Goal: Transaction & Acquisition: Book appointment/travel/reservation

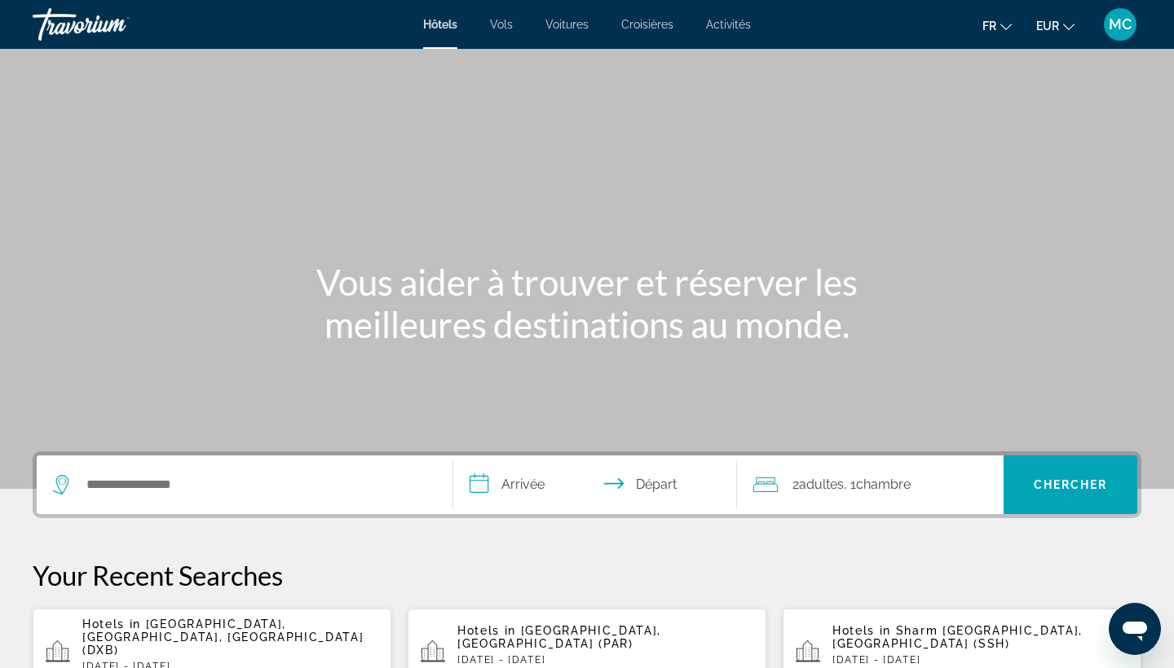
click at [147, 469] on div "Search widget" at bounding box center [244, 485] width 383 height 59
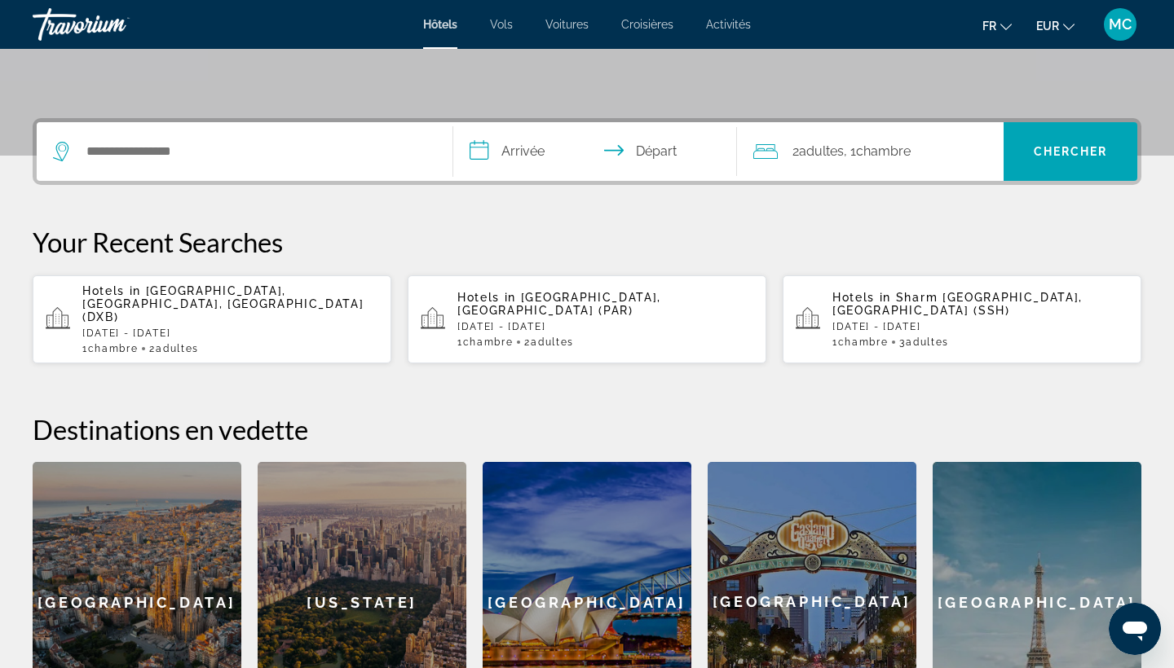
scroll to position [399, 0]
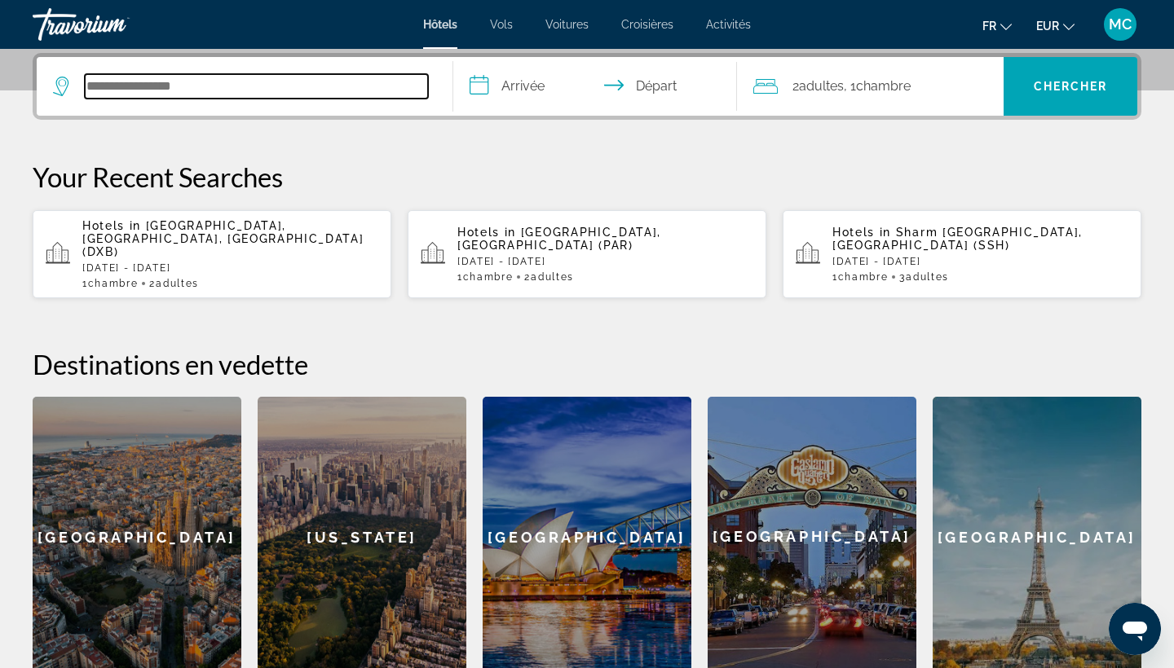
click at [132, 97] on input "Search hotel destination" at bounding box center [256, 86] width 343 height 24
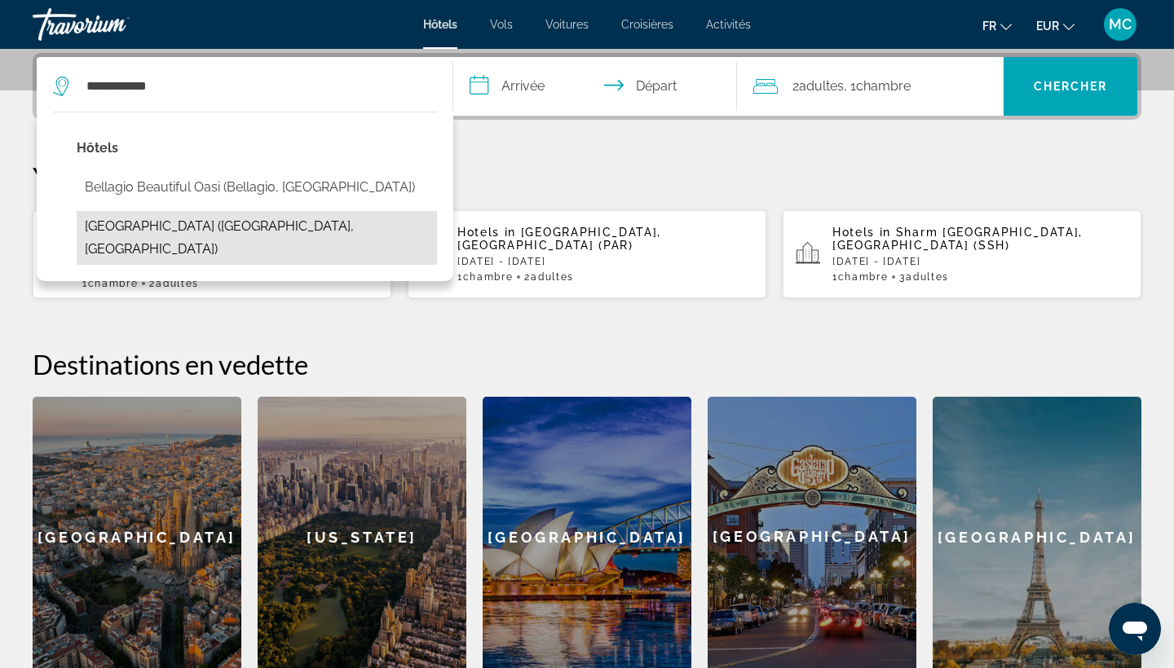
click at [163, 223] on button "Bellagio Beach Resort & Spa (Hurghada, EG)" at bounding box center [257, 238] width 360 height 54
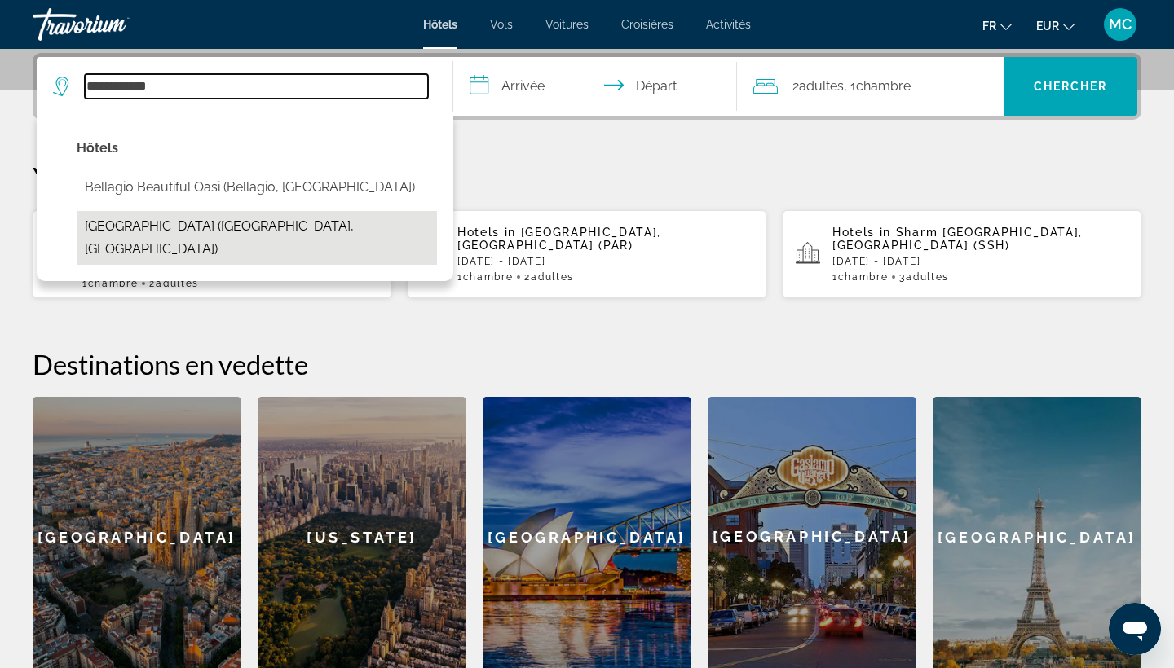
type input "**********"
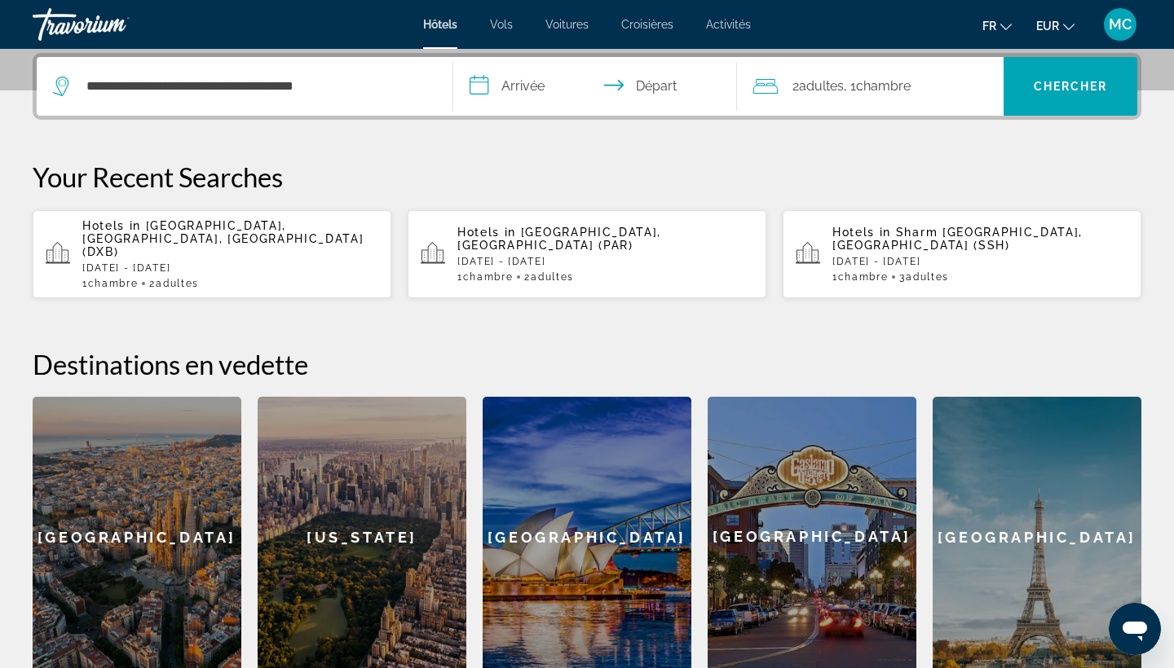
click at [515, 90] on input "**********" at bounding box center [598, 89] width 290 height 64
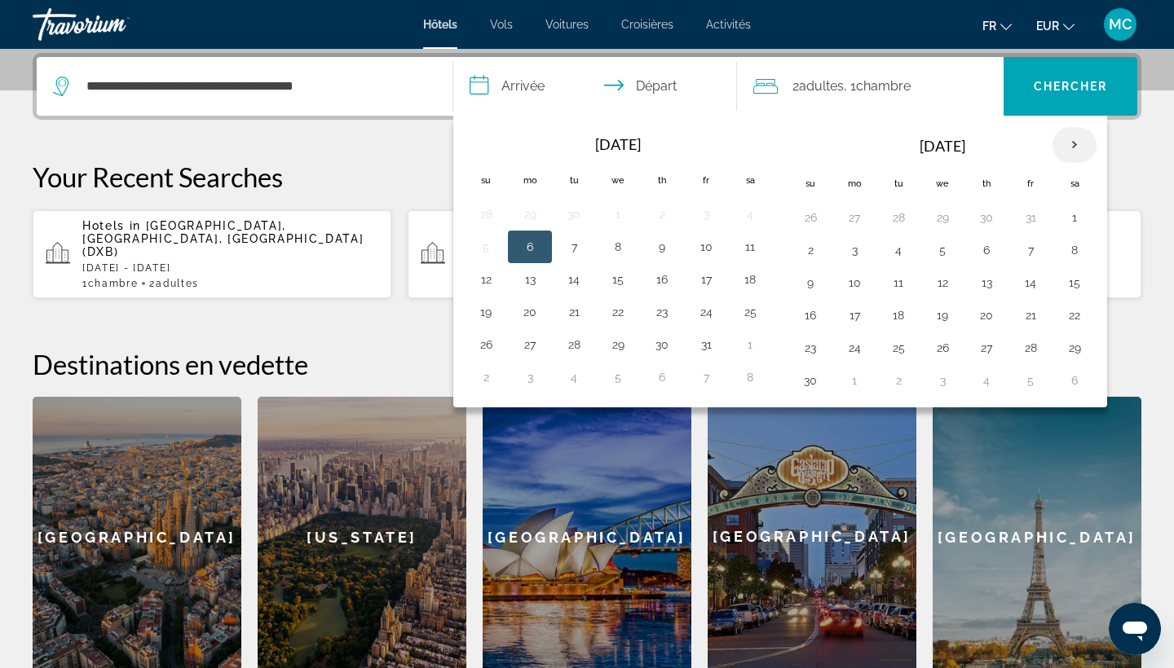
click at [1062, 149] on th "Next month" at bounding box center [1074, 145] width 44 height 36
click at [945, 286] on button "11" at bounding box center [942, 282] width 26 height 23
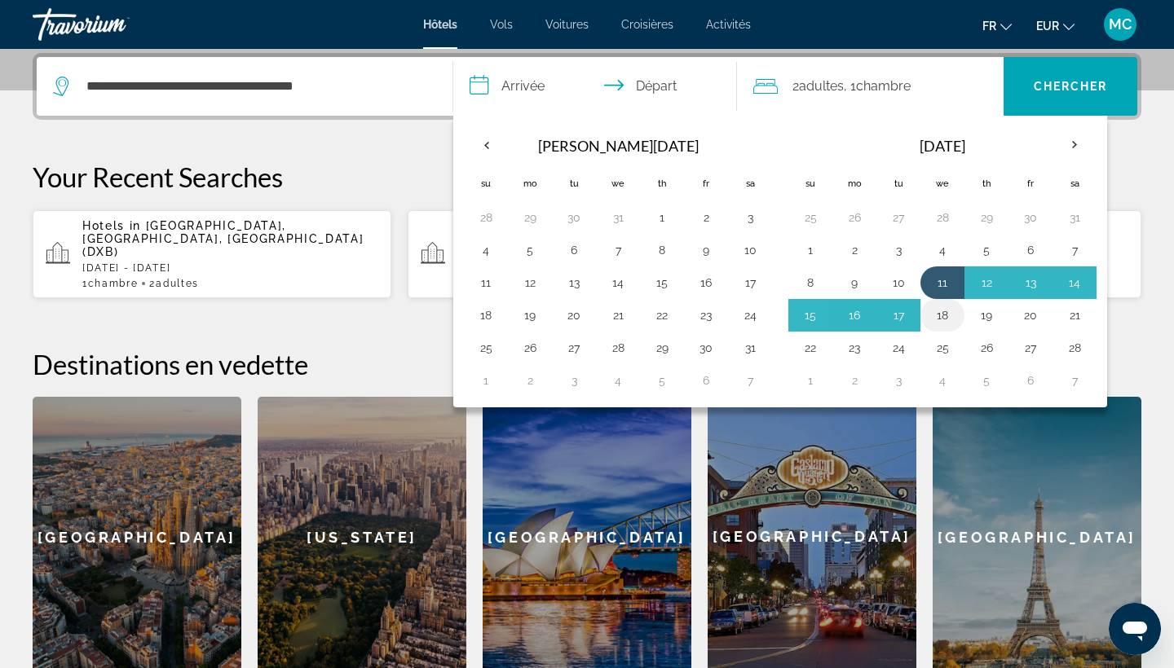
click at [943, 311] on button "18" at bounding box center [942, 315] width 26 height 23
type input "**********"
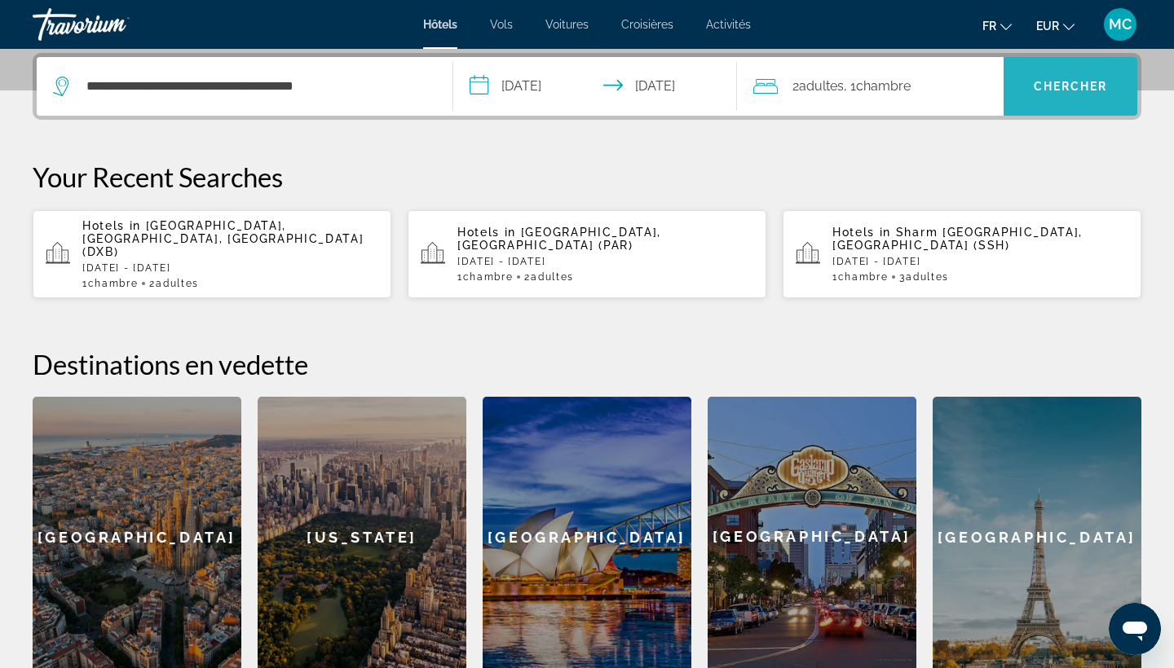
click at [1030, 97] on span "Search" at bounding box center [1070, 86] width 134 height 39
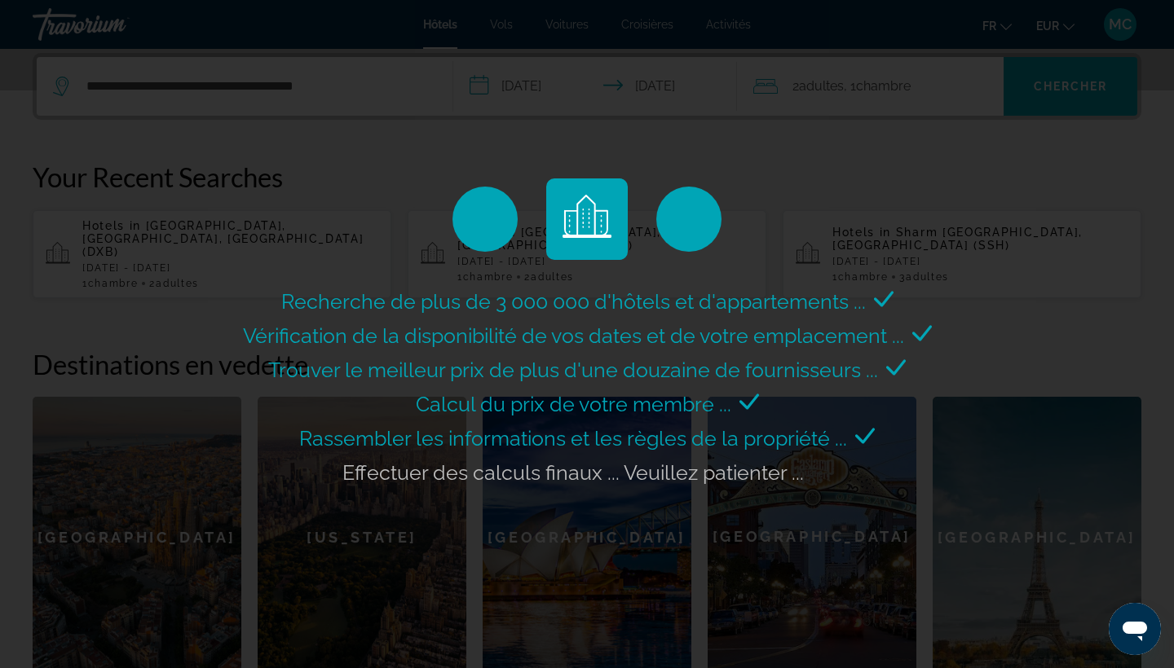
scroll to position [0, 0]
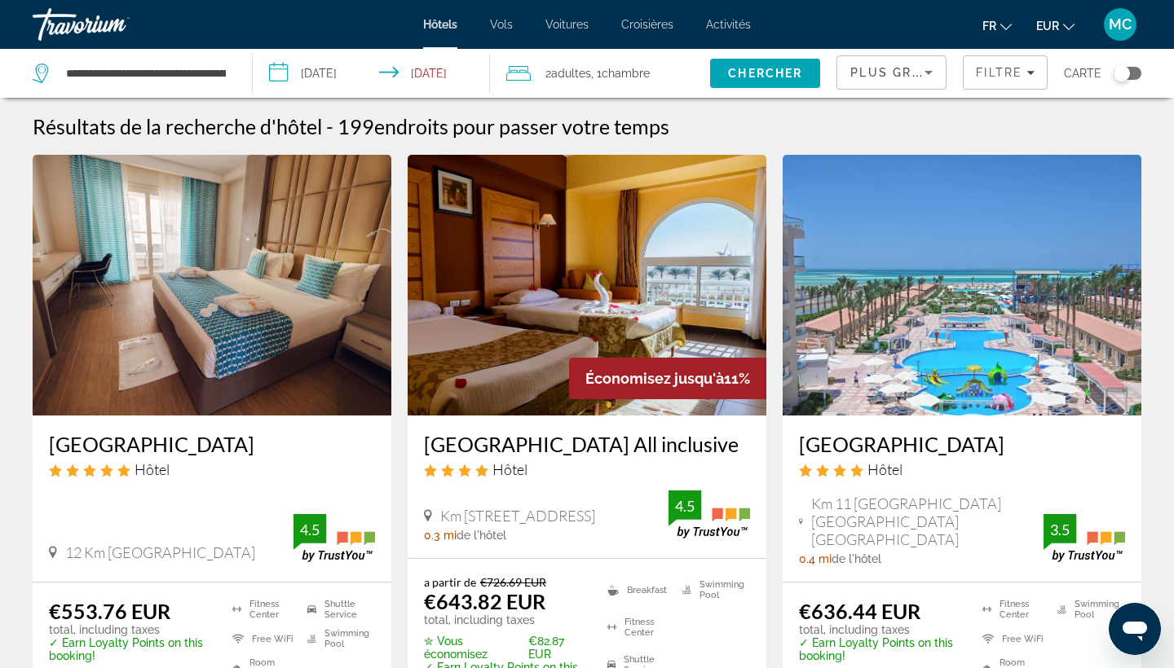
click at [207, 348] on img "Main content" at bounding box center [212, 285] width 359 height 261
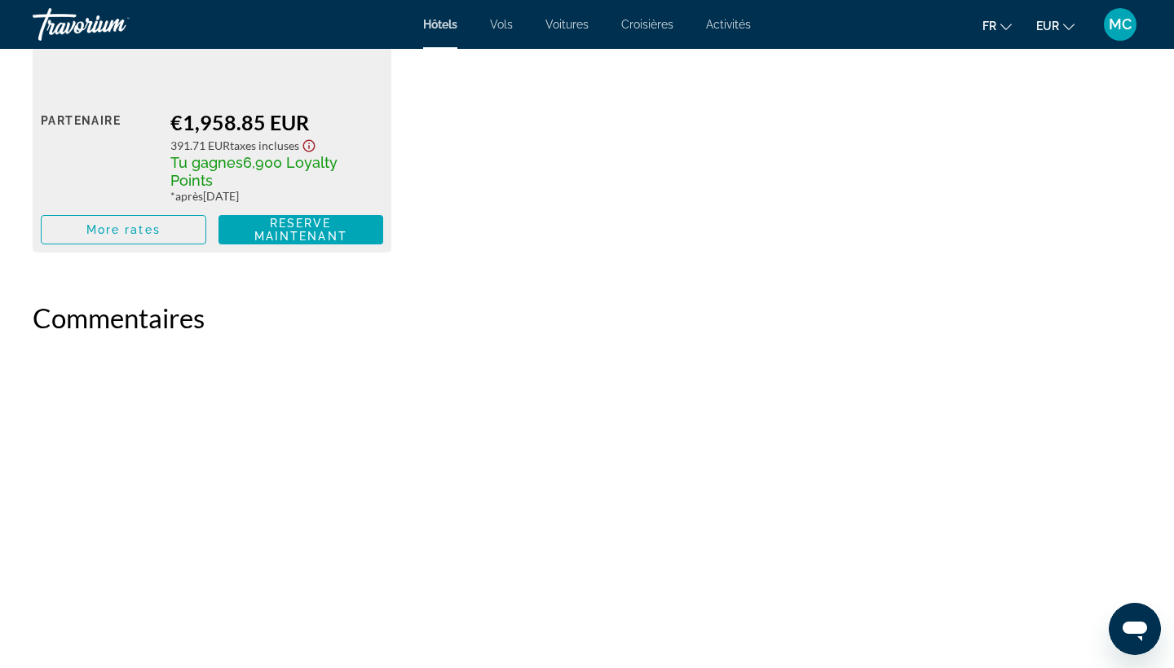
scroll to position [5677, 0]
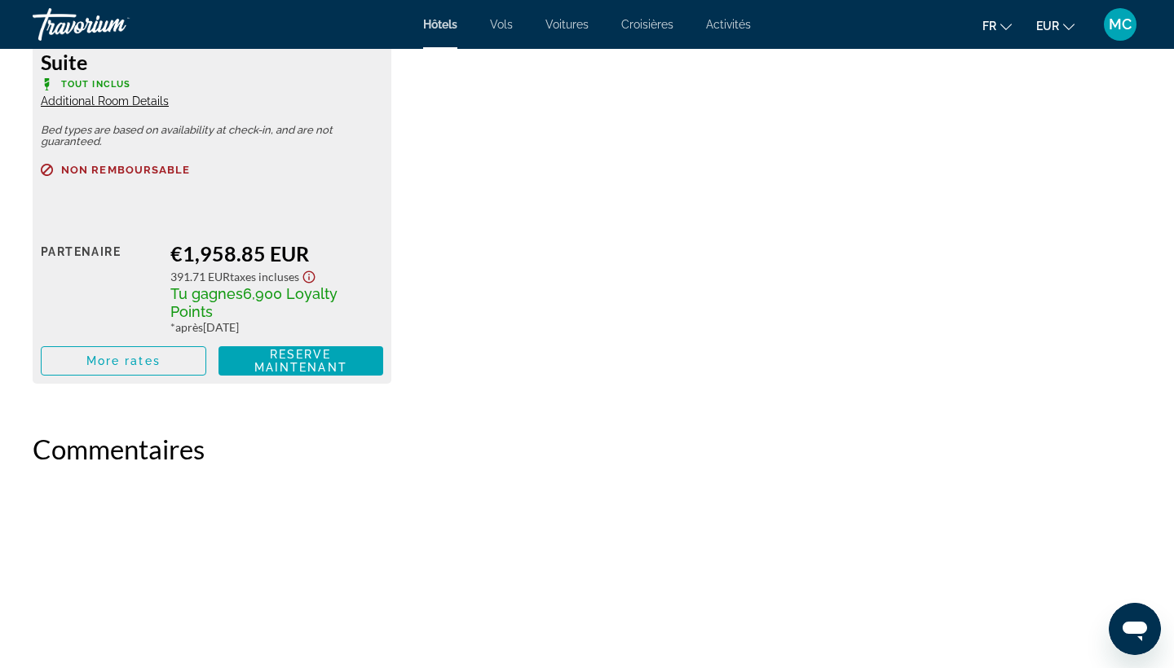
scroll to position [5710, 0]
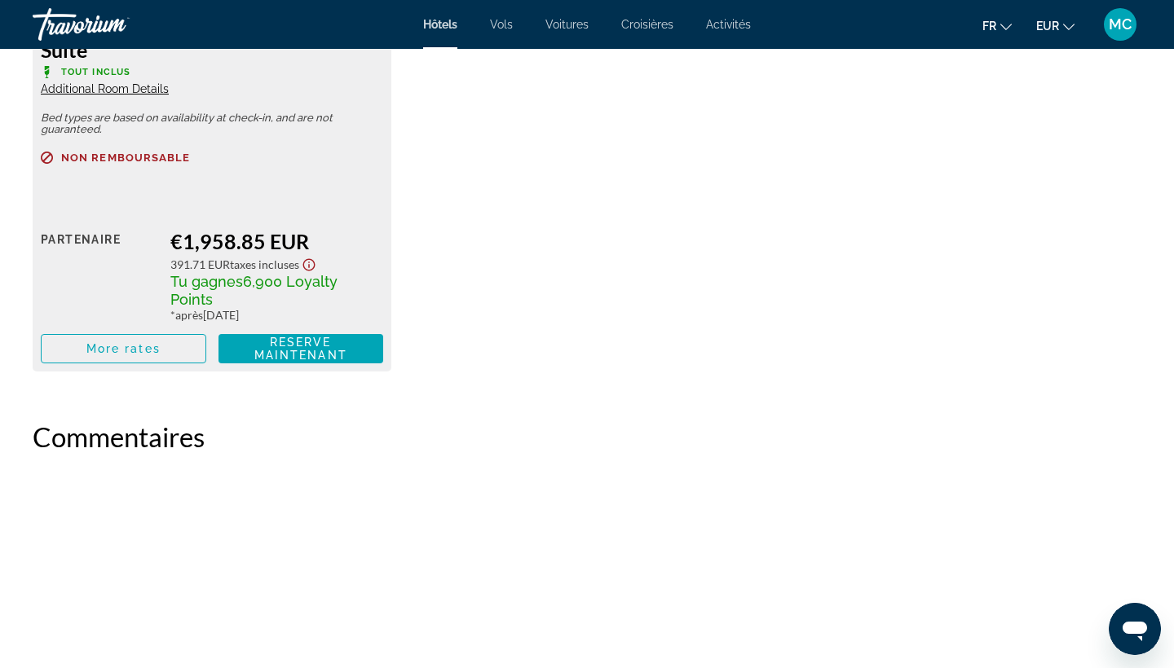
drag, startPoint x: 871, startPoint y: 328, endPoint x: 871, endPoint y: 447, distance: 119.8
click at [702, 421] on h2 "Commentaires" at bounding box center [587, 437] width 1109 height 33
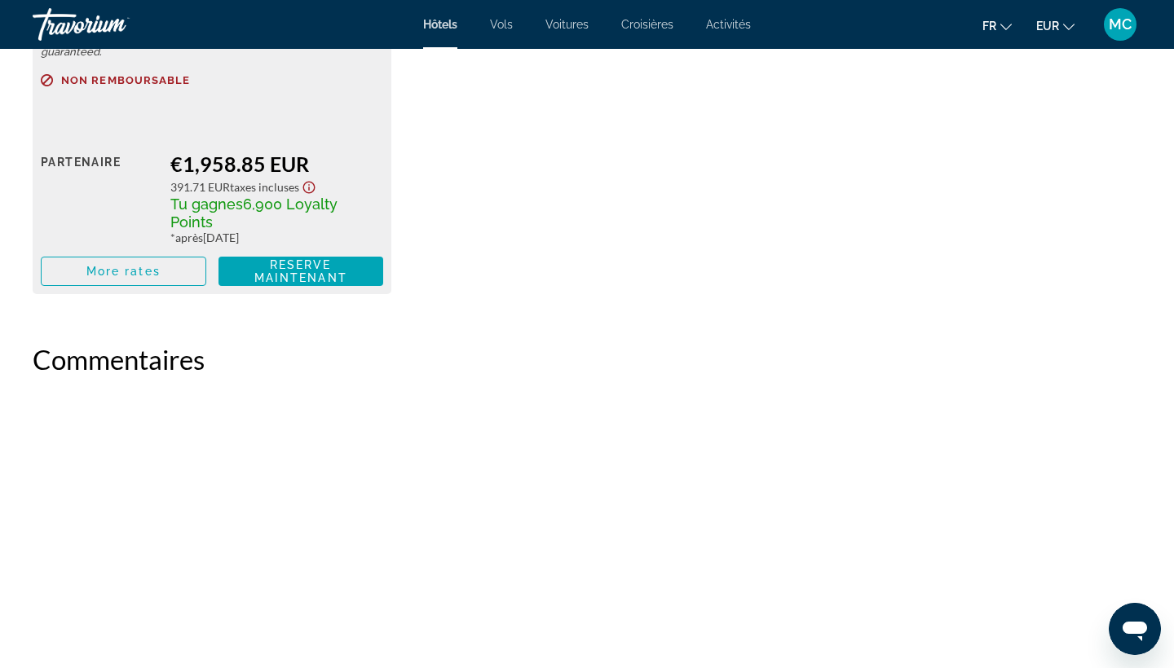
scroll to position [5818, 0]
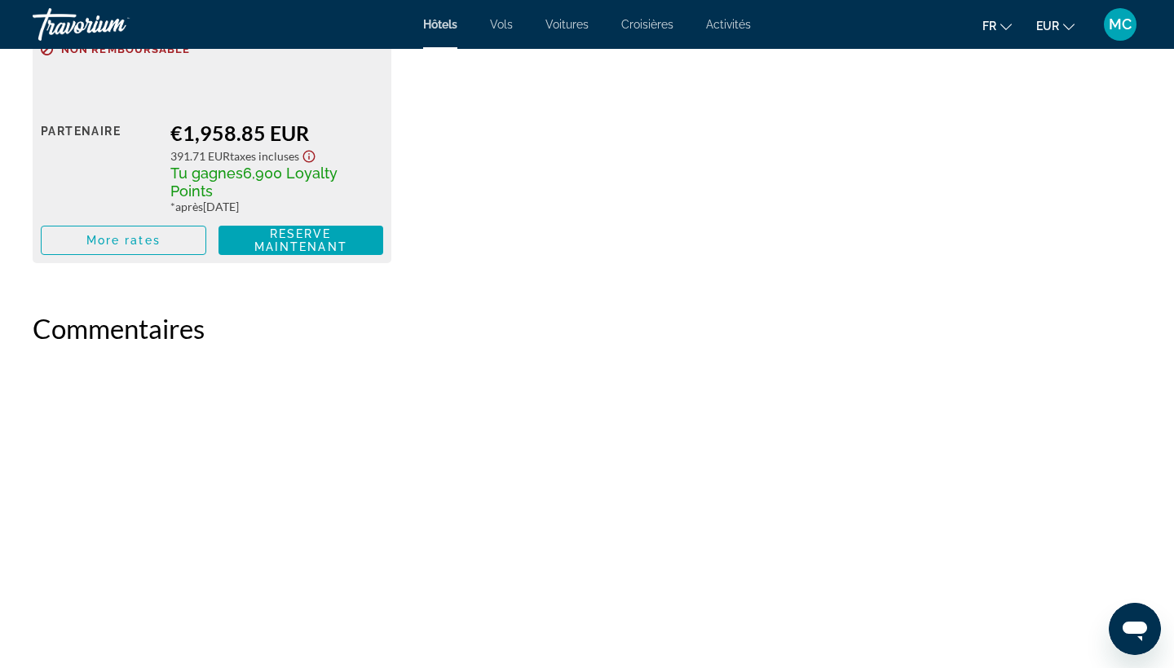
drag, startPoint x: 2250, startPoint y: 1153, endPoint x: 1137, endPoint y: 650, distance: 1221.7
click at [1137, 650] on button "Ouvrir la fenêtre de messagerie" at bounding box center [1135, 629] width 52 height 52
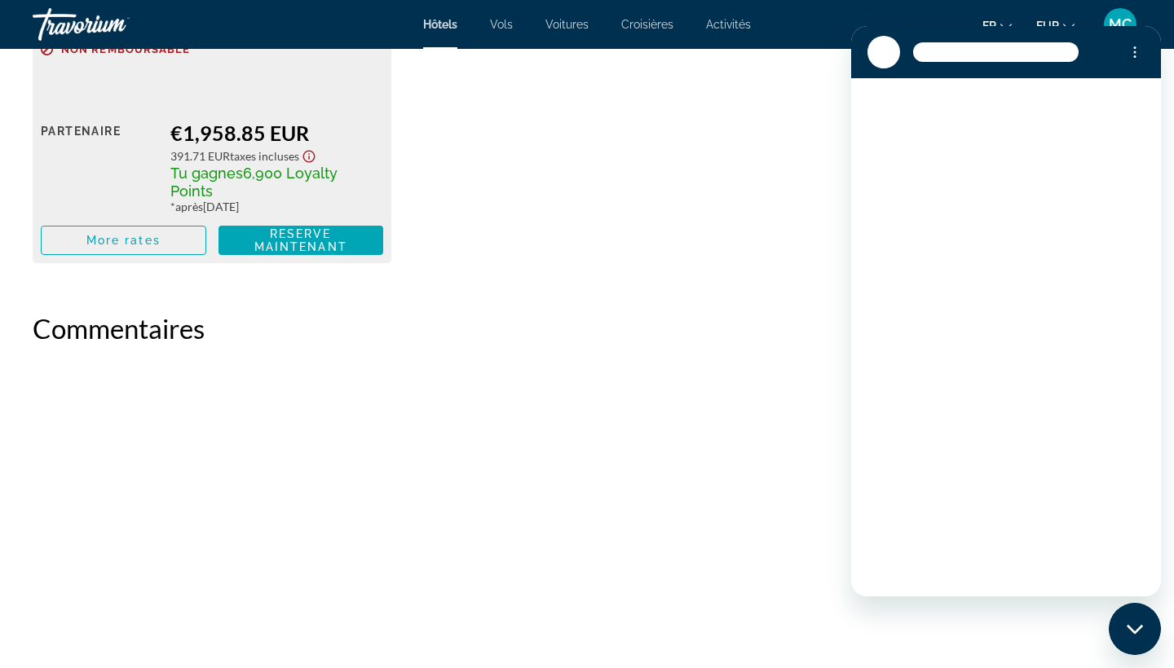
scroll to position [0, 0]
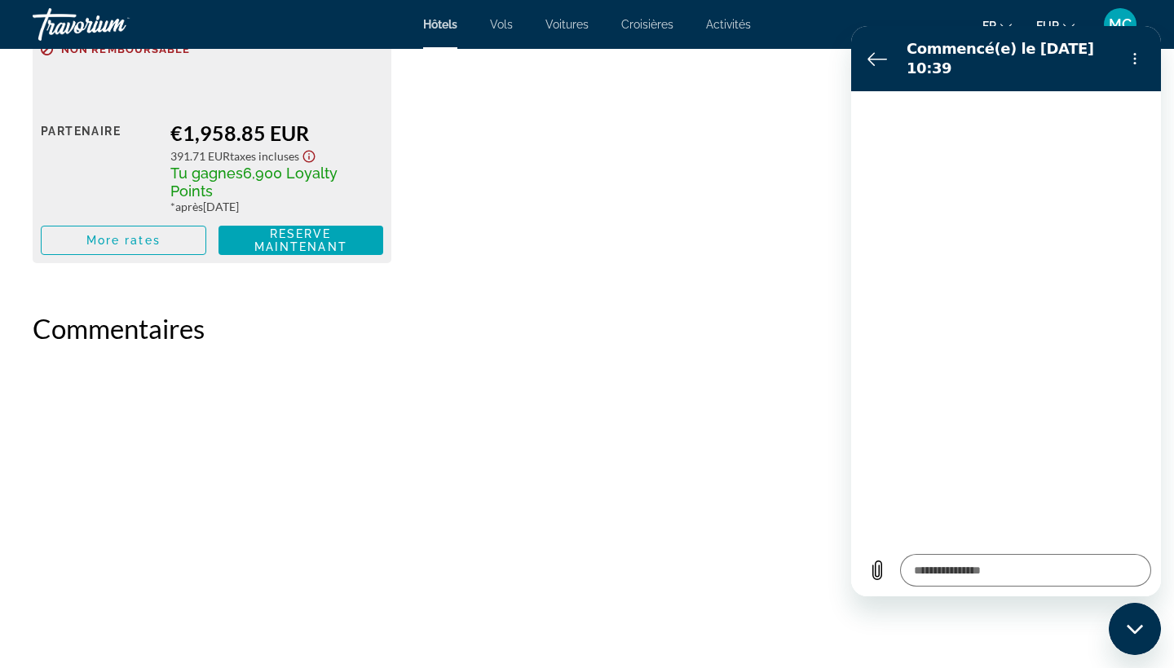
type textarea "*"
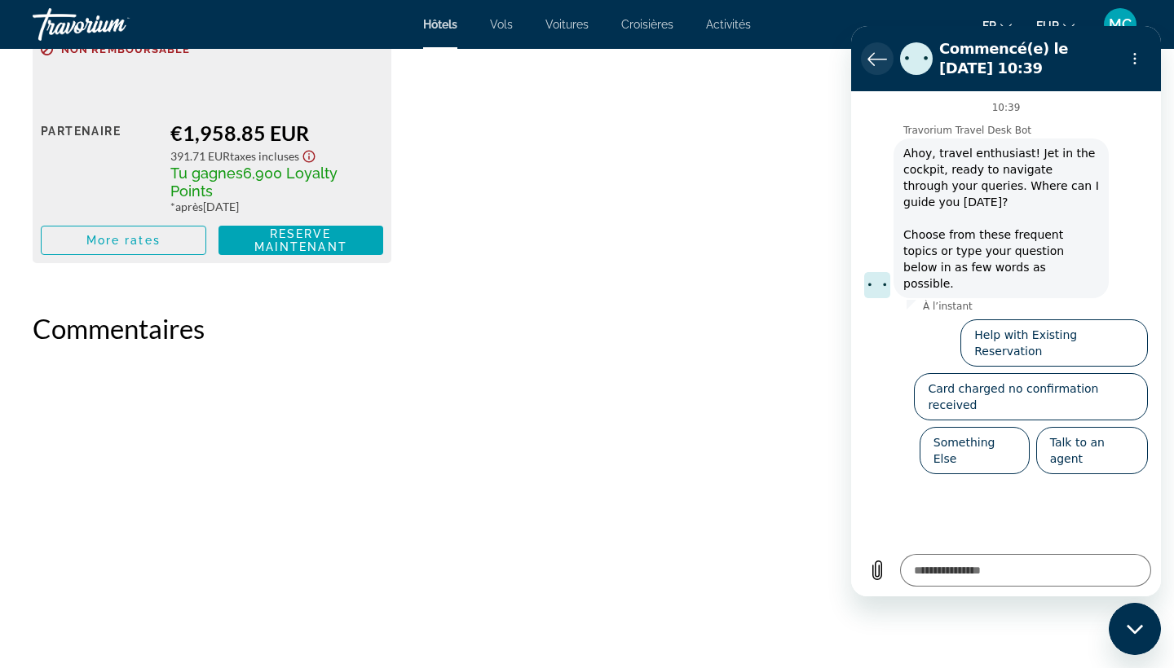
click at [869, 64] on icon "Retour à la liste des conversations" at bounding box center [877, 59] width 20 height 20
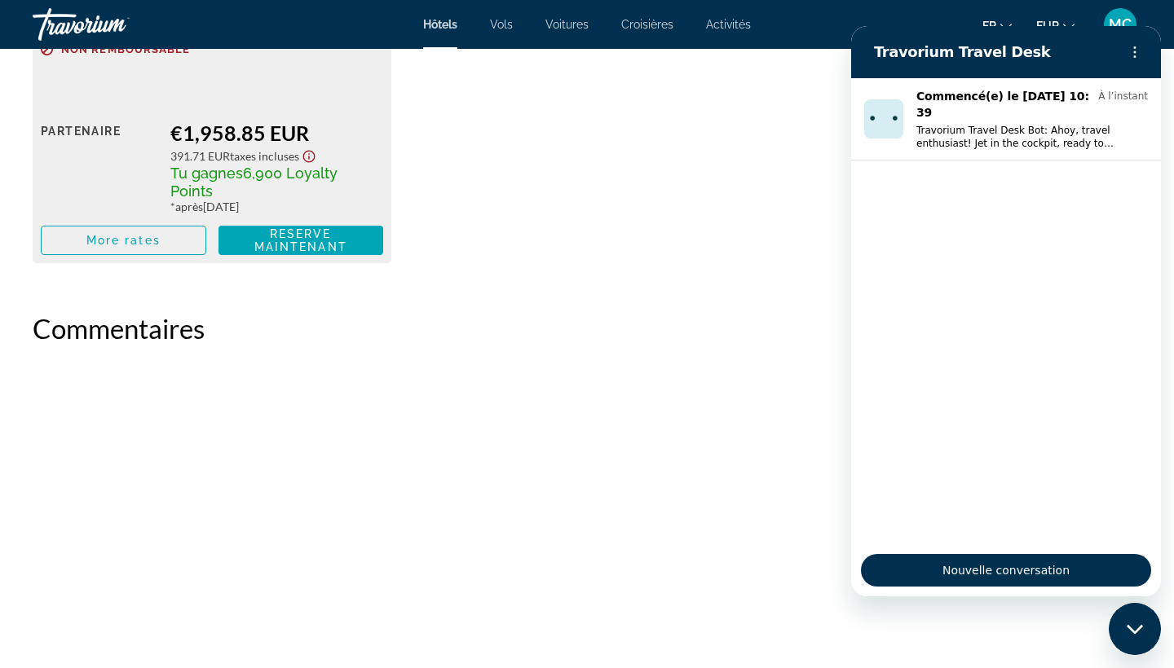
click at [679, 329] on h2 "Commentaires" at bounding box center [587, 328] width 1109 height 33
click at [1136, 637] on div "Fermer la fenêtre de messagerie" at bounding box center [1134, 629] width 49 height 49
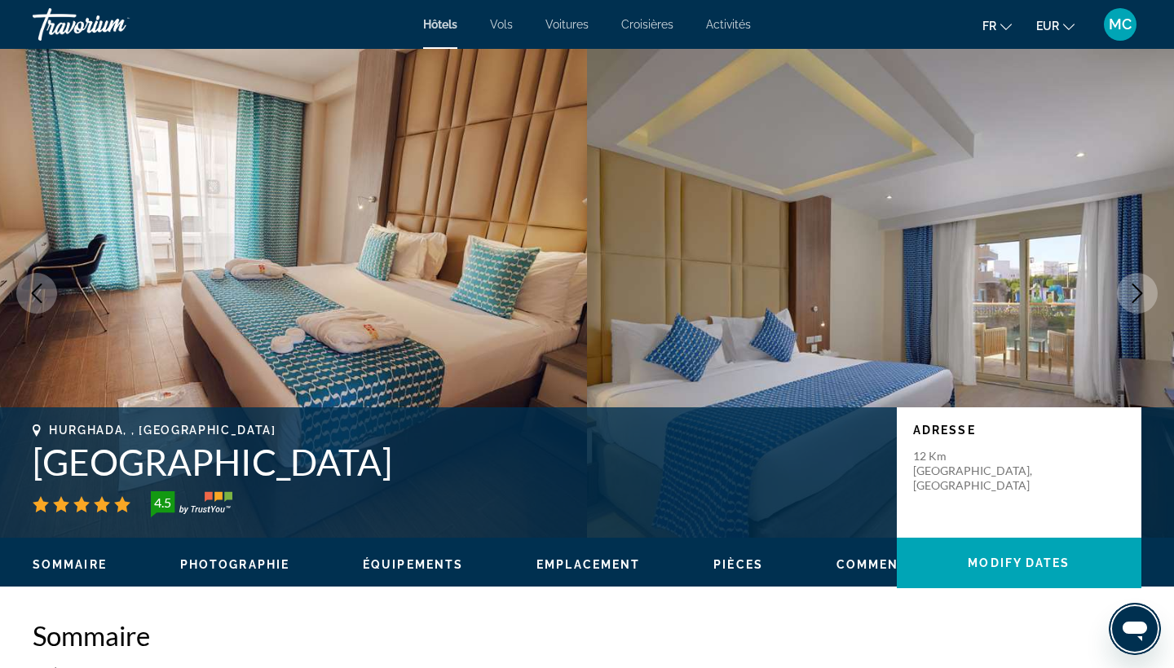
click at [715, 24] on span "Activités" at bounding box center [728, 24] width 45 height 13
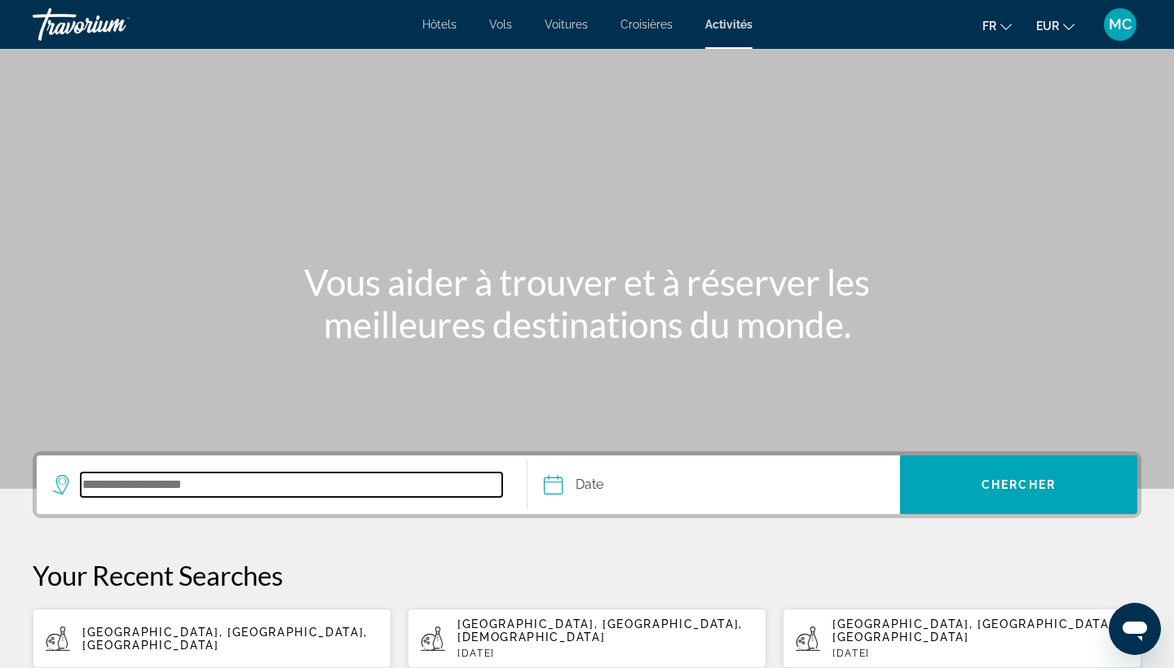
click at [228, 487] on input "Search destination" at bounding box center [291, 485] width 421 height 24
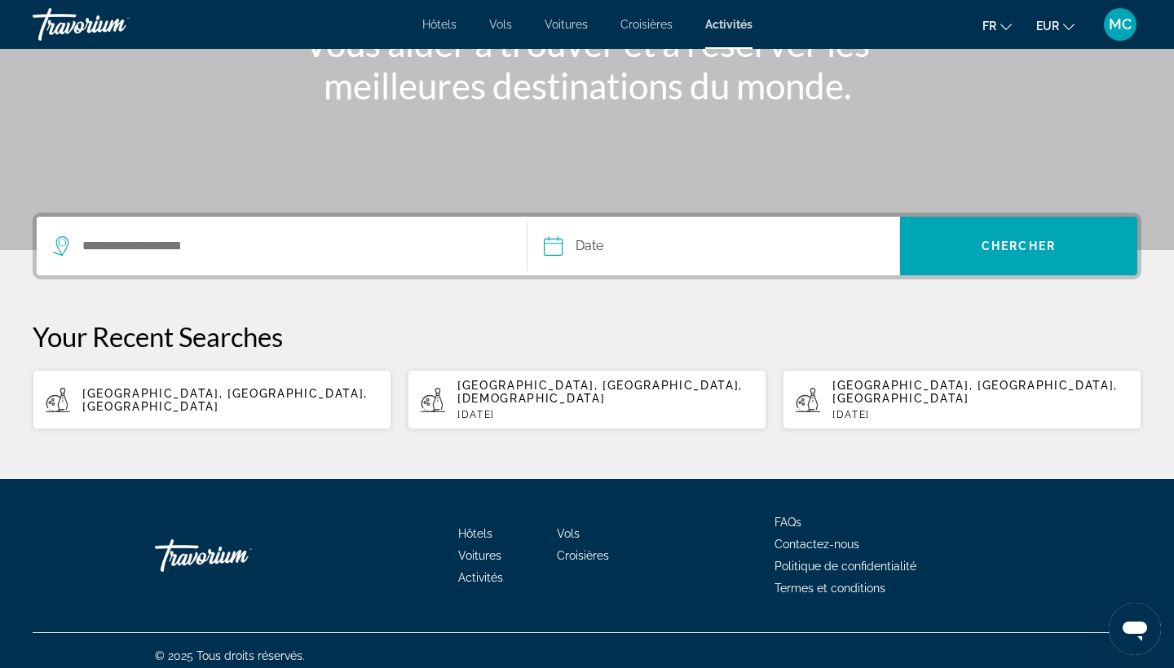
click at [449, 25] on span "Hôtels" at bounding box center [439, 24] width 34 height 13
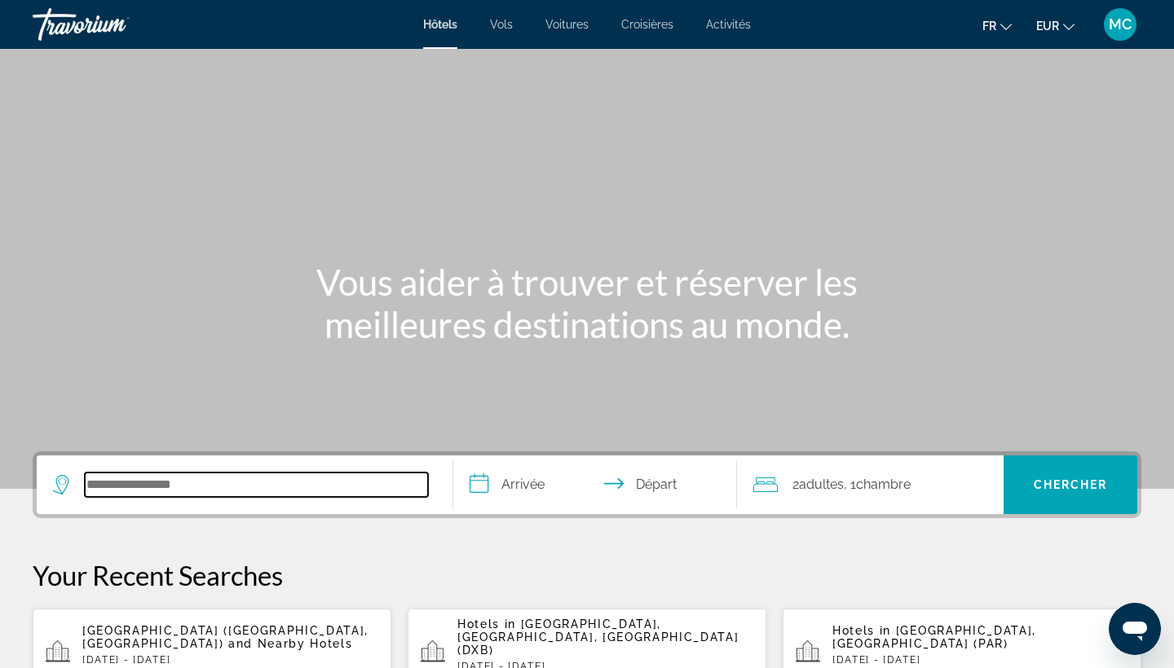
click at [219, 487] on input "Search hotel destination" at bounding box center [256, 485] width 343 height 24
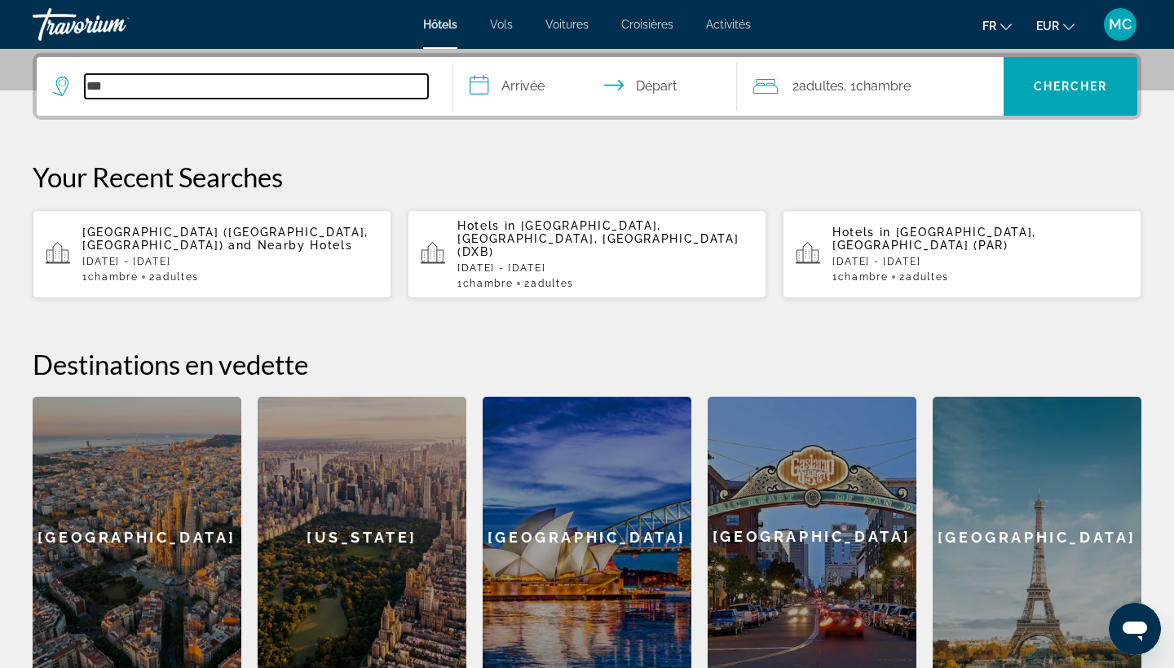
click at [155, 74] on input "***" at bounding box center [256, 86] width 343 height 24
click at [155, 75] on input "***" at bounding box center [256, 86] width 343 height 24
type input "*"
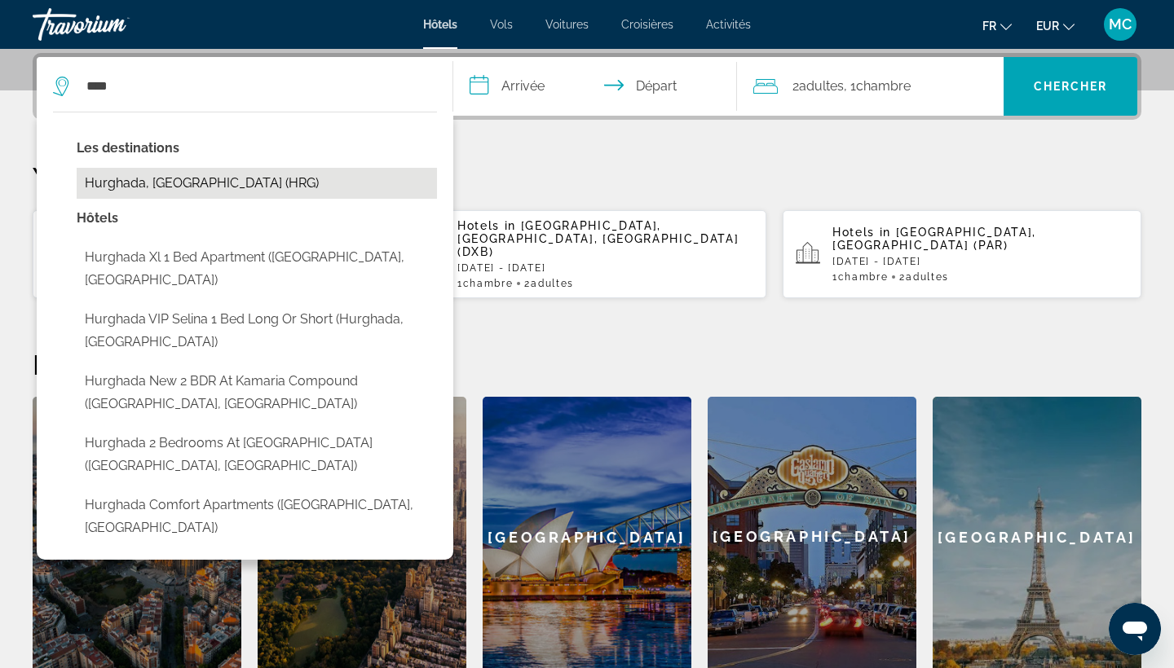
drag, startPoint x: 154, startPoint y: 99, endPoint x: 175, endPoint y: 183, distance: 86.6
click at [175, 183] on button "Hurghada, Egypt (HRG)" at bounding box center [257, 183] width 360 height 31
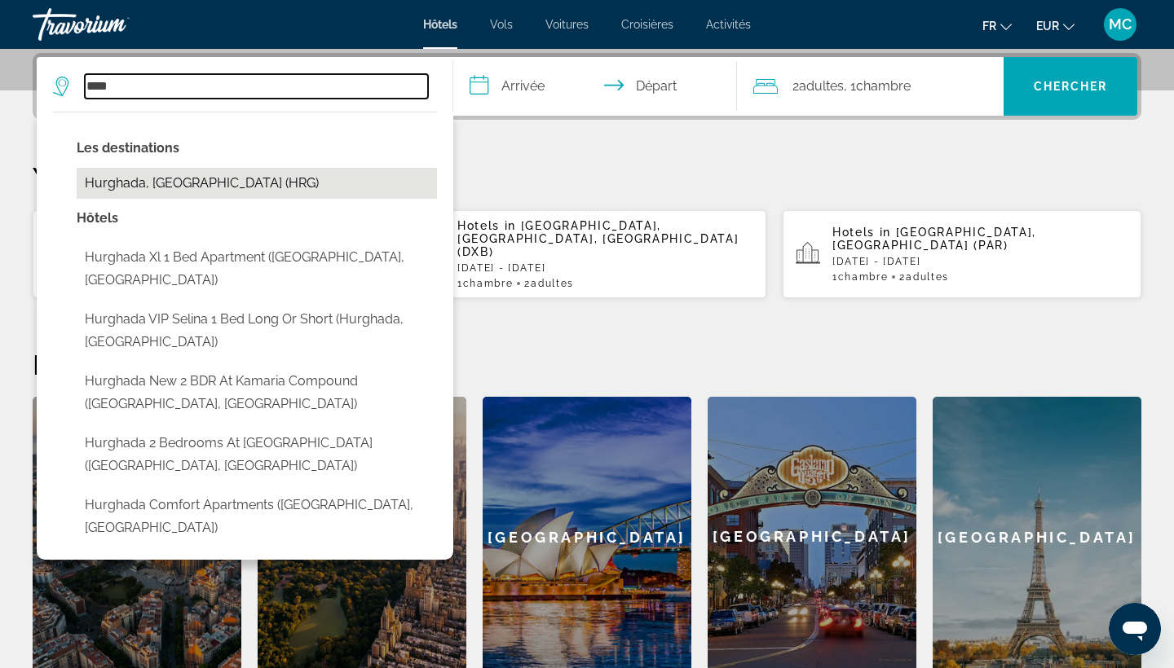
type input "**********"
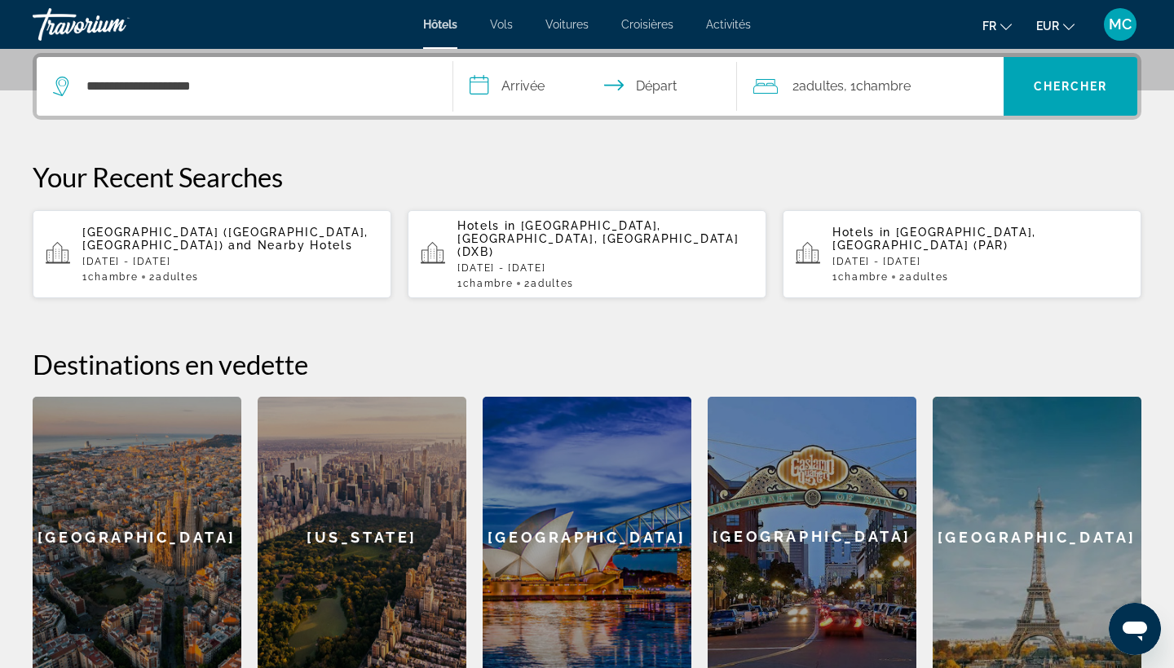
click at [800, 86] on span "2 Adulte Adultes" at bounding box center [817, 86] width 51 height 23
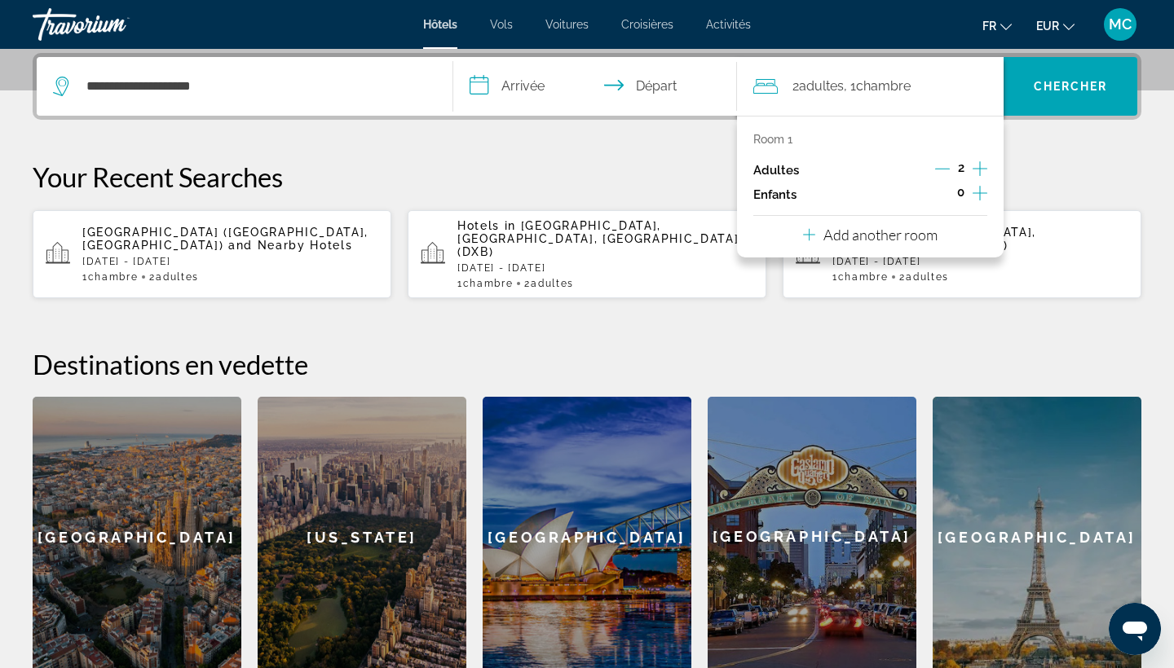
click at [976, 169] on icon "Increment adults" at bounding box center [979, 169] width 15 height 20
click at [521, 80] on input "**********" at bounding box center [598, 89] width 290 height 64
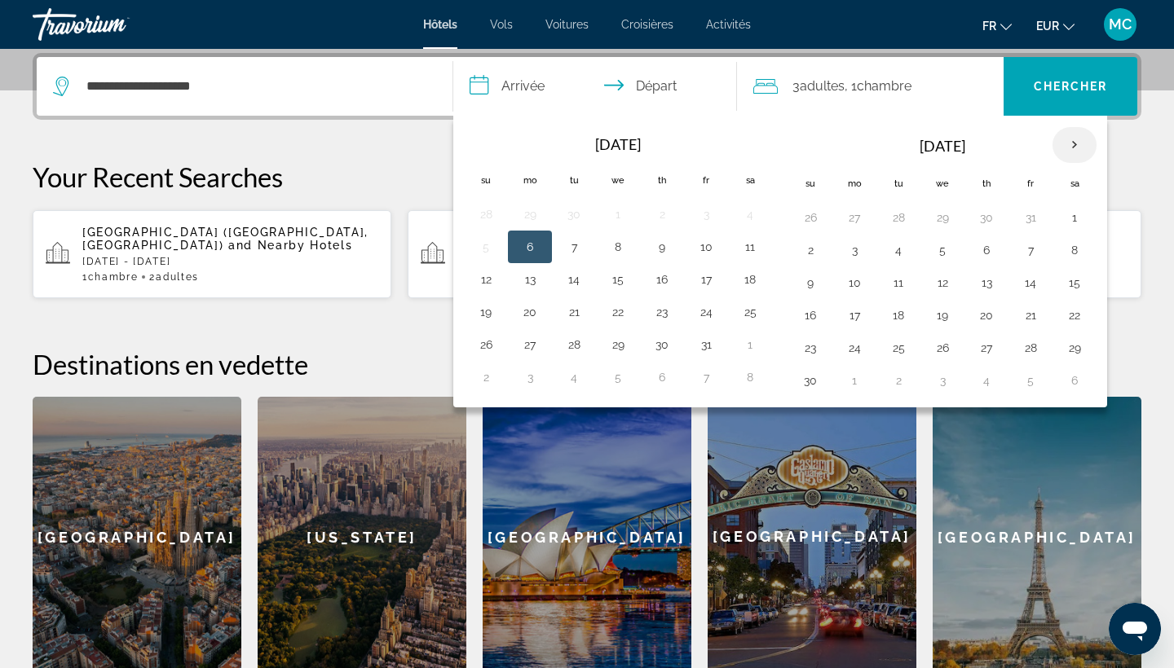
click at [1068, 142] on th "Next month" at bounding box center [1074, 145] width 44 height 36
click at [1040, 319] on button "20" at bounding box center [1030, 315] width 26 height 23
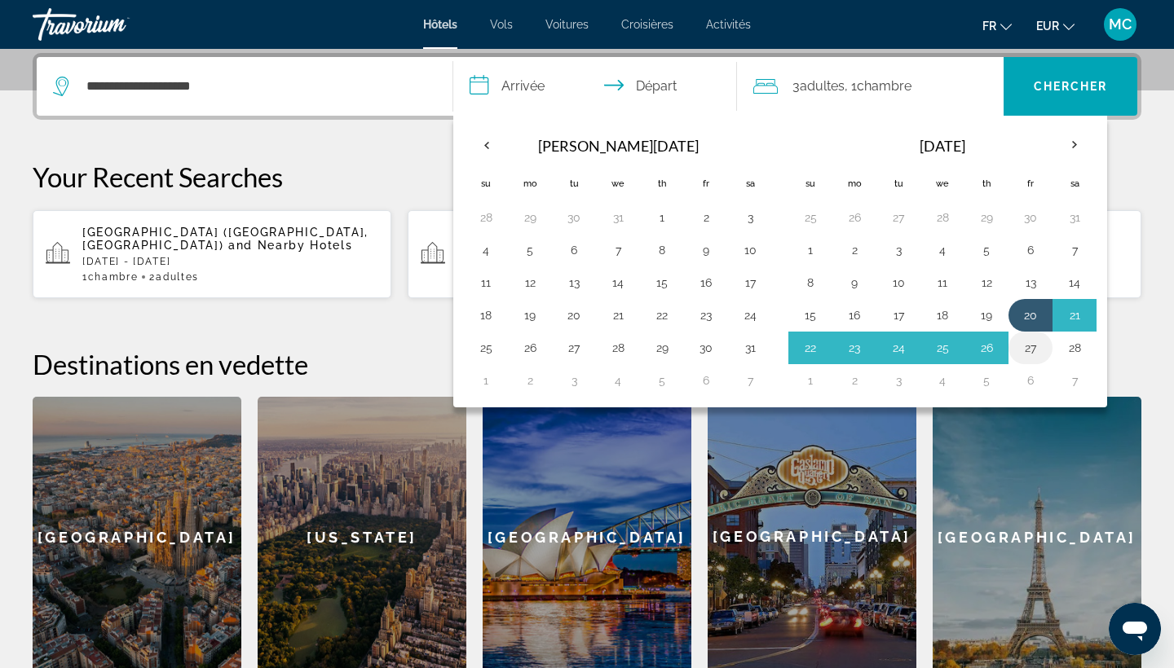
click at [1034, 339] on button "27" at bounding box center [1030, 348] width 26 height 23
type input "**********"
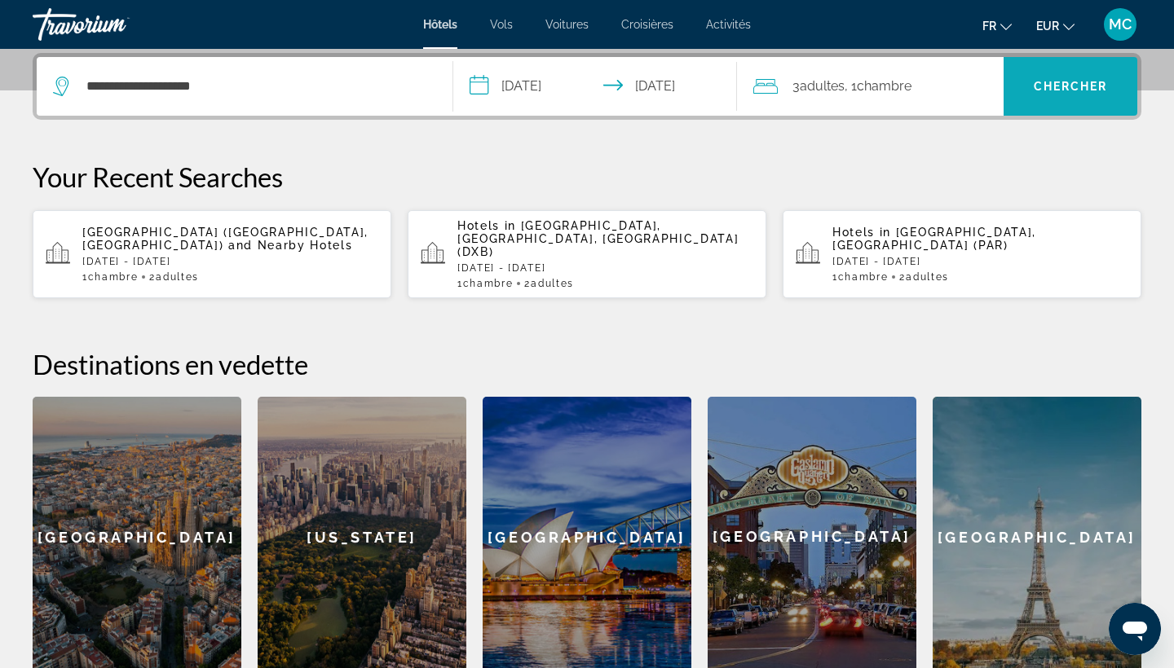
click at [1025, 96] on span "Search" at bounding box center [1070, 86] width 134 height 39
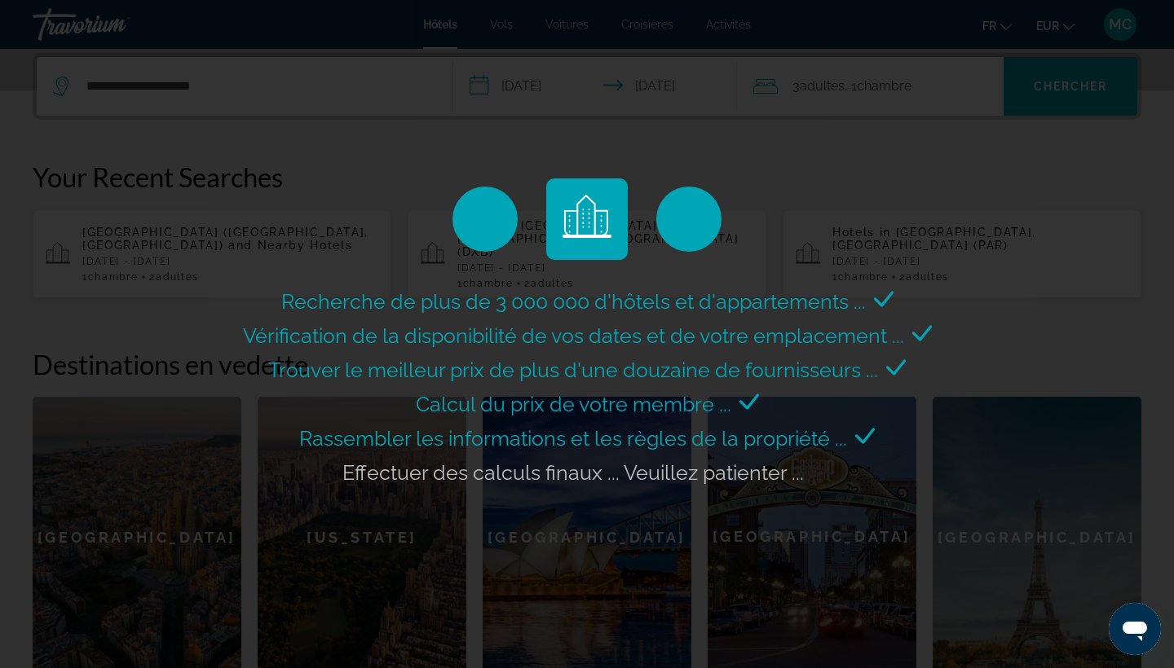
scroll to position [0, 0]
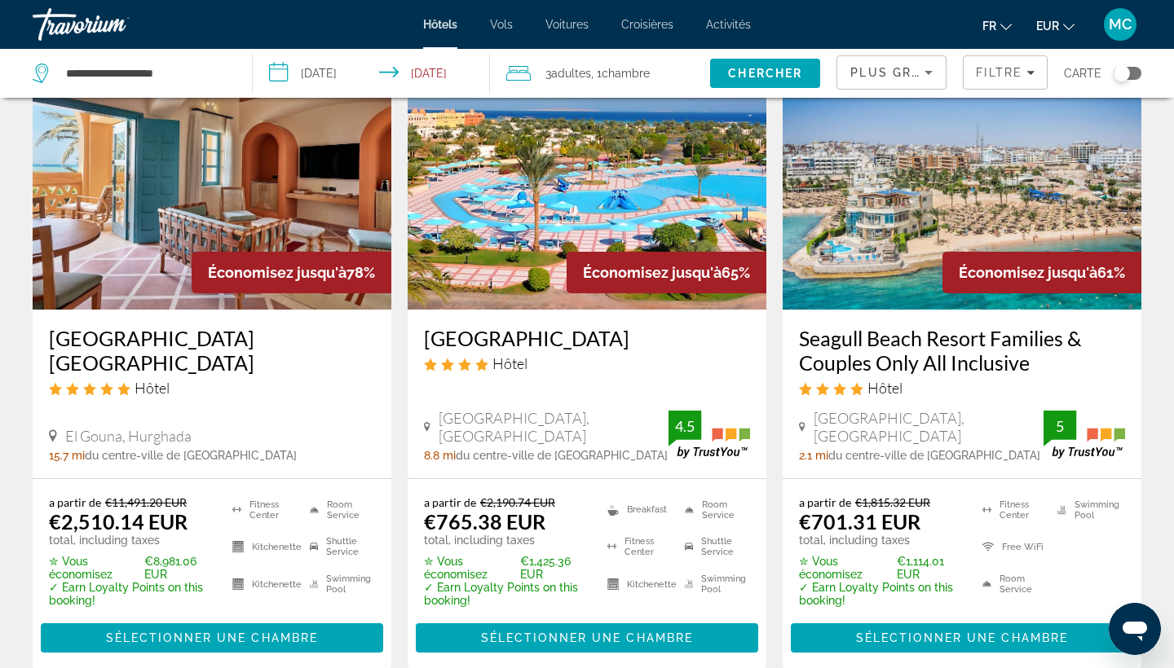
scroll to position [91, 0]
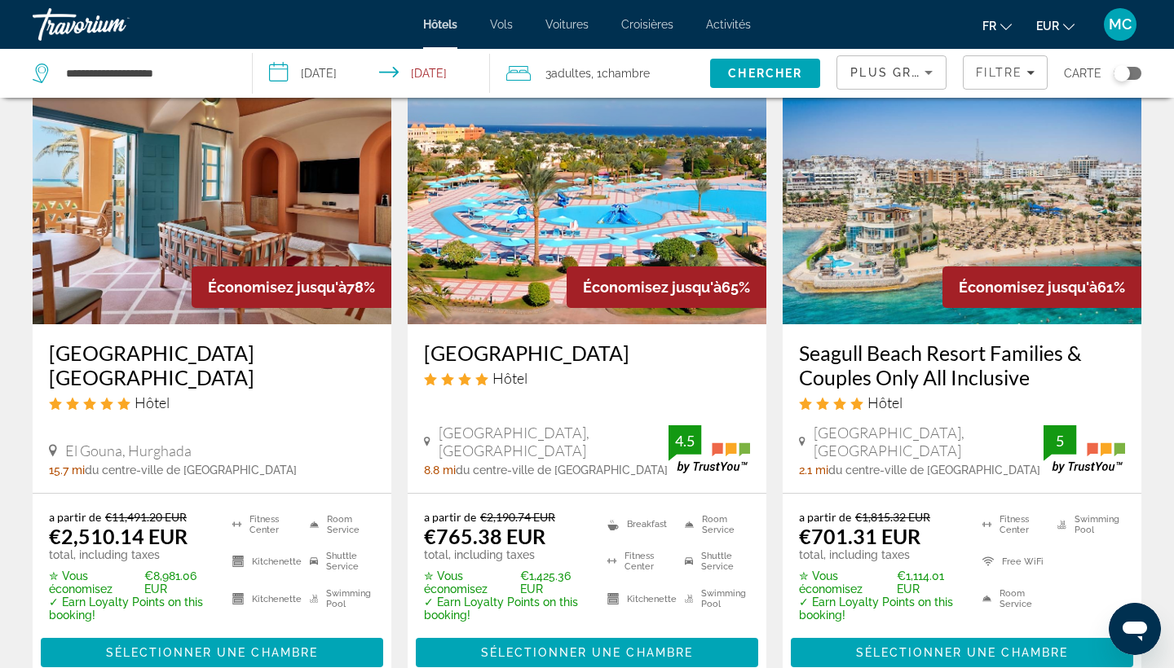
click at [840, 231] on img "Main content" at bounding box center [961, 194] width 359 height 261
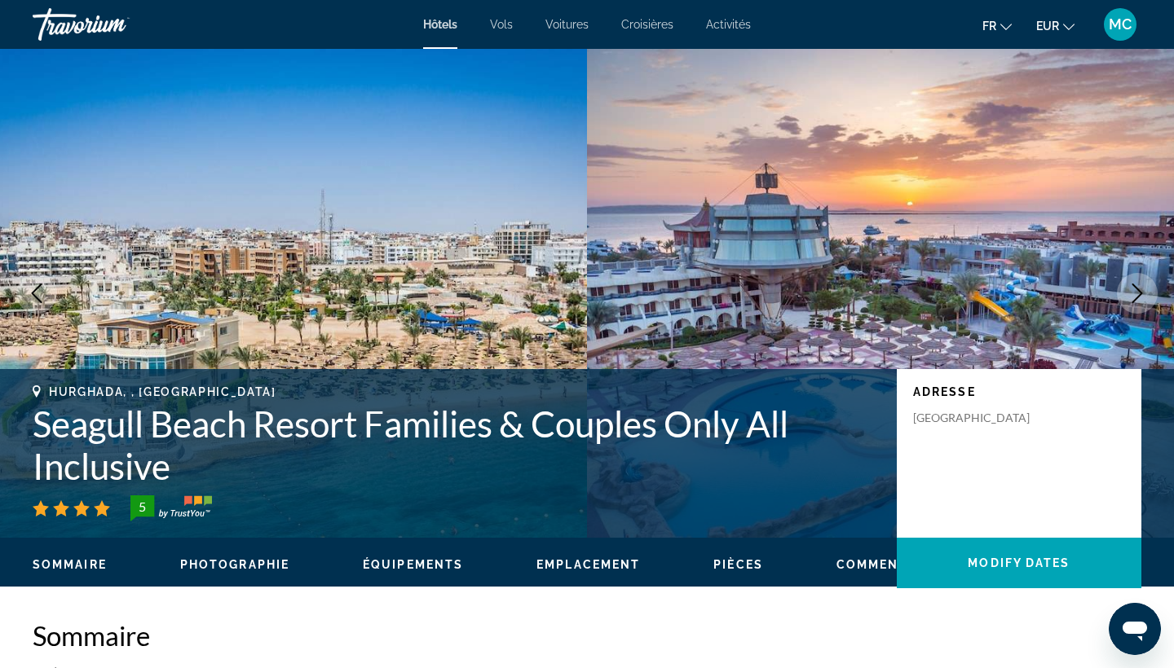
click at [1134, 284] on icon "Next image" at bounding box center [1137, 294] width 20 height 20
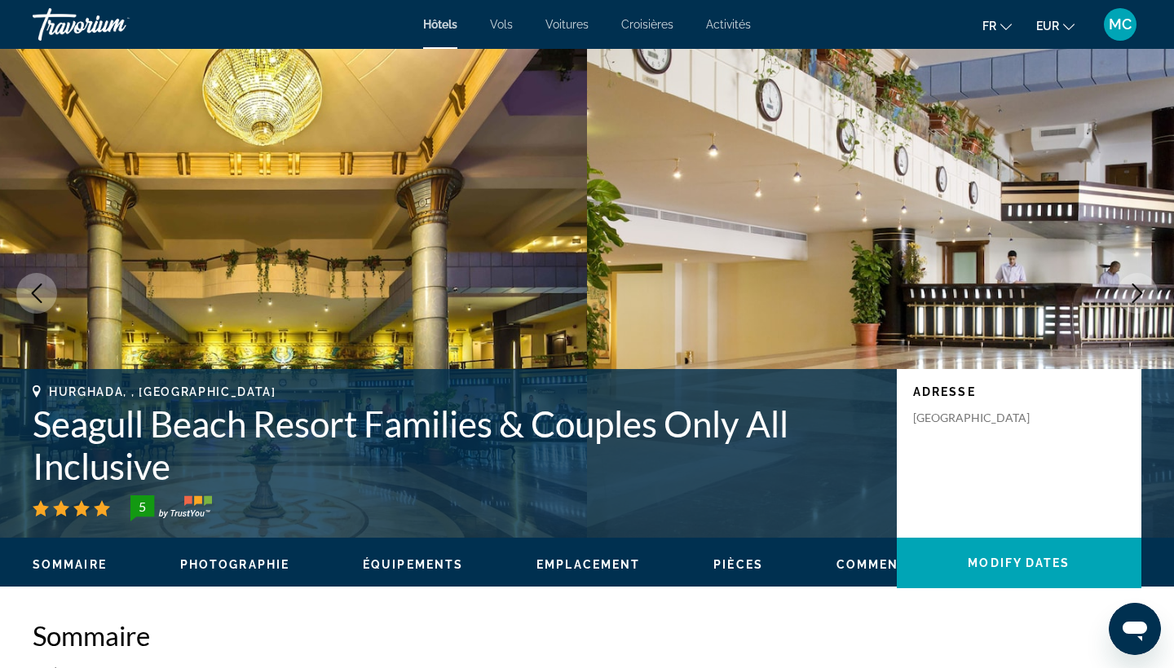
click at [1131, 286] on icon "Next image" at bounding box center [1137, 294] width 20 height 20
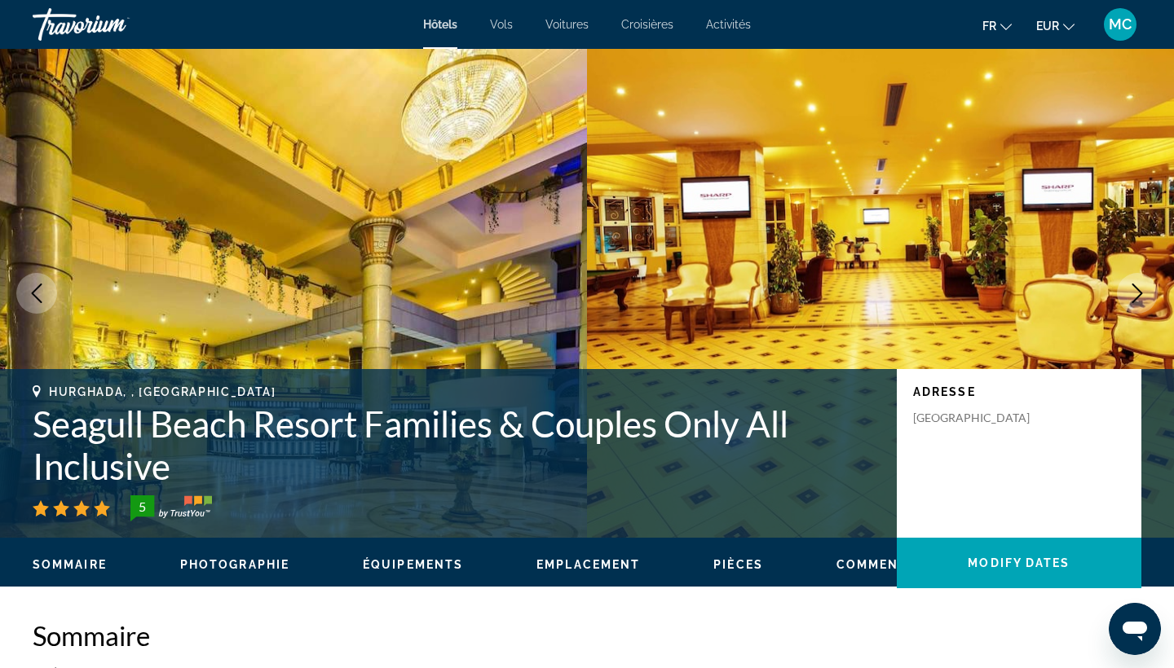
click at [1131, 286] on icon "Next image" at bounding box center [1137, 294] width 20 height 20
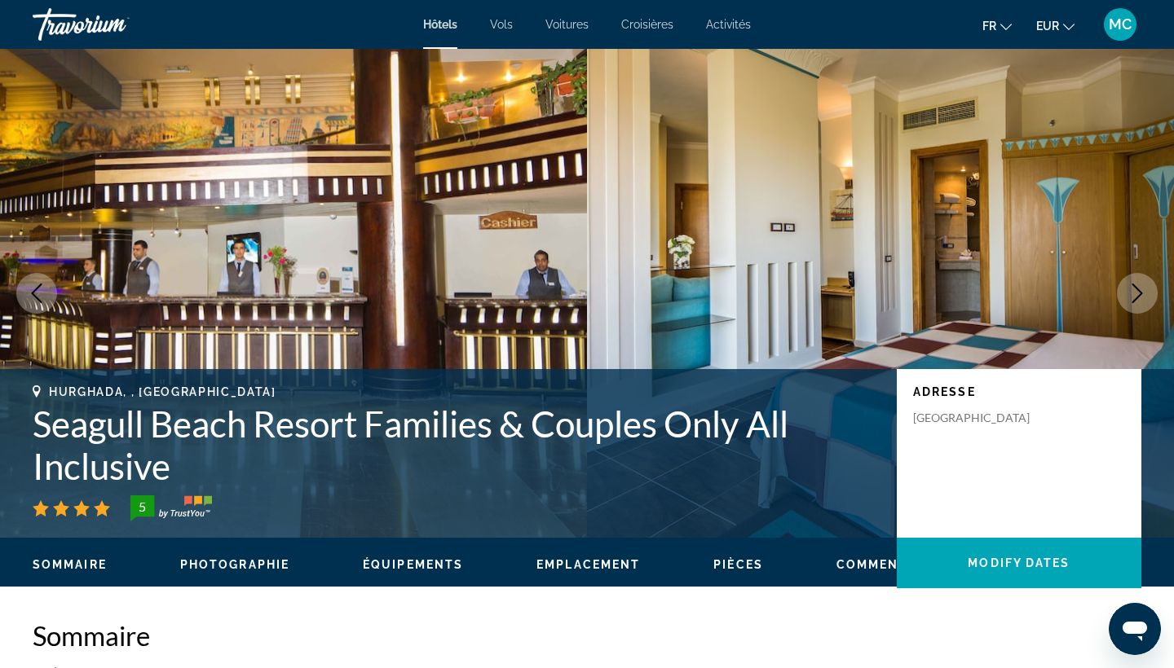
click at [1131, 286] on icon "Next image" at bounding box center [1137, 294] width 20 height 20
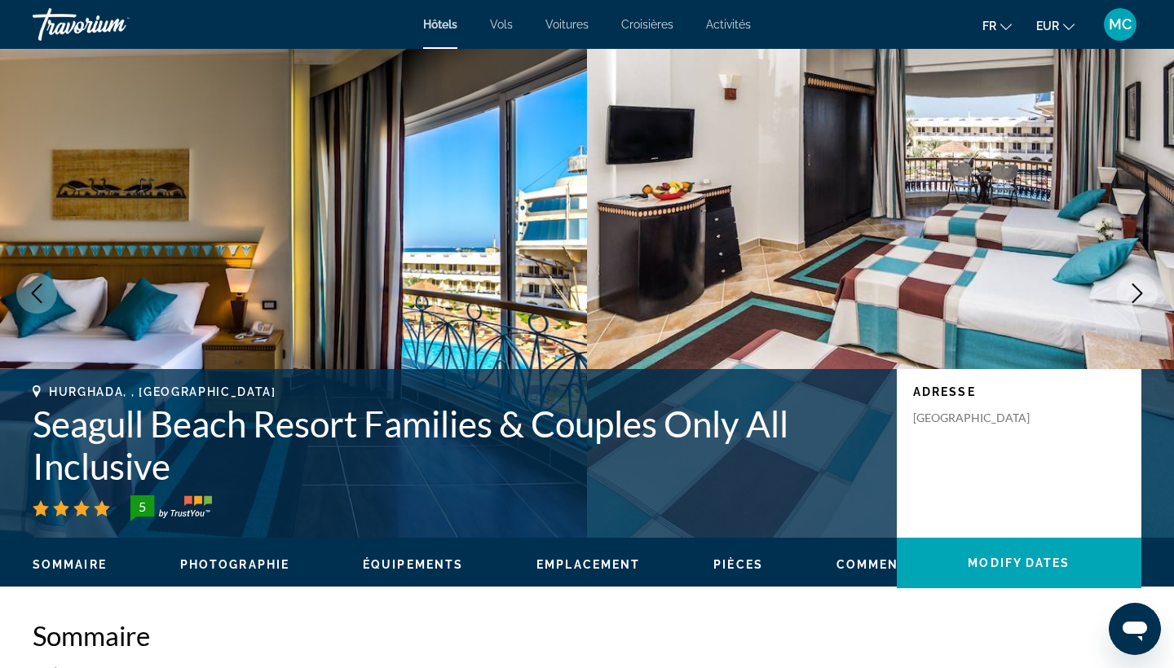
click at [1131, 285] on icon "Next image" at bounding box center [1137, 294] width 20 height 20
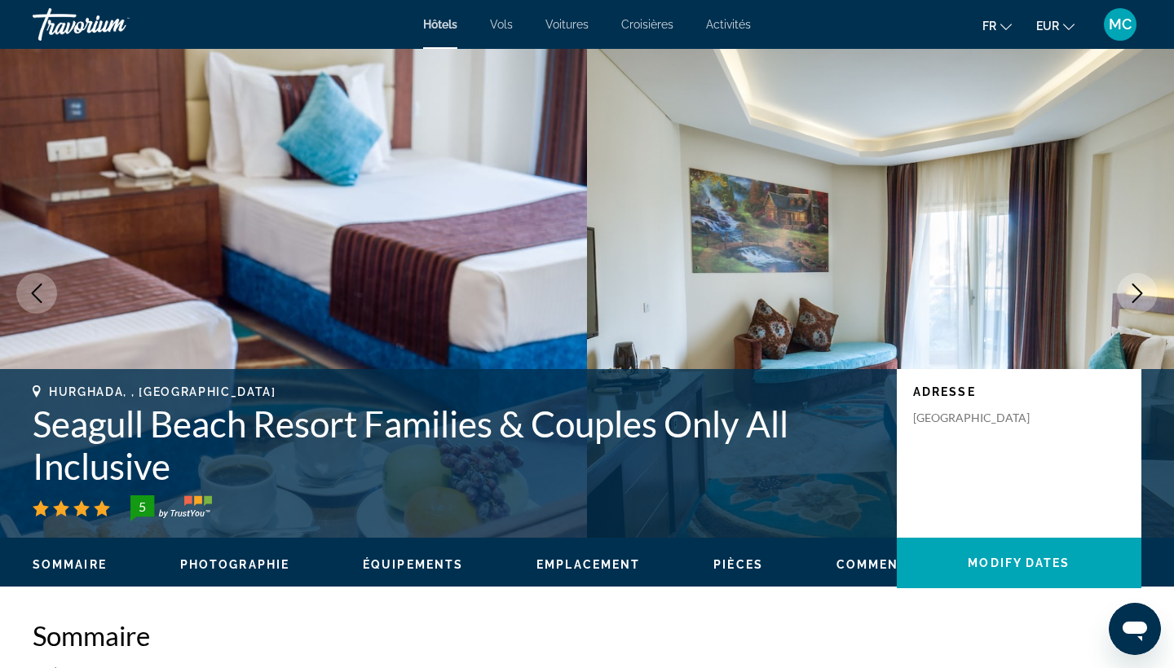
click at [1131, 285] on icon "Next image" at bounding box center [1137, 294] width 20 height 20
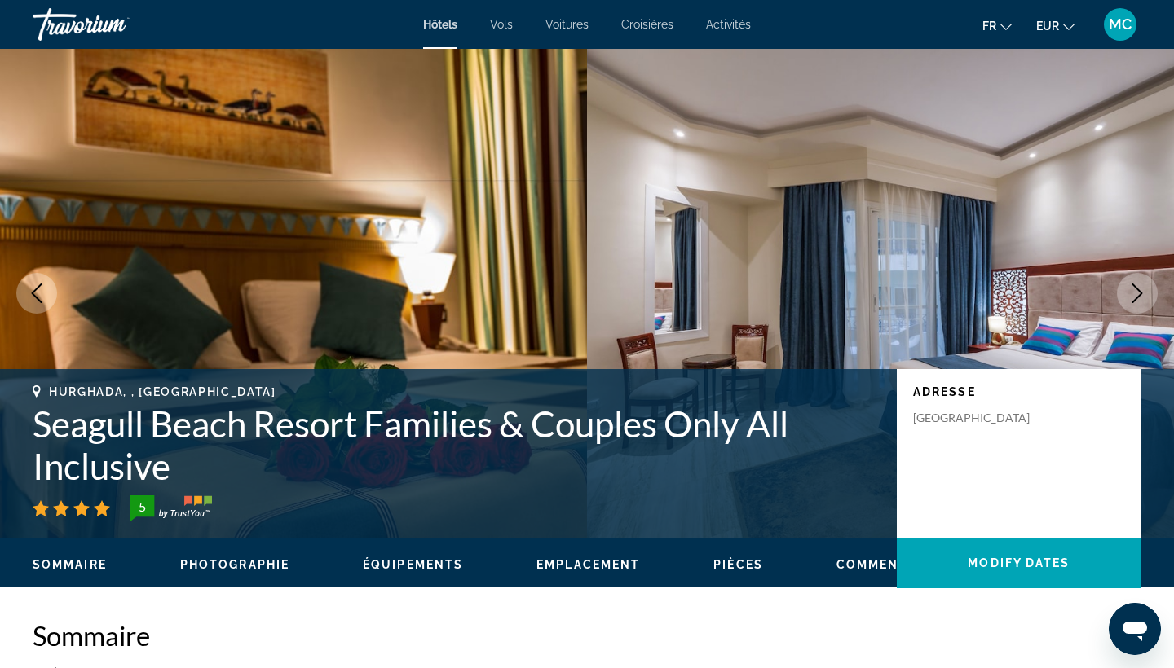
click at [1131, 285] on icon "Next image" at bounding box center [1137, 294] width 20 height 20
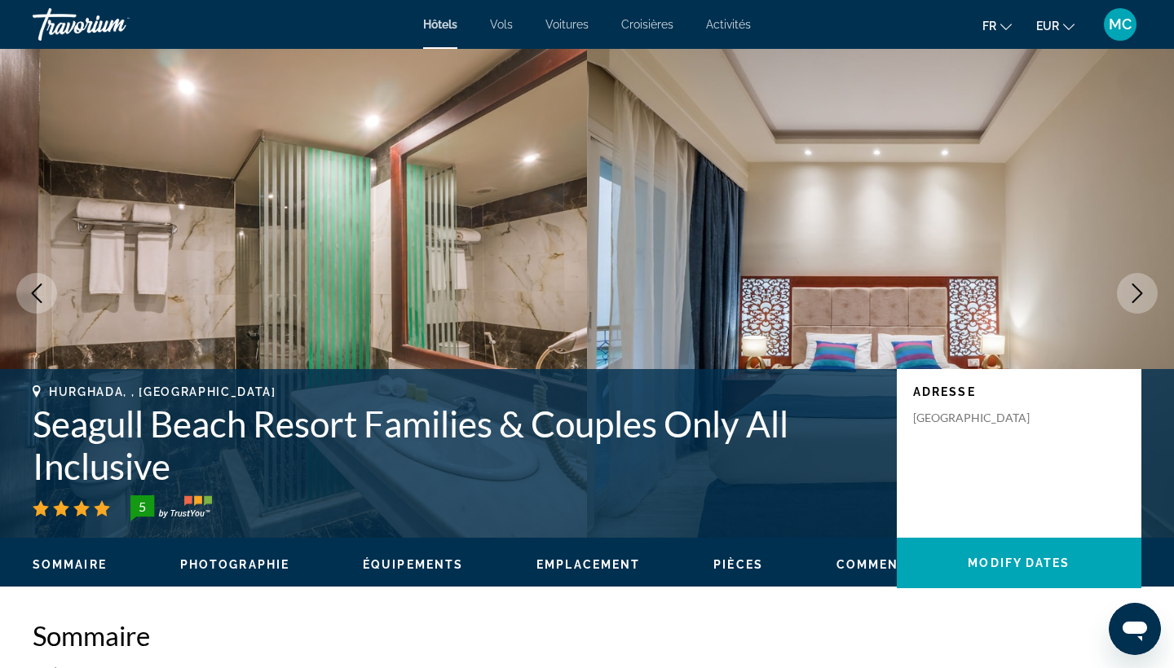
click at [1131, 285] on icon "Next image" at bounding box center [1137, 294] width 20 height 20
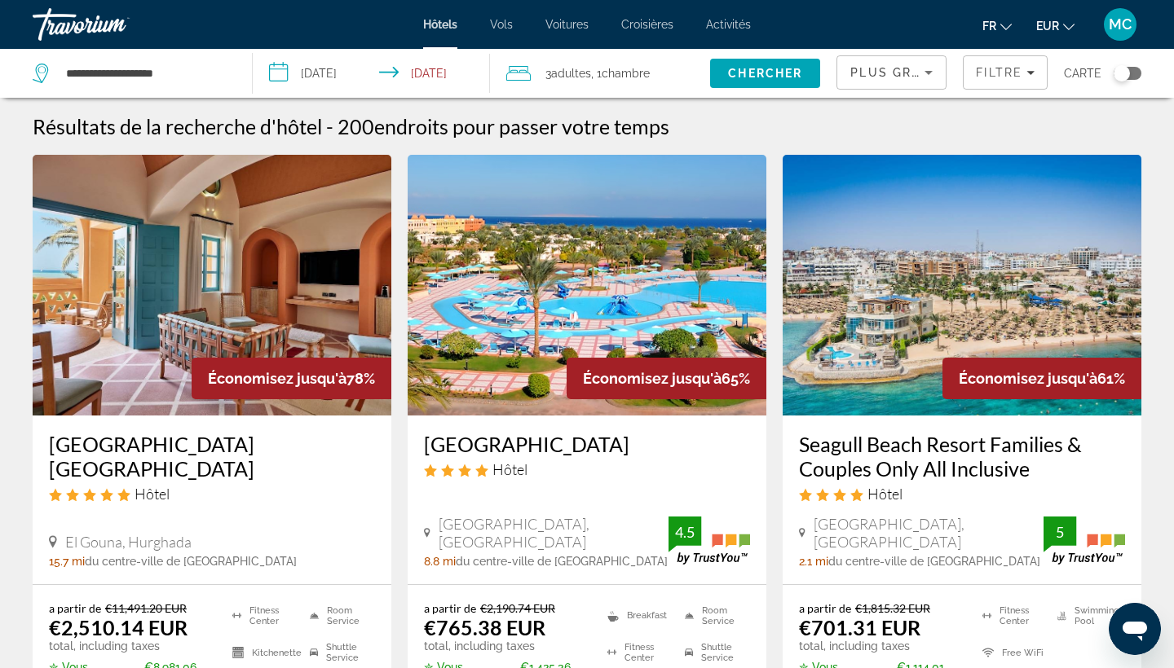
click at [272, 306] on img "Main content" at bounding box center [212, 285] width 359 height 261
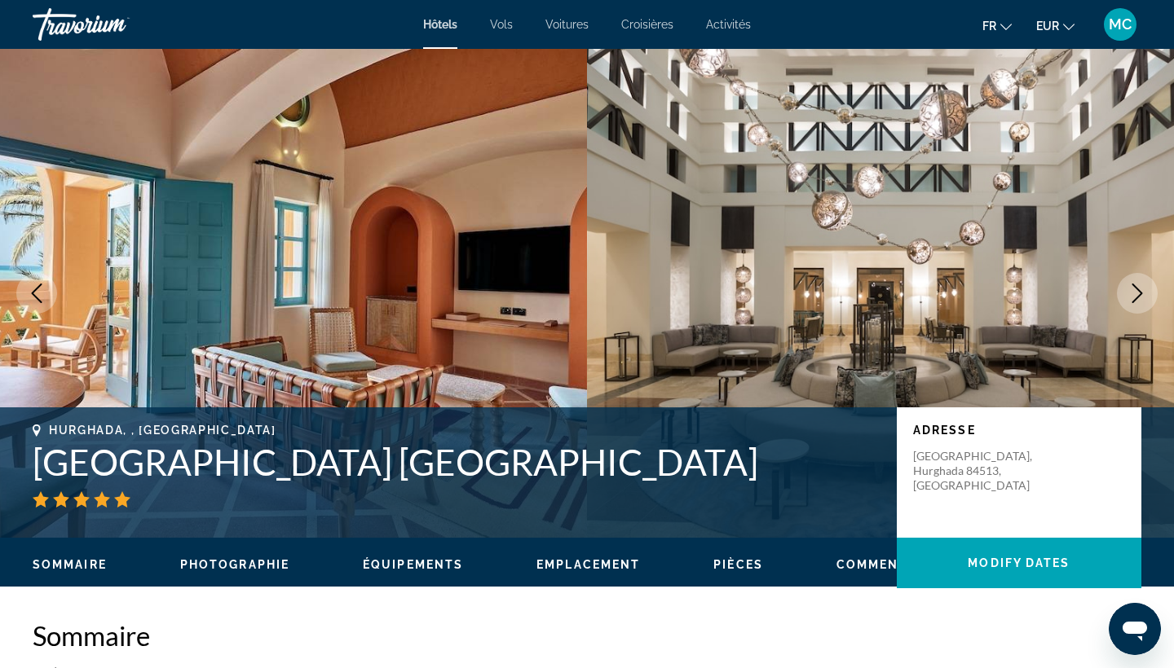
click at [1126, 292] on button "Next image" at bounding box center [1137, 293] width 41 height 41
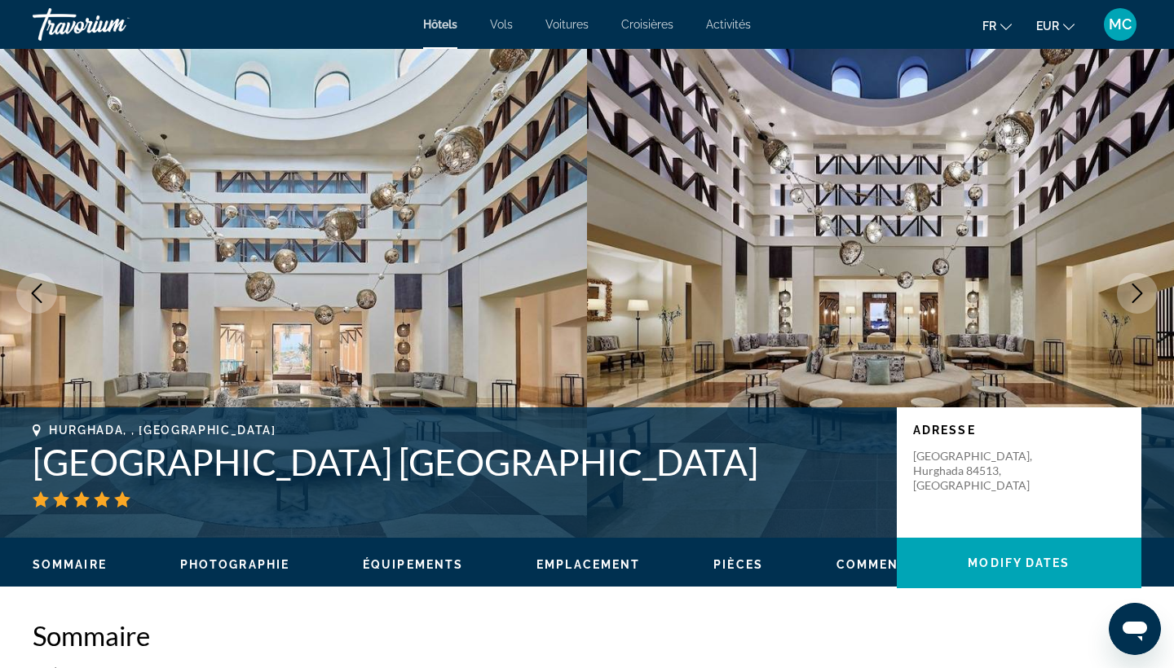
click at [1126, 293] on button "Next image" at bounding box center [1137, 293] width 41 height 41
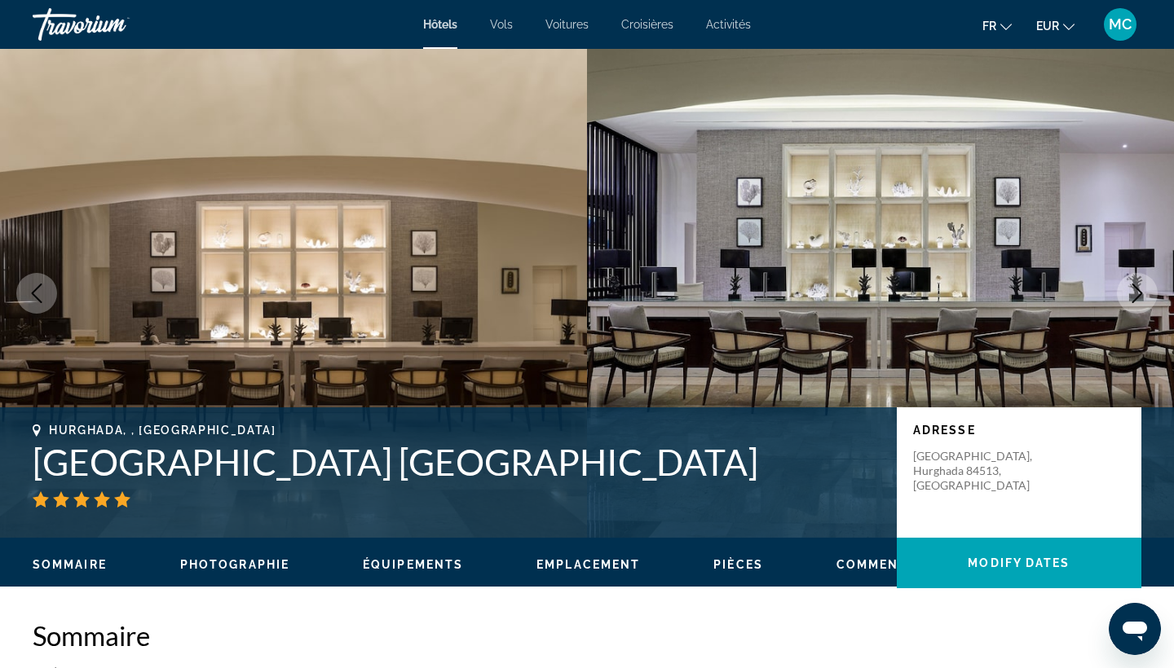
click at [1126, 293] on button "Next image" at bounding box center [1137, 293] width 41 height 41
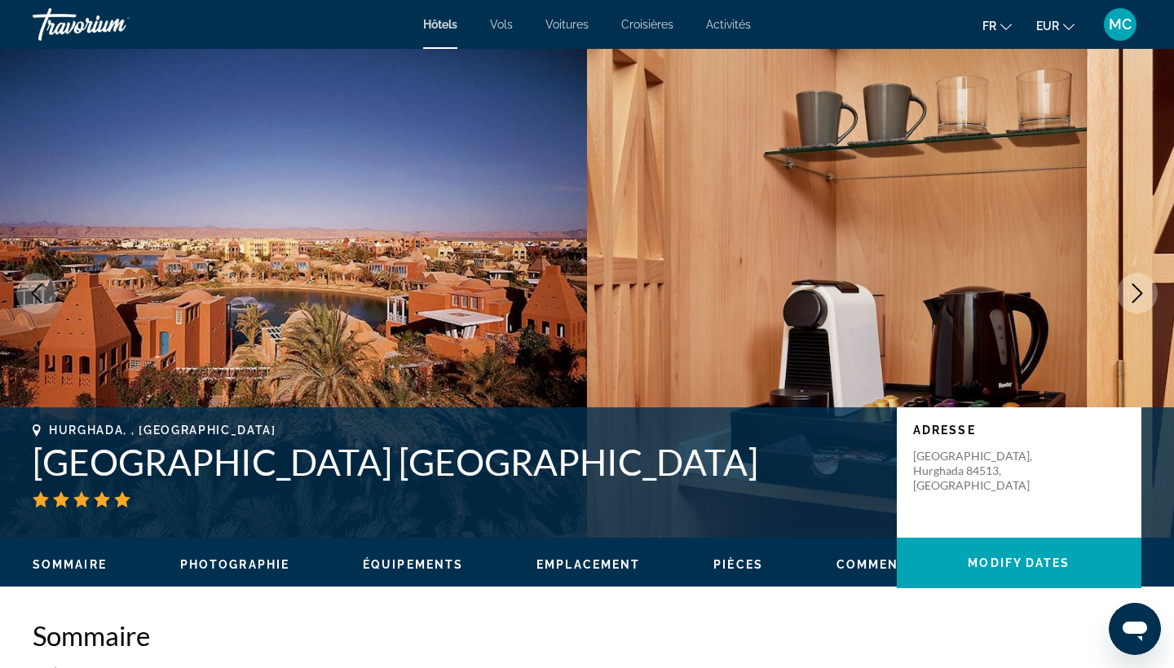
click at [1126, 293] on button "Next image" at bounding box center [1137, 293] width 41 height 41
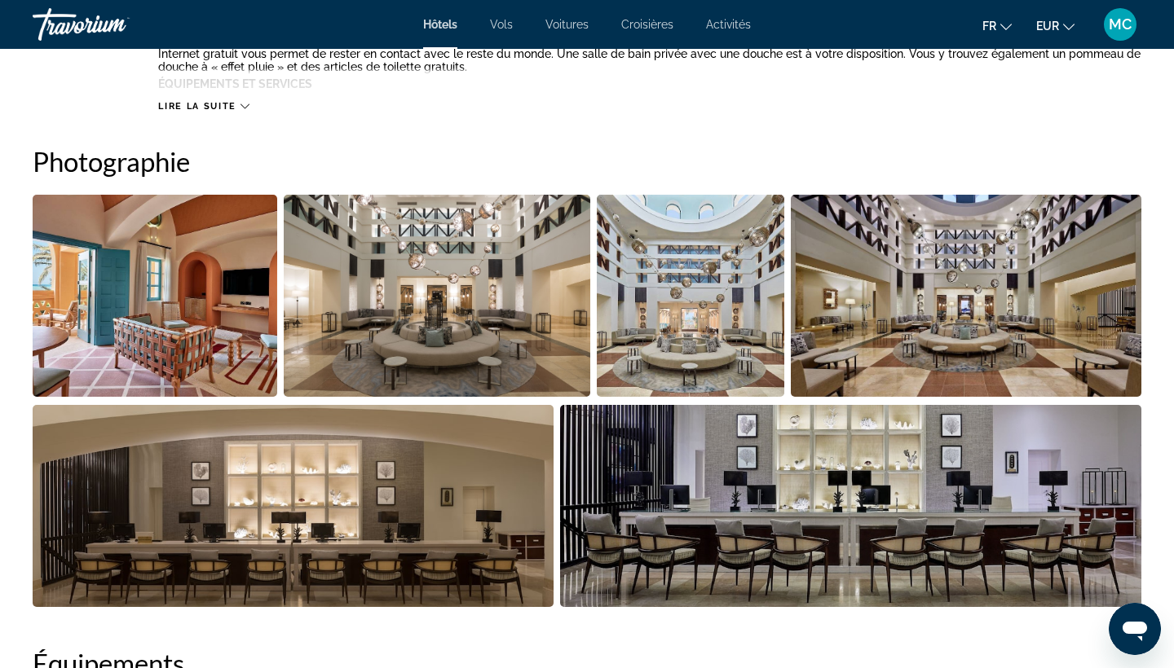
scroll to position [751, 0]
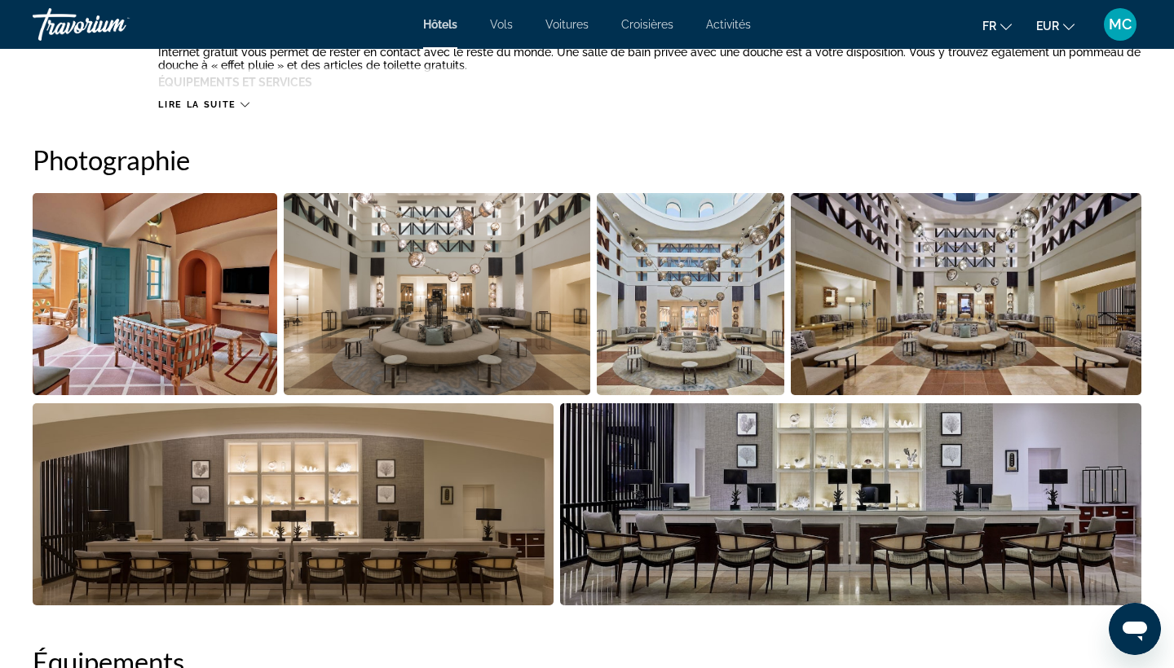
click at [497, 316] on img "Open full-screen image slider" at bounding box center [437, 294] width 306 height 202
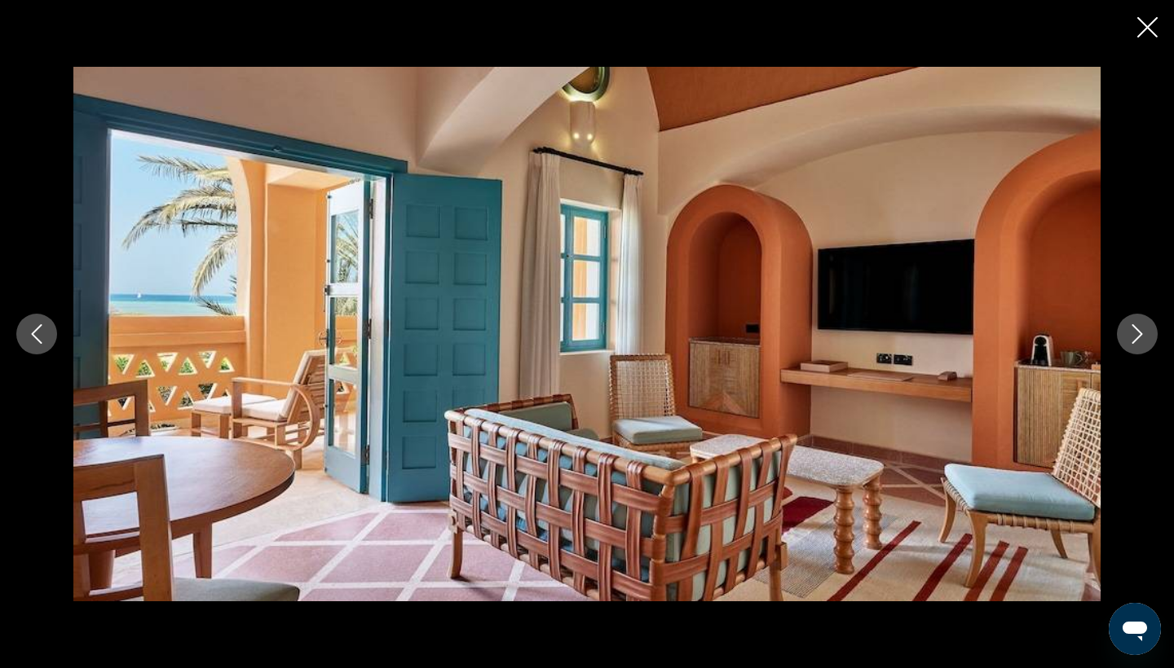
click at [1140, 329] on icon "Next image" at bounding box center [1137, 334] width 20 height 20
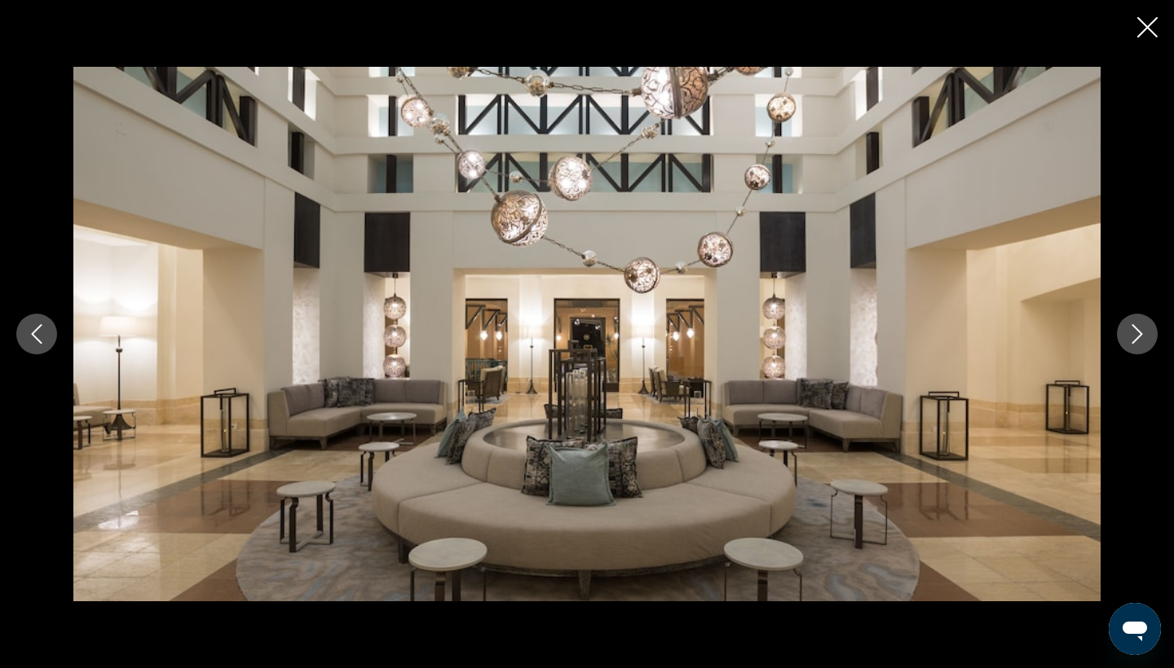
click at [1140, 329] on icon "Next image" at bounding box center [1137, 334] width 20 height 20
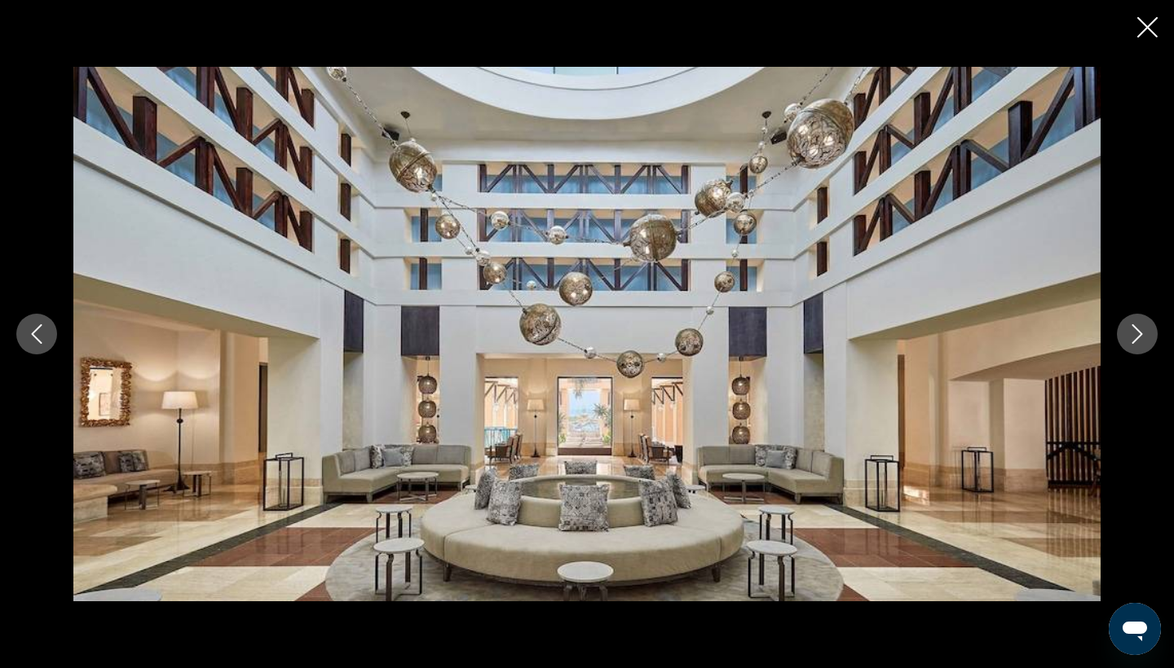
click at [1140, 329] on icon "Next image" at bounding box center [1137, 334] width 20 height 20
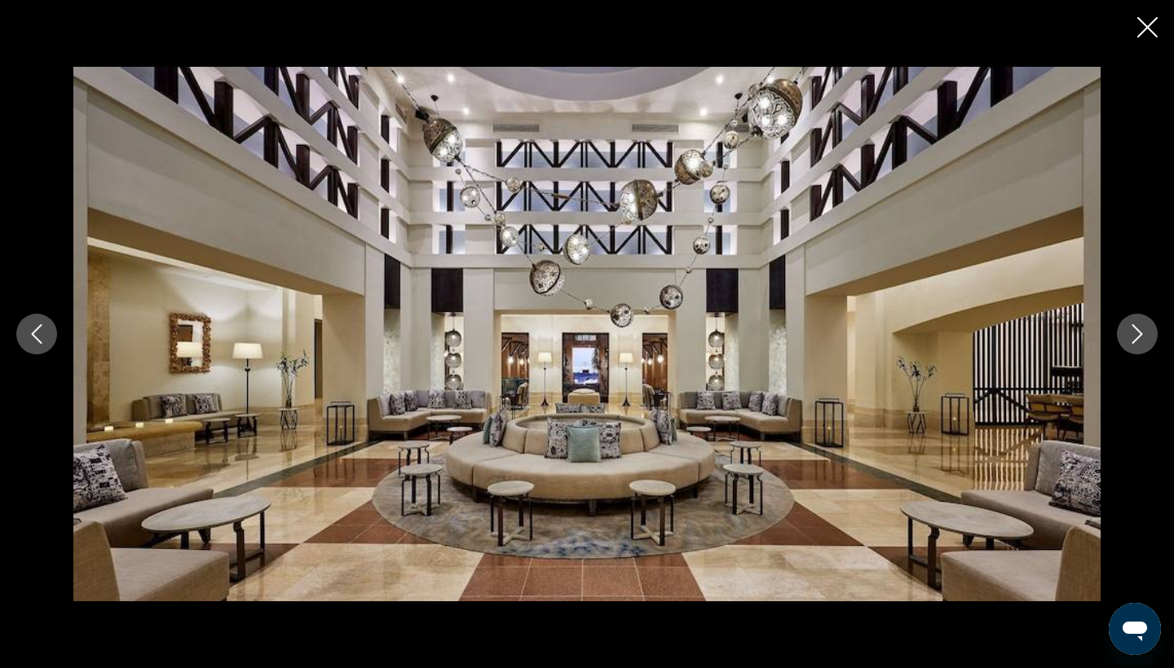
click at [1140, 329] on icon "Next image" at bounding box center [1137, 334] width 20 height 20
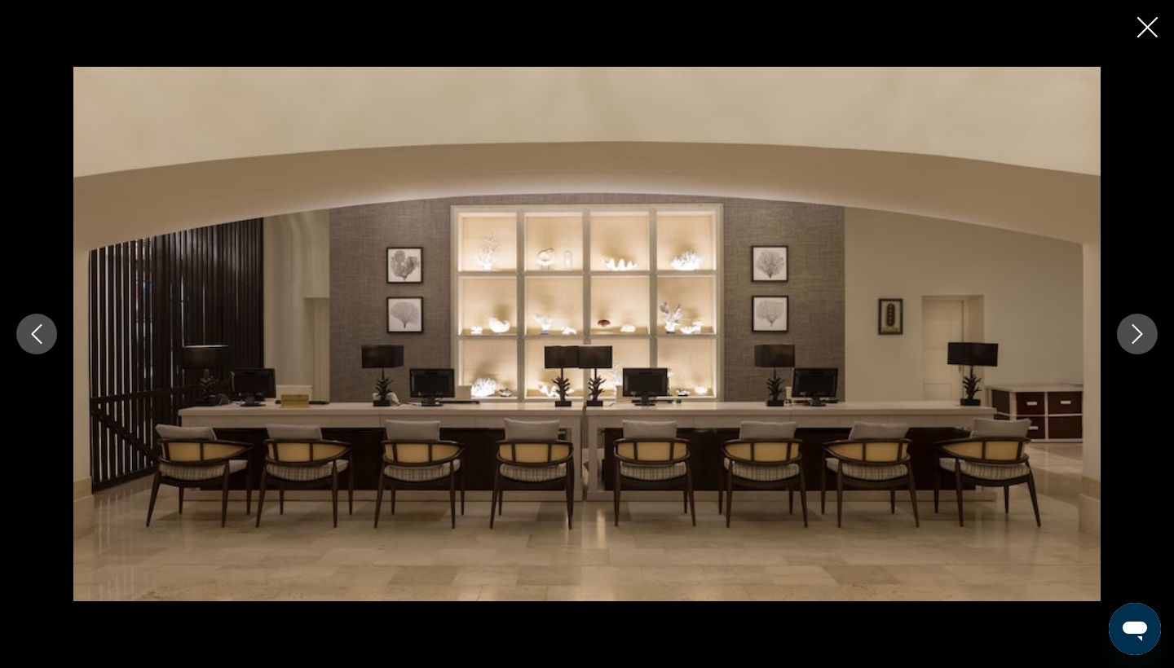
click at [1140, 329] on icon "Next image" at bounding box center [1137, 334] width 20 height 20
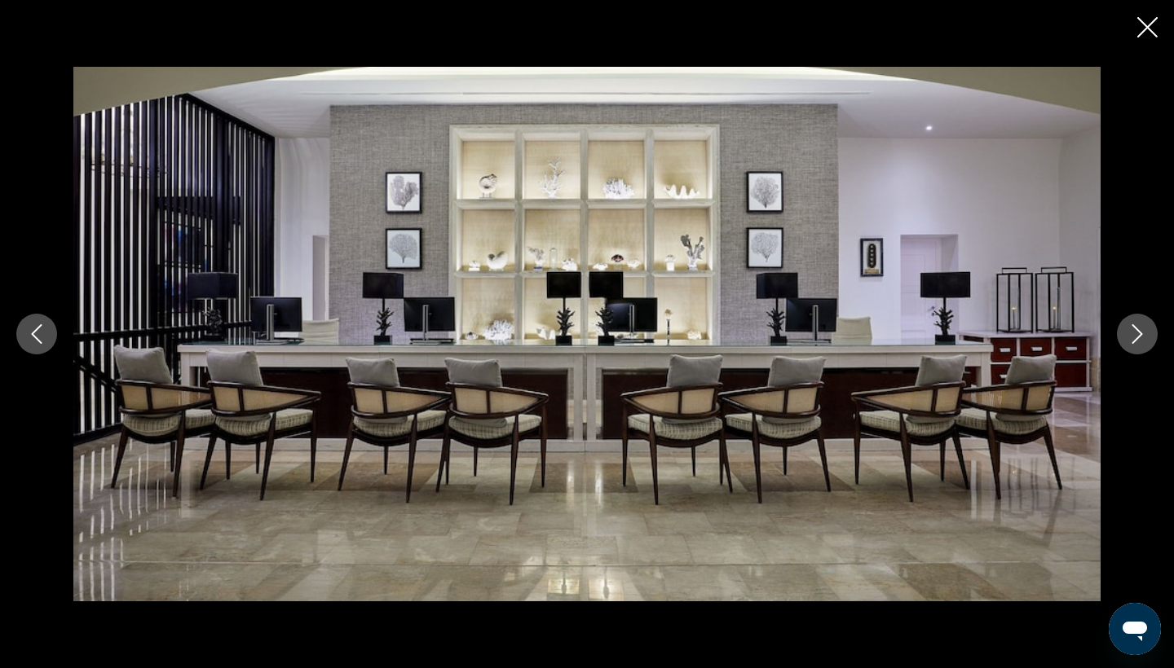
click at [1140, 329] on icon "Next image" at bounding box center [1137, 334] width 20 height 20
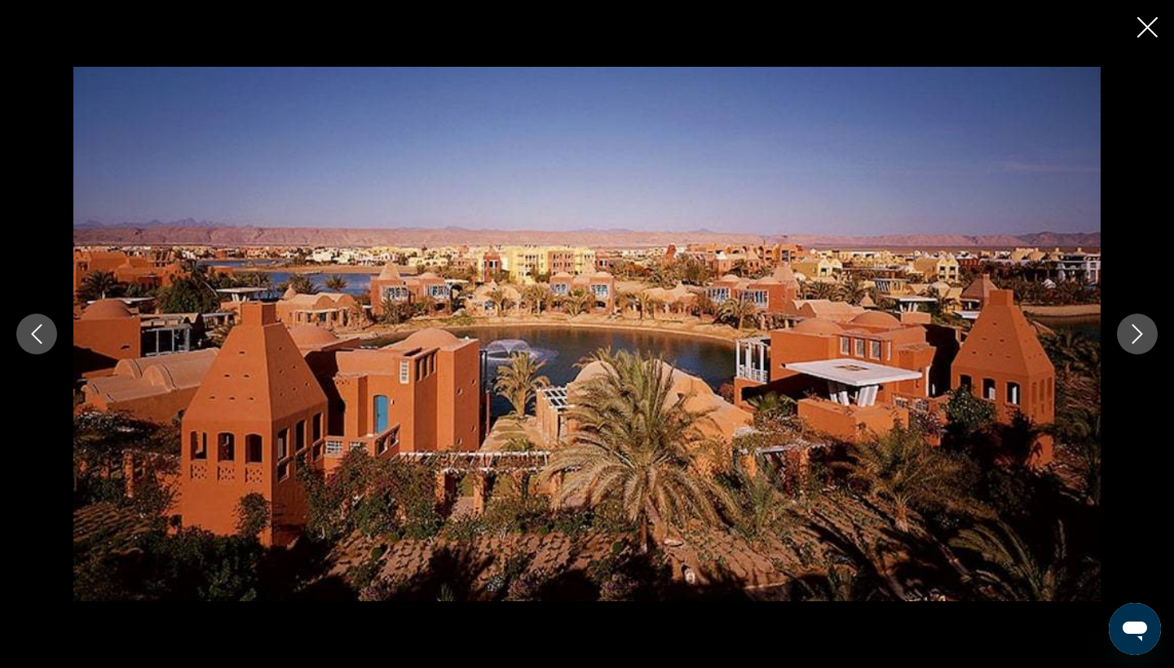
click at [1140, 329] on icon "Next image" at bounding box center [1137, 334] width 20 height 20
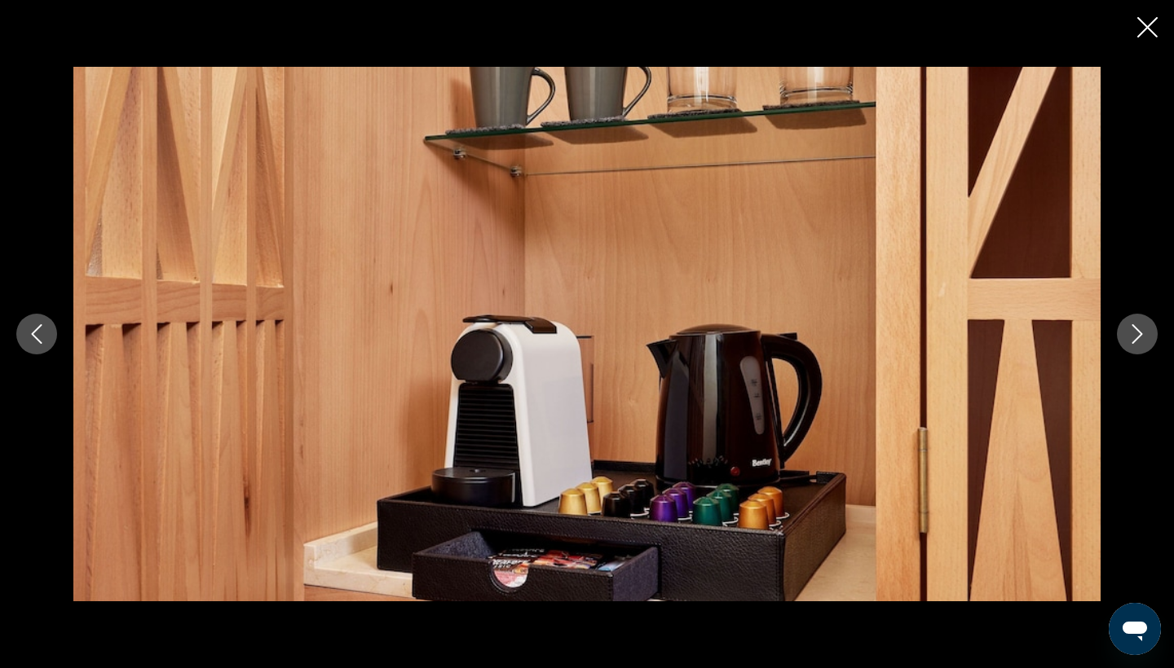
click at [1140, 329] on icon "Next image" at bounding box center [1137, 334] width 20 height 20
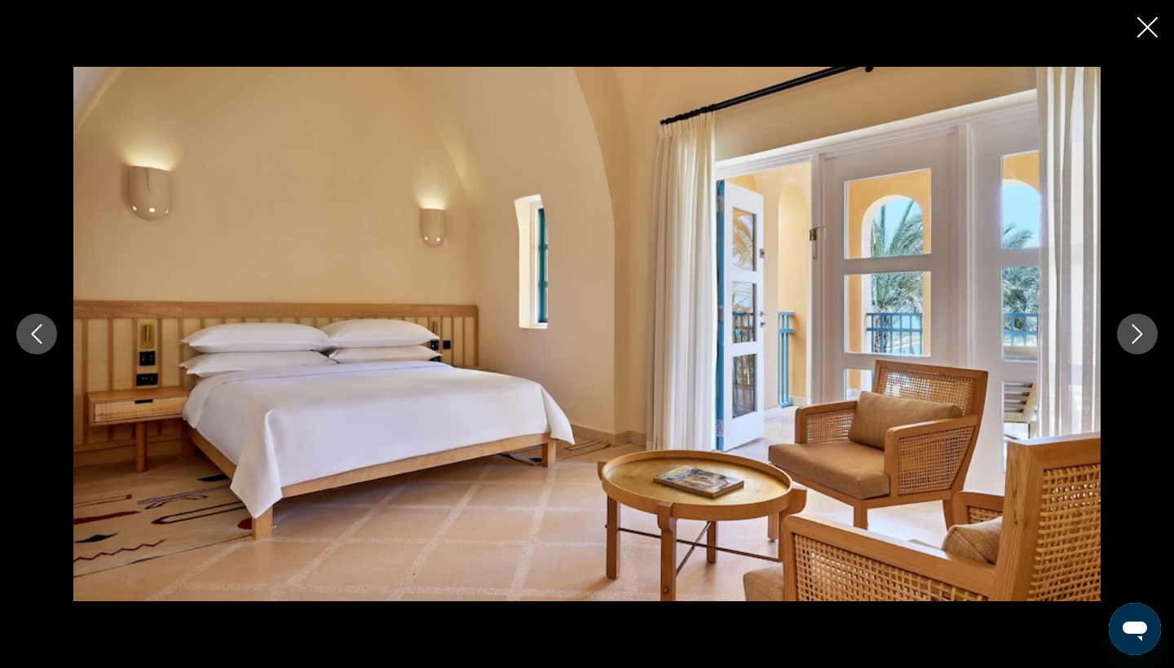
click at [1140, 329] on icon "Next image" at bounding box center [1137, 334] width 20 height 20
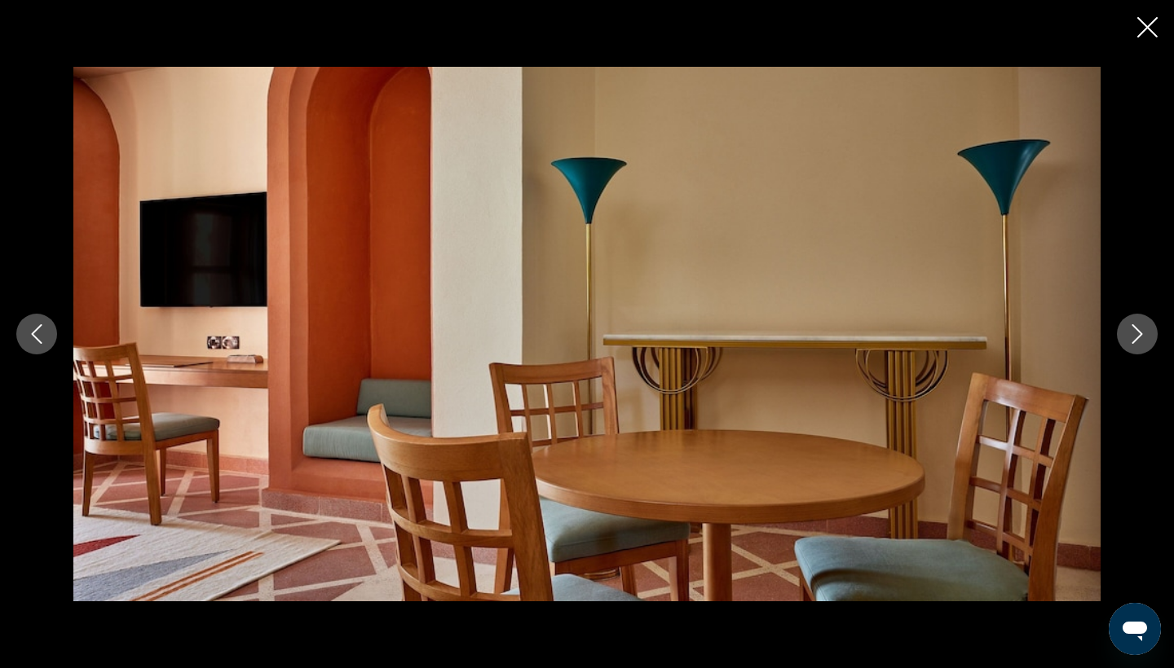
click at [1140, 329] on icon "Next image" at bounding box center [1137, 334] width 20 height 20
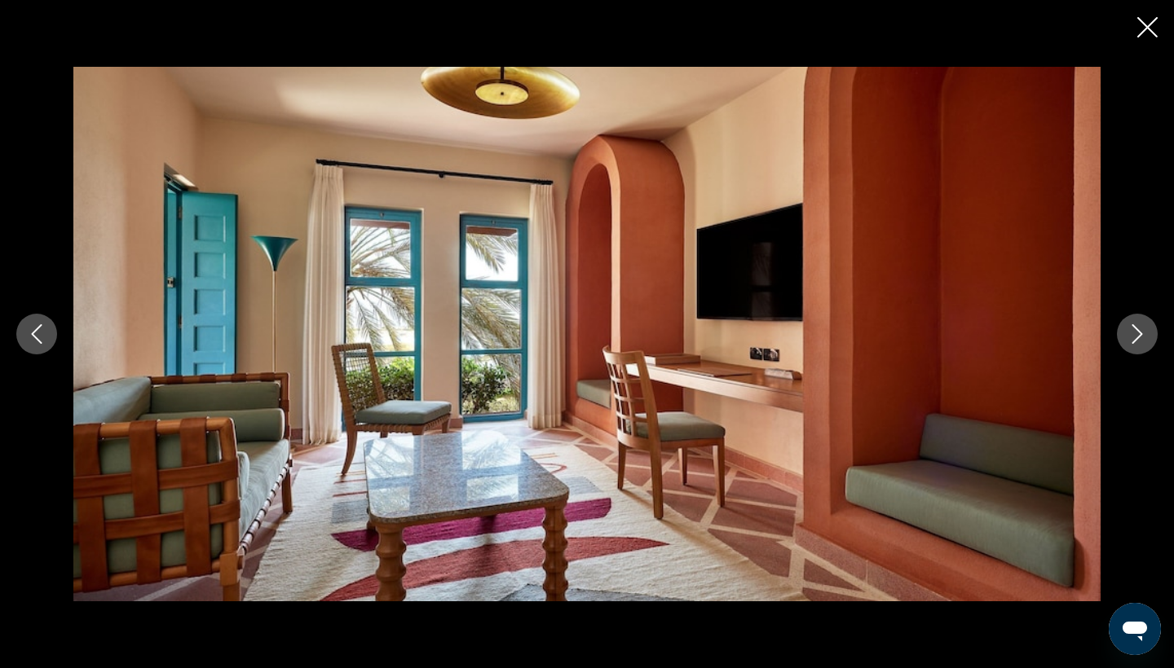
click at [1140, 329] on icon "Next image" at bounding box center [1137, 334] width 20 height 20
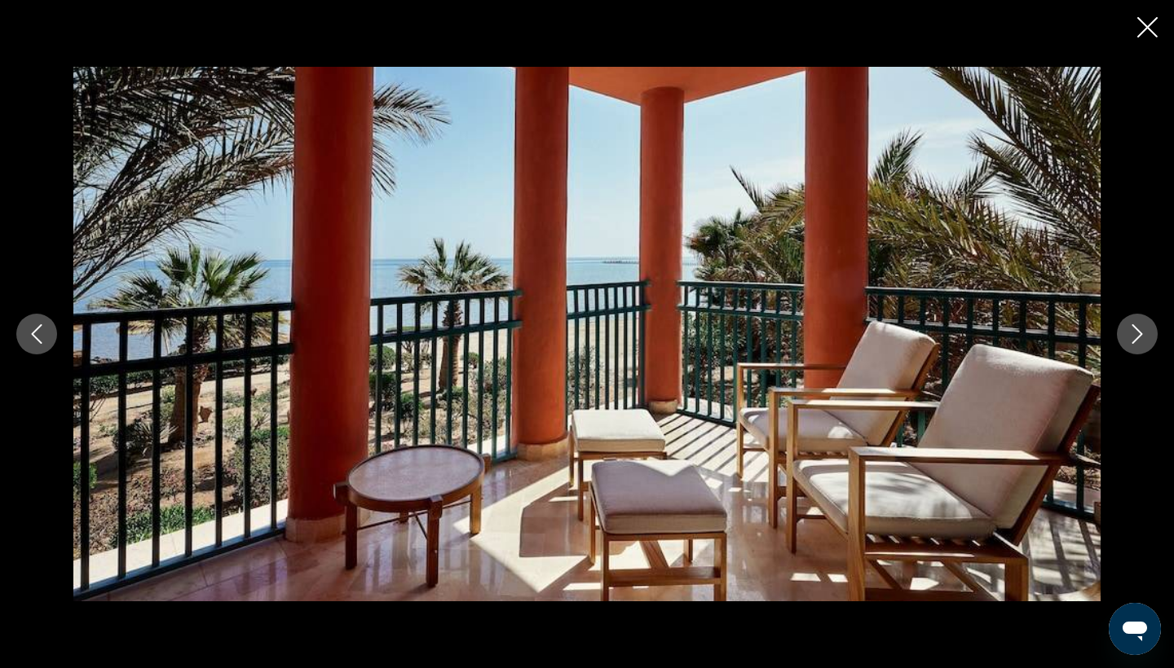
click at [1140, 329] on icon "Next image" at bounding box center [1137, 334] width 20 height 20
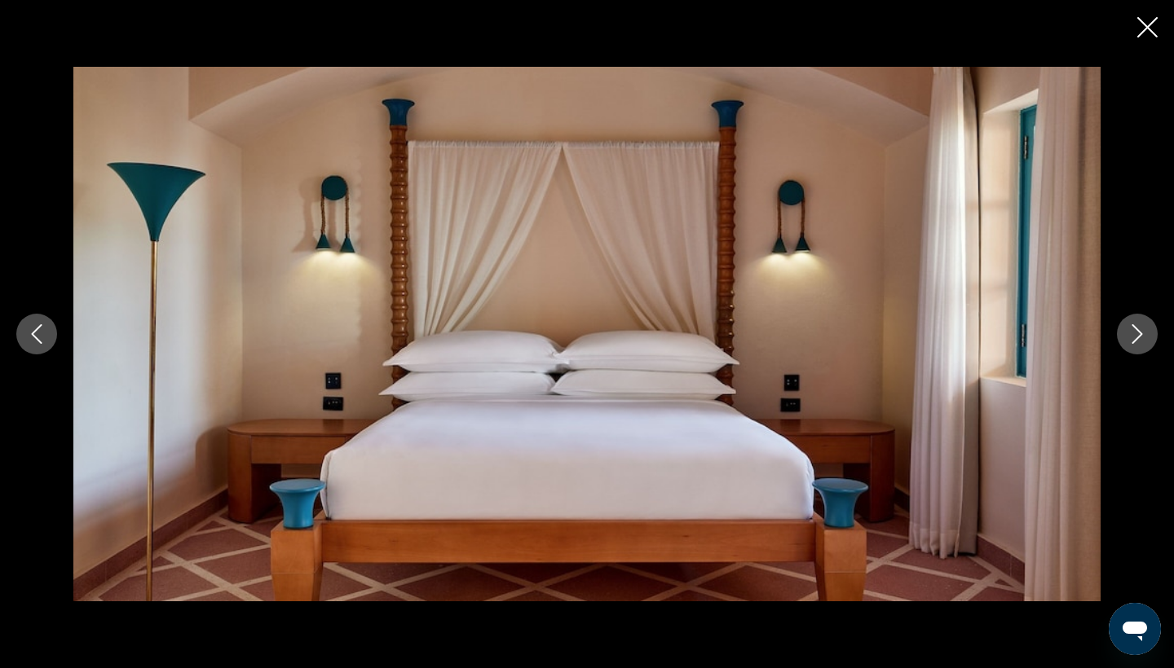
click at [1140, 329] on icon "Next image" at bounding box center [1137, 334] width 20 height 20
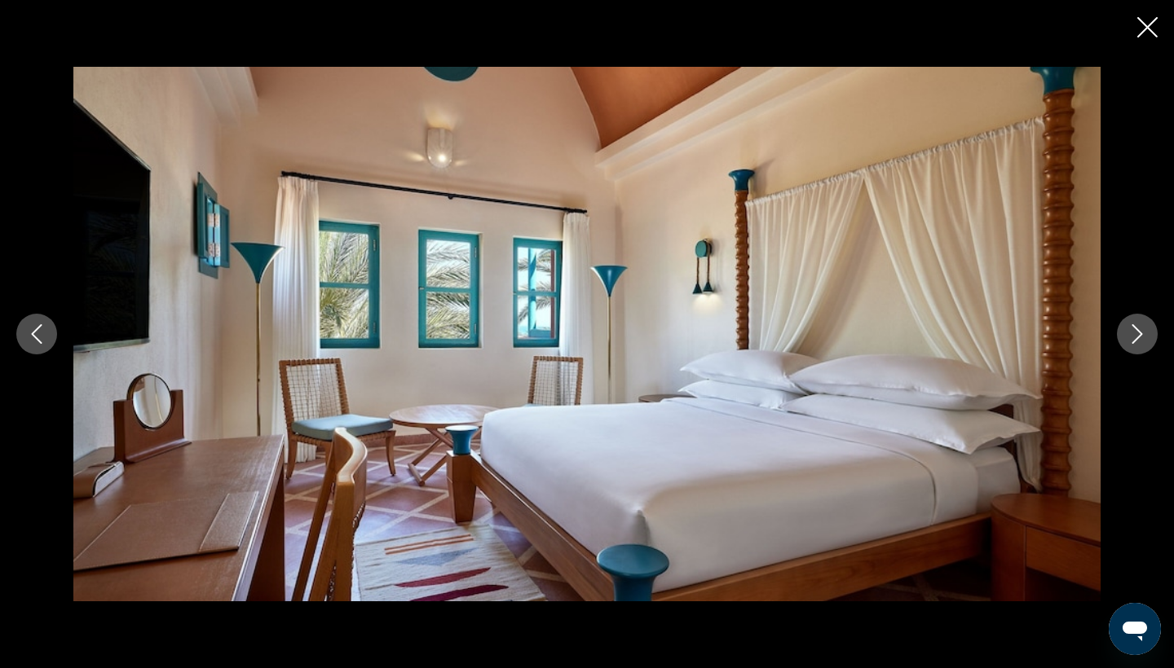
click at [1140, 329] on icon "Next image" at bounding box center [1137, 334] width 20 height 20
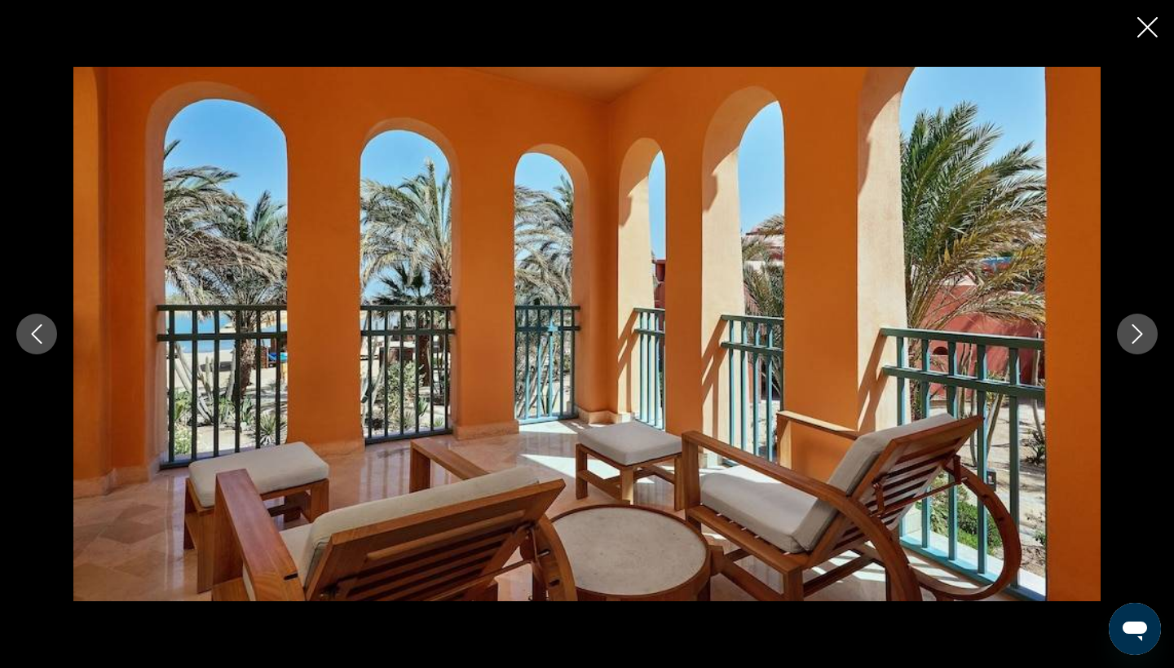
click at [1140, 329] on icon "Next image" at bounding box center [1137, 334] width 20 height 20
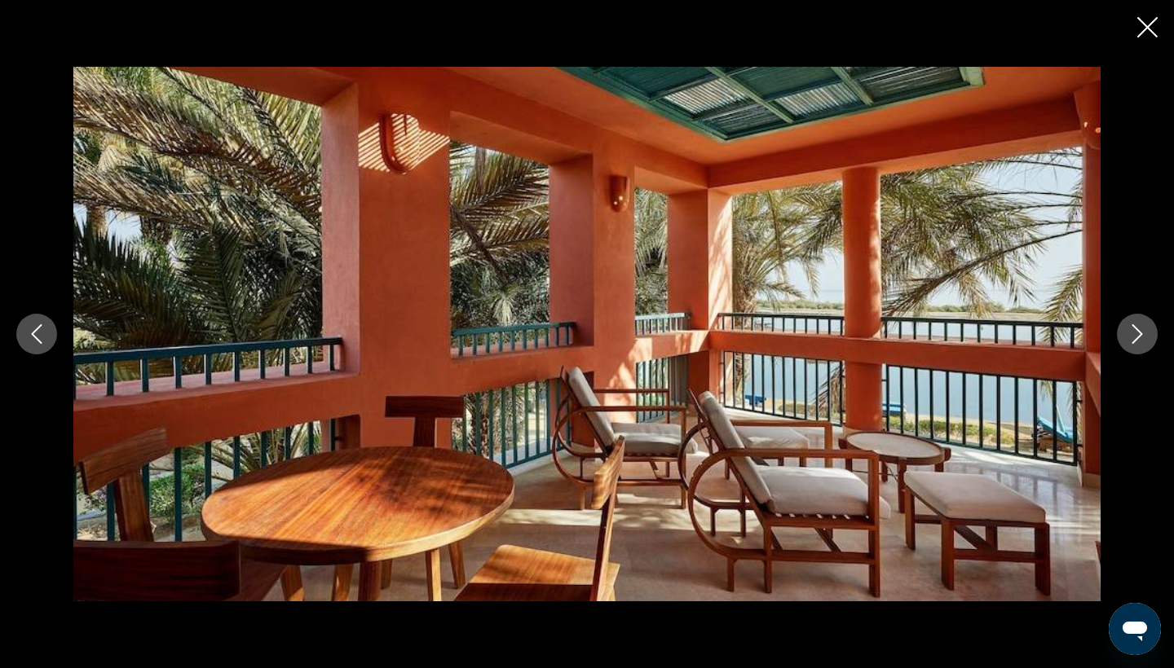
click at [1140, 329] on icon "Next image" at bounding box center [1137, 334] width 20 height 20
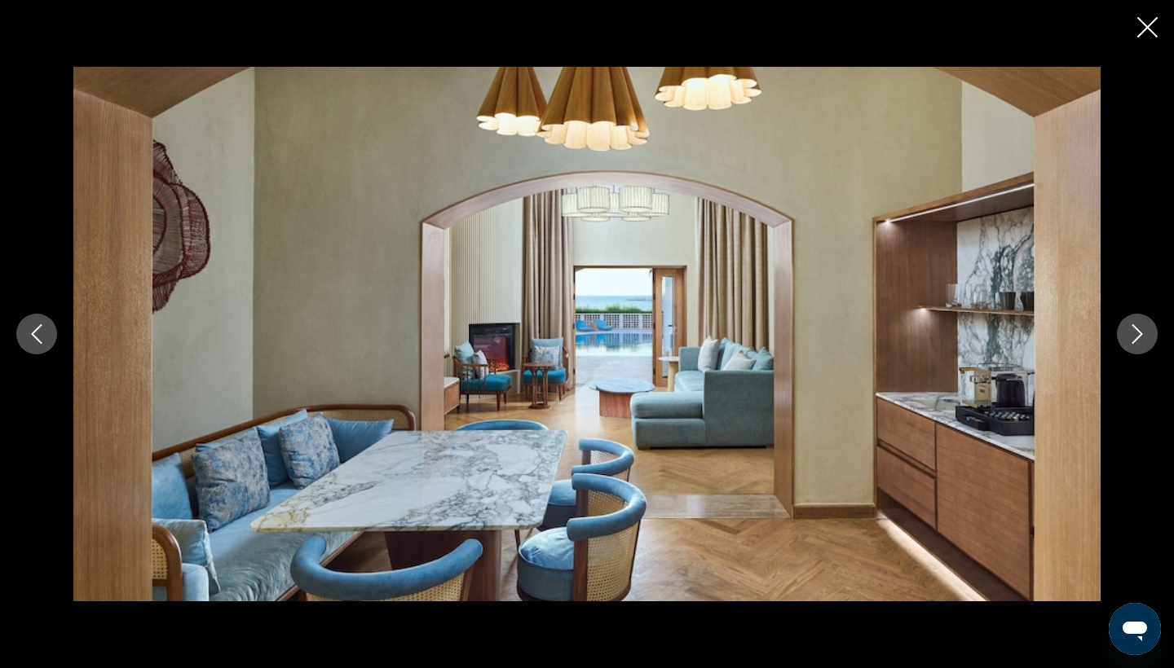
click at [1140, 330] on icon "Next image" at bounding box center [1137, 334] width 20 height 20
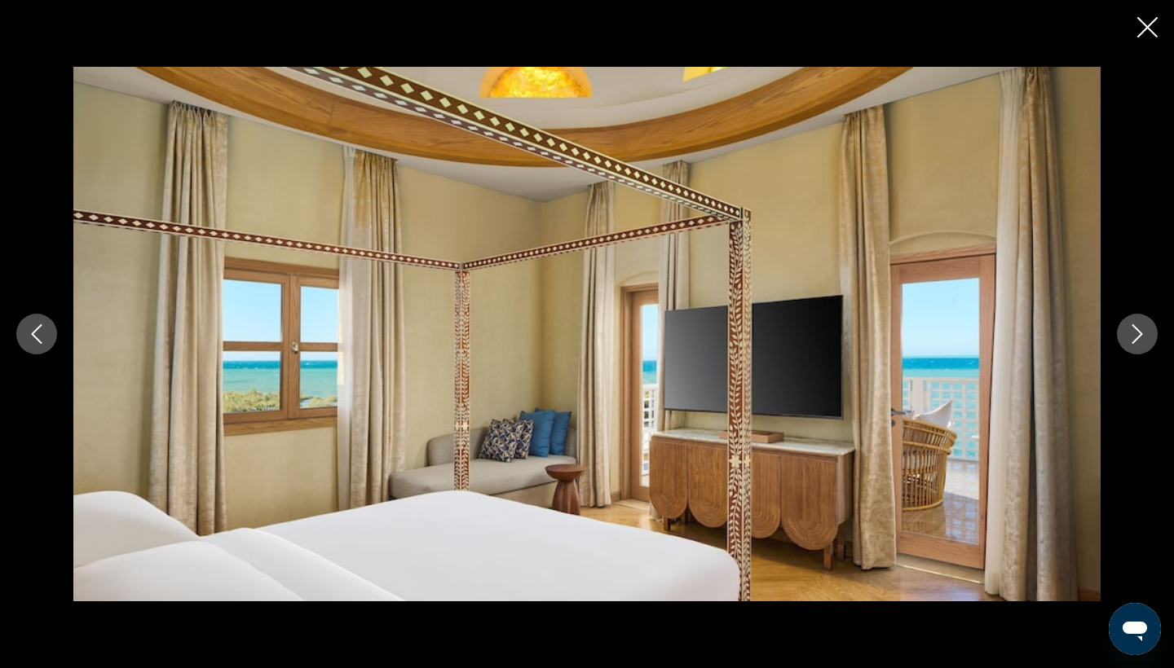
click at [1140, 330] on icon "Next image" at bounding box center [1137, 334] width 20 height 20
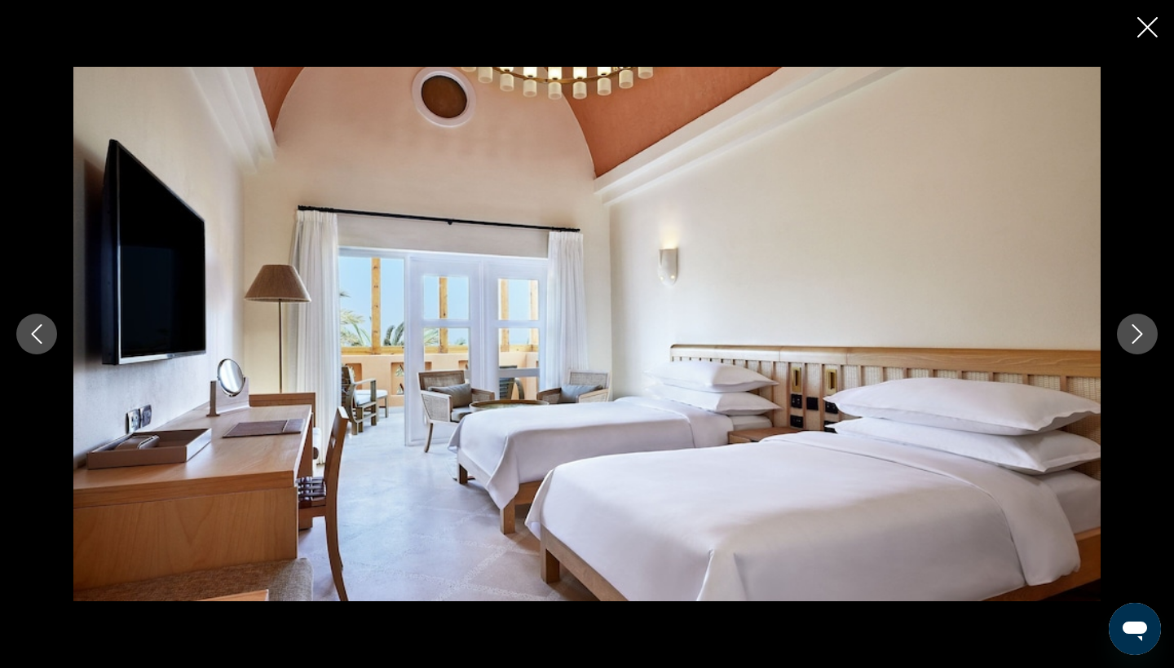
click at [1140, 330] on icon "Next image" at bounding box center [1137, 334] width 20 height 20
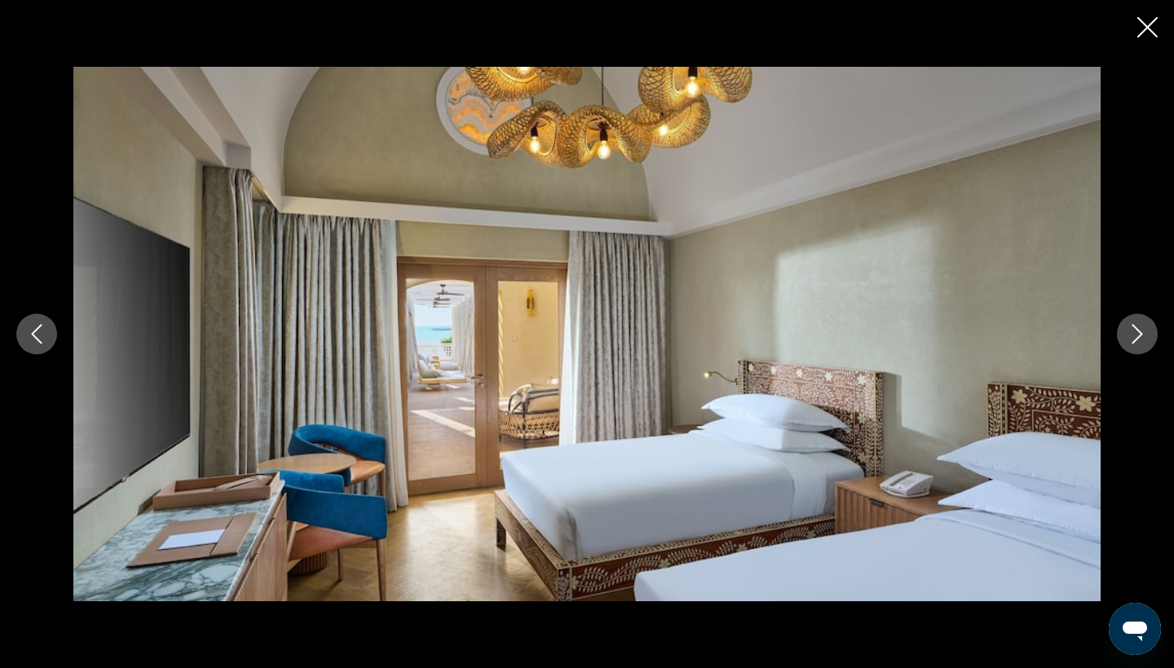
click at [1150, 41] on button "Close slideshow" at bounding box center [1147, 28] width 20 height 25
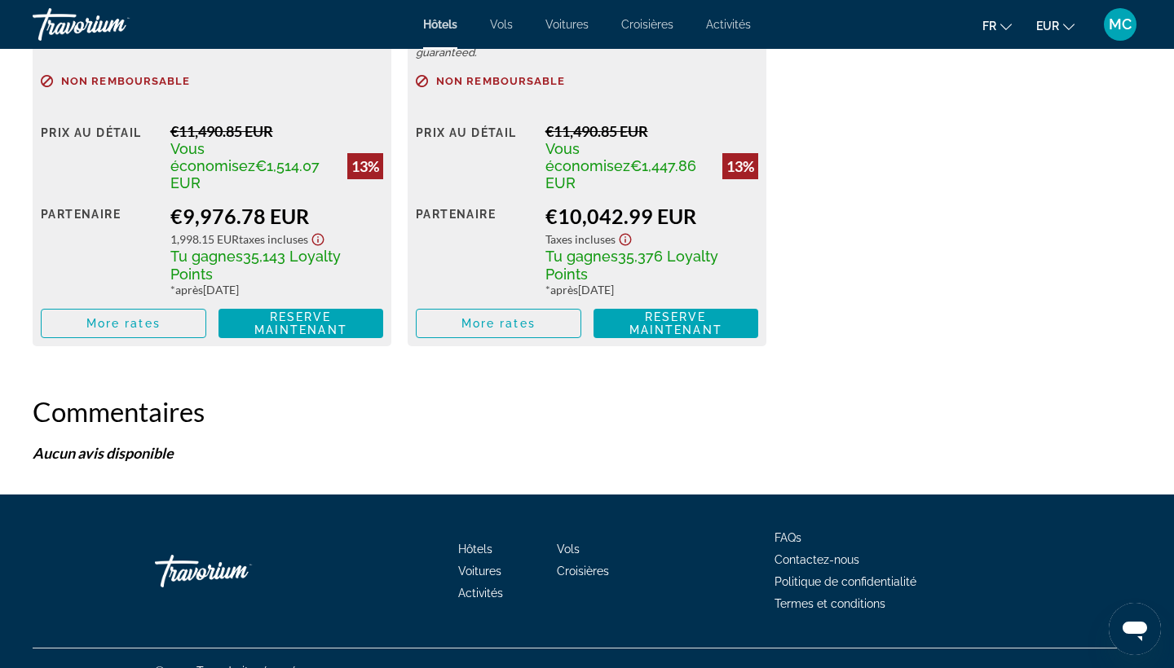
scroll to position [3199, 0]
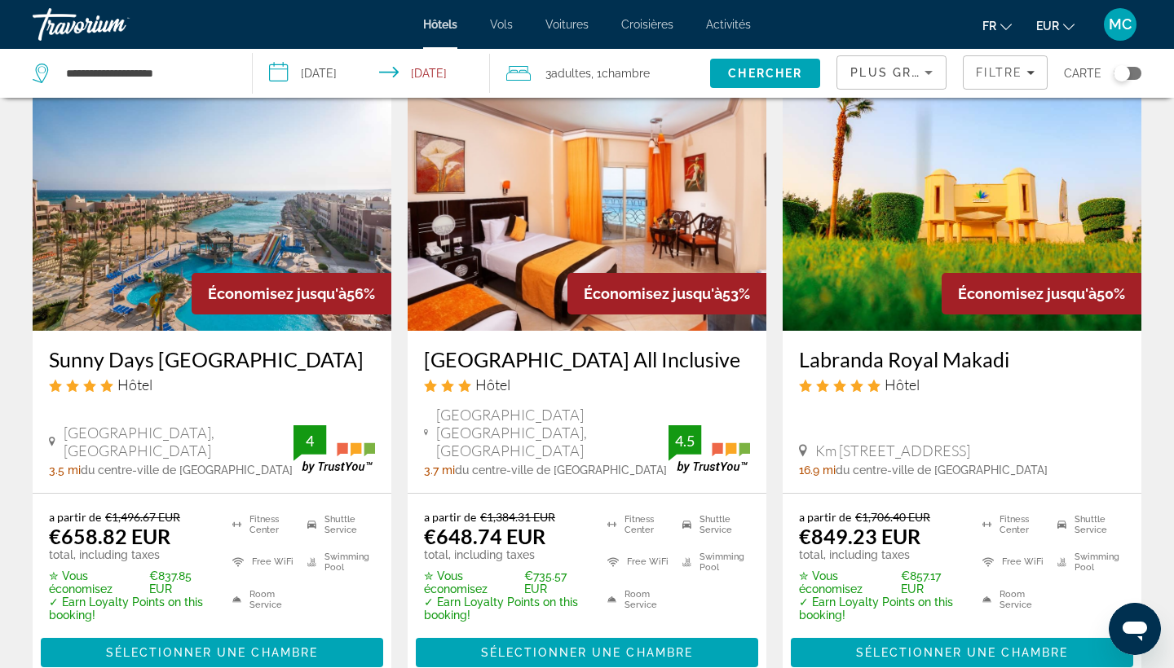
scroll to position [1396, 0]
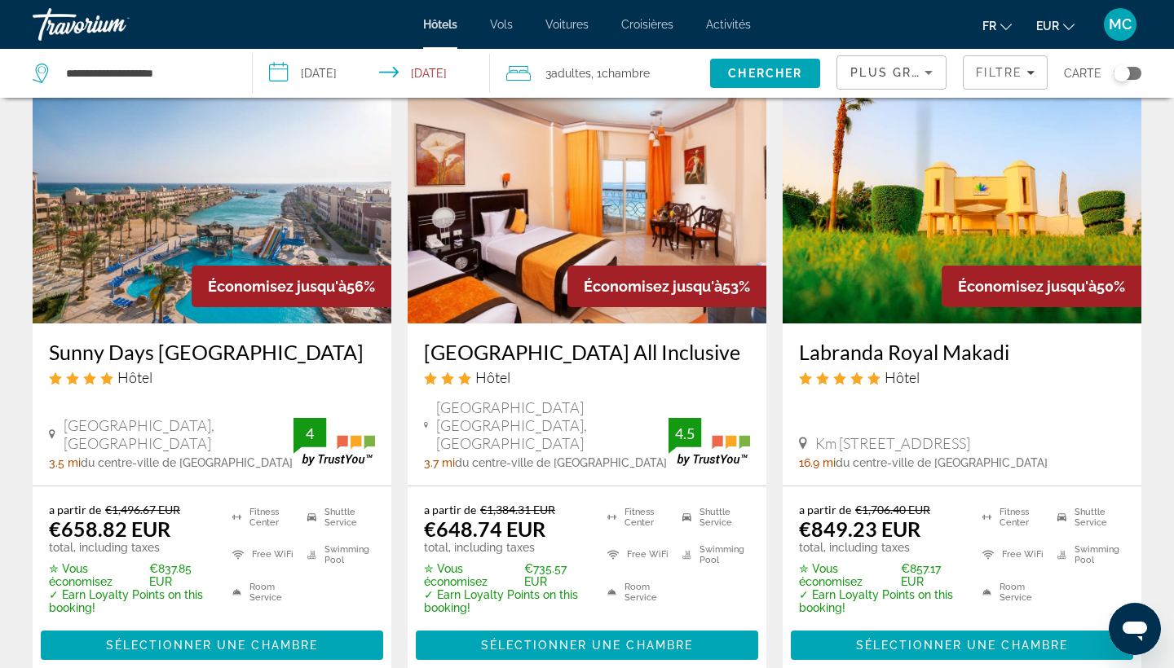
click at [959, 230] on img "Main content" at bounding box center [961, 193] width 359 height 261
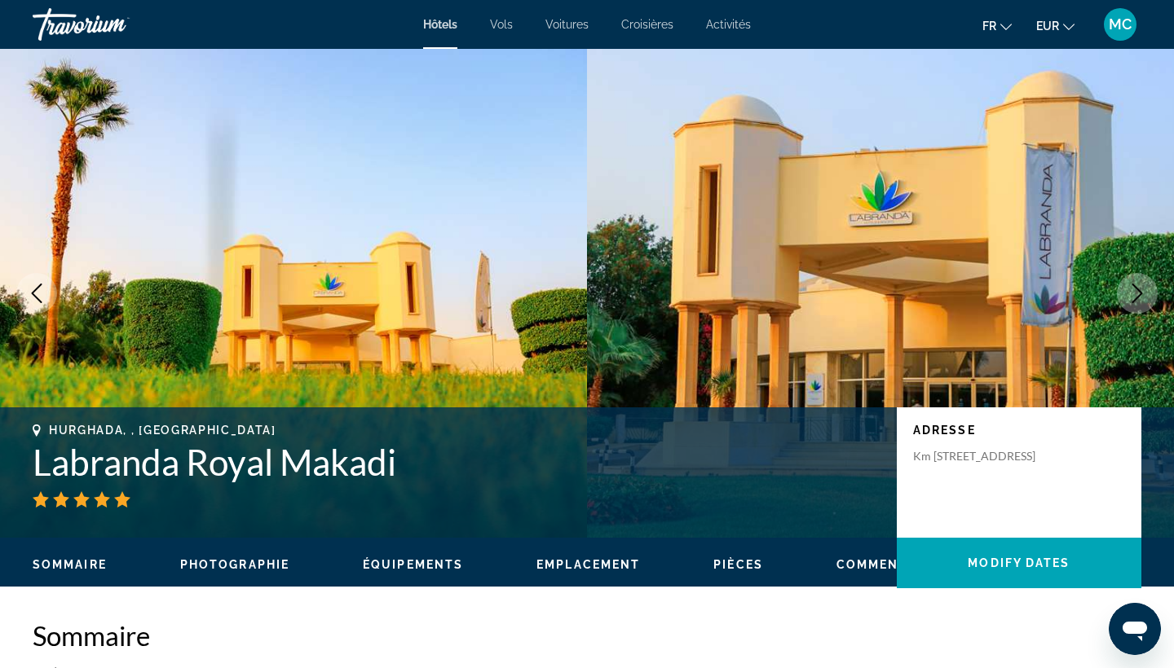
click at [1132, 296] on icon "Next image" at bounding box center [1137, 294] width 20 height 20
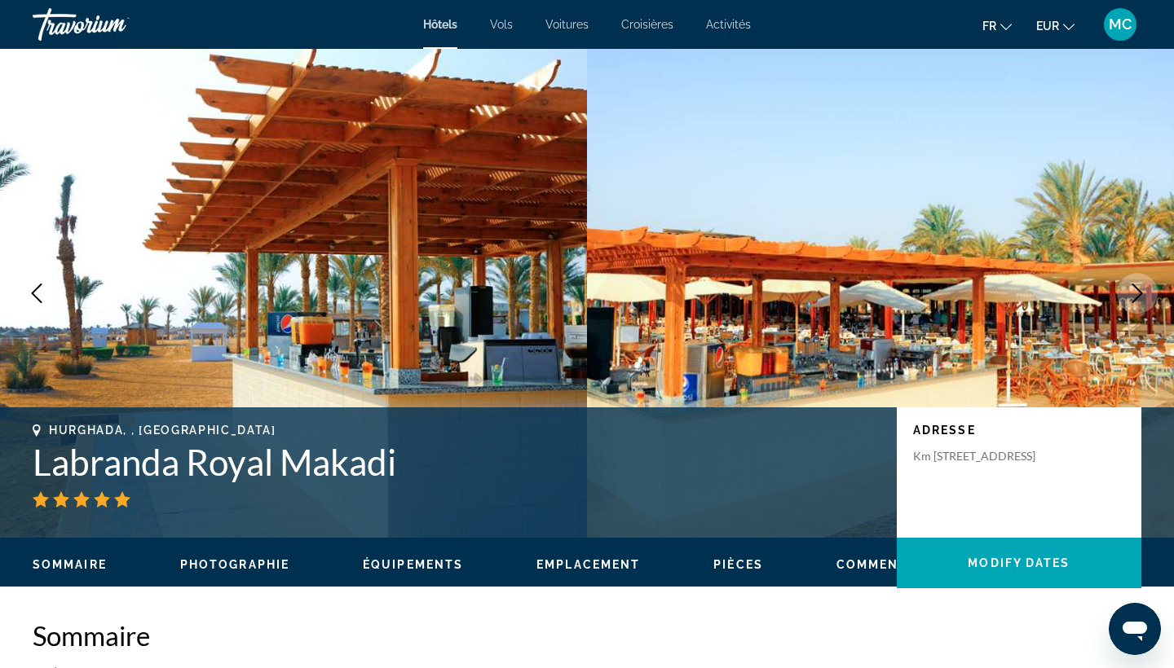
click at [1132, 296] on icon "Next image" at bounding box center [1137, 294] width 20 height 20
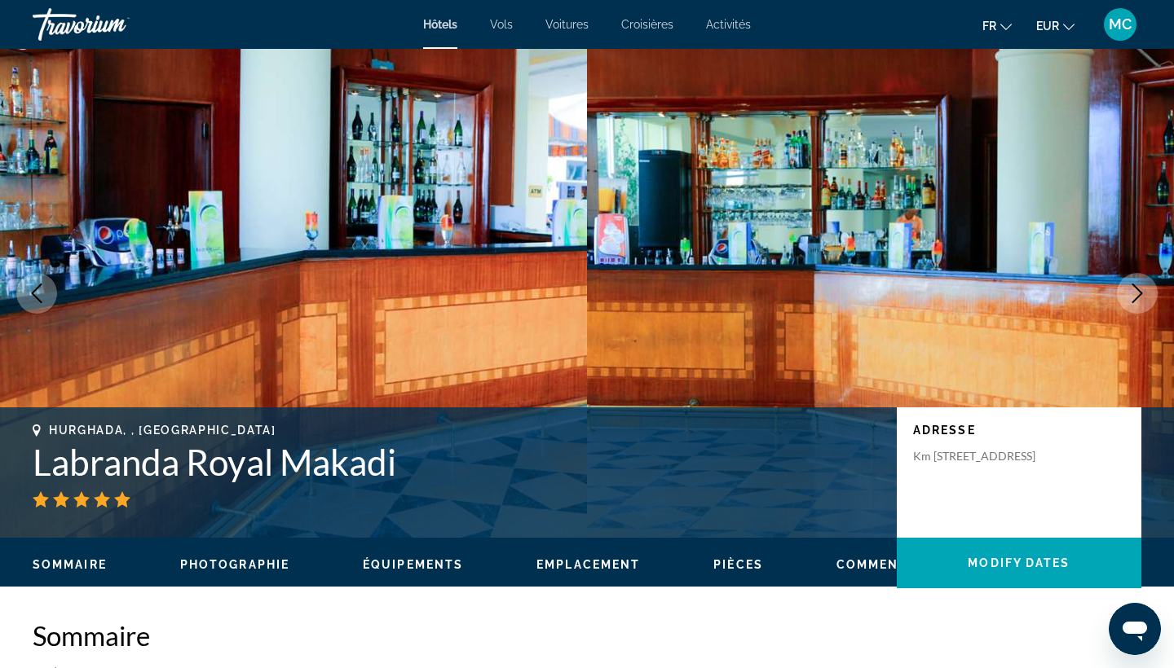
click at [1132, 296] on icon "Next image" at bounding box center [1137, 294] width 20 height 20
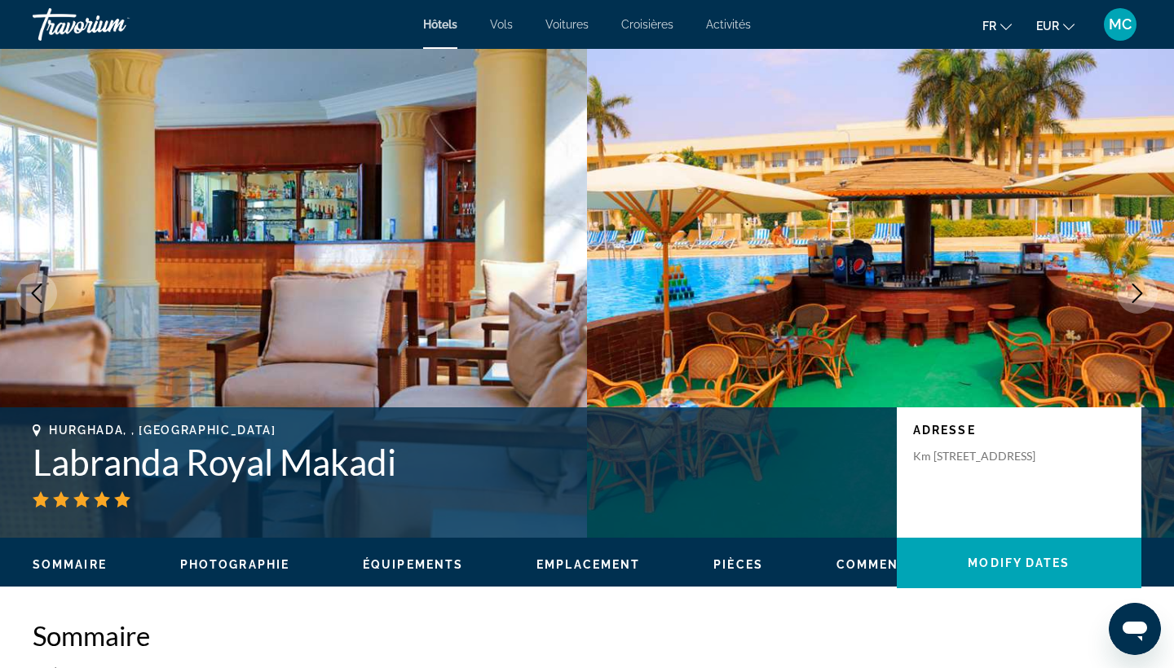
click at [1132, 296] on icon "Next image" at bounding box center [1137, 294] width 20 height 20
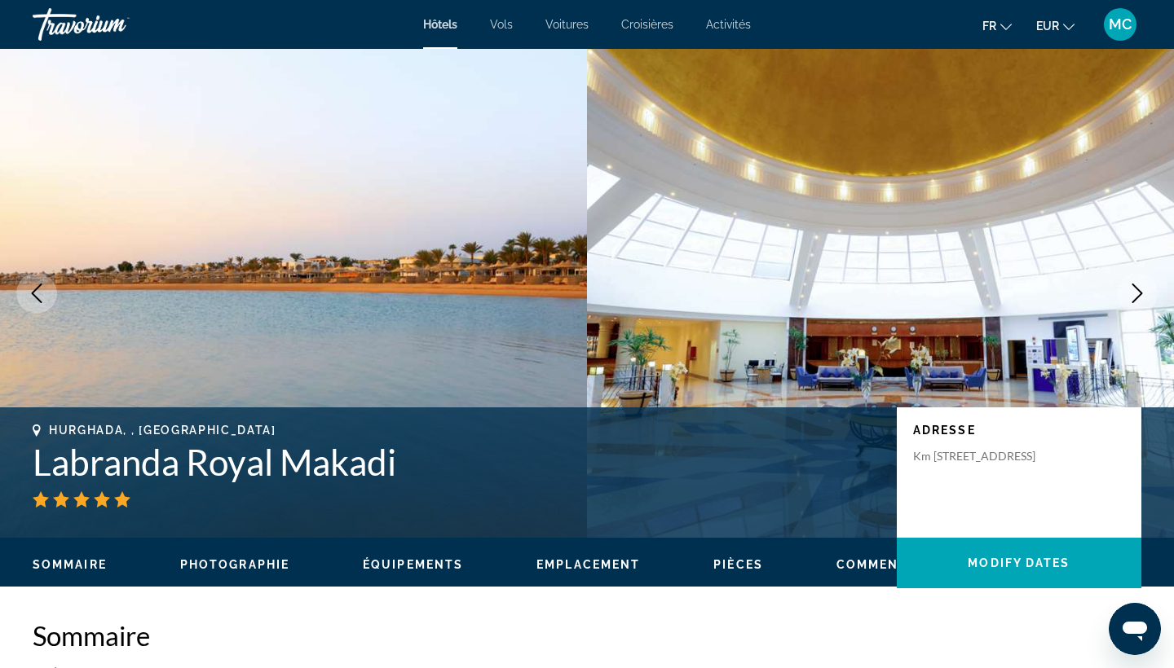
click at [1132, 296] on icon "Next image" at bounding box center [1137, 294] width 20 height 20
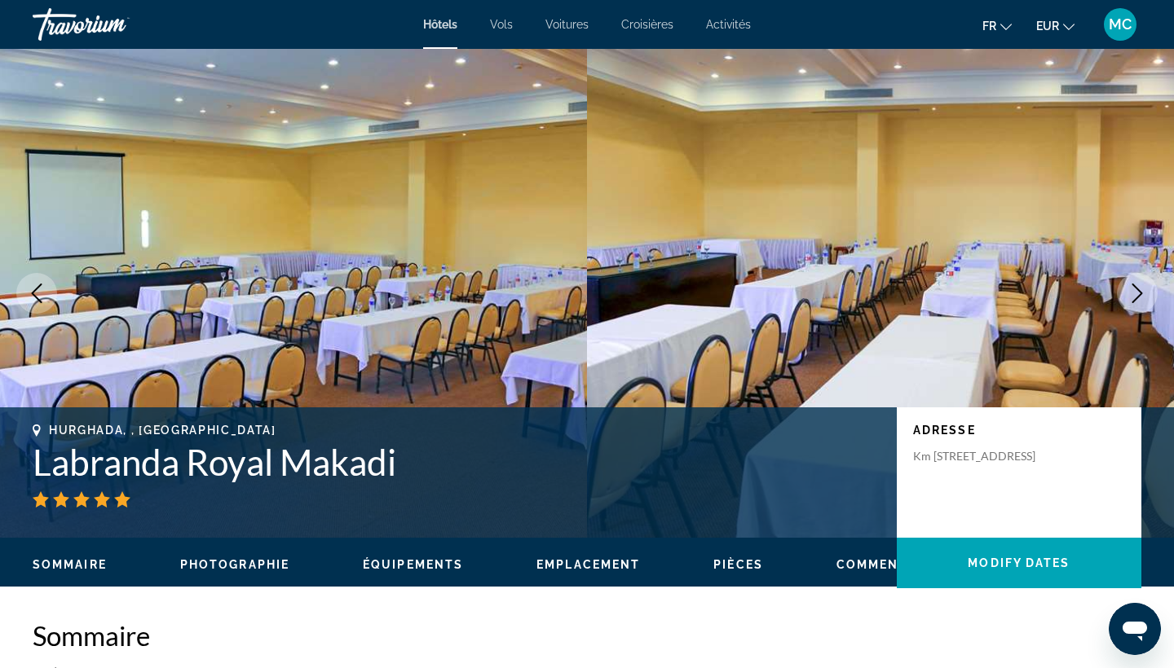
click at [1132, 296] on icon "Next image" at bounding box center [1137, 294] width 20 height 20
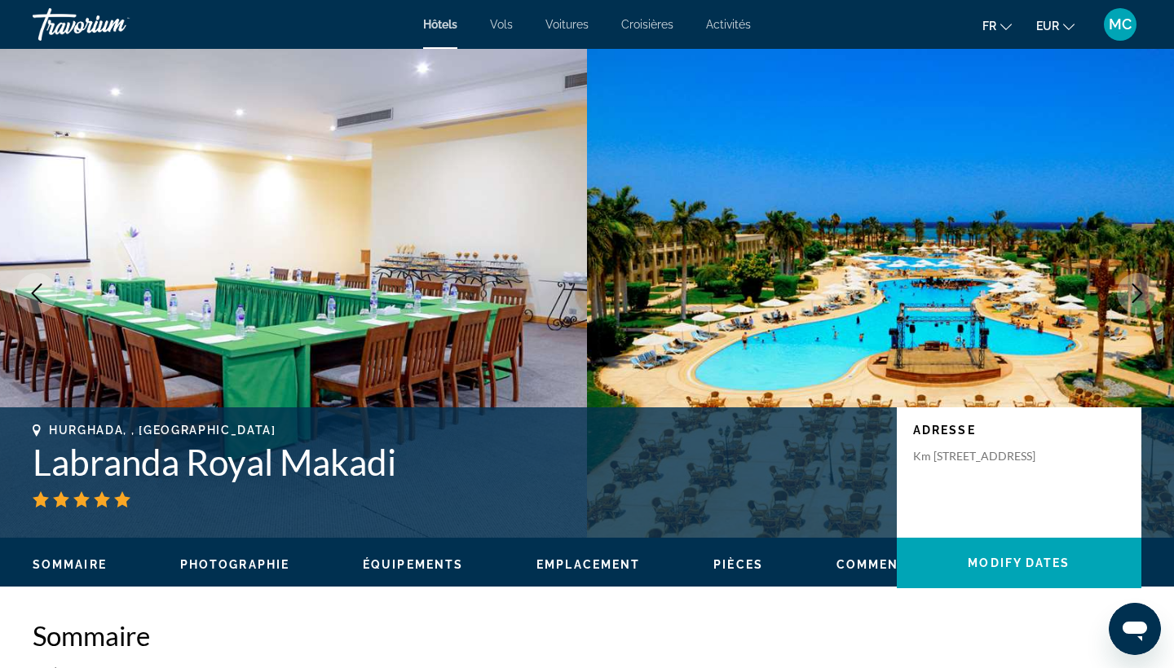
click at [1132, 296] on icon "Next image" at bounding box center [1137, 294] width 20 height 20
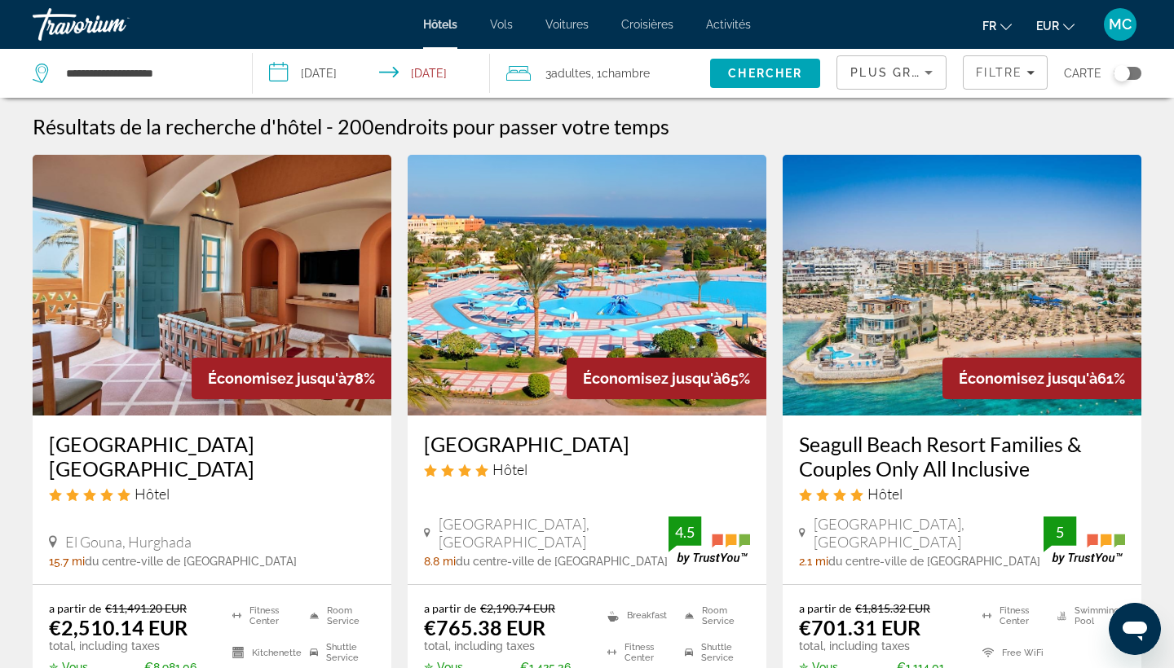
click at [742, 20] on span "Activités" at bounding box center [728, 24] width 45 height 13
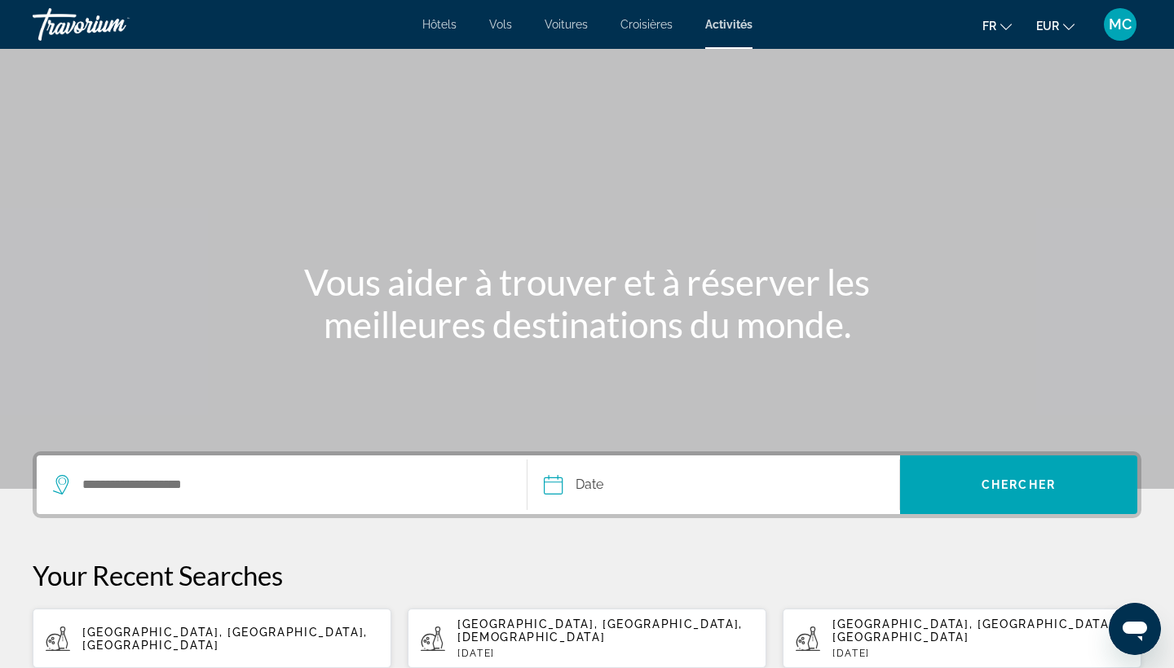
click at [213, 498] on div "Search widget" at bounding box center [281, 485] width 457 height 59
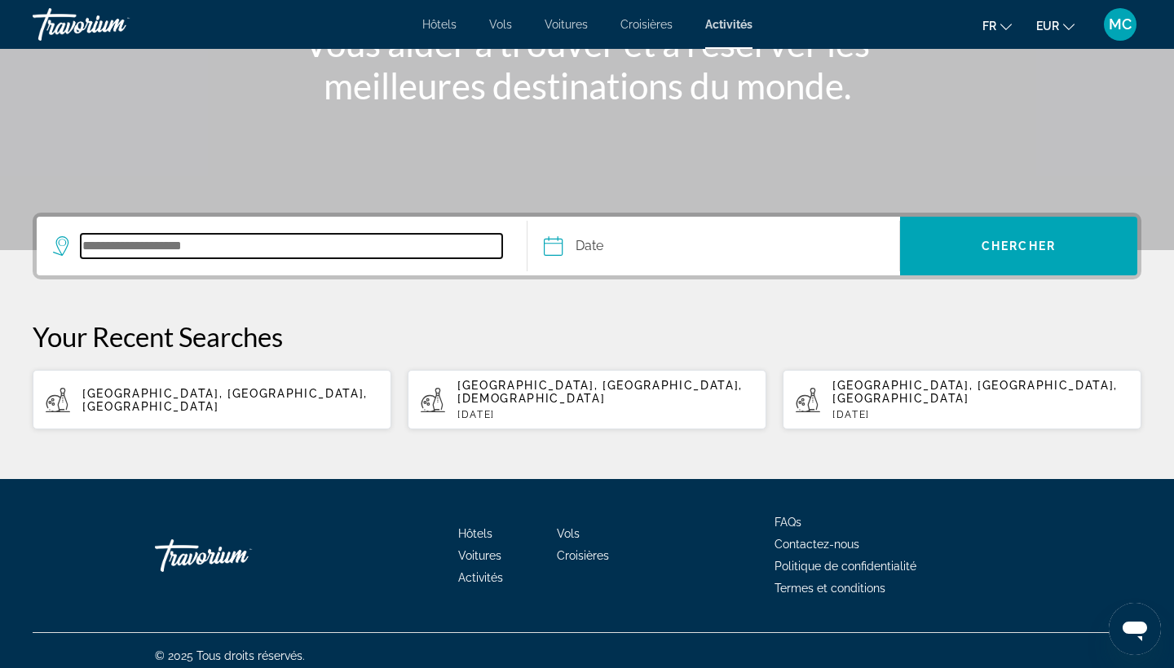
click at [209, 235] on input "Search destination" at bounding box center [291, 246] width 421 height 24
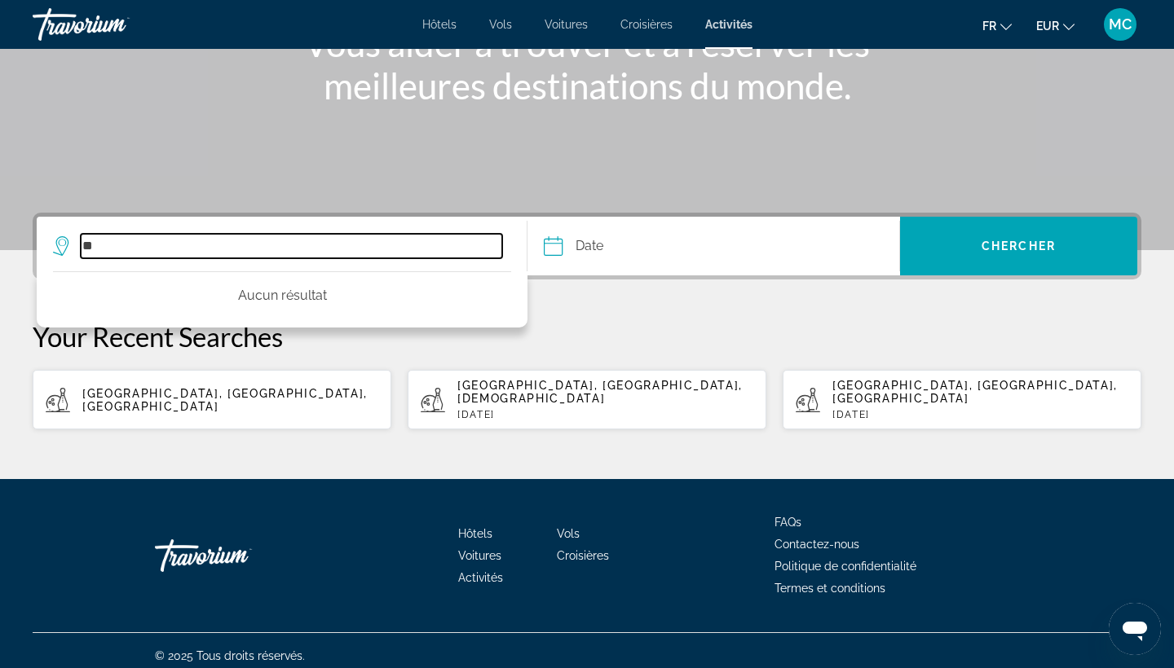
type input "*"
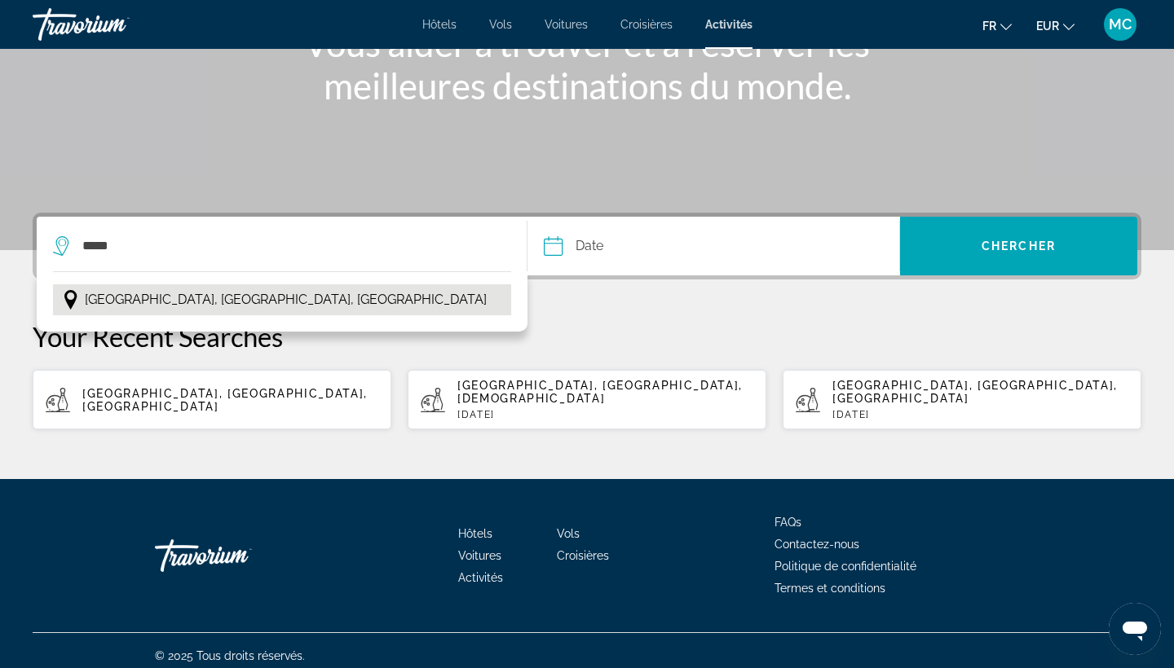
click at [140, 302] on span "Marrakech, Maroc Central, Maroc" at bounding box center [286, 300] width 402 height 23
type input "**********"
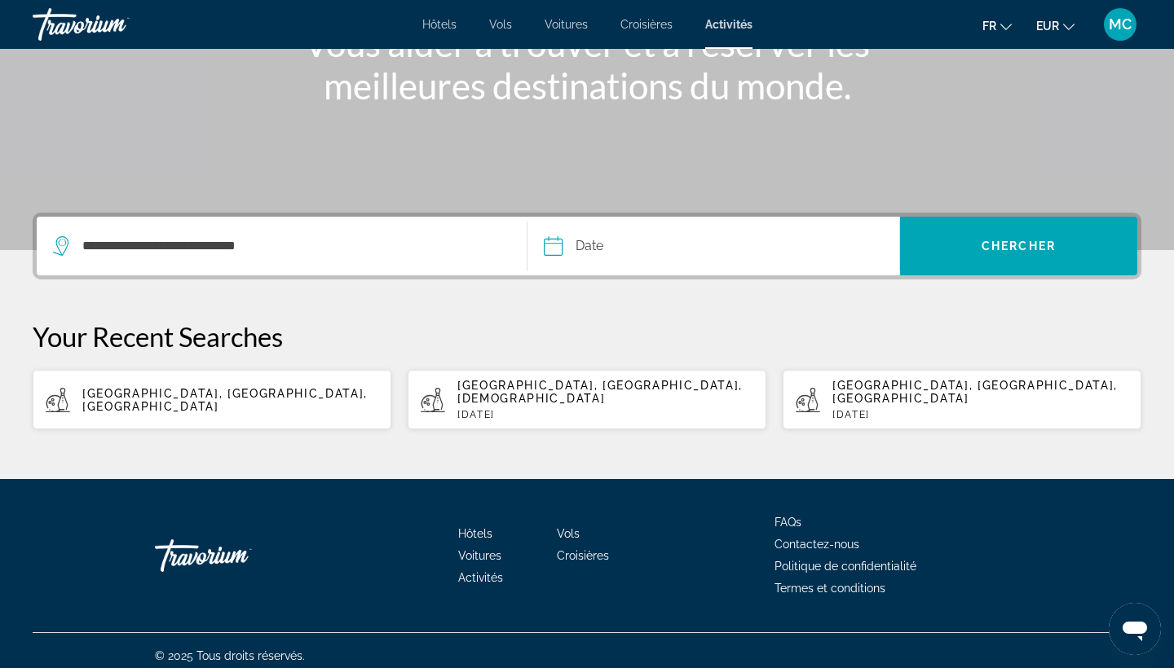
click at [662, 243] on input "Date" at bounding box center [632, 249] width 184 height 64
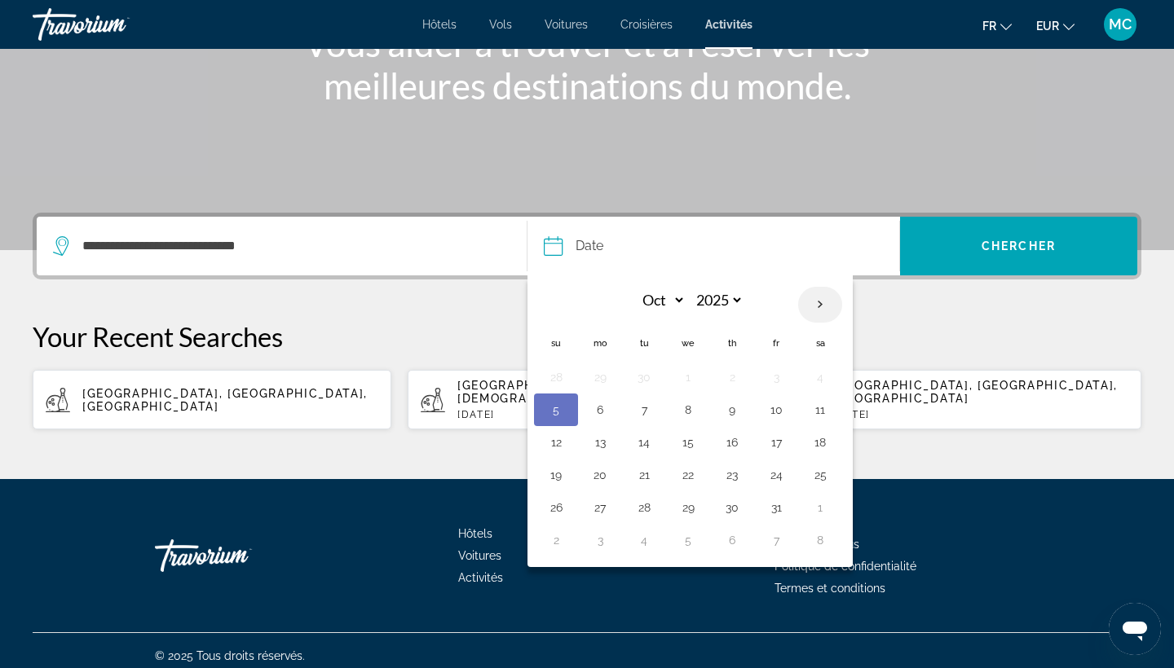
click at [814, 306] on th "Next month" at bounding box center [820, 305] width 44 height 36
select select "*"
select select "****"
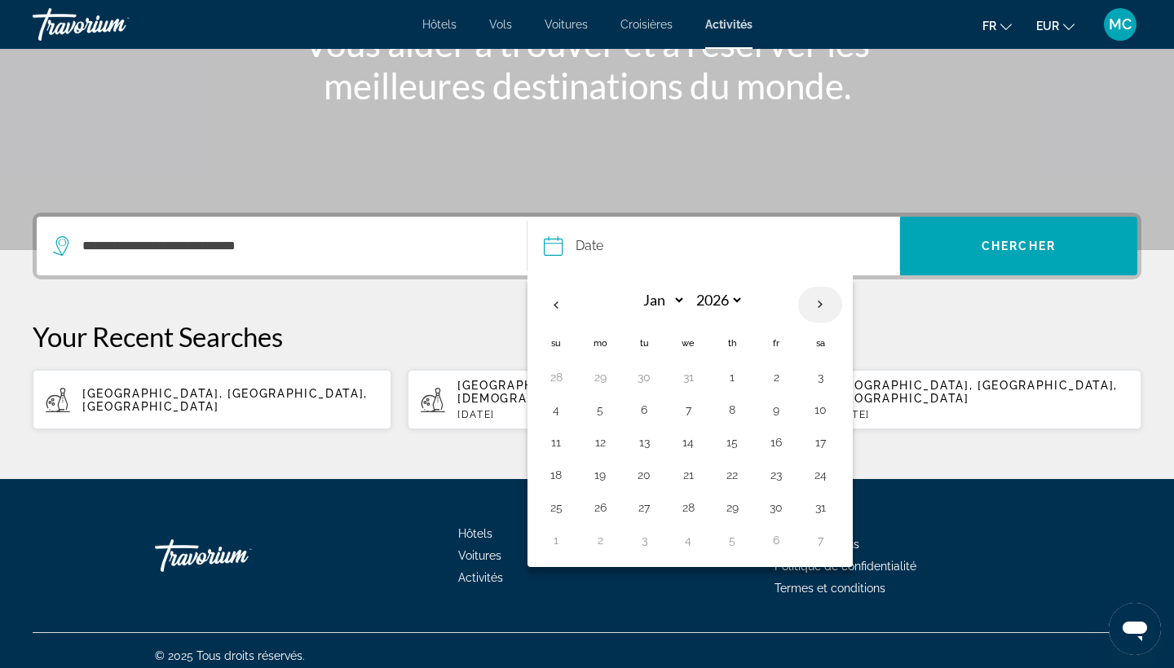
click at [814, 306] on th "Next month" at bounding box center [820, 305] width 44 height 36
select select "*"
click at [690, 472] on button "18" at bounding box center [688, 475] width 26 height 23
type input "**********"
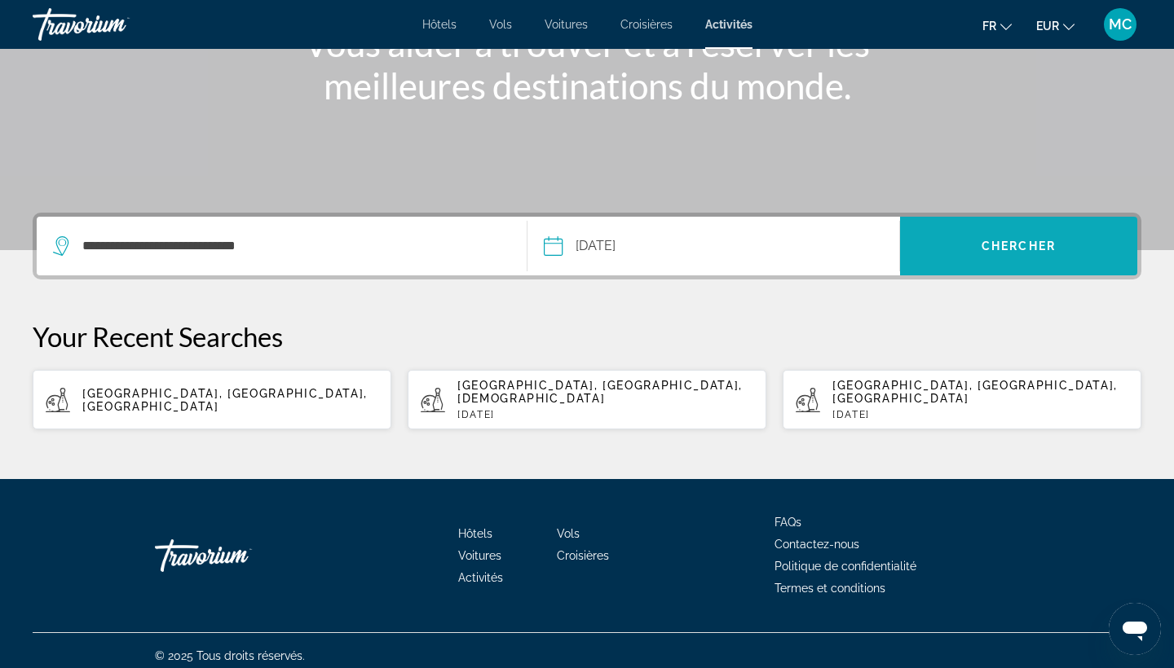
click at [961, 250] on span "Search" at bounding box center [1018, 246] width 237 height 39
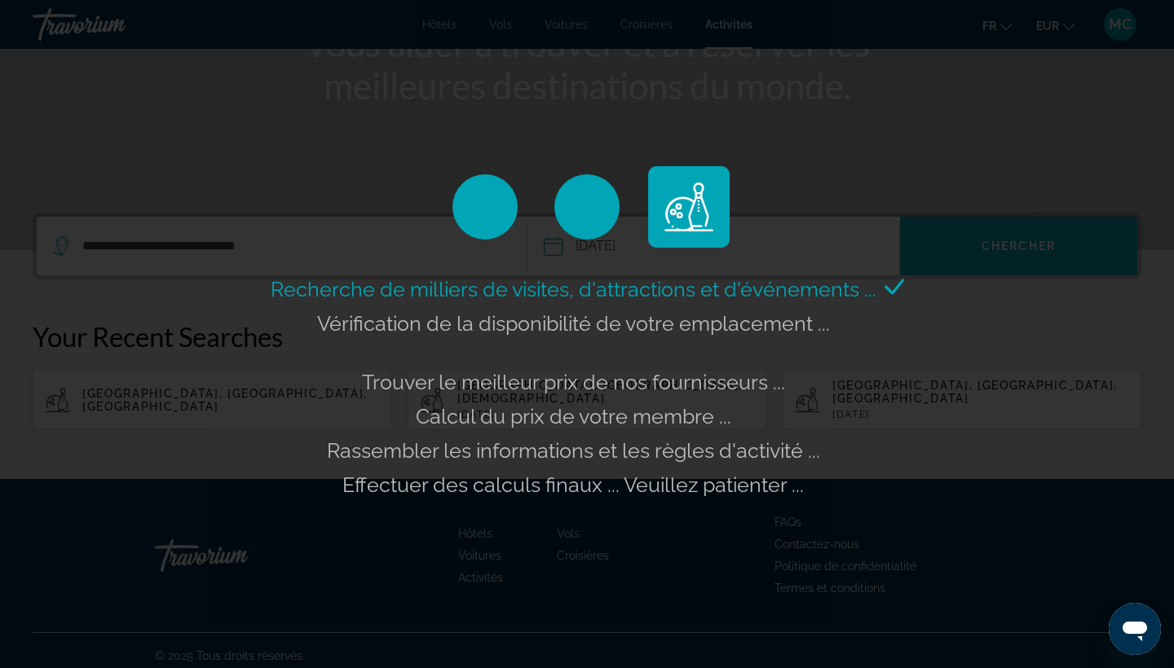
scroll to position [0, 0]
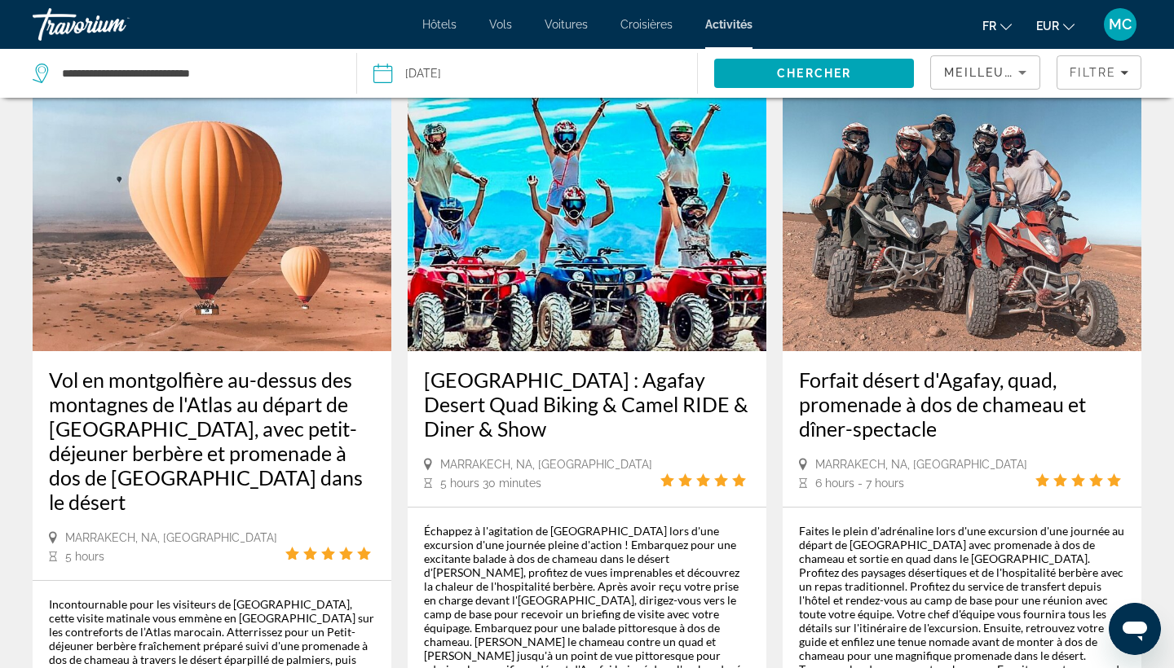
click at [533, 156] on img "Main content" at bounding box center [587, 220] width 359 height 261
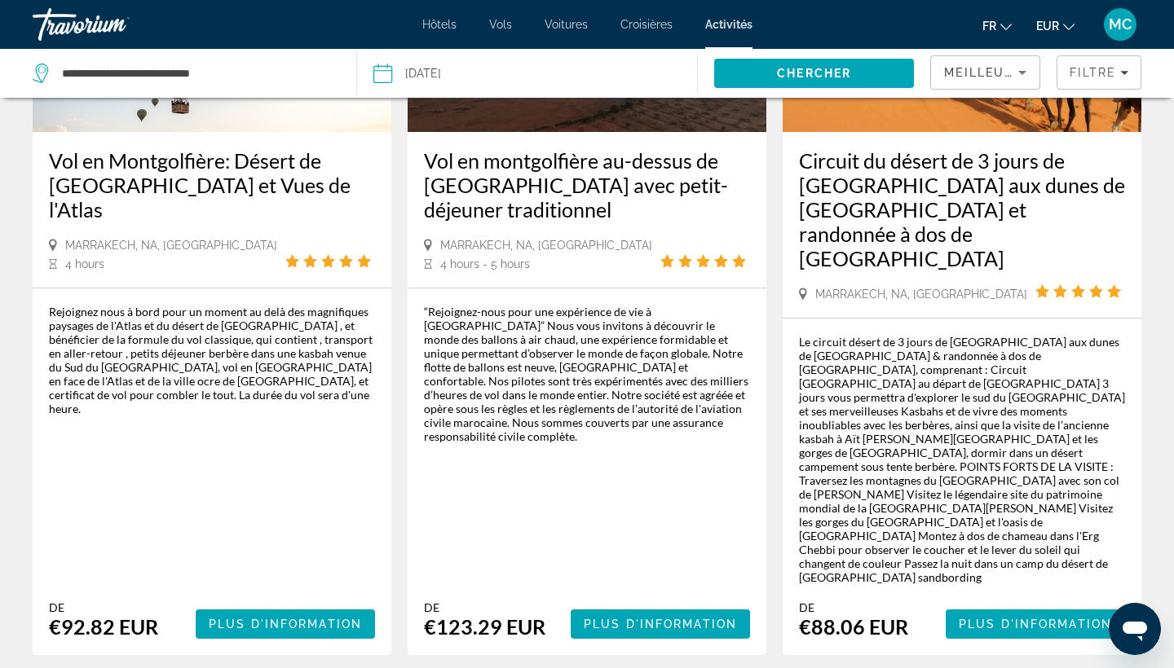
scroll to position [266, 0]
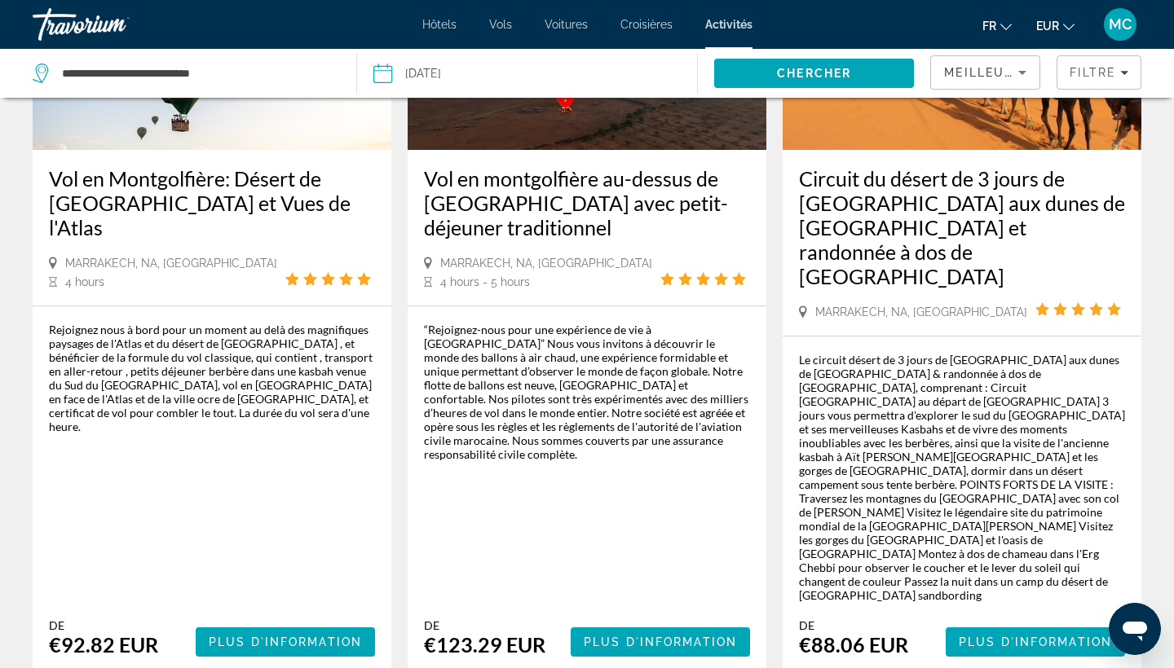
click at [443, 24] on span "Hôtels" at bounding box center [439, 24] width 34 height 13
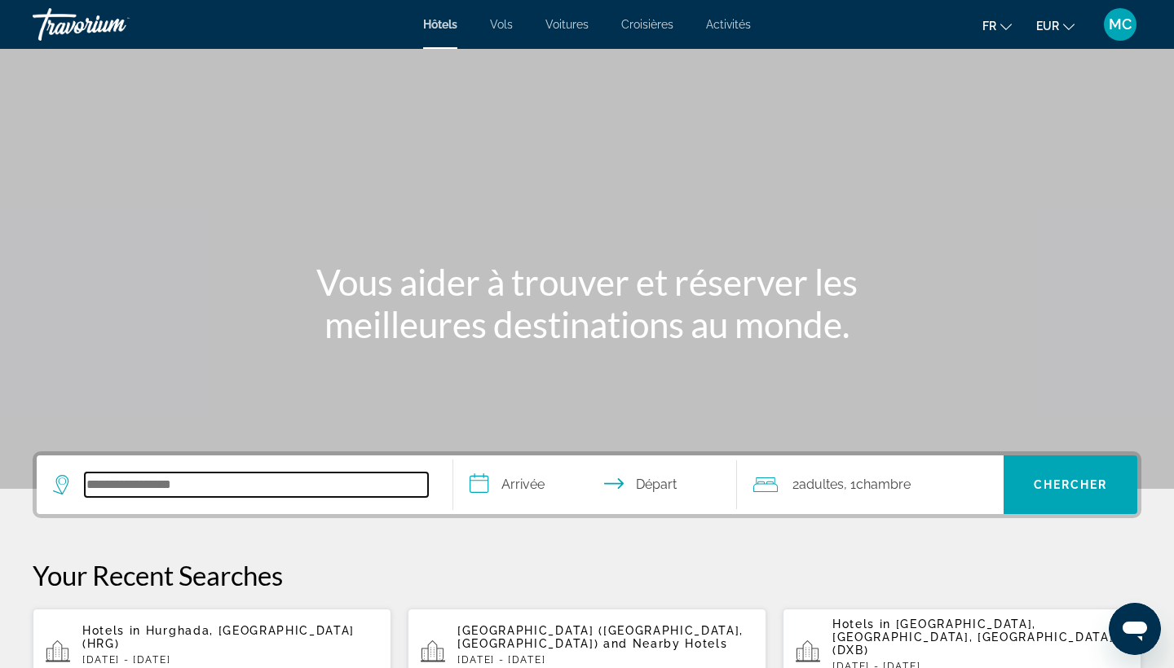
click at [135, 485] on input "Search hotel destination" at bounding box center [256, 485] width 343 height 24
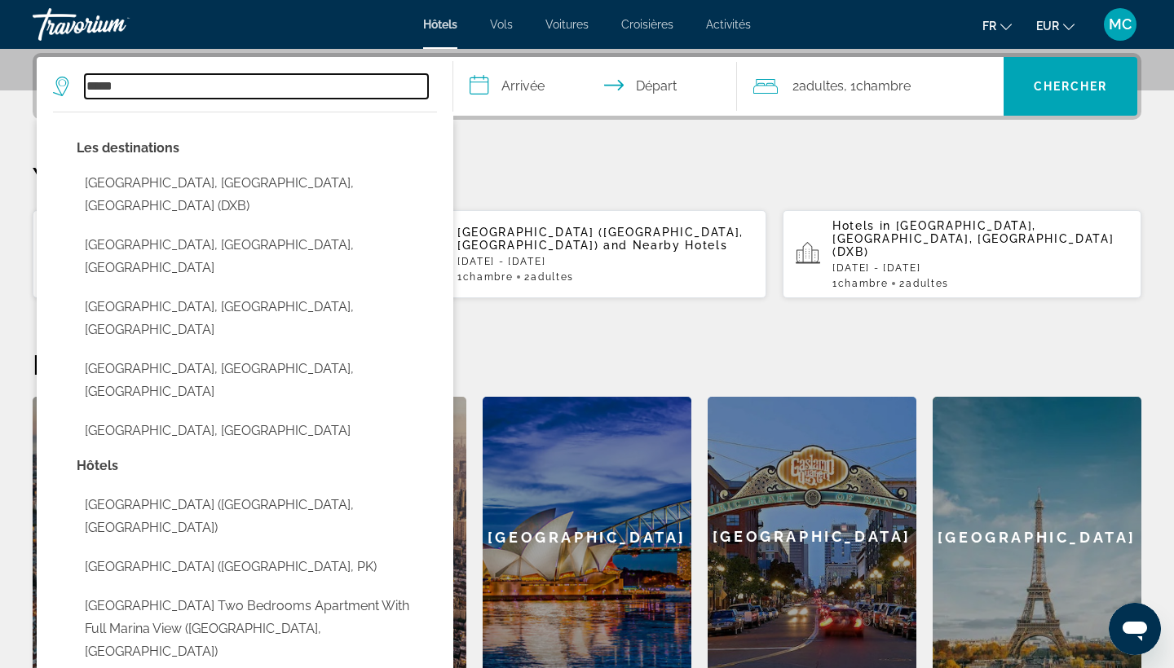
type input "*****"
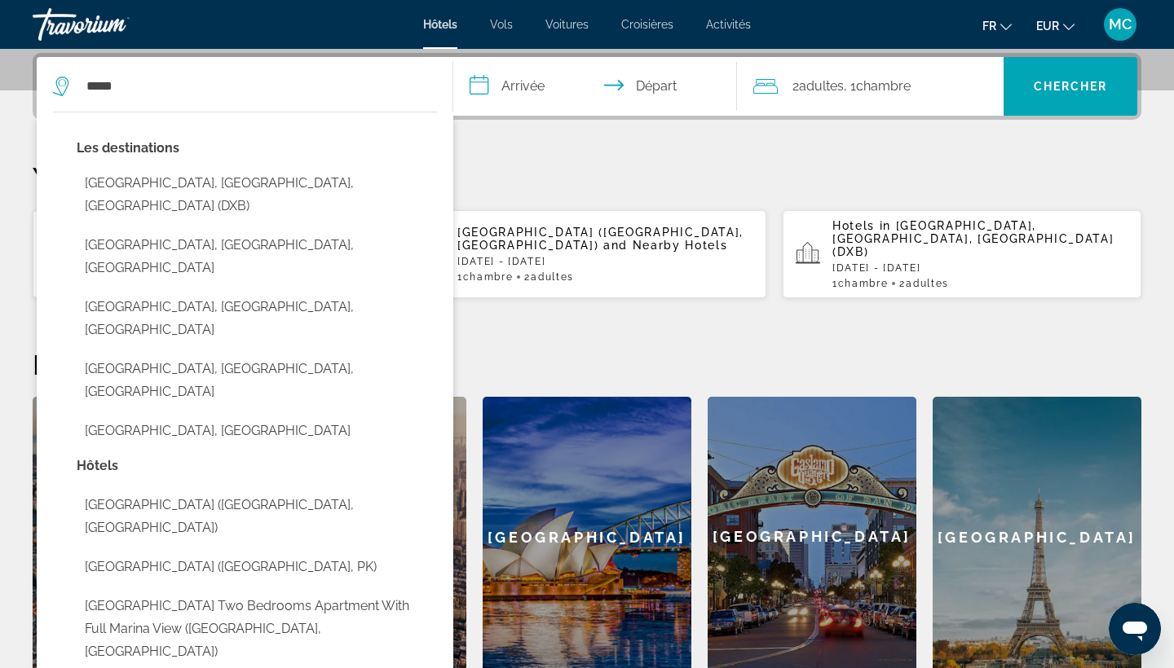
drag, startPoint x: 135, startPoint y: 485, endPoint x: 514, endPoint y: 75, distance: 557.8
click at [514, 75] on input "**********" at bounding box center [598, 89] width 290 height 64
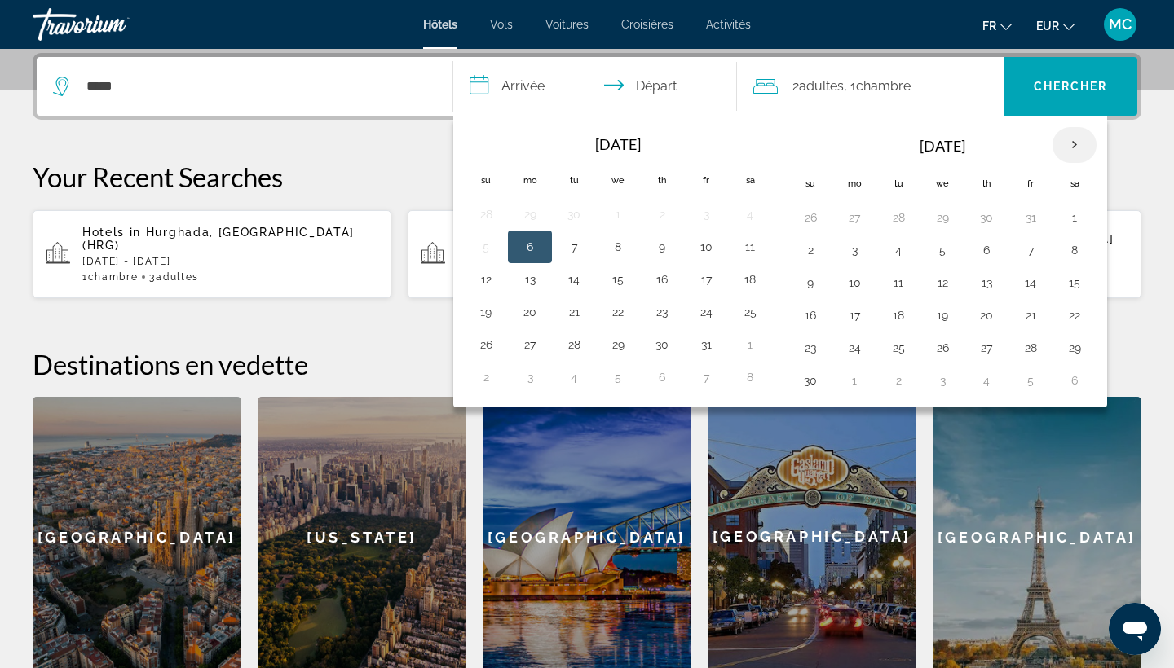
click at [1091, 146] on th "Next month" at bounding box center [1074, 145] width 44 height 36
click at [1030, 324] on button "20" at bounding box center [1030, 315] width 26 height 23
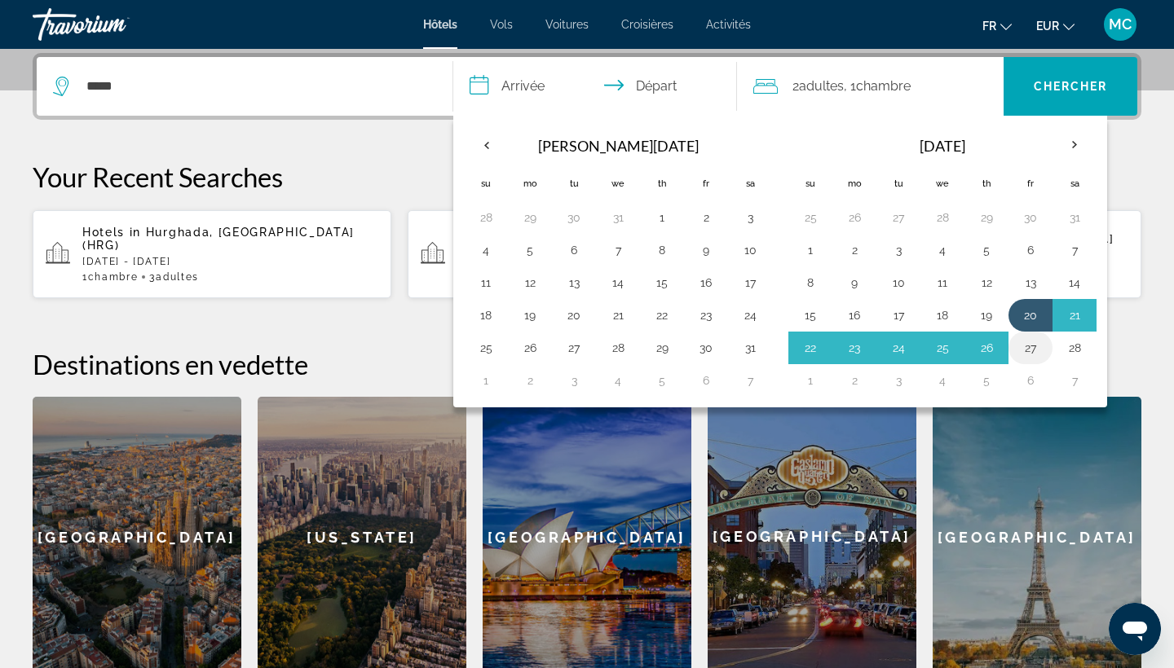
click at [1030, 337] on button "27" at bounding box center [1030, 348] width 26 height 23
type input "**********"
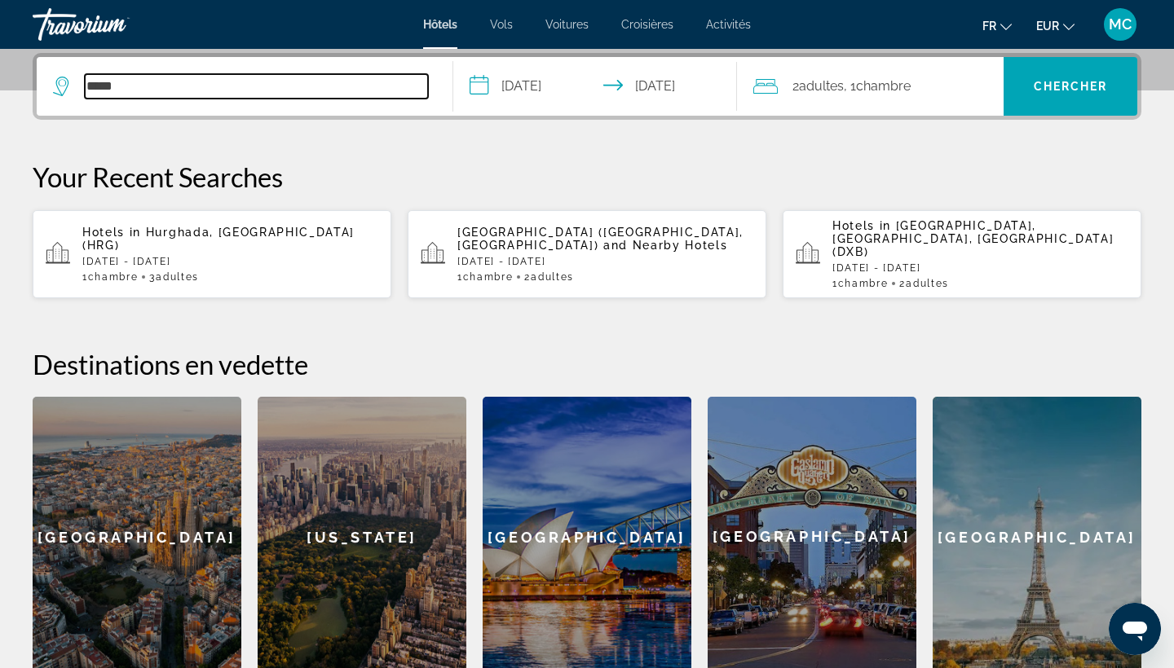
click at [146, 95] on input "*****" at bounding box center [256, 86] width 343 height 24
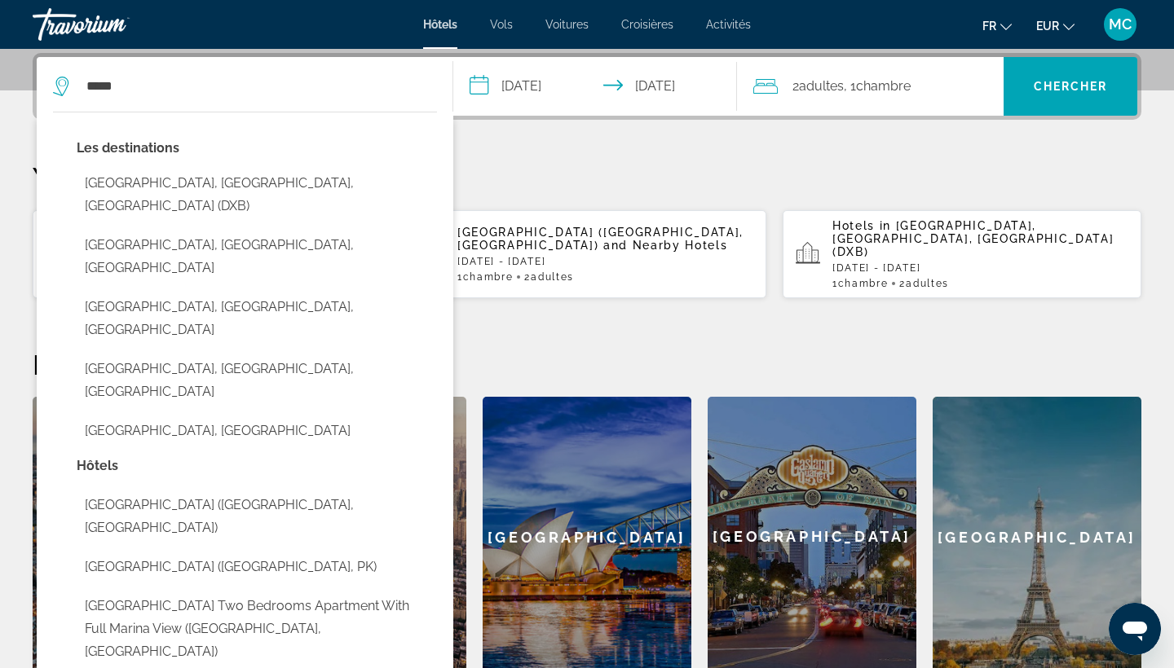
drag, startPoint x: 149, startPoint y: 95, endPoint x: 711, endPoint y: 31, distance: 565.3
click at [711, 31] on div "Hôtels Vols Voitures Croisières Activités Hôtels Vols Voitures Croisières Activ…" at bounding box center [587, 24] width 1174 height 42
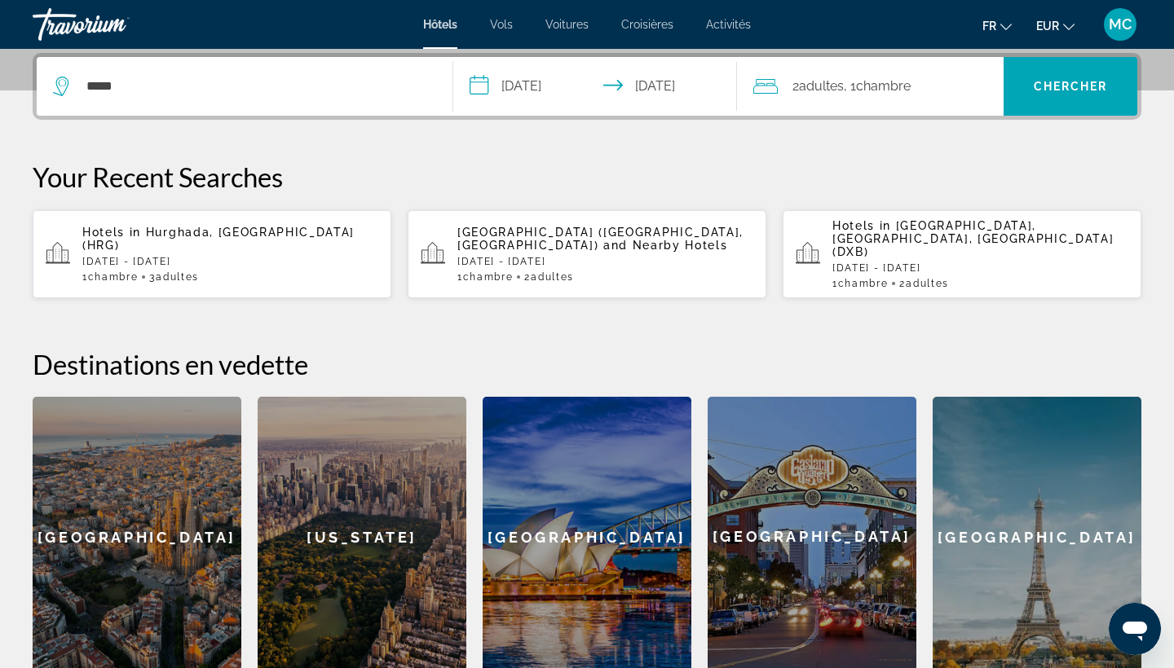
click at [714, 25] on span "Activités" at bounding box center [728, 24] width 45 height 13
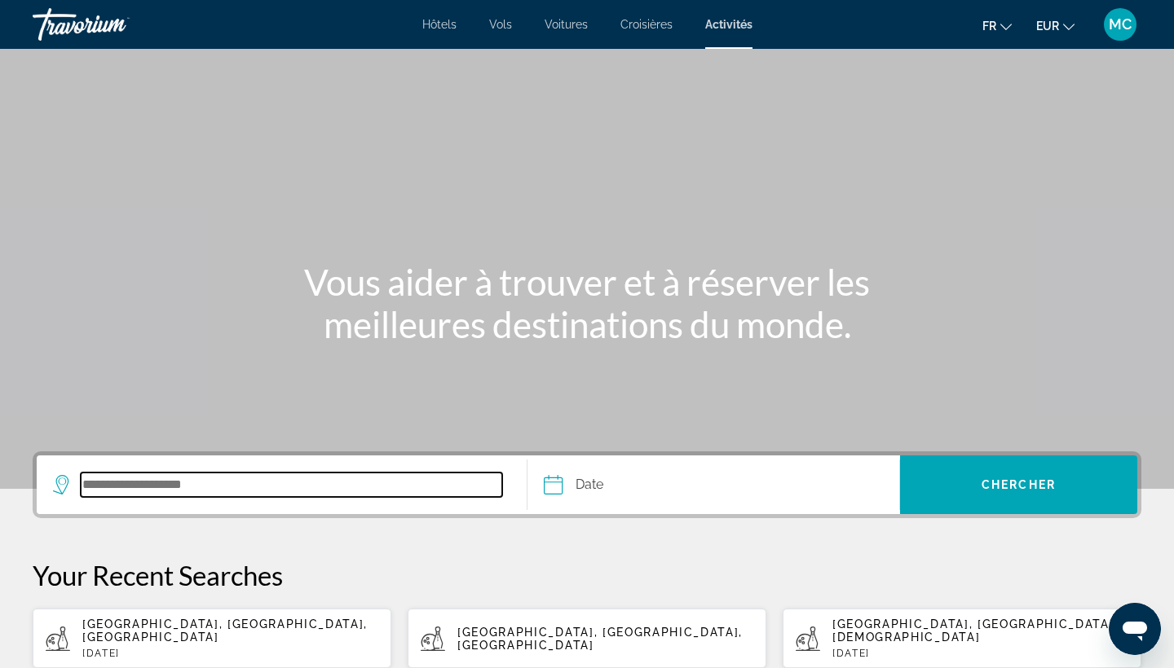
click at [174, 492] on input "Search destination" at bounding box center [291, 485] width 421 height 24
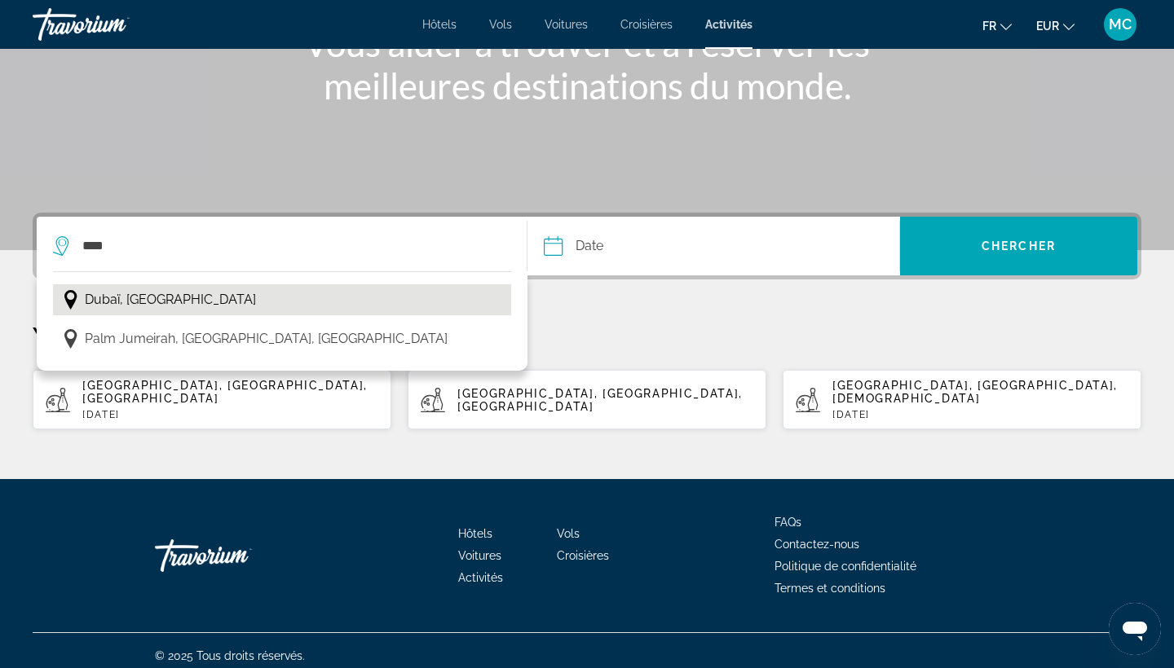
click at [119, 289] on span "Dubaï, Émirats arabes unis" at bounding box center [170, 300] width 171 height 23
type input "**********"
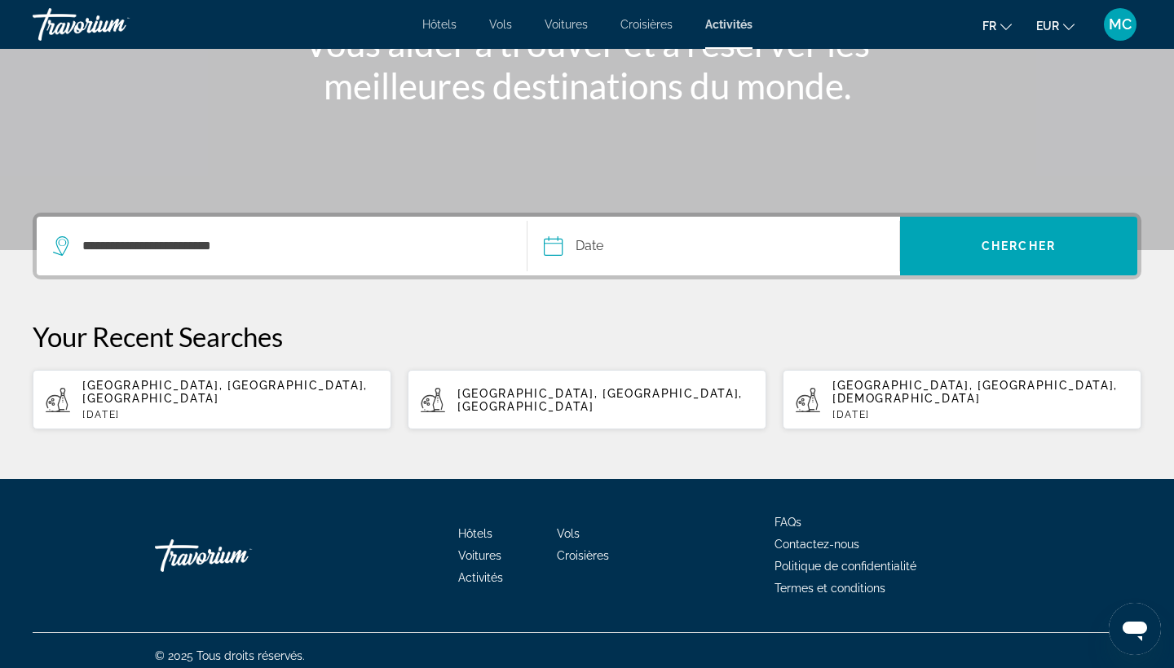
click at [597, 245] on input "Date" at bounding box center [632, 249] width 184 height 64
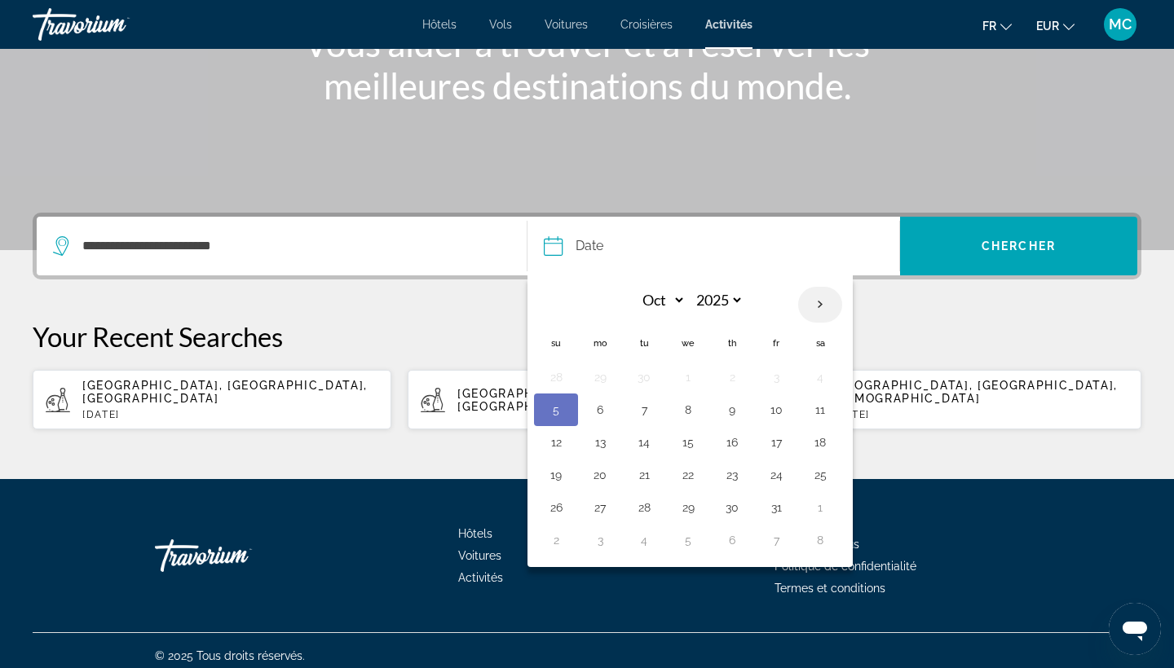
click at [805, 306] on th "Next month" at bounding box center [820, 305] width 44 height 36
select select "*"
select select "****"
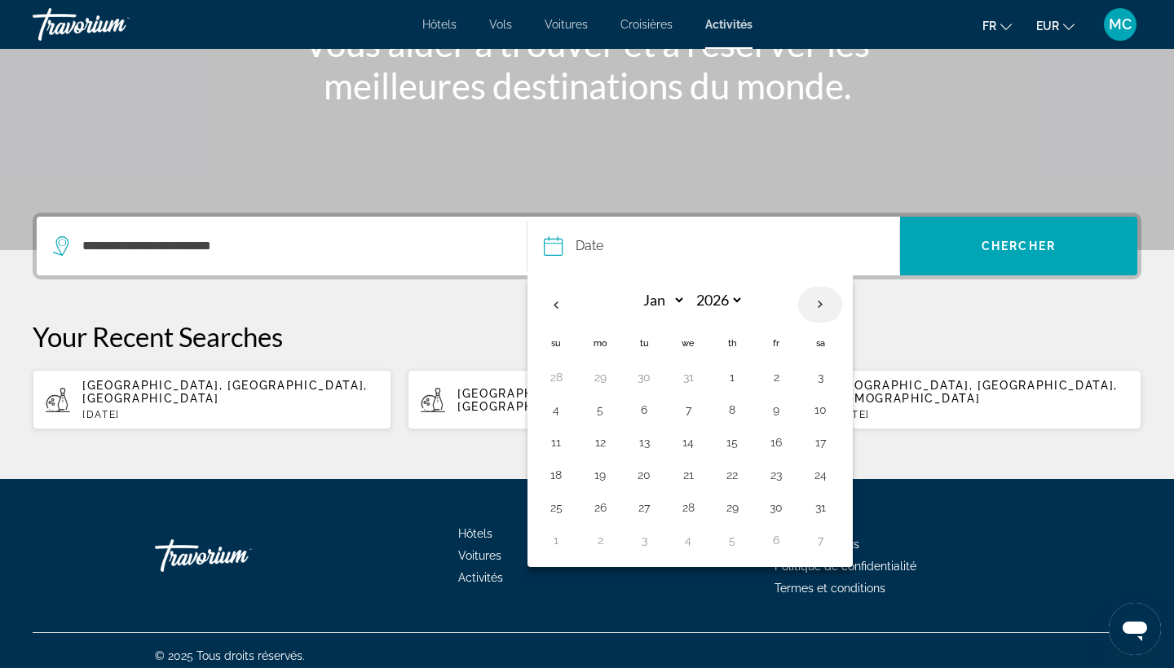
click at [805, 306] on th "Next month" at bounding box center [820, 305] width 44 height 36
select select "*"
click at [598, 516] on button "23" at bounding box center [600, 507] width 26 height 23
type input "**********"
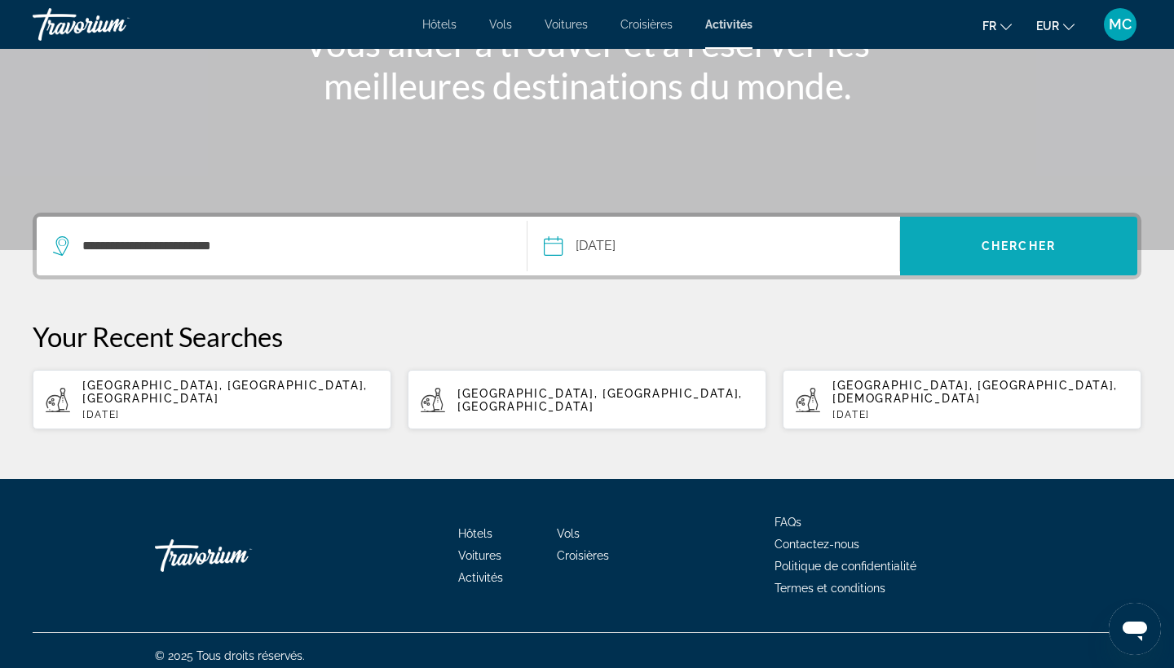
click at [953, 246] on span "Search" at bounding box center [1018, 246] width 237 height 39
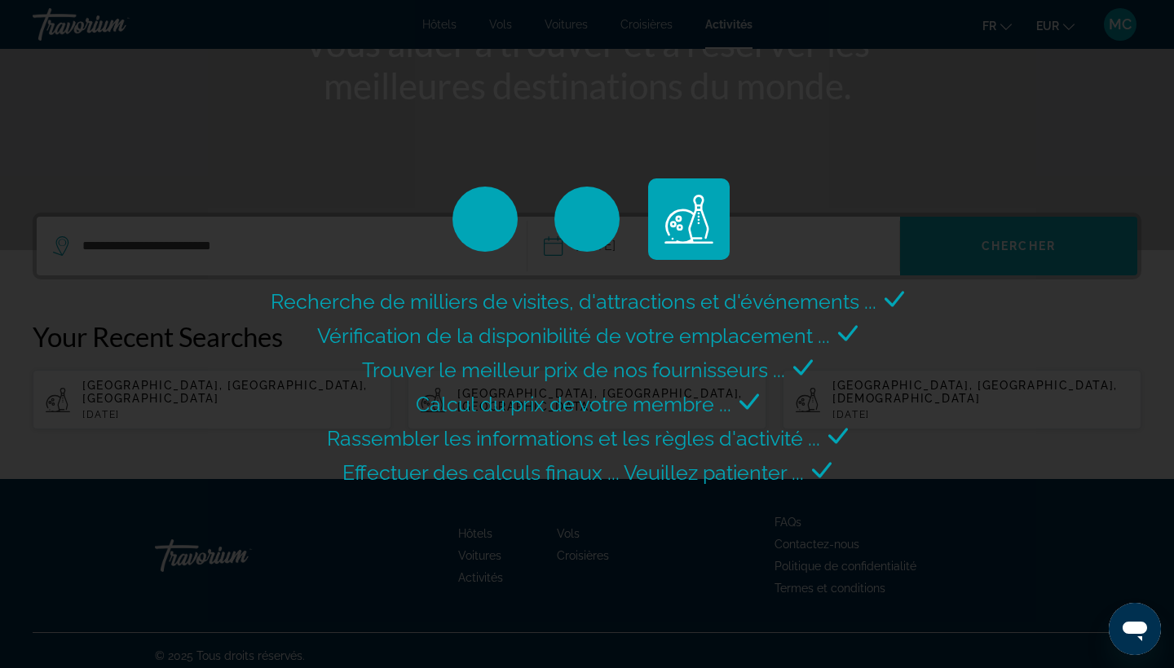
scroll to position [0, 0]
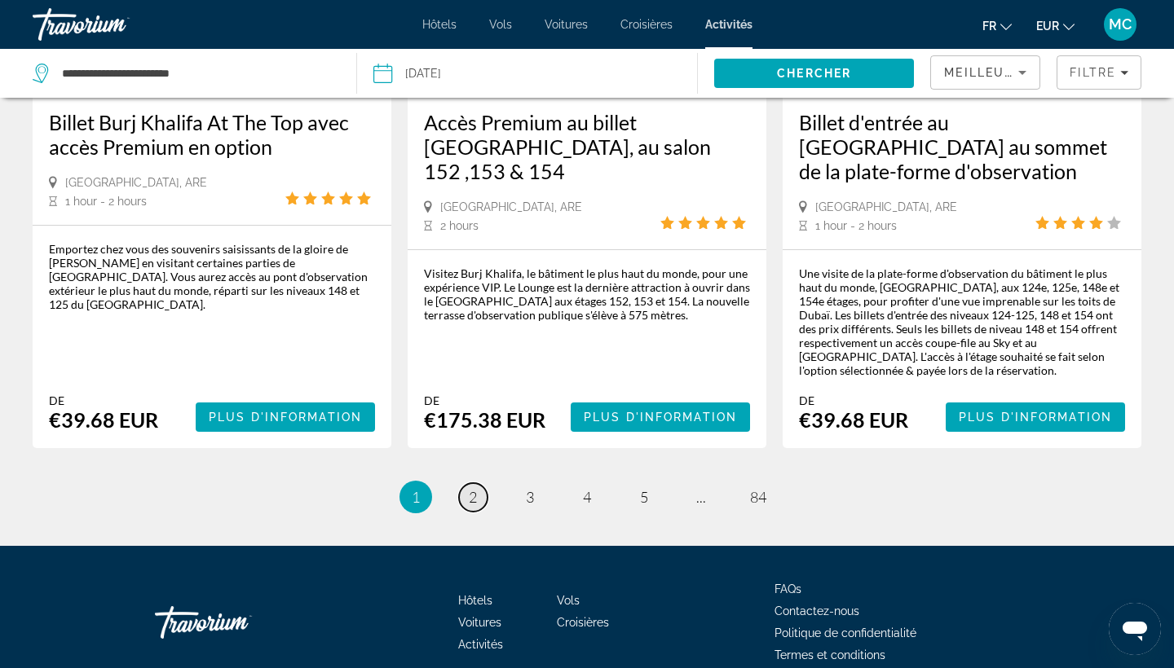
click at [464, 483] on link "page 2" at bounding box center [473, 497] width 29 height 29
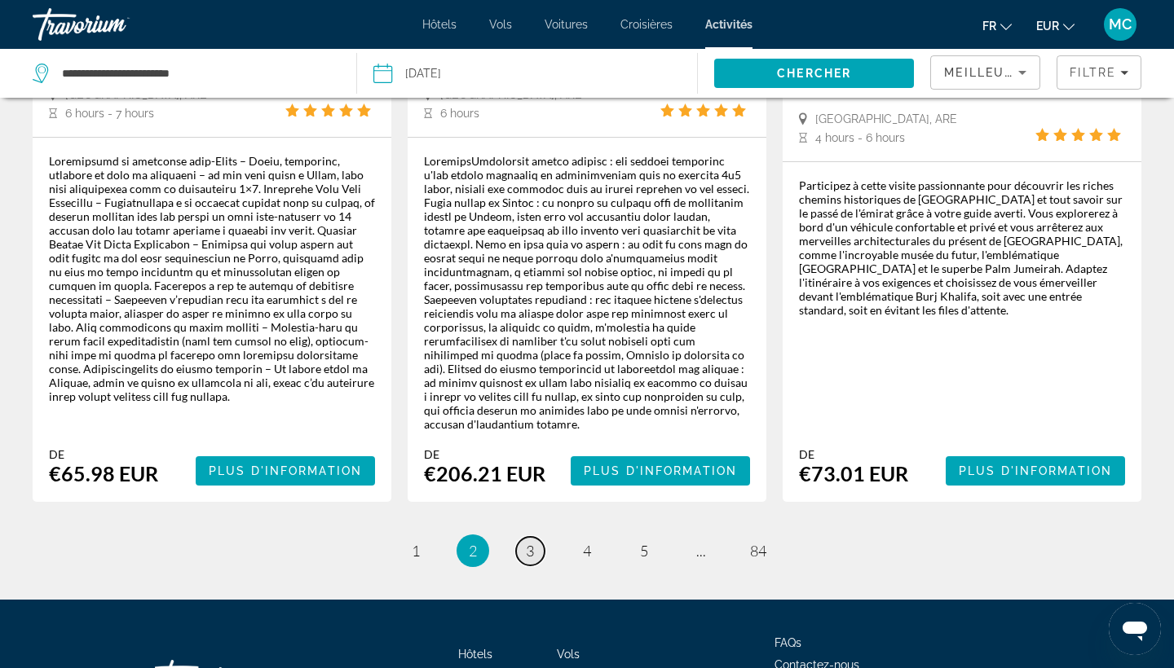
click at [519, 537] on link "page 3" at bounding box center [530, 551] width 29 height 29
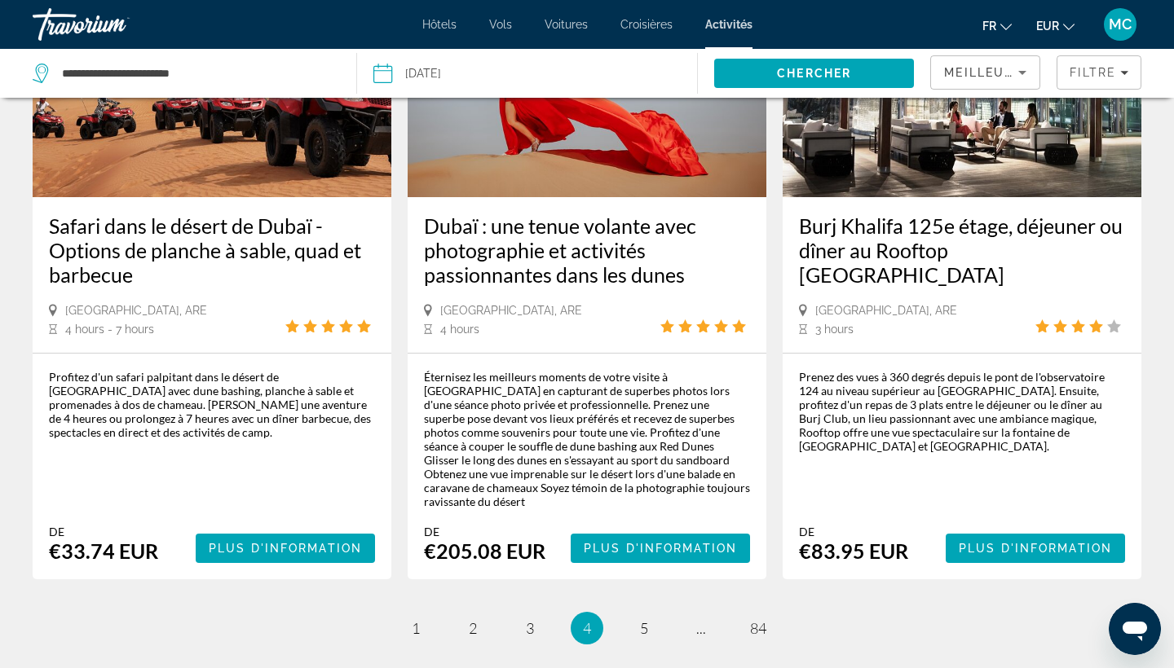
scroll to position [2510, 0]
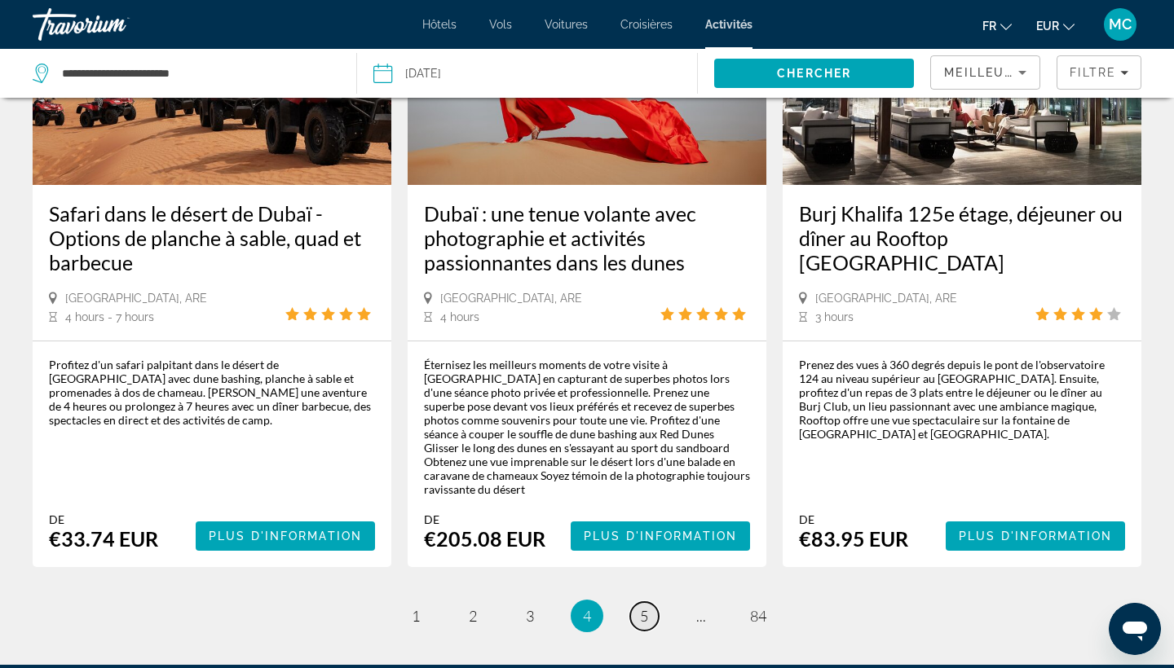
click at [644, 607] on span "5" at bounding box center [644, 616] width 8 height 18
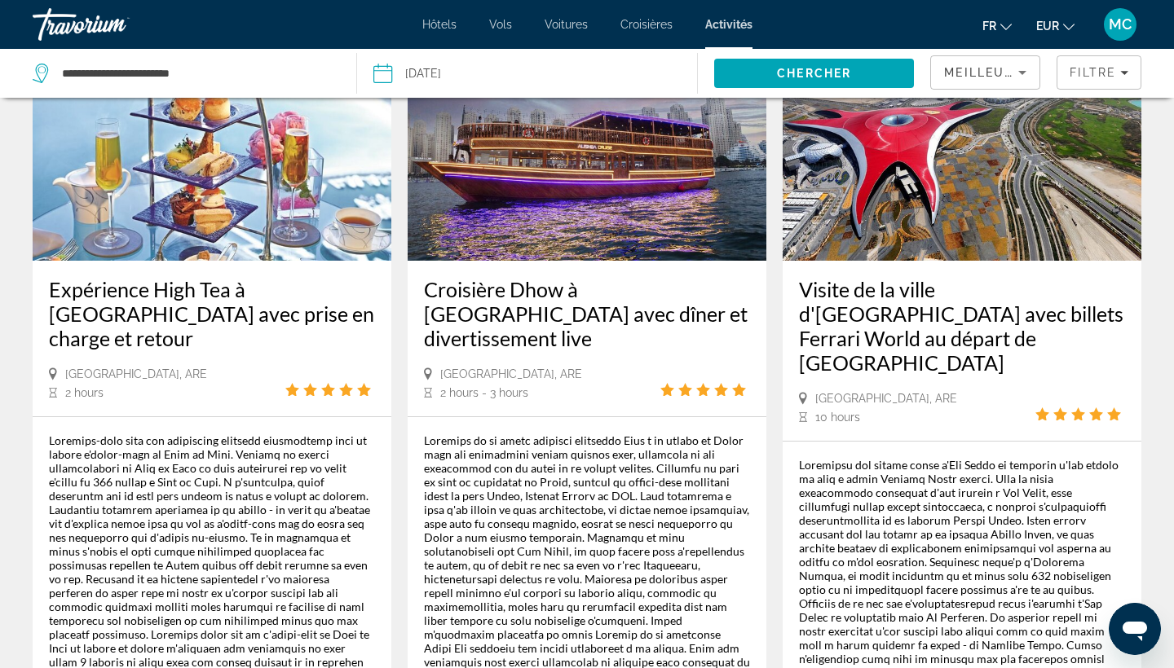
scroll to position [962, 0]
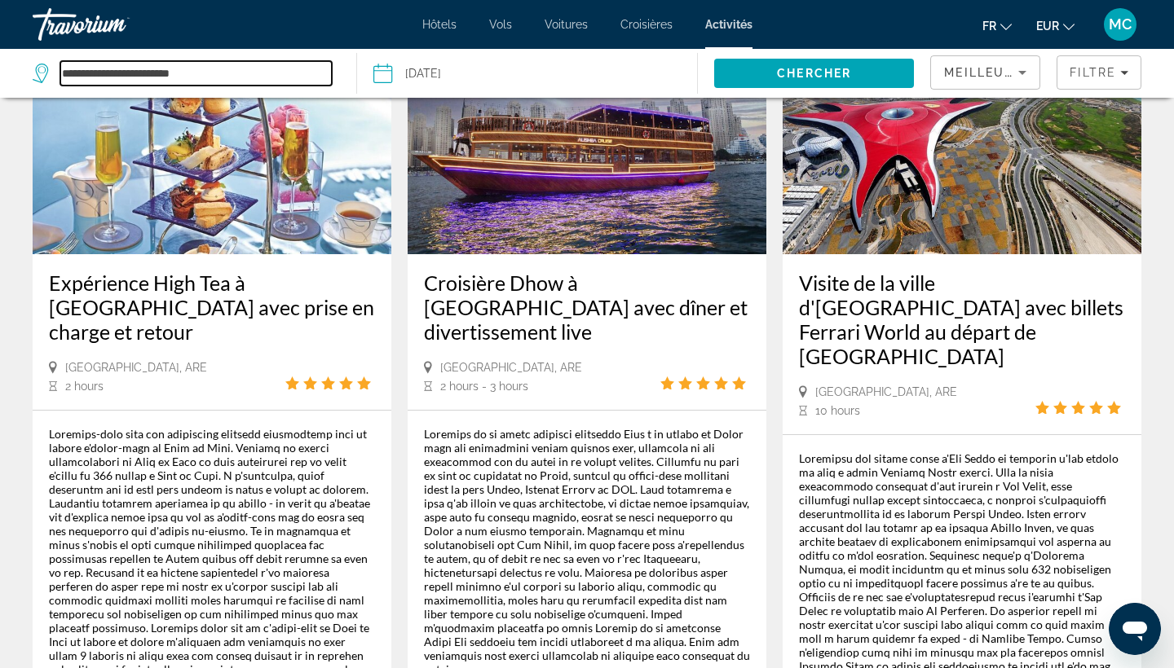
click at [270, 61] on input "**********" at bounding box center [195, 73] width 271 height 24
click at [249, 73] on input "**********" at bounding box center [195, 73] width 271 height 24
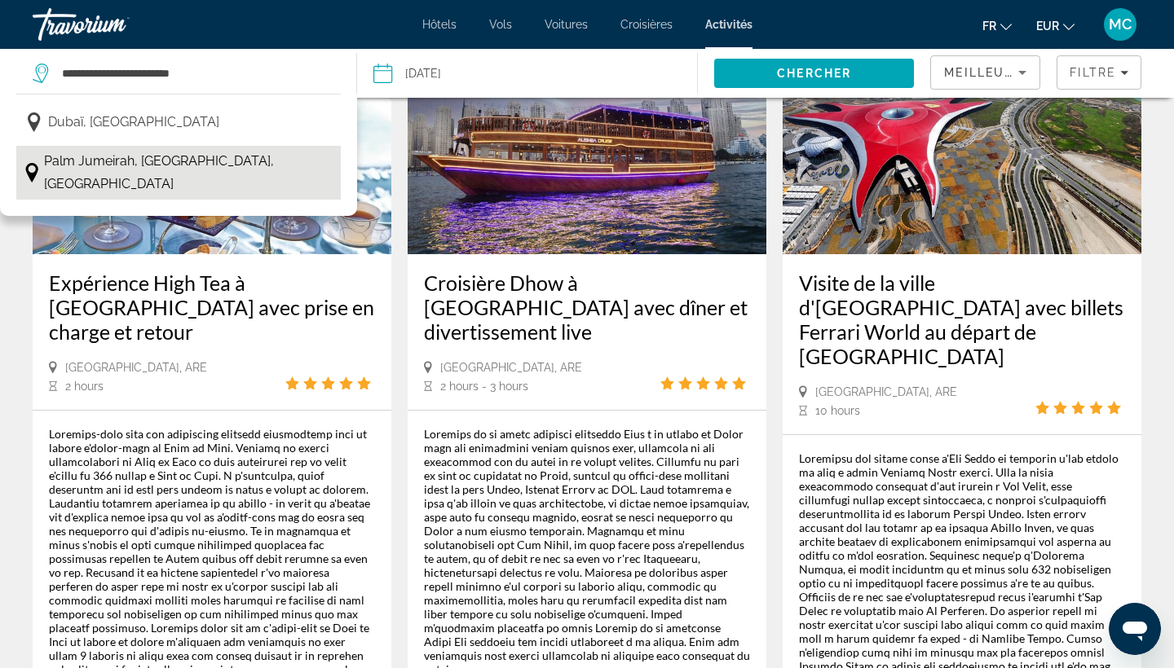
click at [168, 165] on span "Palm Jumeirah, Dubaï, Émirats arabes unis" at bounding box center [188, 173] width 289 height 46
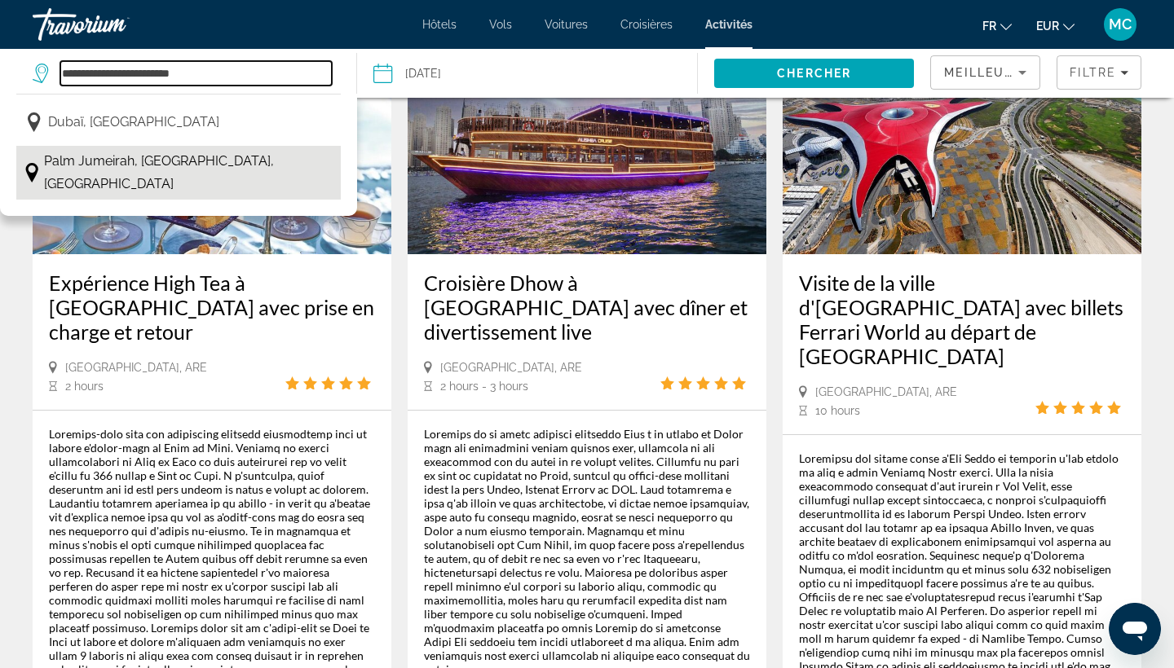
type input "**********"
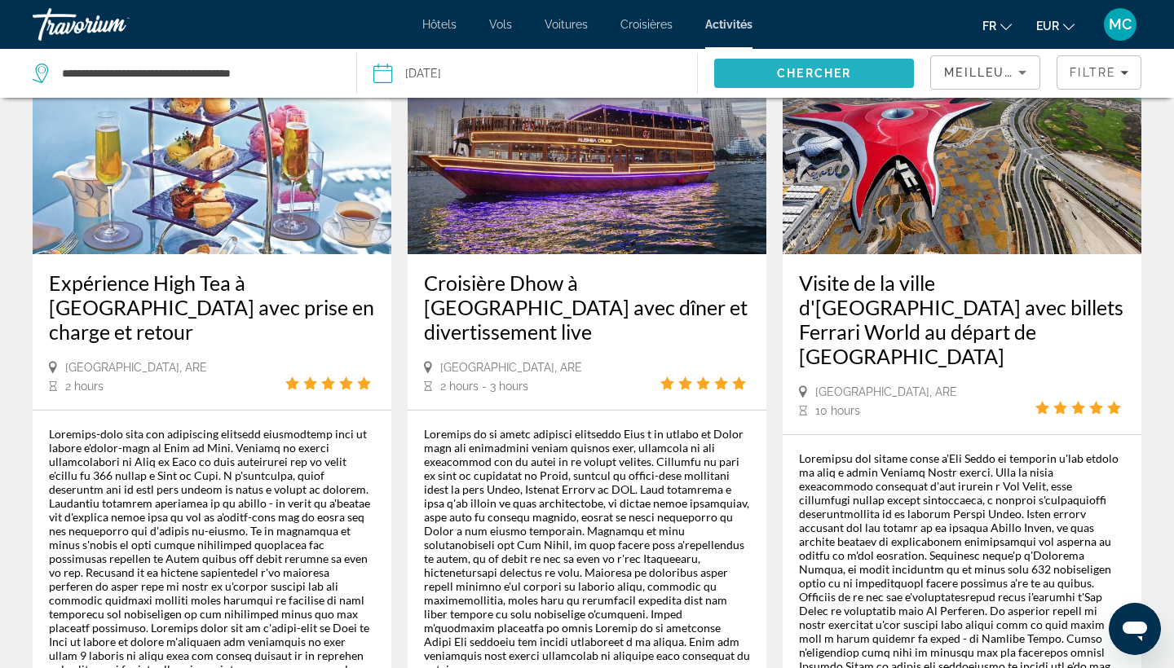
click at [771, 83] on span "Search" at bounding box center [814, 73] width 200 height 39
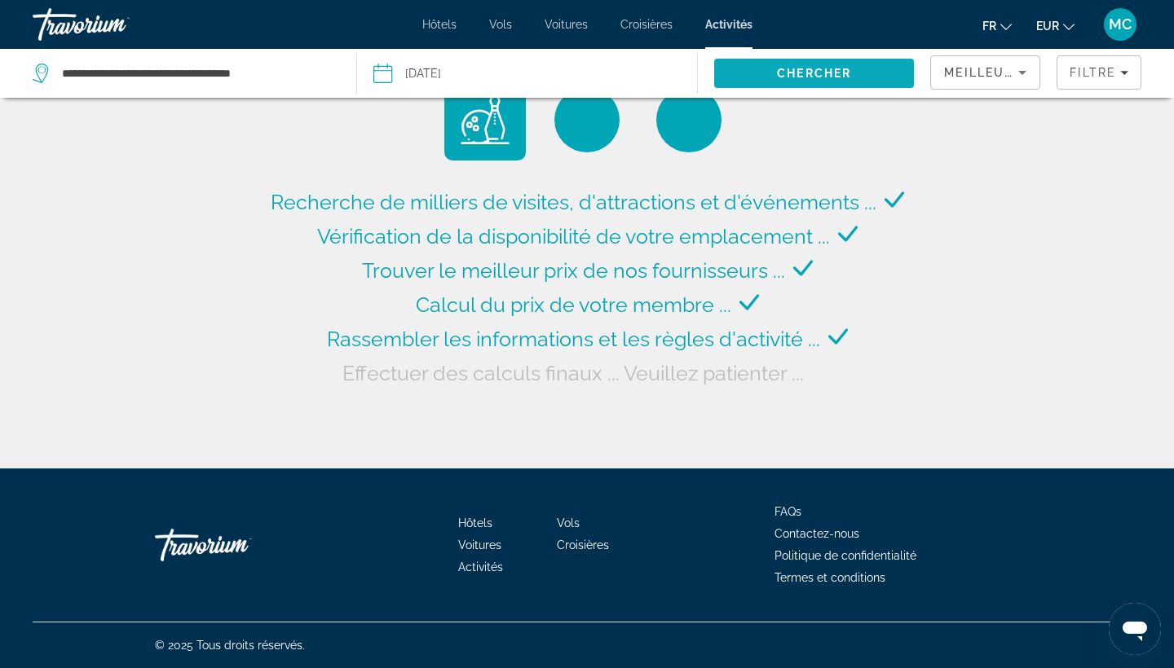
scroll to position [0, 0]
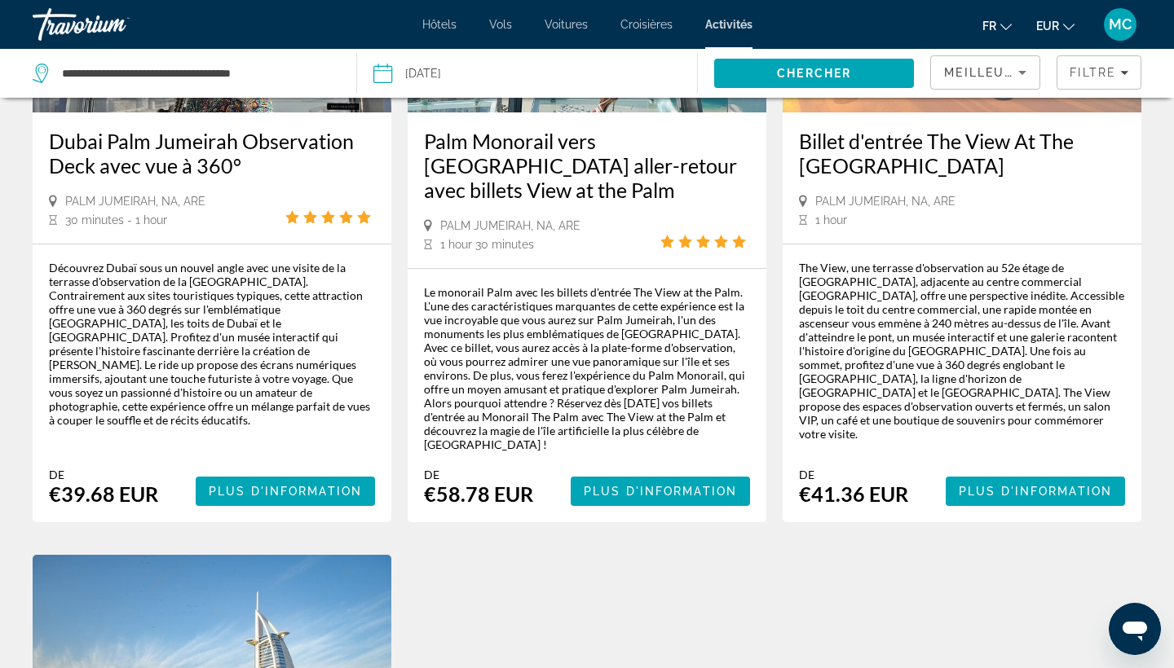
scroll to position [306, 0]
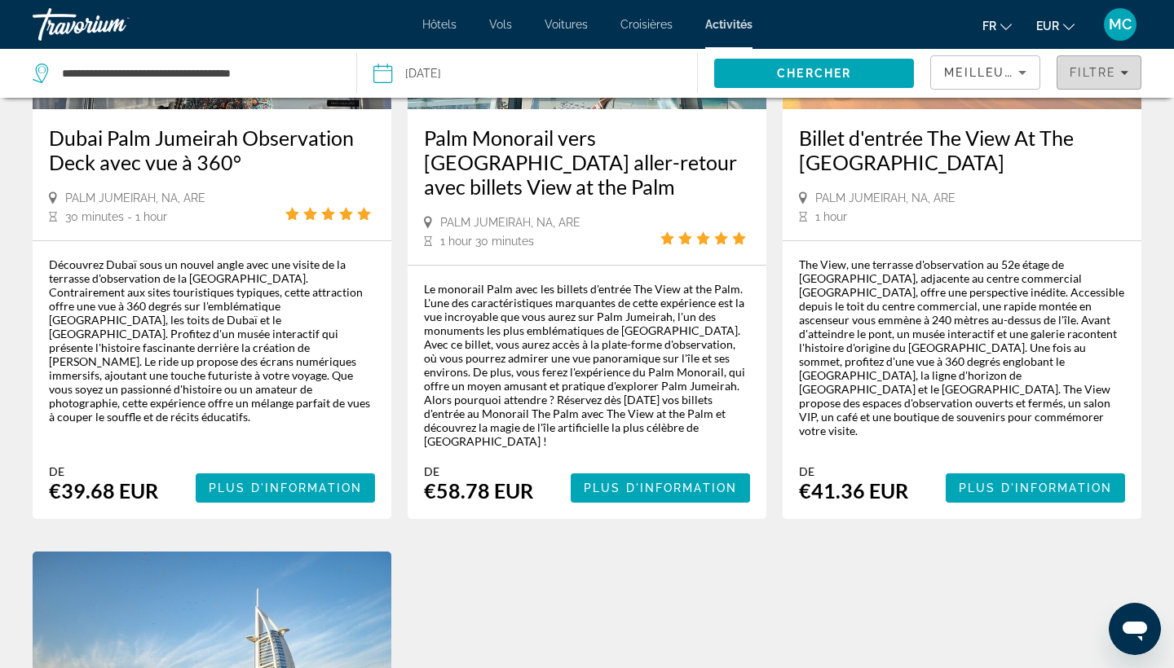
click at [1077, 62] on span "Filters" at bounding box center [1098, 72] width 83 height 39
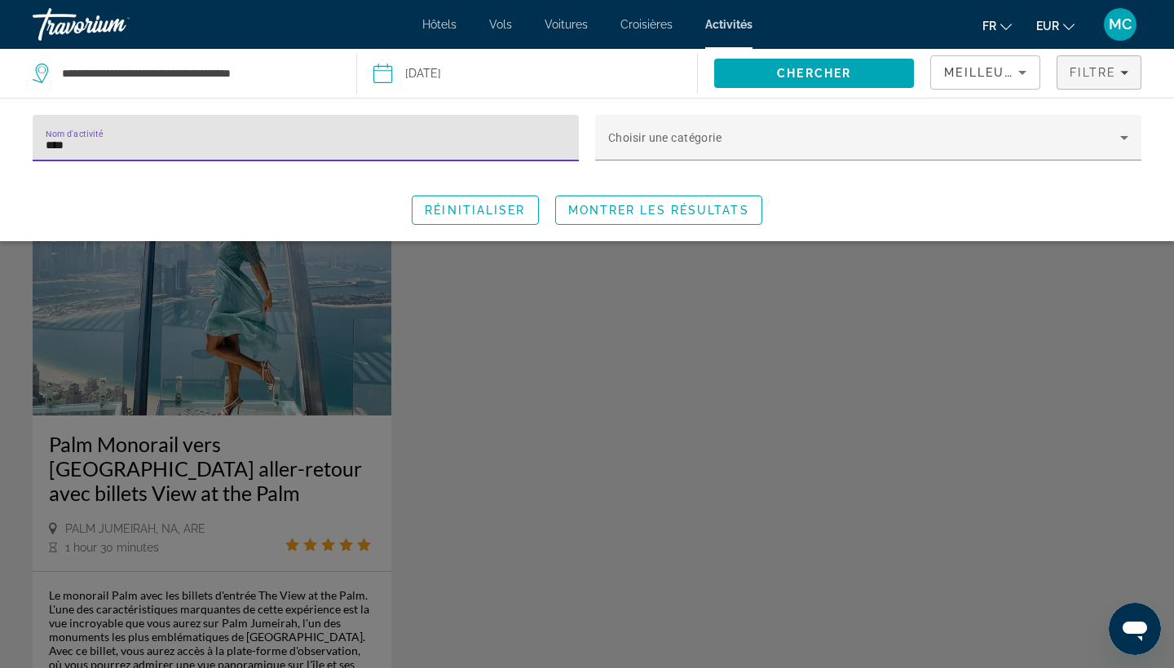
type input "****"
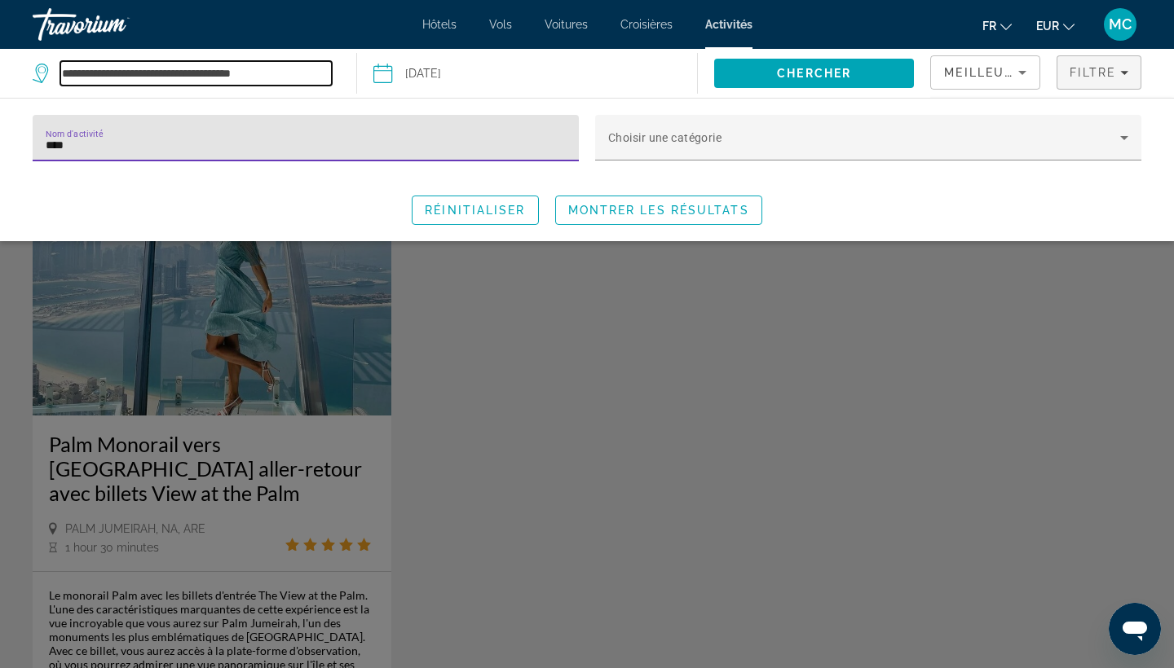
click at [195, 76] on input "**********" at bounding box center [195, 73] width 271 height 24
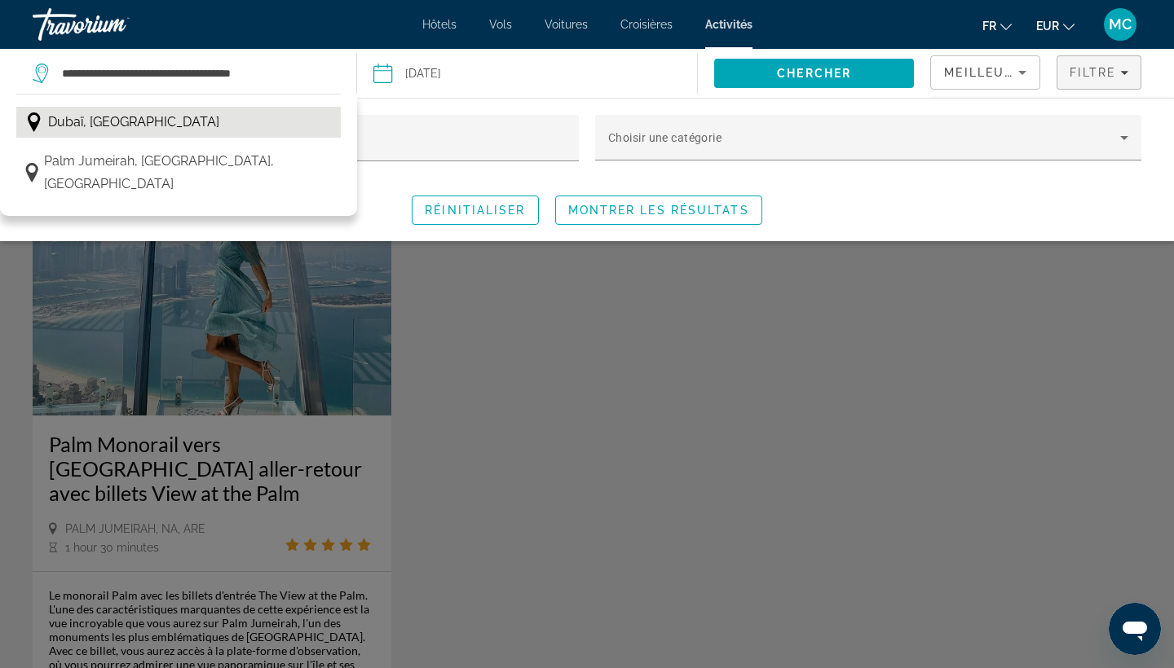
click at [210, 121] on button "Dubaï, Émirats arabes unis" at bounding box center [178, 122] width 324 height 31
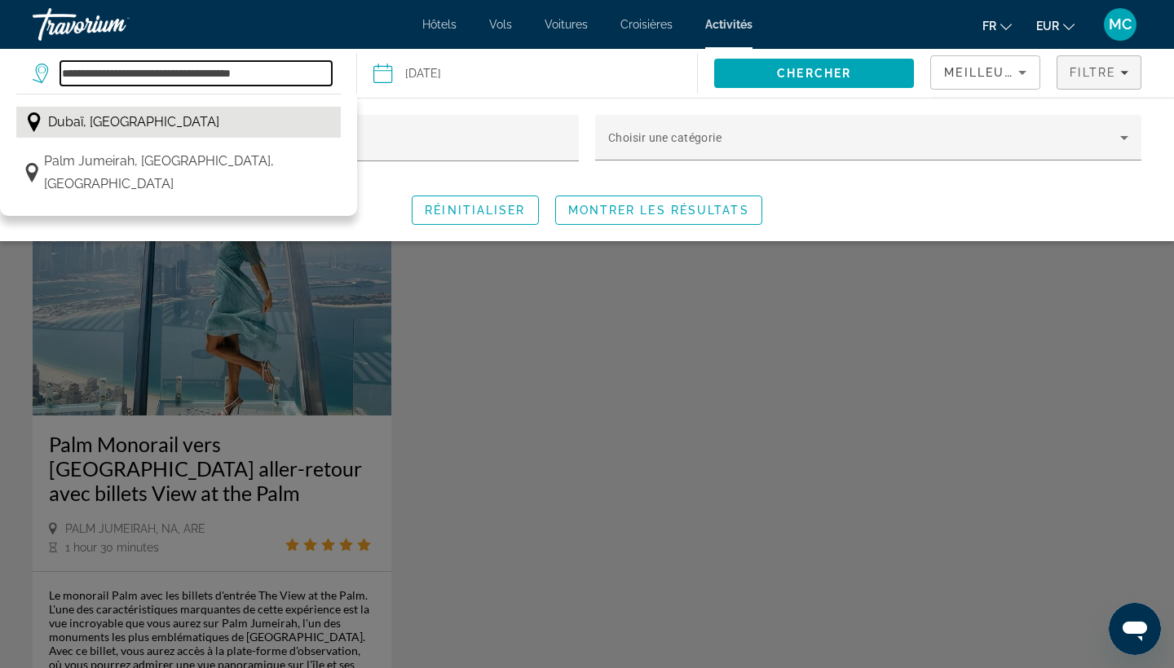
type input "**********"
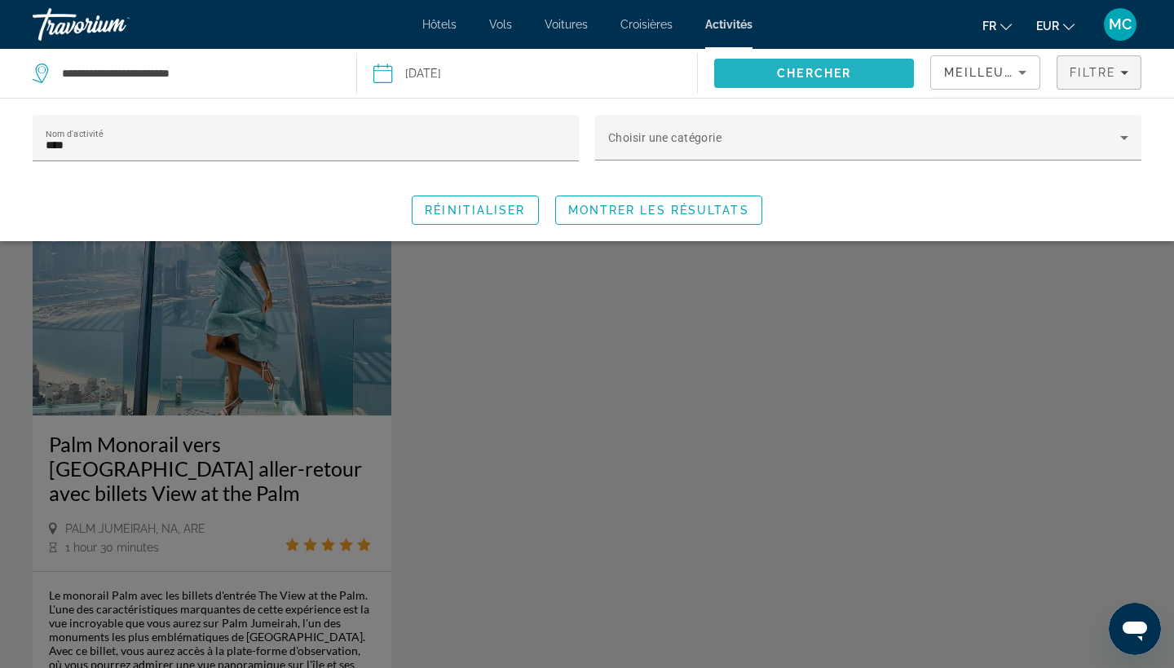
click at [798, 64] on span "Search" at bounding box center [814, 73] width 200 height 39
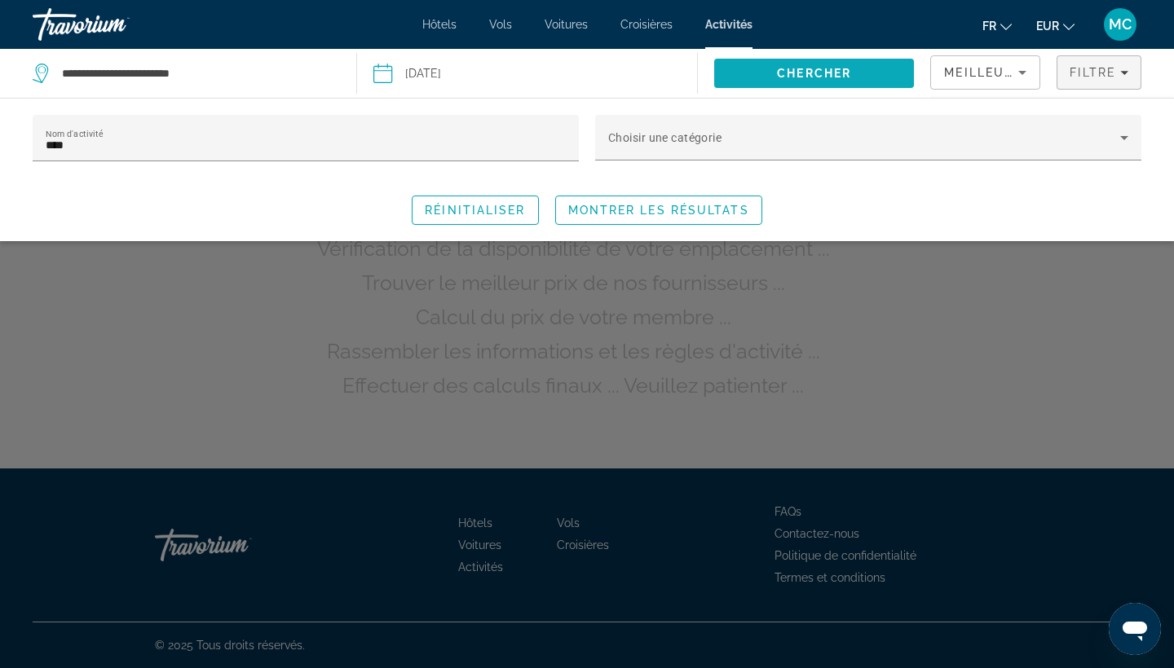
click at [803, 80] on span "Search" at bounding box center [814, 73] width 200 height 39
click at [863, 289] on div "Search widget" at bounding box center [587, 452] width 1174 height 432
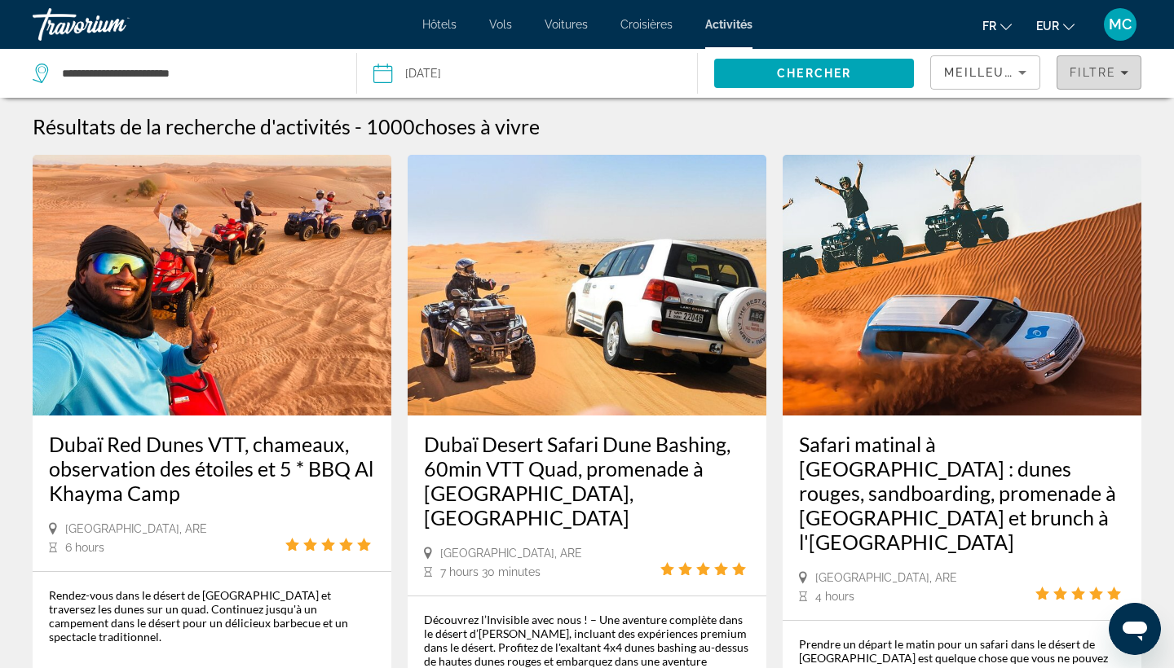
click at [1088, 75] on span "Filtre" at bounding box center [1092, 72] width 46 height 13
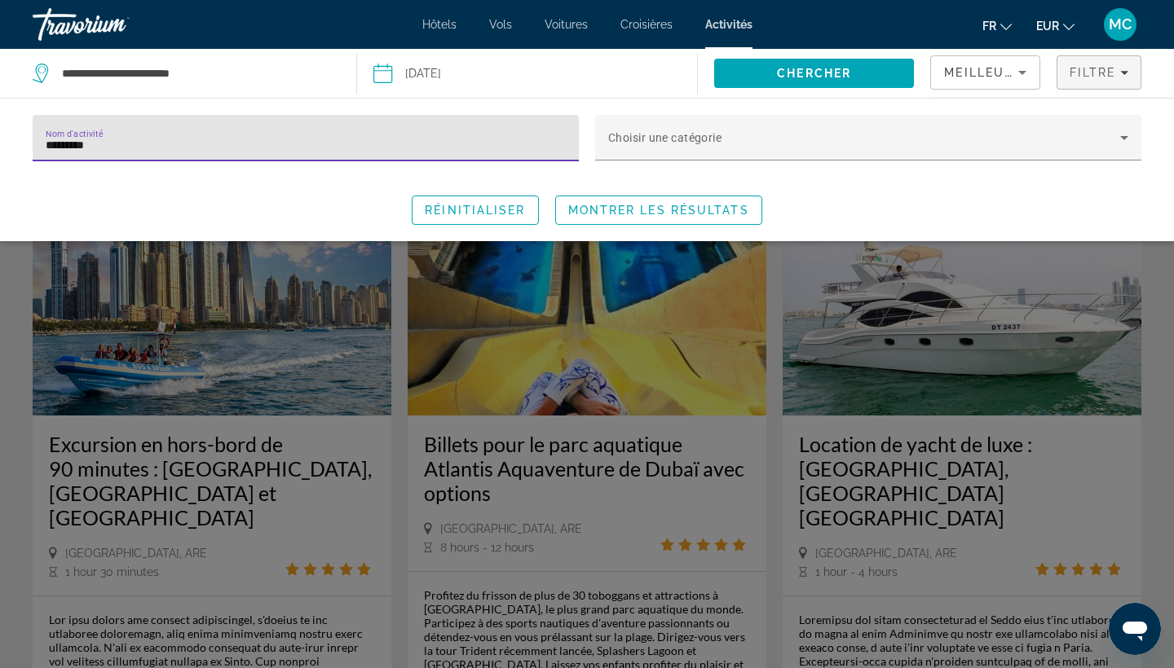
type input "********"
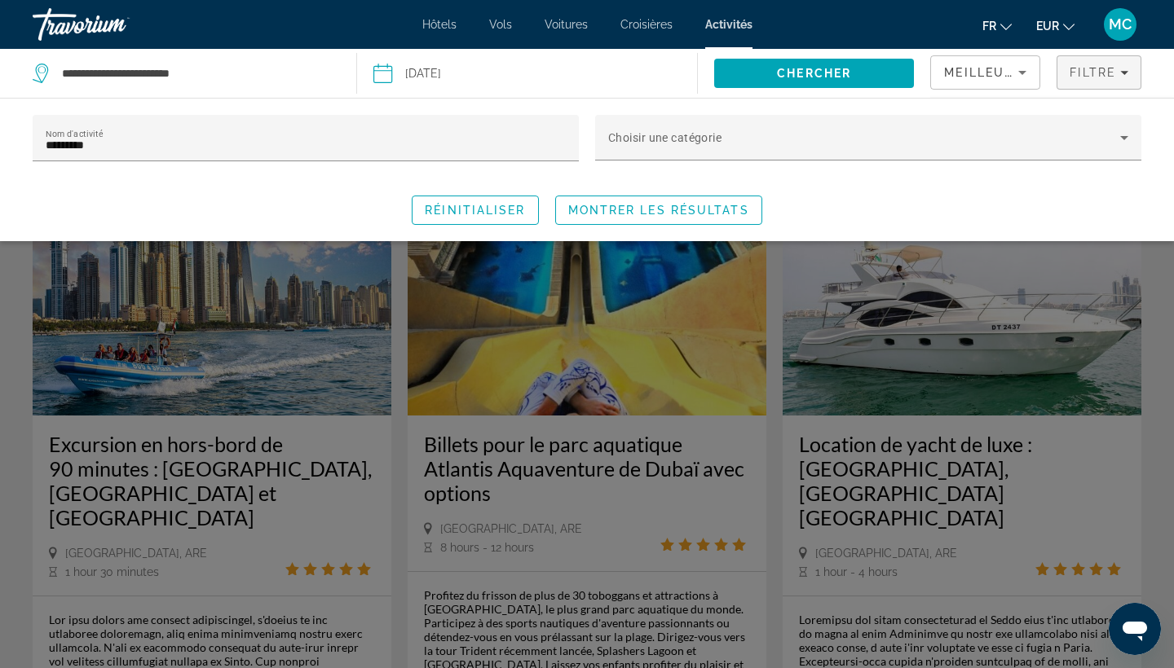
click at [555, 367] on div "Search widget" at bounding box center [587, 452] width 1174 height 432
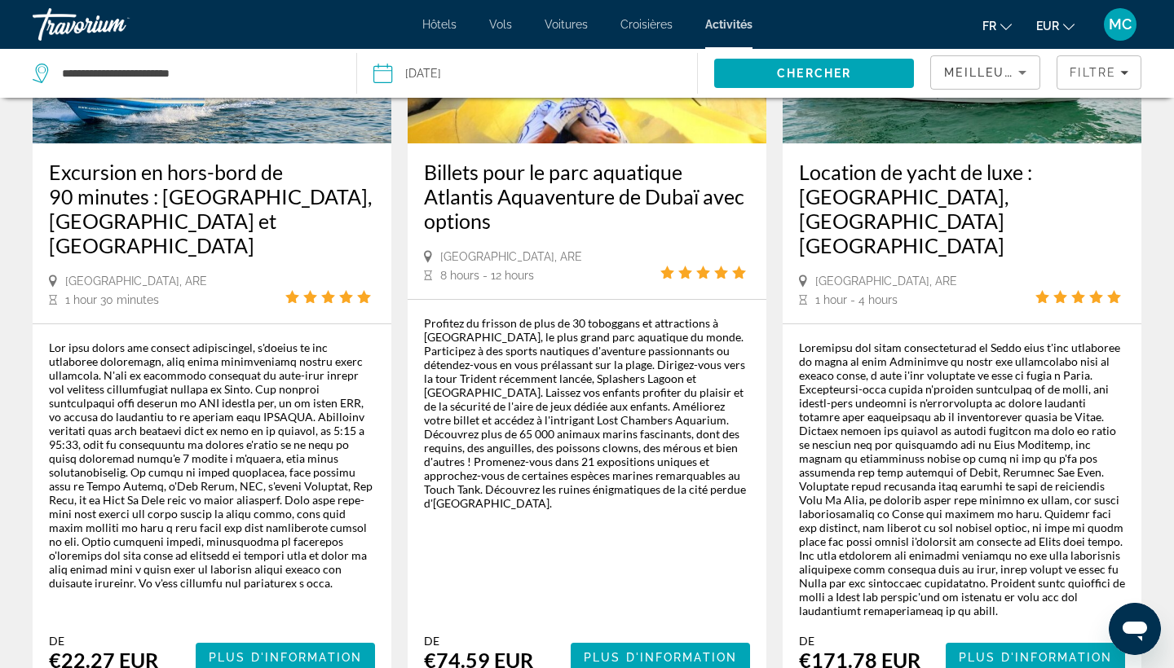
click at [613, 127] on img "Main content" at bounding box center [587, 13] width 359 height 261
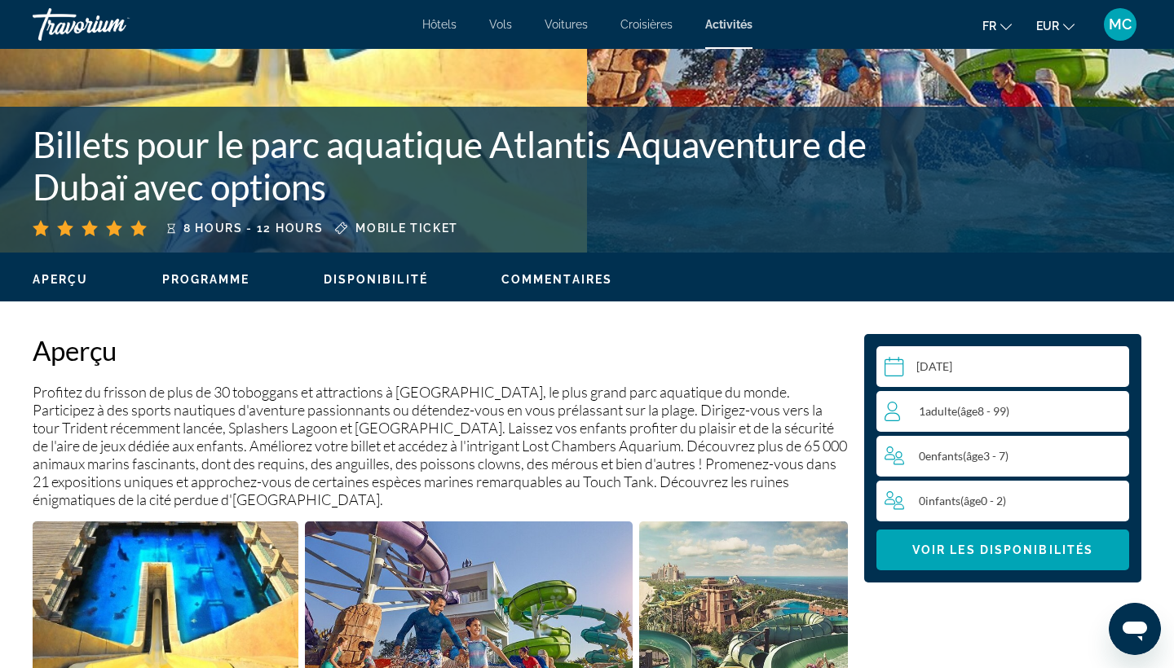
scroll to position [283, 0]
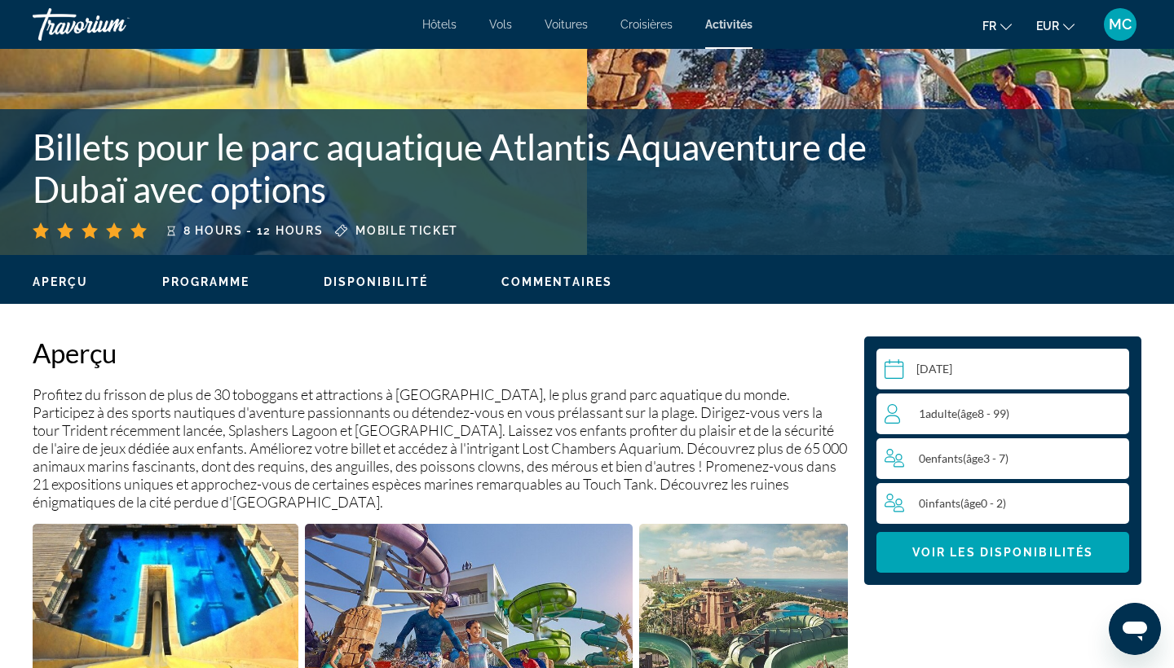
click at [224, 289] on button "Programme" at bounding box center [206, 282] width 88 height 15
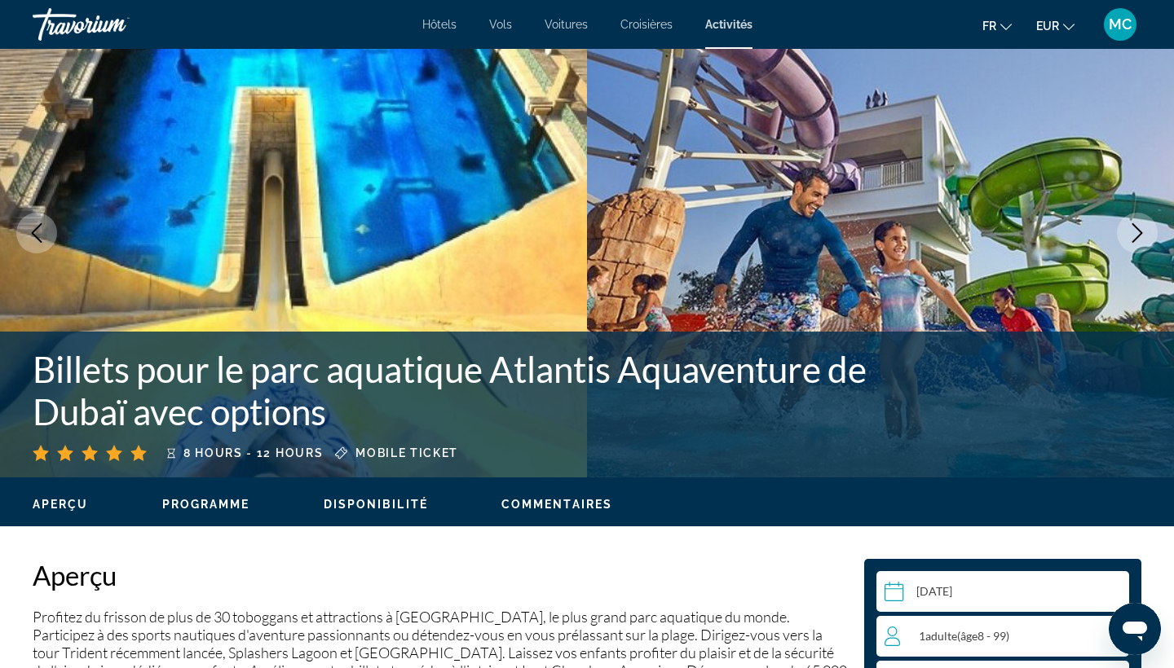
scroll to position [58, 0]
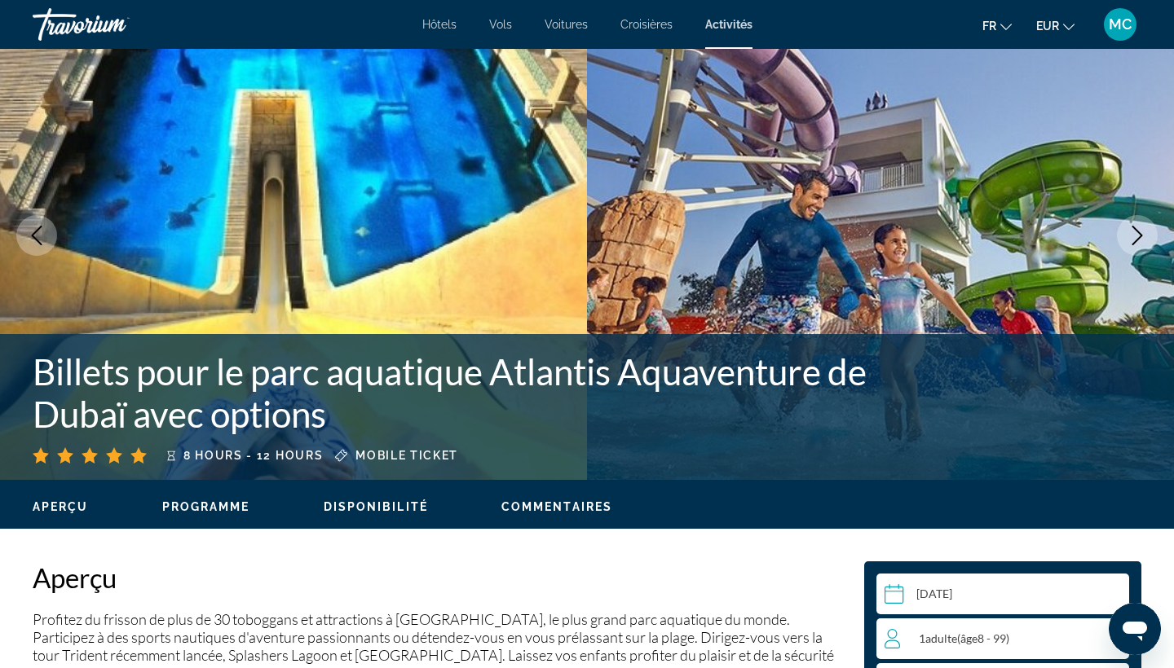
click at [403, 448] on div "Mobile ticket" at bounding box center [396, 455] width 123 height 16
click at [69, 510] on span "Aperçu" at bounding box center [61, 506] width 56 height 13
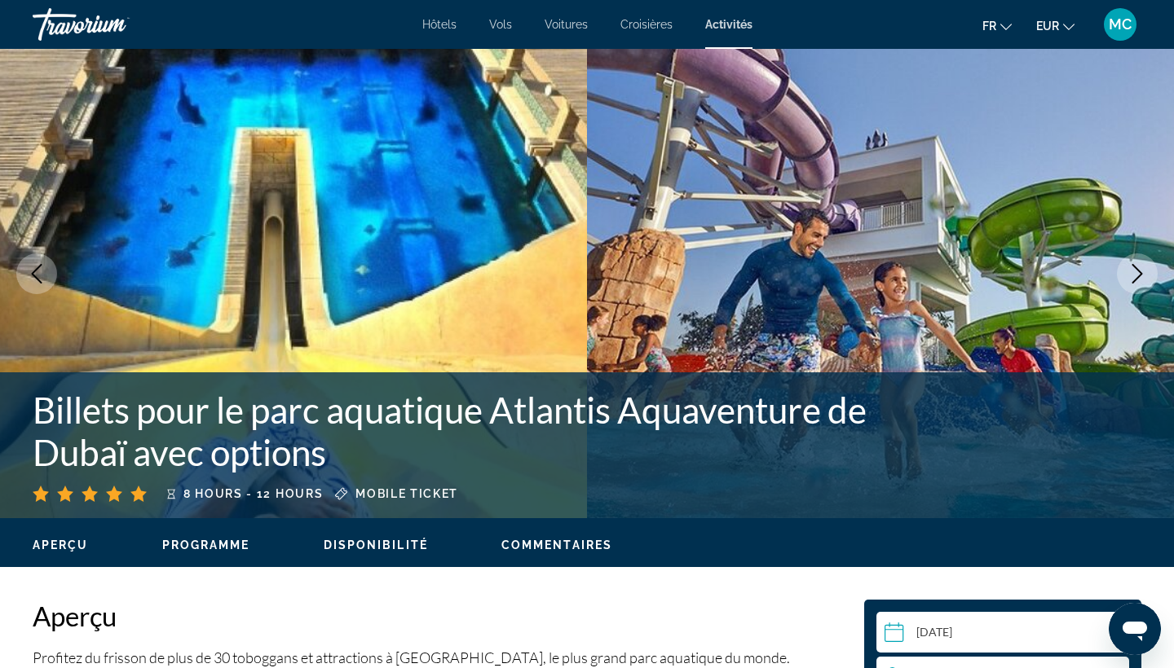
scroll to position [33, 0]
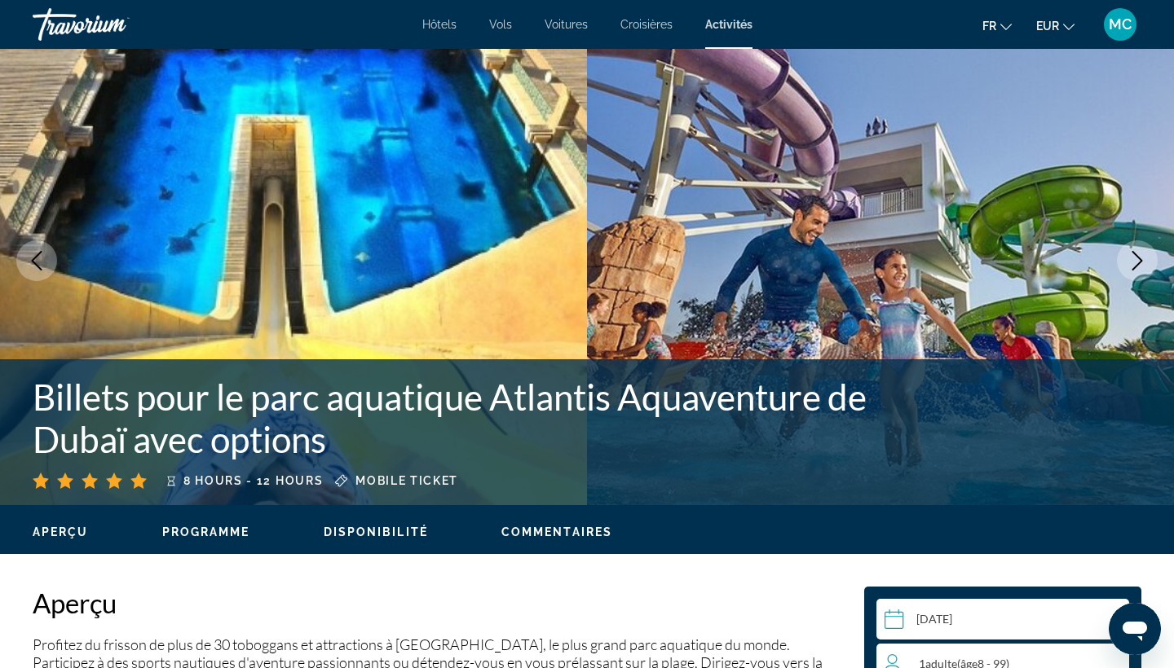
click at [347, 540] on button "Disponibilité" at bounding box center [376, 532] width 104 height 15
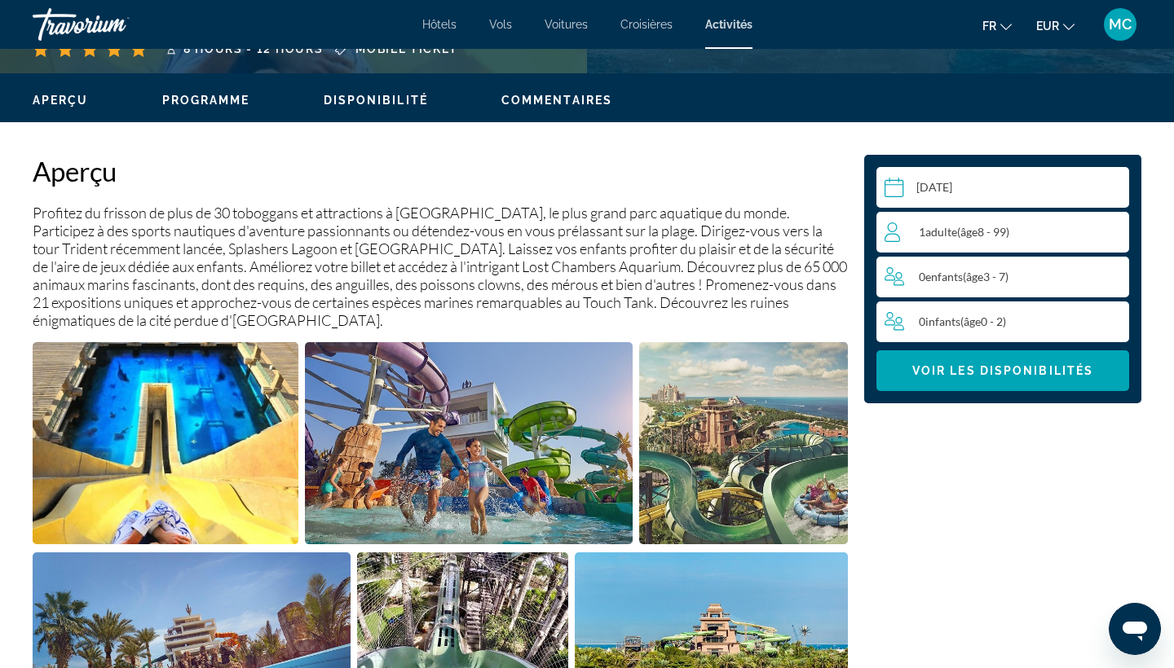
scroll to position [473, 0]
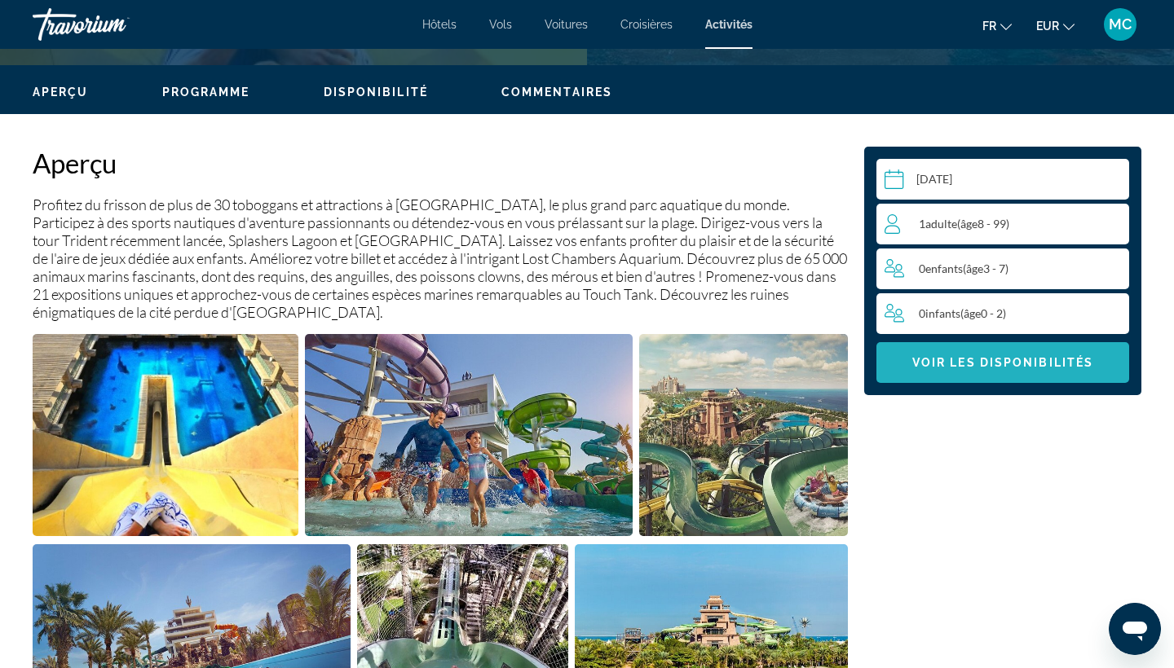
click at [1055, 346] on span "Main content" at bounding box center [1002, 362] width 253 height 39
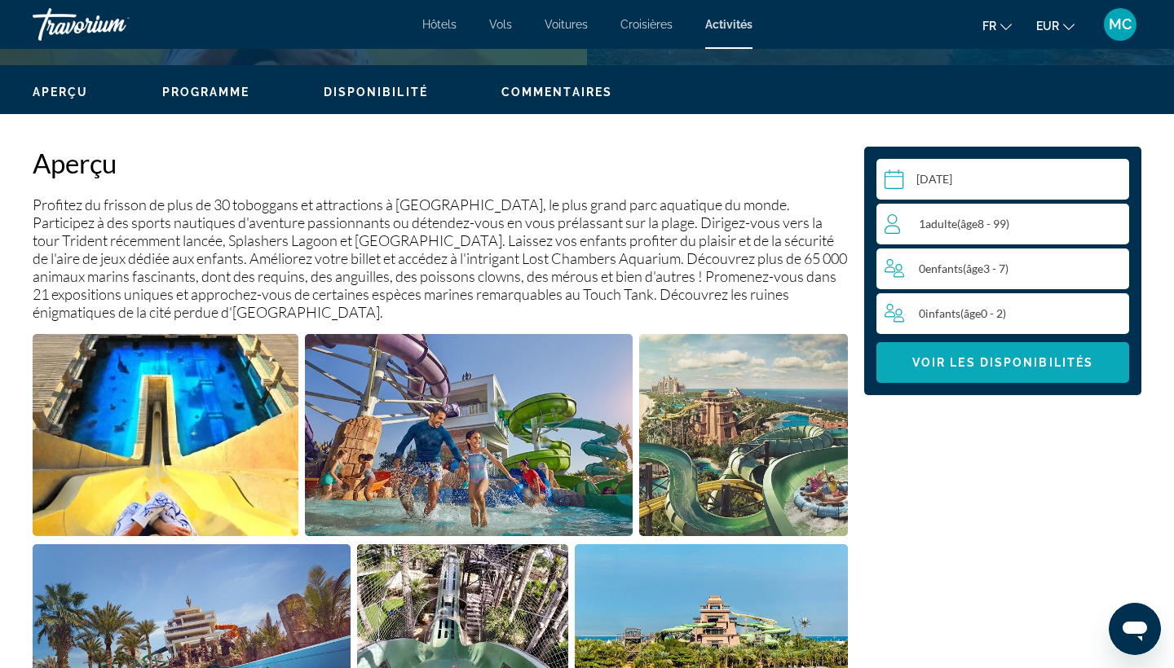
scroll to position [2087, 0]
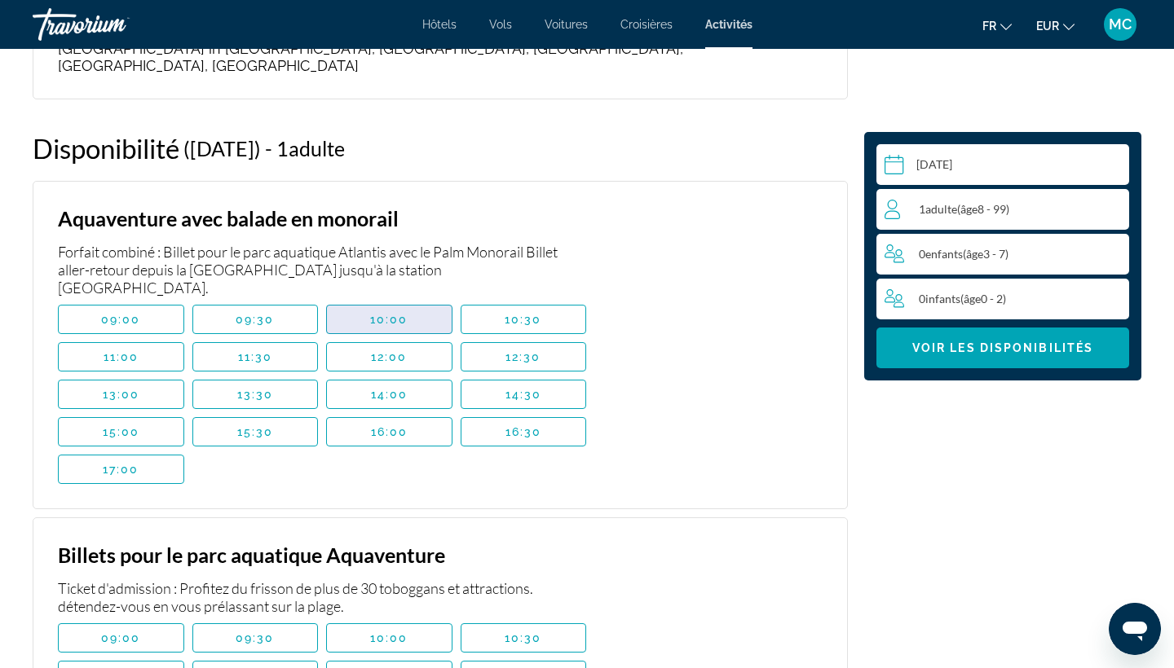
click at [357, 300] on span "Main content" at bounding box center [389, 319] width 125 height 39
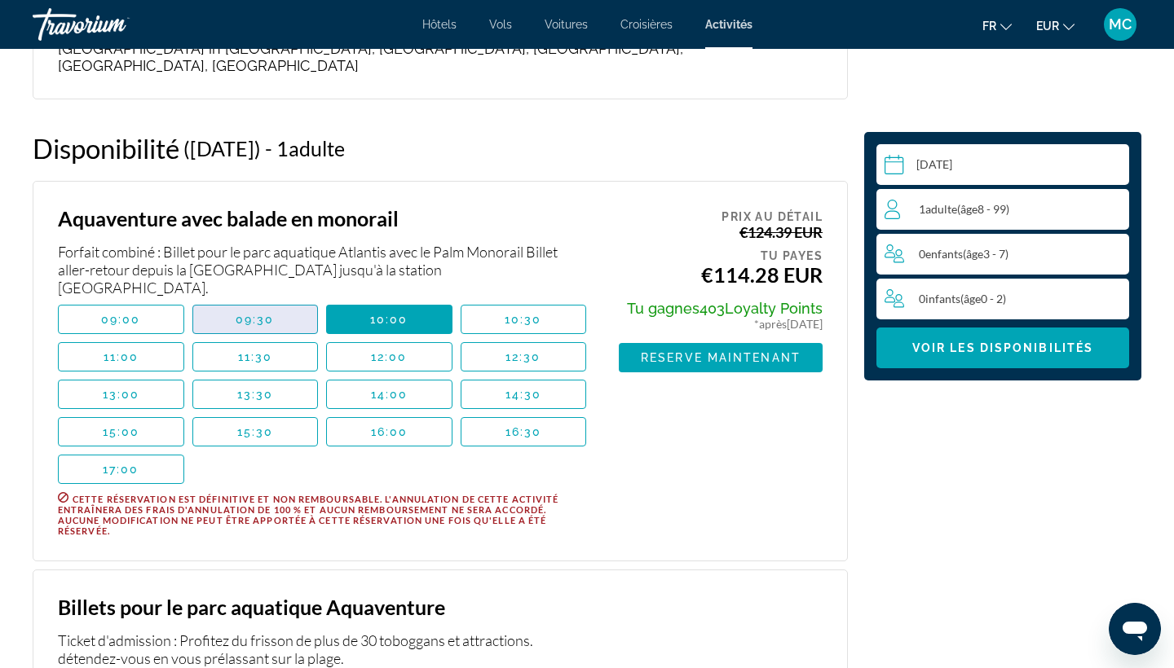
click at [246, 313] on span "09:30" at bounding box center [255, 319] width 39 height 13
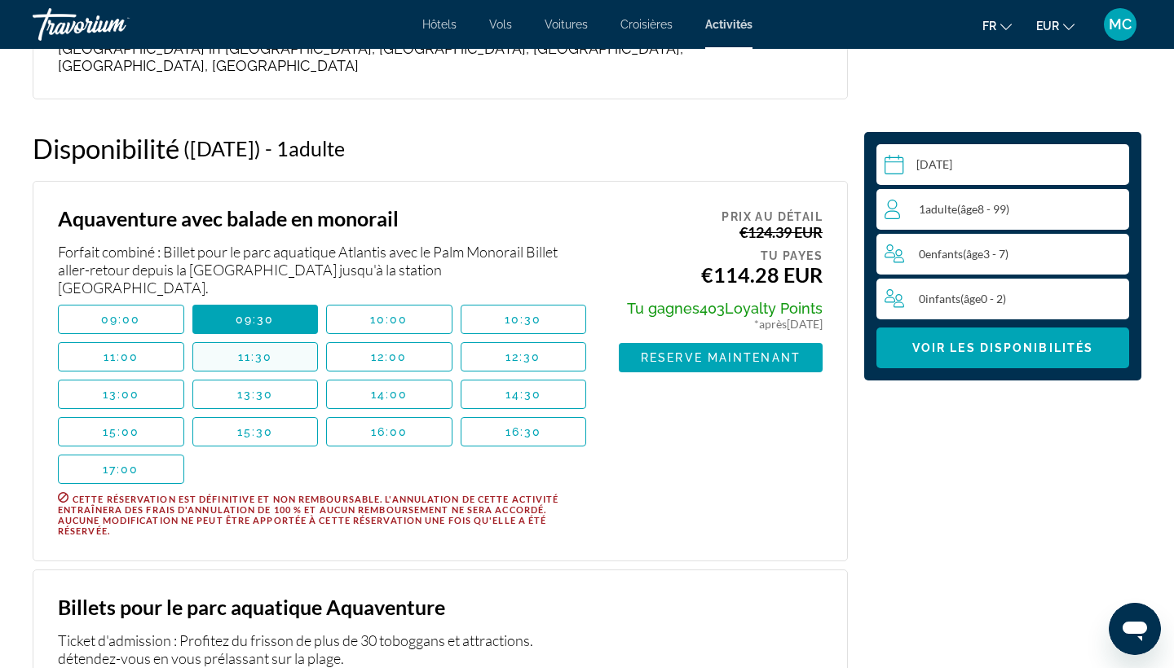
click at [243, 350] on span "11:30" at bounding box center [255, 356] width 35 height 13
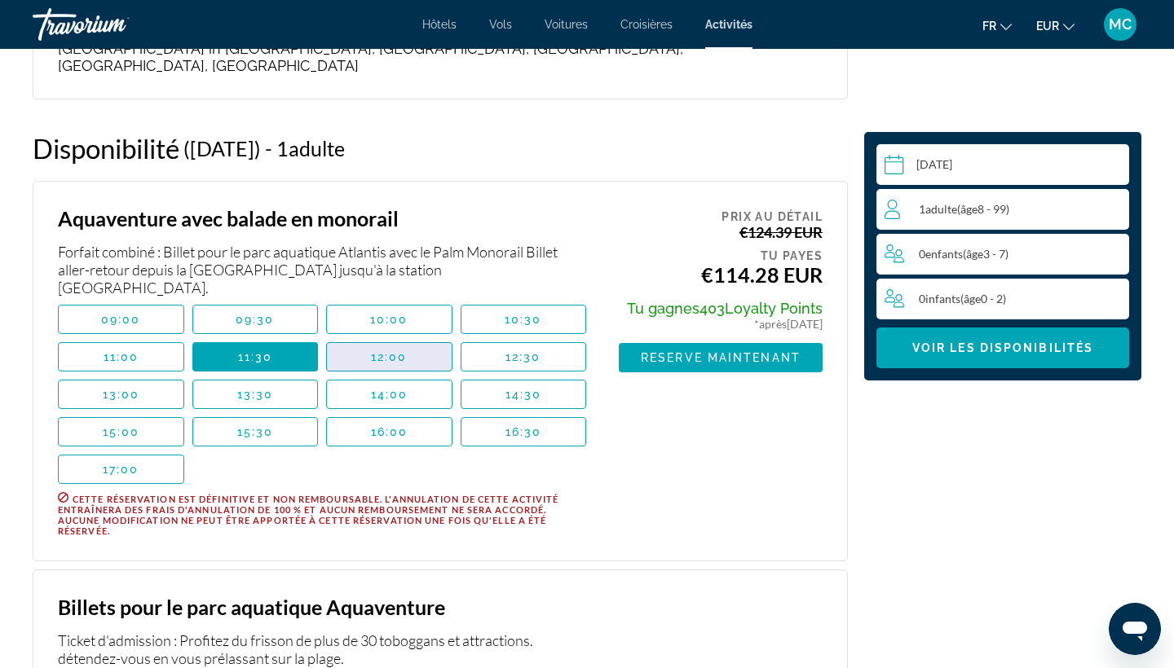
click at [346, 337] on span "Main content" at bounding box center [389, 356] width 125 height 39
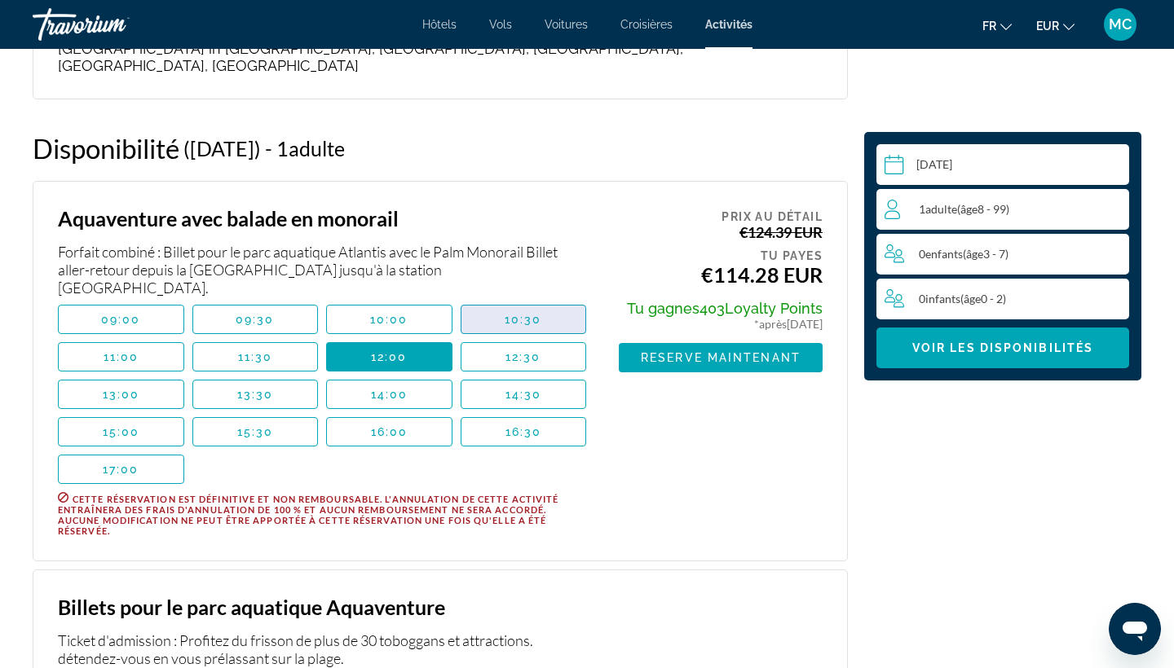
click at [487, 300] on span "Main content" at bounding box center [523, 319] width 125 height 39
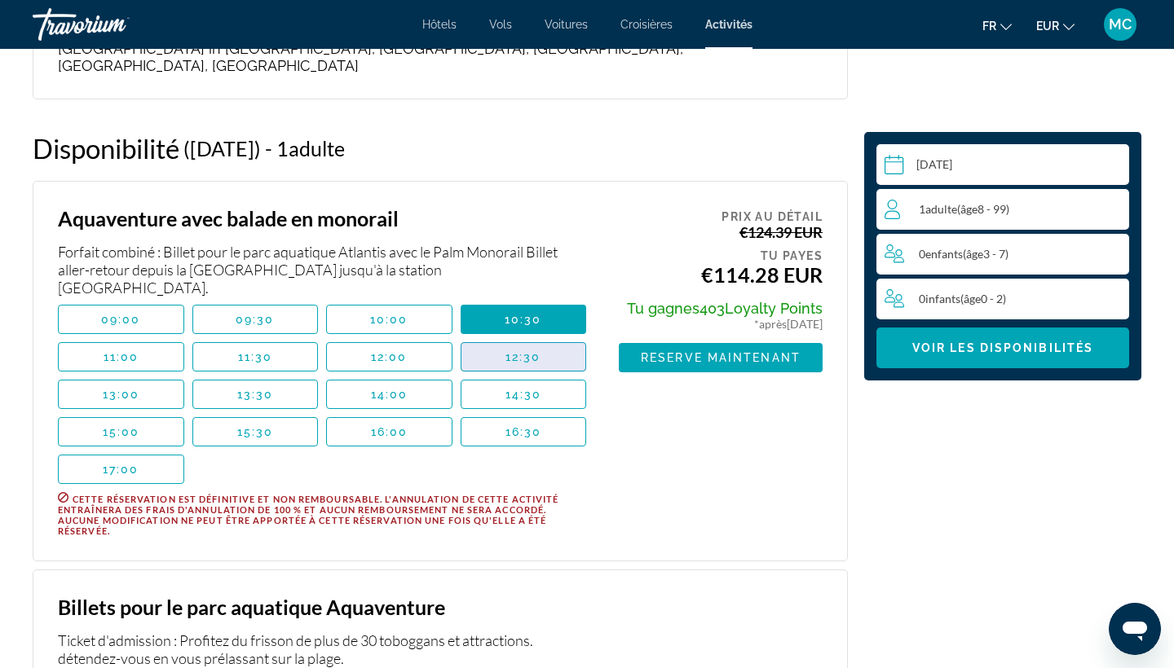
click at [492, 337] on span "Main content" at bounding box center [523, 356] width 125 height 39
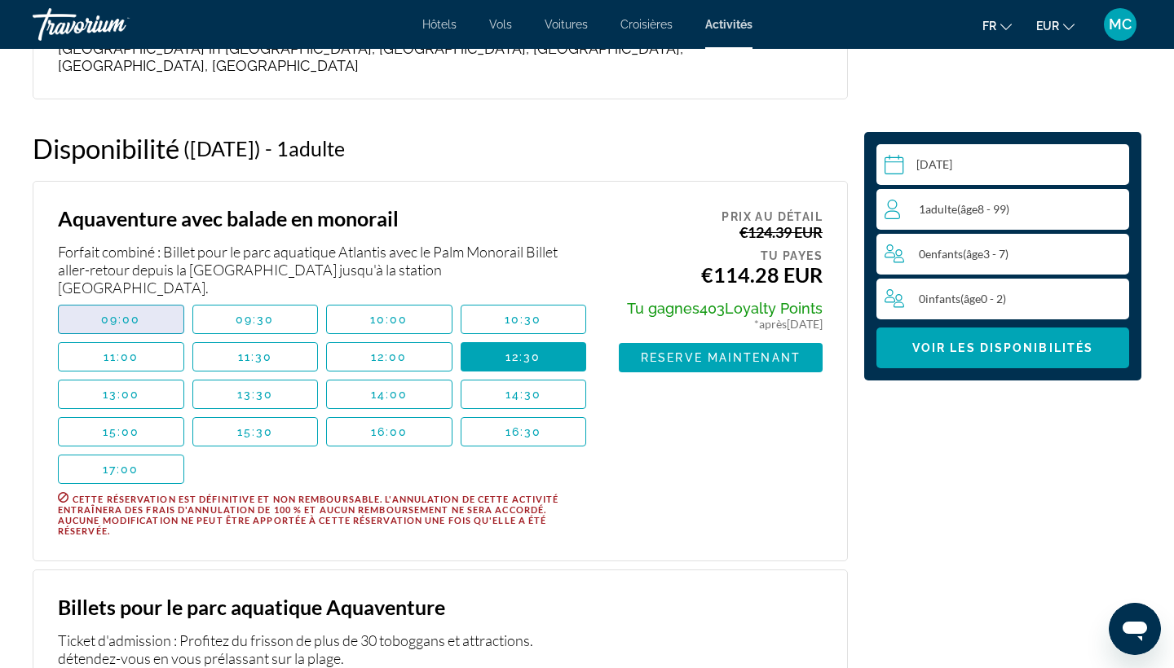
click at [105, 300] on span "Main content" at bounding box center [121, 319] width 125 height 39
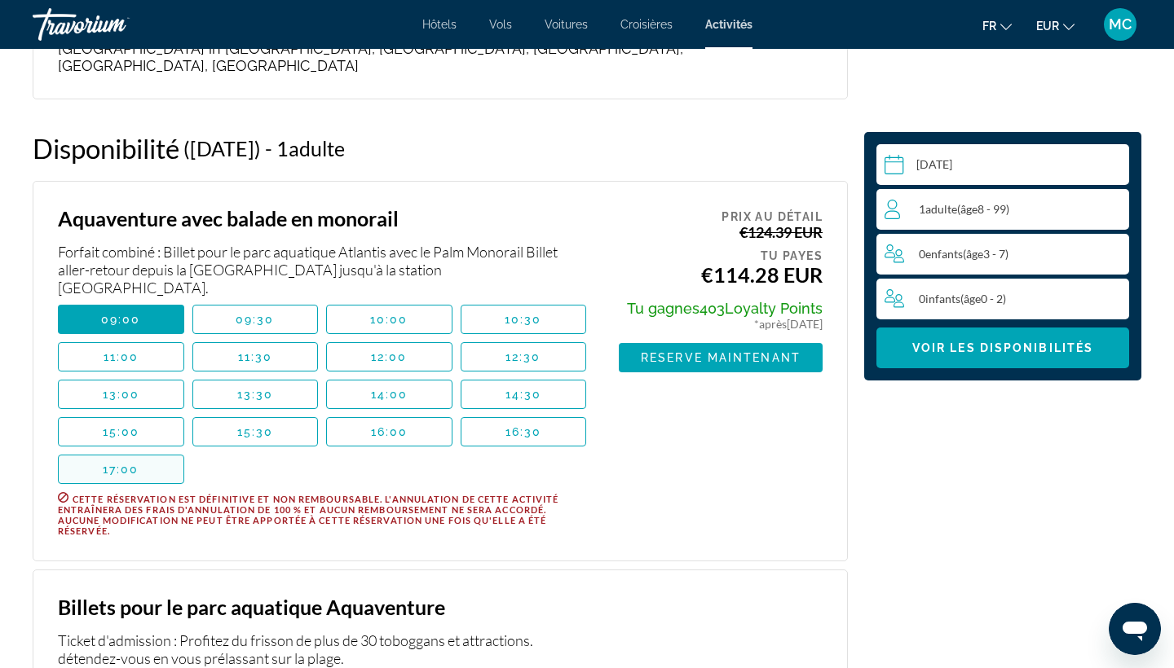
click at [132, 463] on span "17:00" at bounding box center [121, 469] width 37 height 13
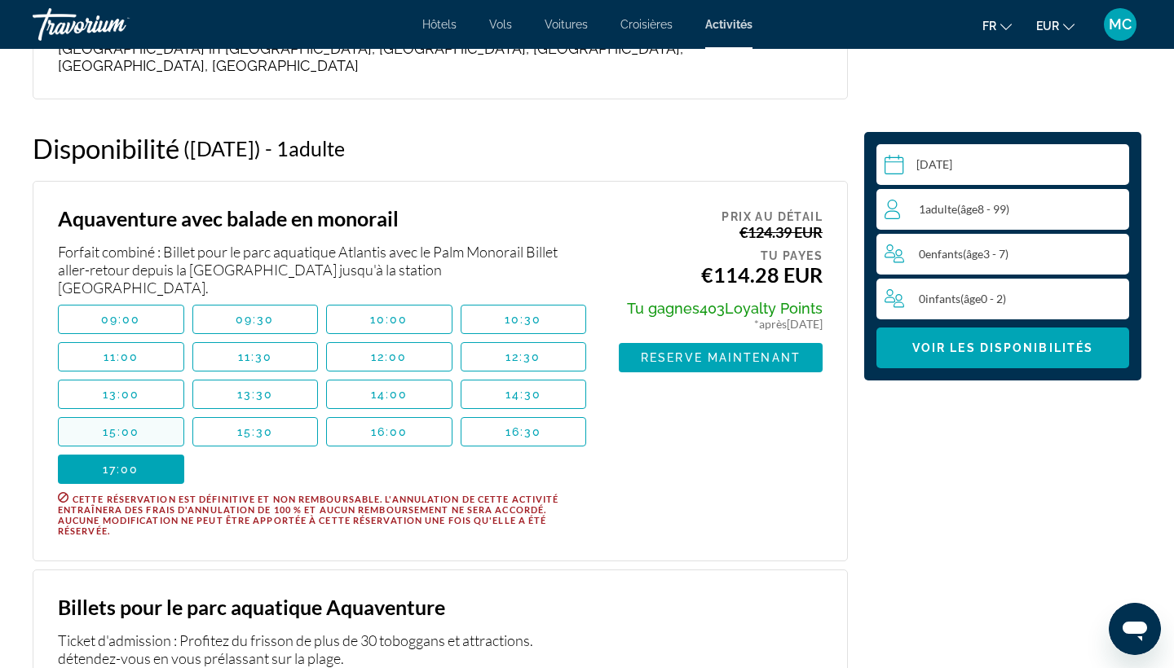
click at [147, 412] on span "Main content" at bounding box center [121, 431] width 125 height 39
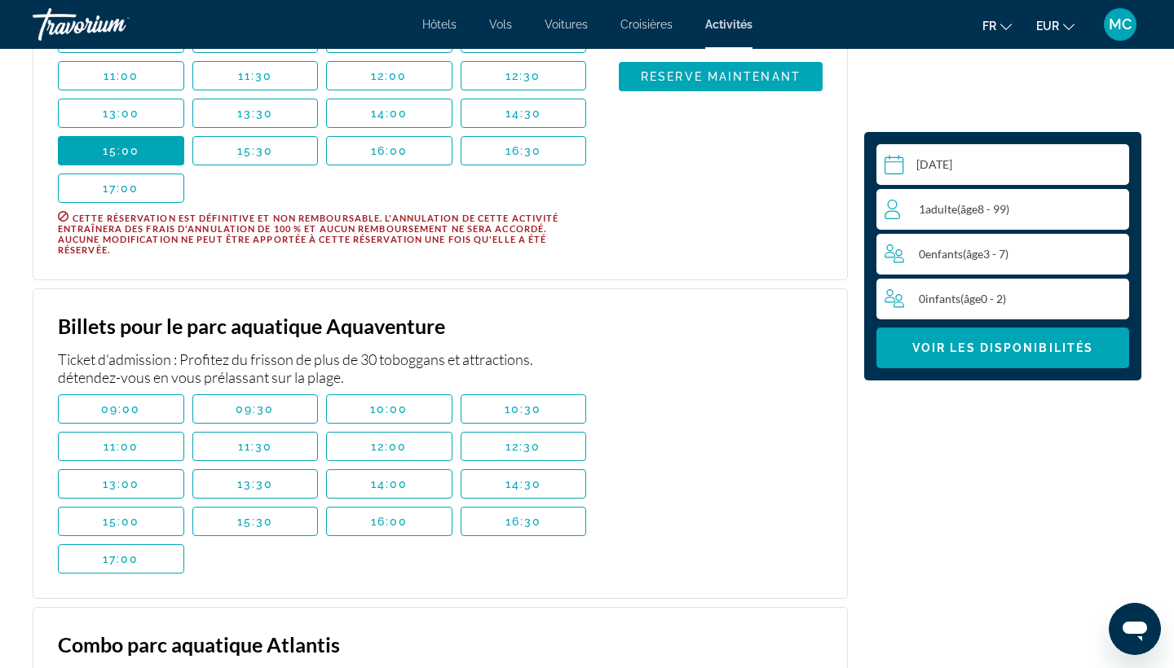
scroll to position [2370, 0]
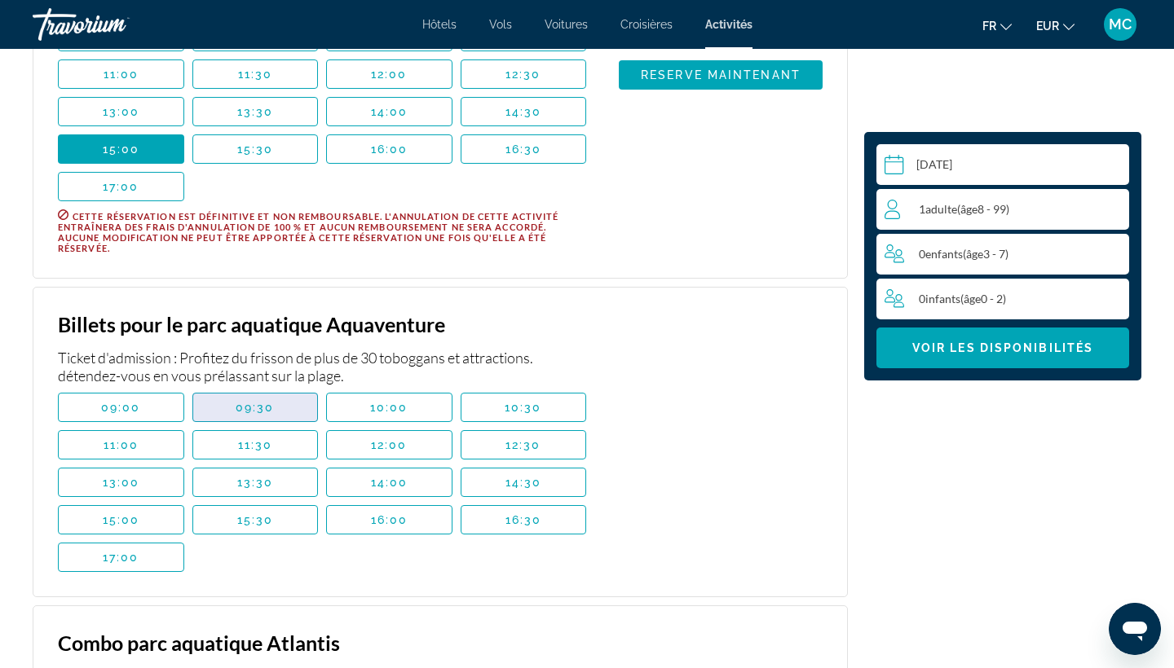
click at [256, 401] on span "09:30" at bounding box center [255, 407] width 39 height 13
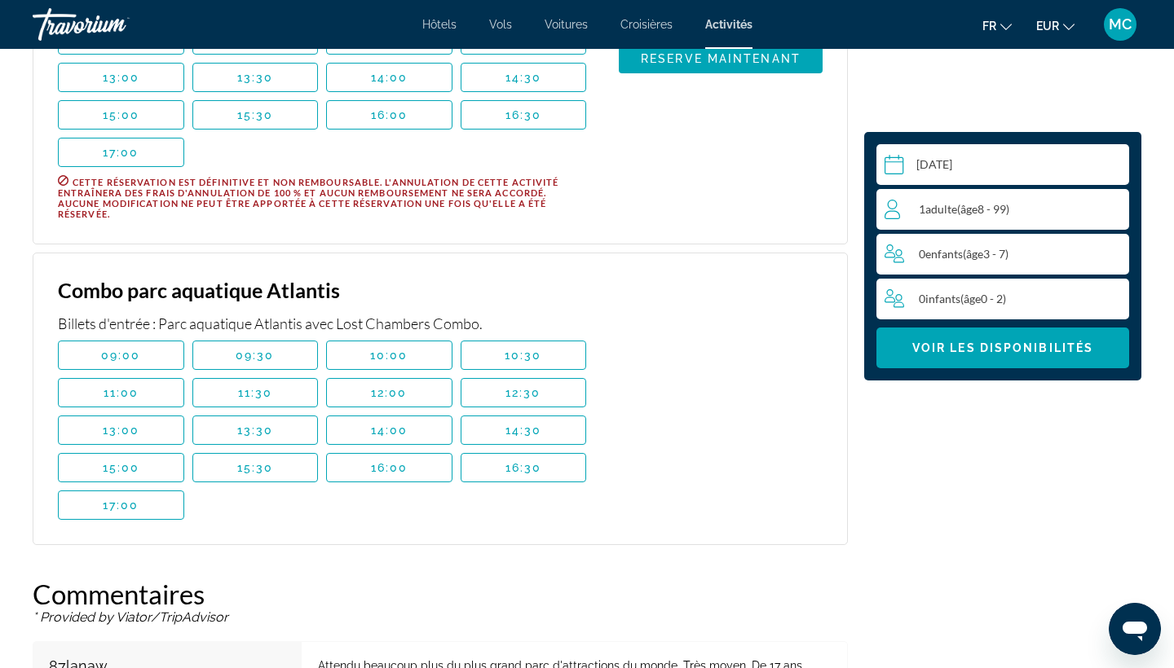
scroll to position [2721, 0]
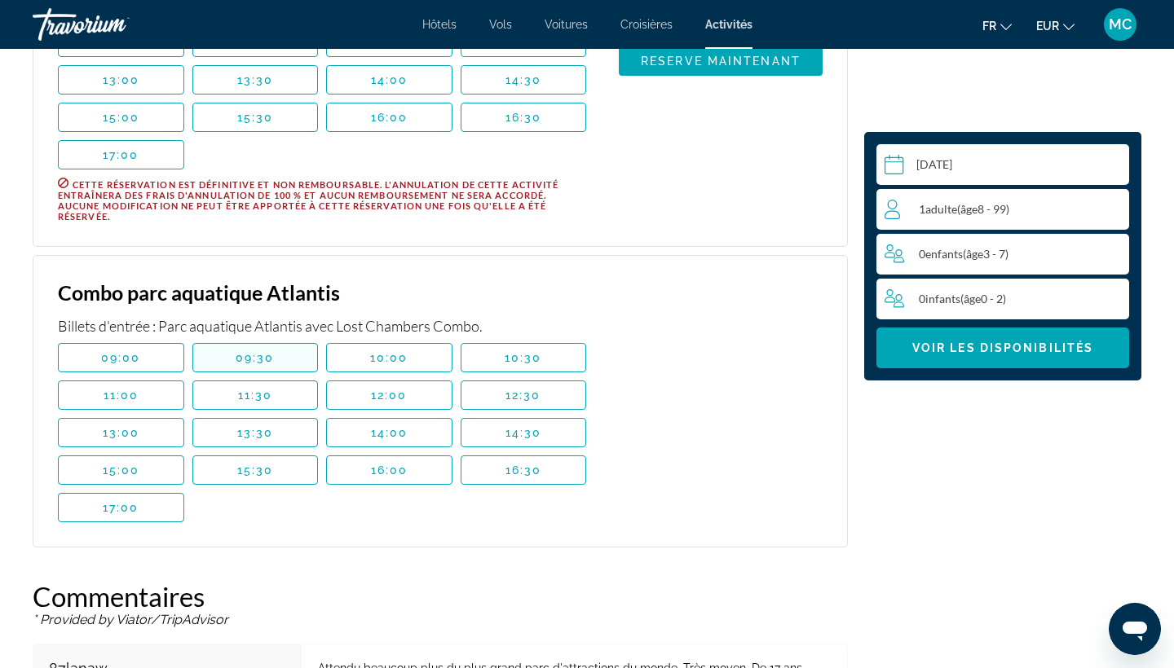
click at [278, 338] on span "Main content" at bounding box center [255, 357] width 125 height 39
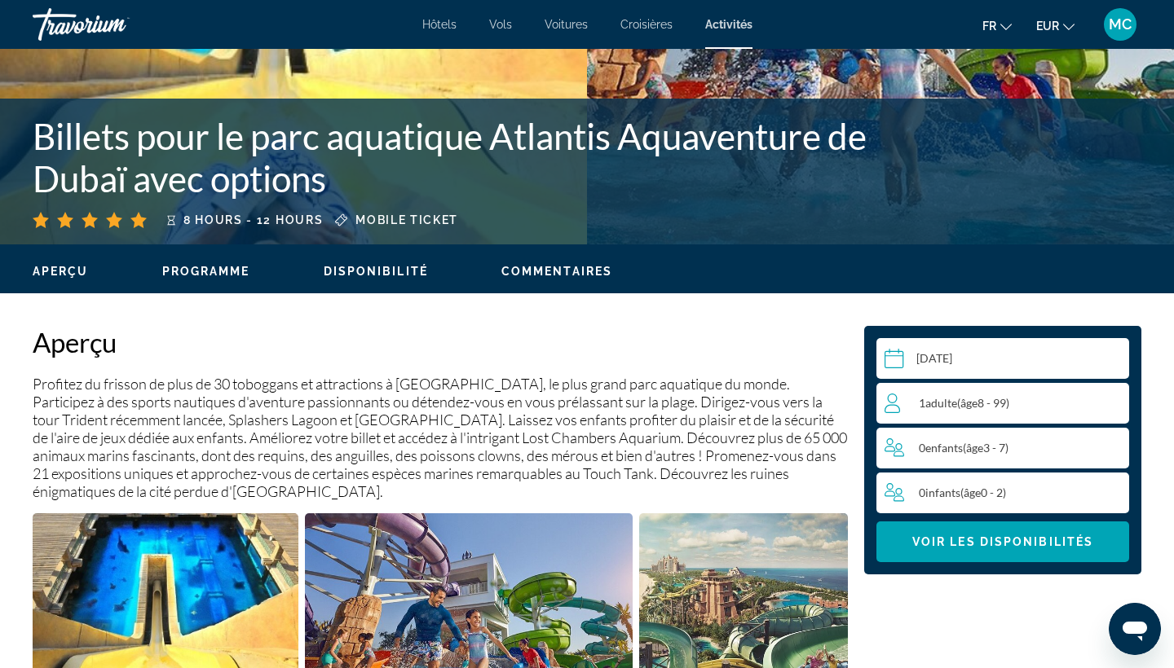
scroll to position [284, 0]
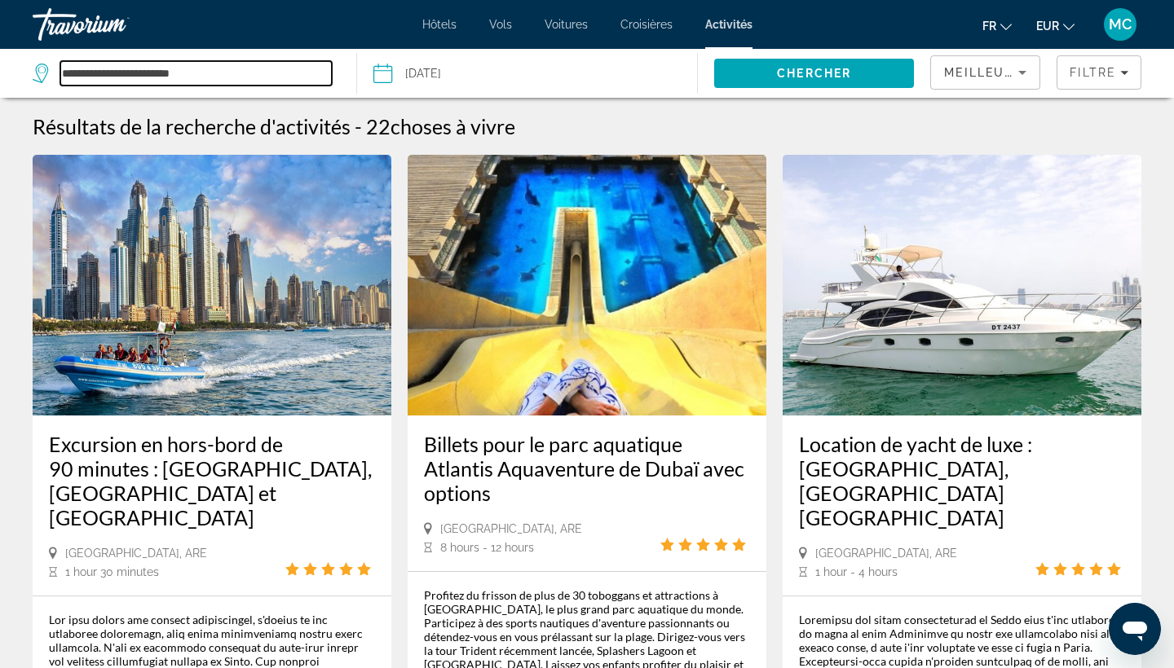
drag, startPoint x: 227, startPoint y: 78, endPoint x: 11, endPoint y: 108, distance: 217.3
drag, startPoint x: 201, startPoint y: 75, endPoint x: 29, endPoint y: 78, distance: 172.0
click at [29, 78] on app-activities-destinations-search "**********" at bounding box center [178, 73] width 357 height 49
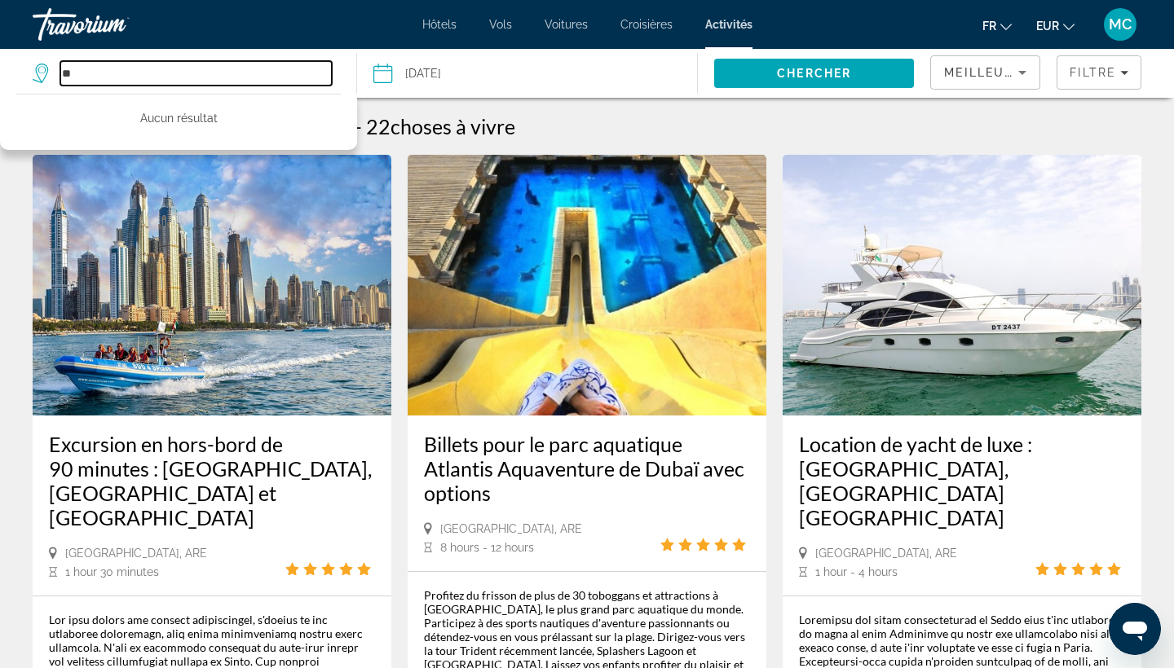
type input "*"
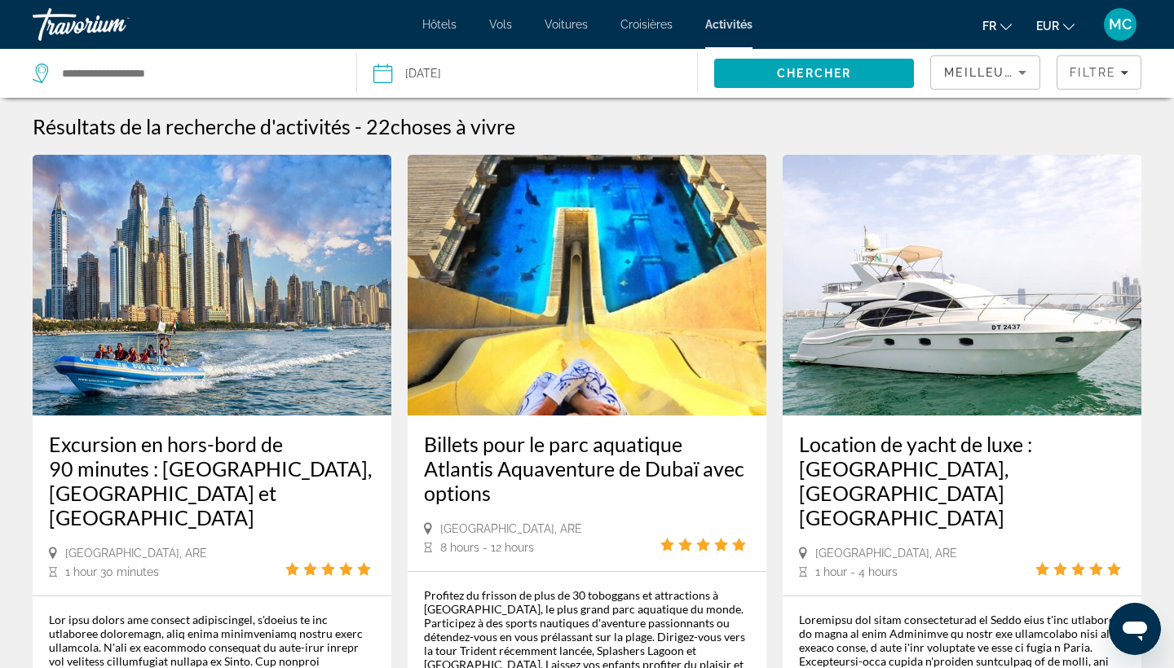
click at [433, 27] on span "Hôtels" at bounding box center [439, 24] width 34 height 13
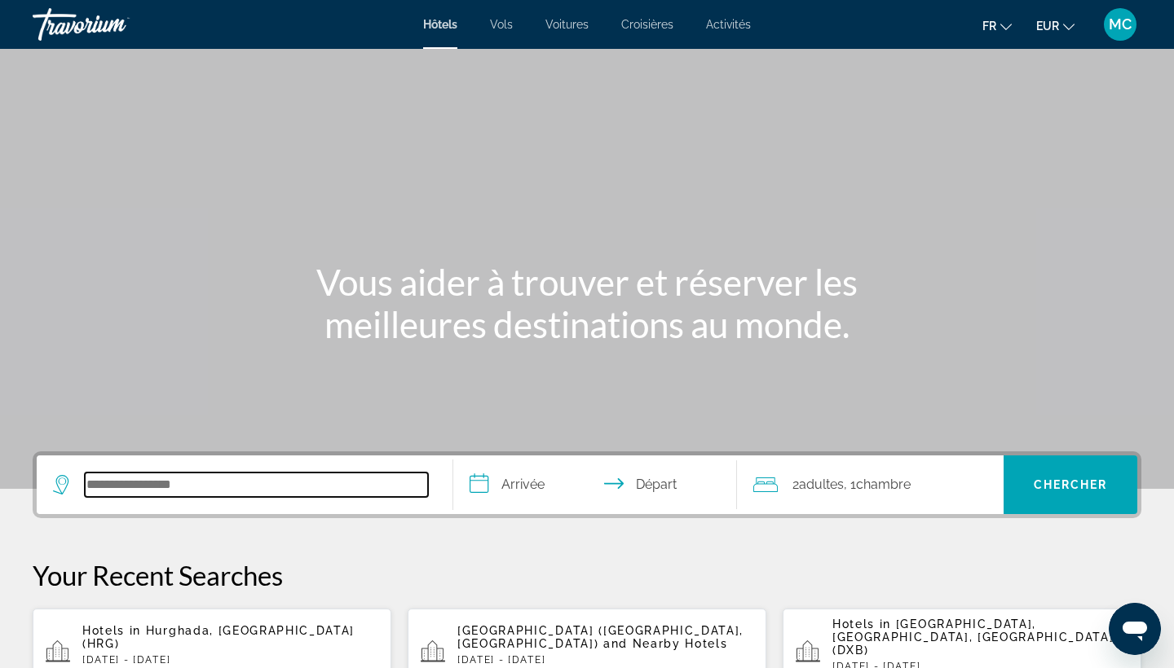
click at [199, 486] on input "Search hotel destination" at bounding box center [256, 485] width 343 height 24
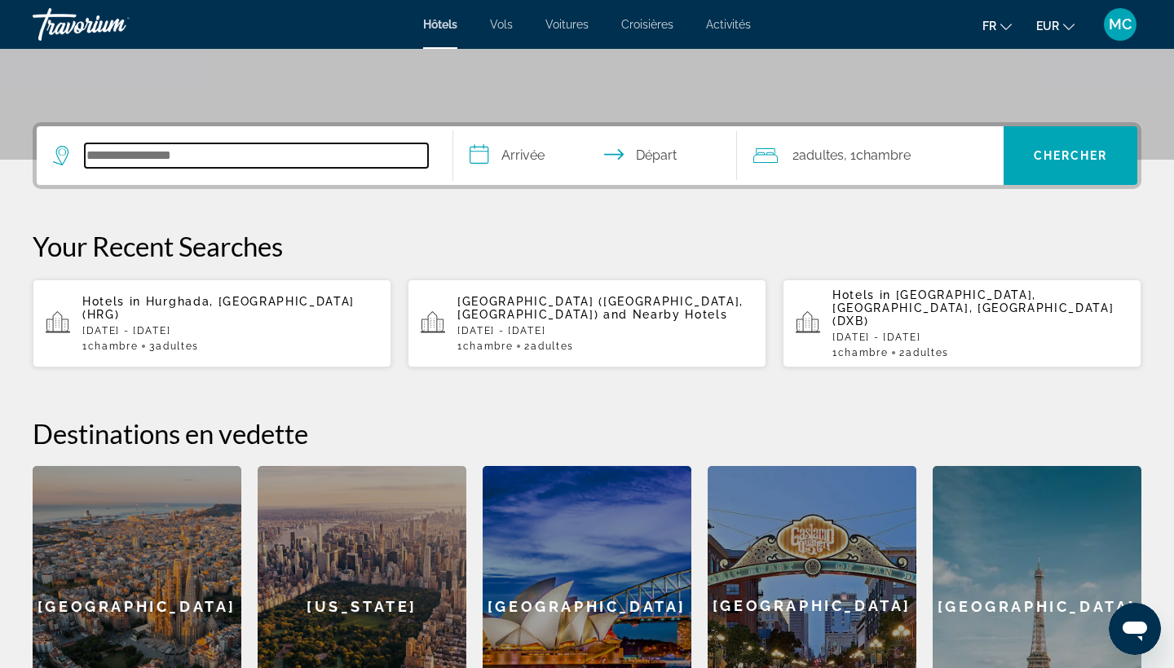
scroll to position [399, 0]
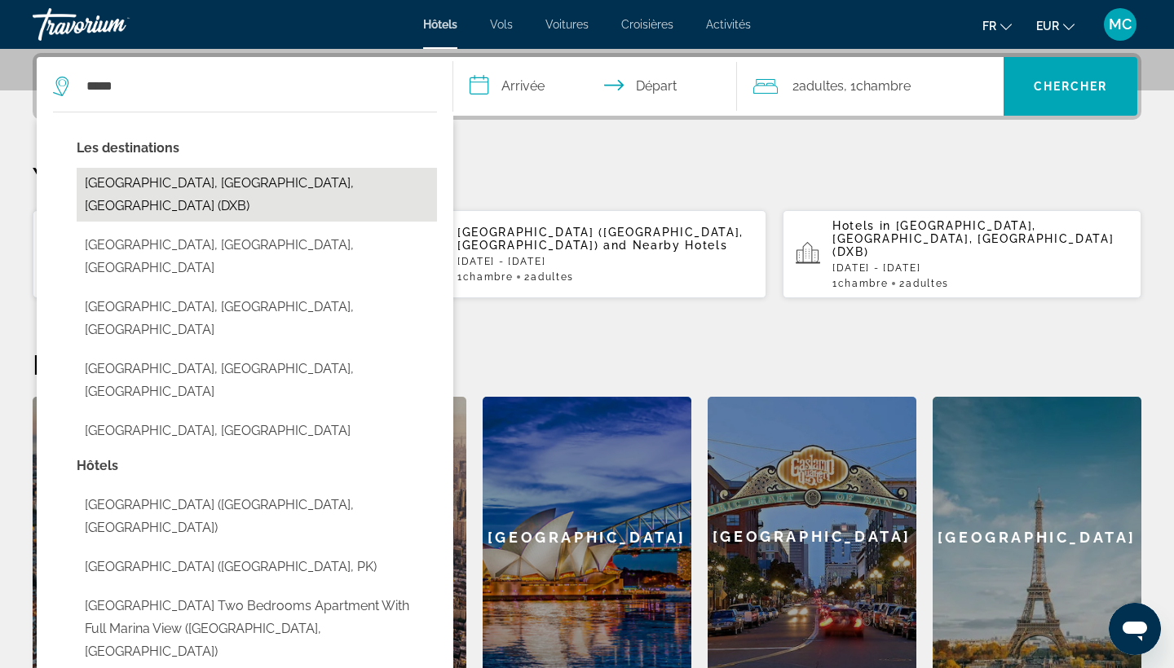
drag, startPoint x: 199, startPoint y: 486, endPoint x: 216, endPoint y: 187, distance: 299.6
click at [216, 187] on button "Dubai, Dubai Emirate, United Arab Emirates (DXB)" at bounding box center [257, 195] width 360 height 54
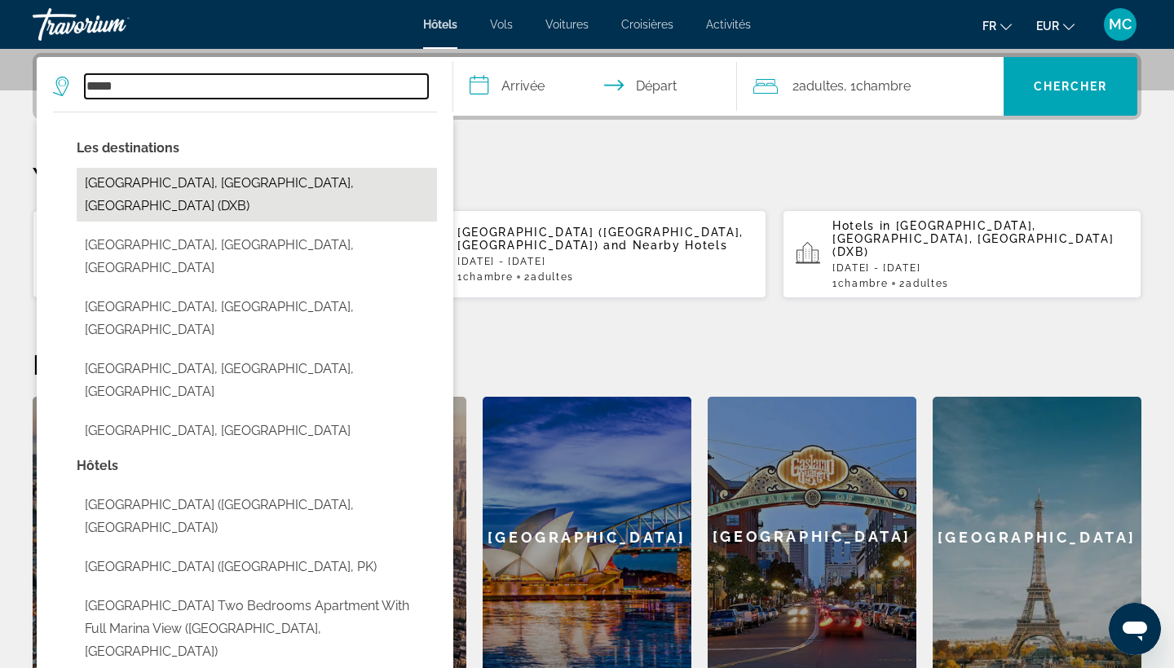
type input "**********"
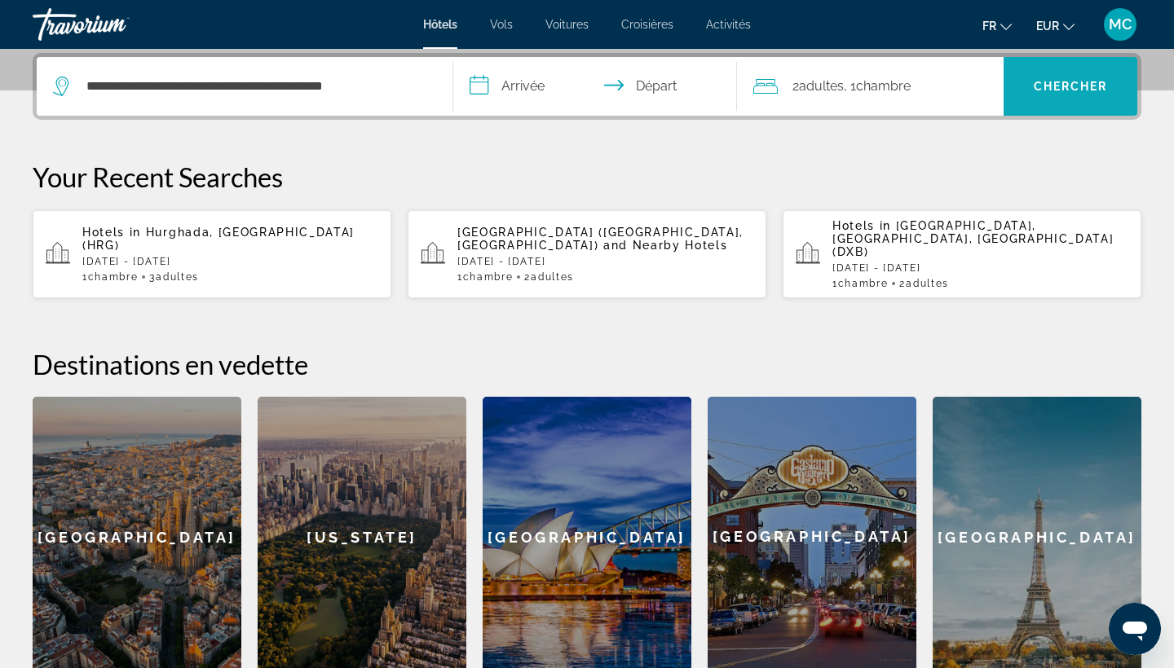
click at [1037, 74] on span "Search" at bounding box center [1070, 86] width 134 height 39
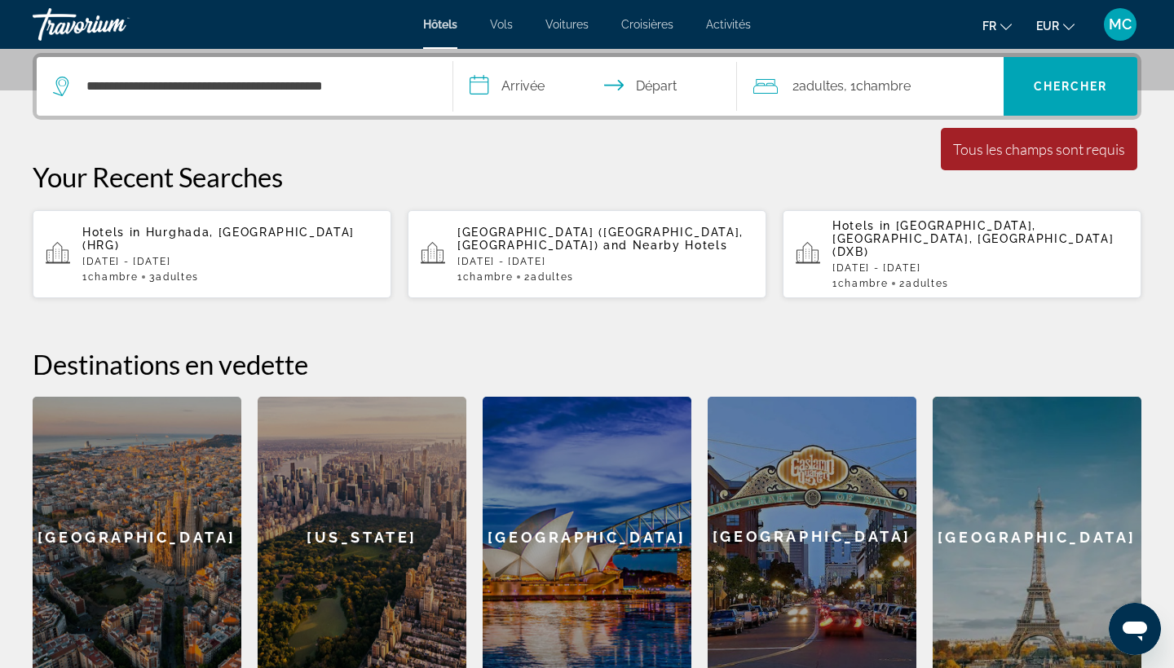
click at [532, 91] on input "**********" at bounding box center [598, 89] width 290 height 64
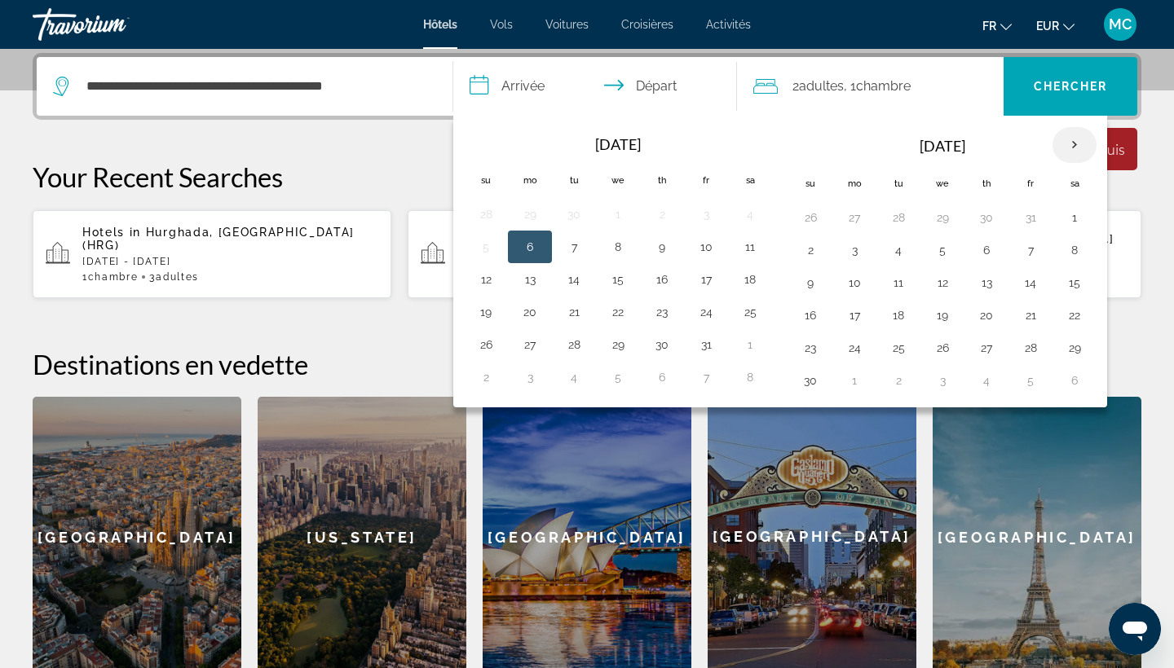
click at [1079, 146] on th "Next month" at bounding box center [1074, 145] width 44 height 36
click at [1071, 151] on th "Next month" at bounding box center [1074, 145] width 44 height 36
click at [1073, 144] on th "Next month" at bounding box center [1074, 145] width 44 height 36
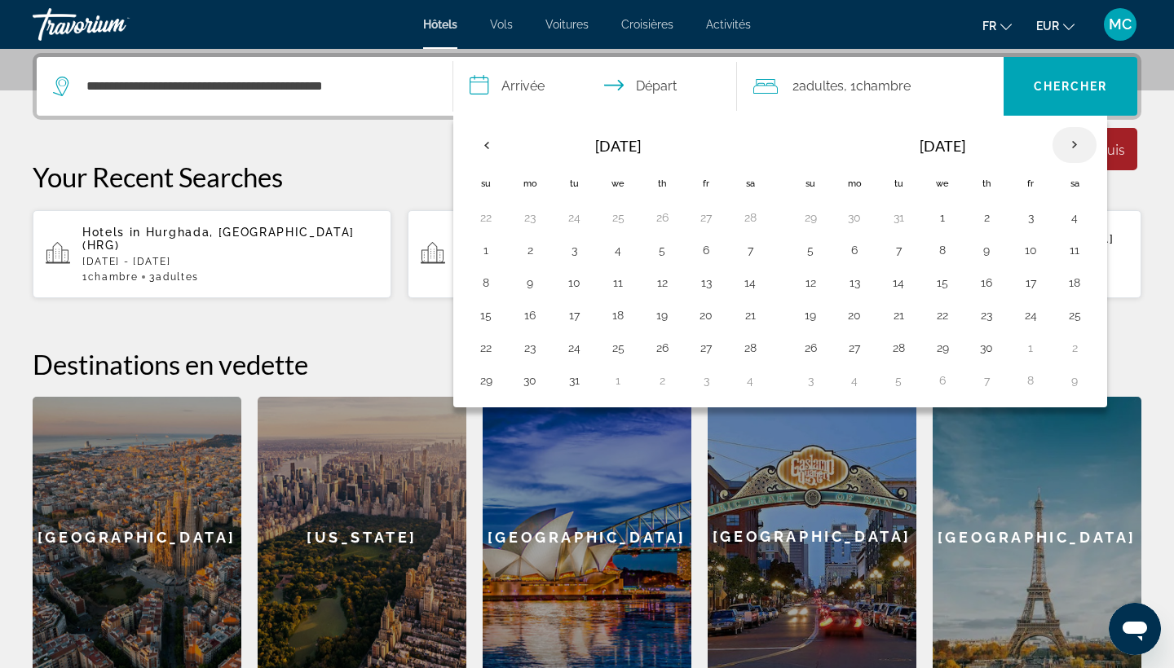
click at [1073, 144] on th "Next month" at bounding box center [1074, 145] width 44 height 36
click at [955, 218] on button "1" at bounding box center [942, 217] width 26 height 23
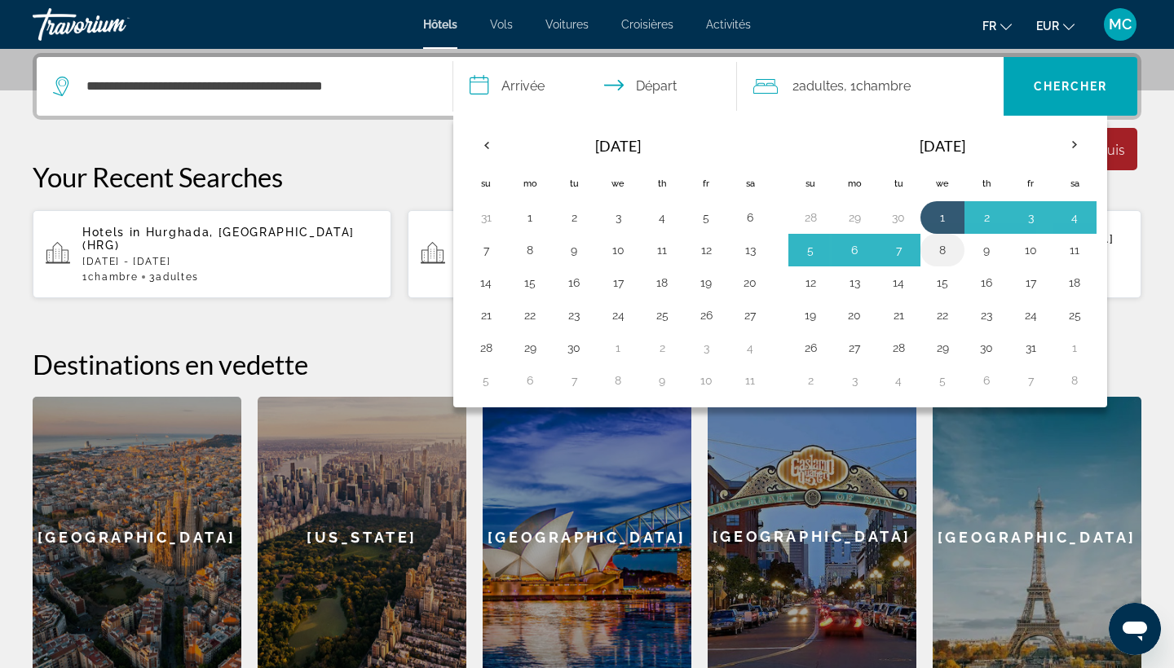
click at [950, 241] on button "8" at bounding box center [942, 250] width 26 height 23
type input "**********"
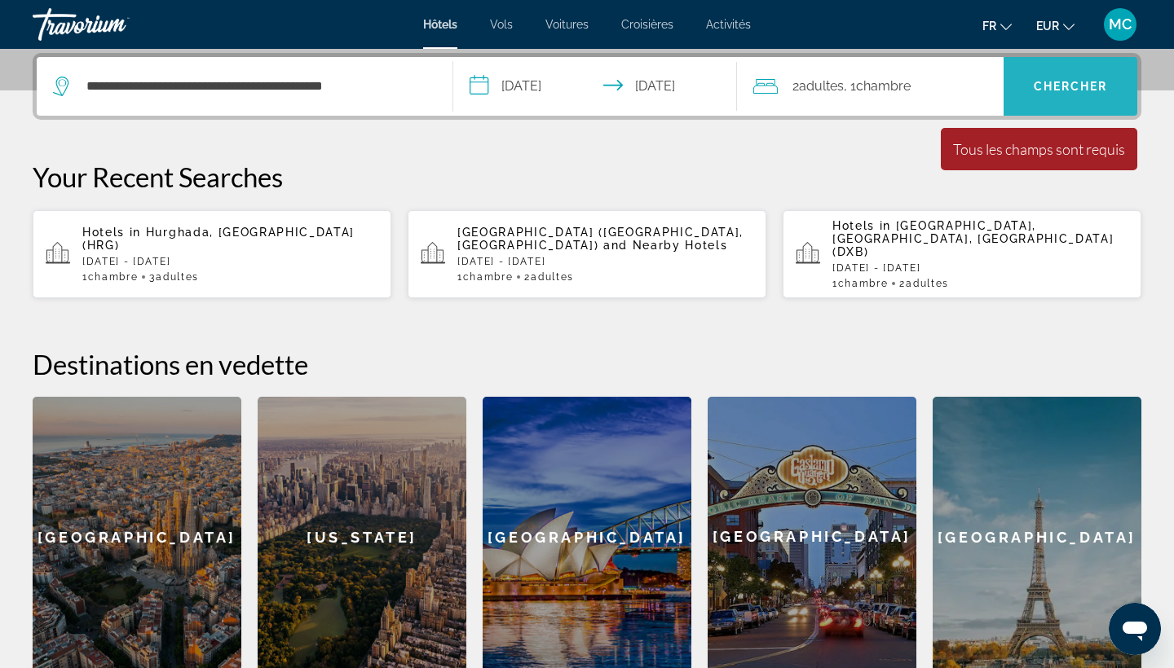
click at [1059, 91] on span "Chercher" at bounding box center [1071, 86] width 74 height 13
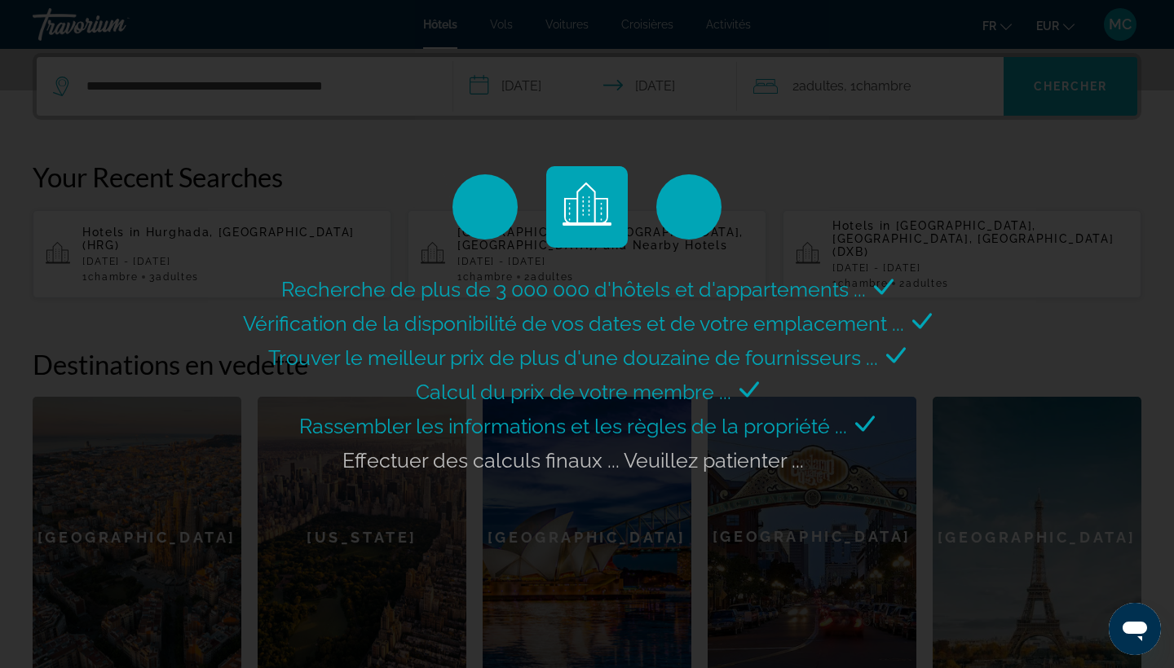
scroll to position [0, 0]
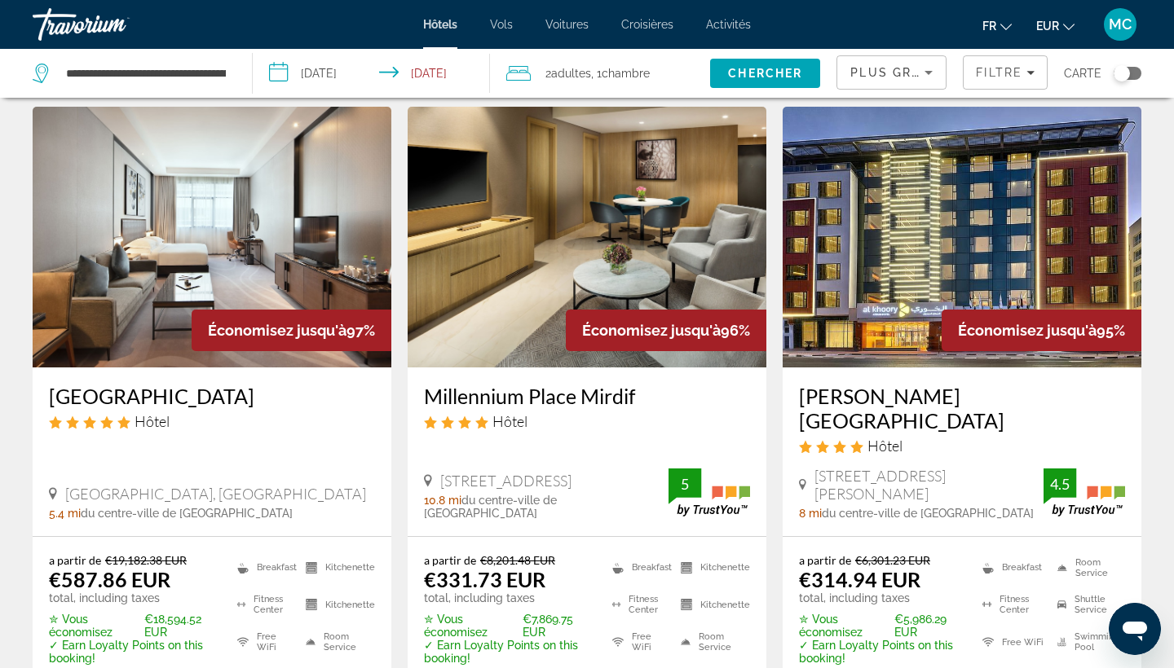
click at [525, 189] on img "Main content" at bounding box center [587, 237] width 359 height 261
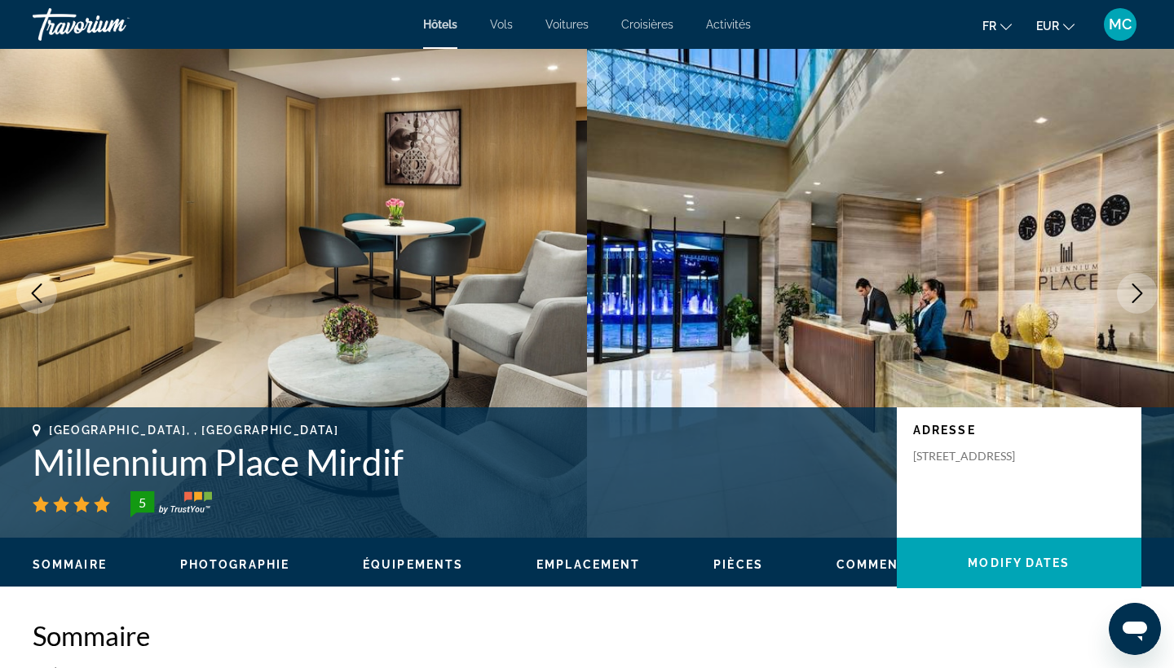
click at [1126, 289] on button "Next image" at bounding box center [1137, 293] width 41 height 41
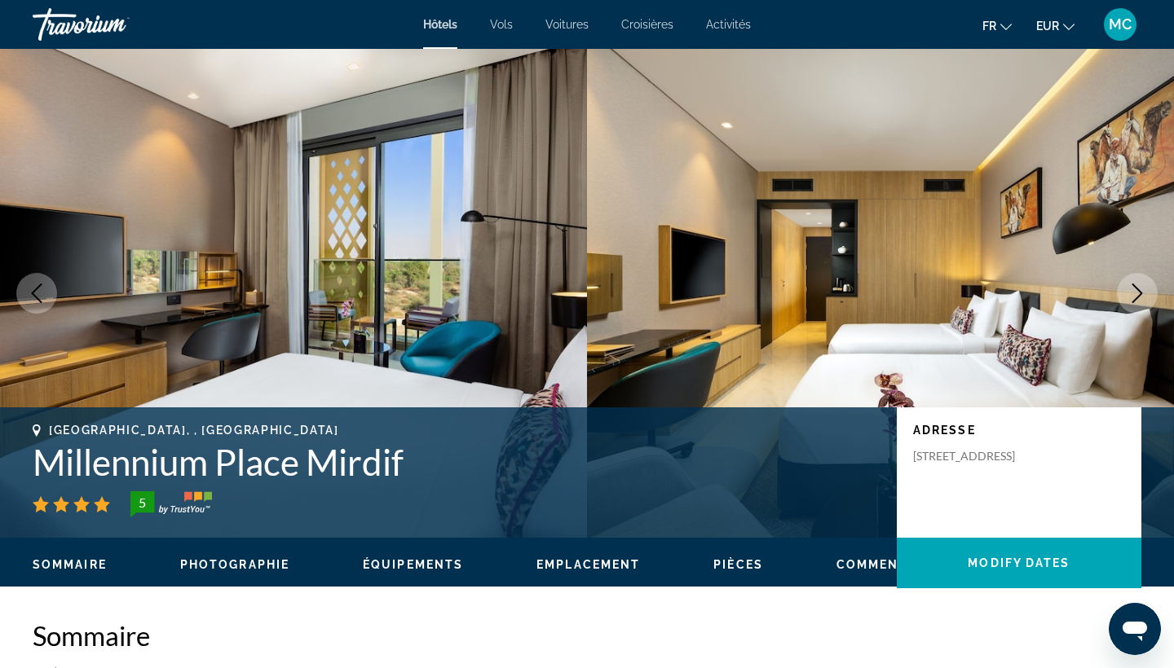
click at [1126, 289] on button "Next image" at bounding box center [1137, 293] width 41 height 41
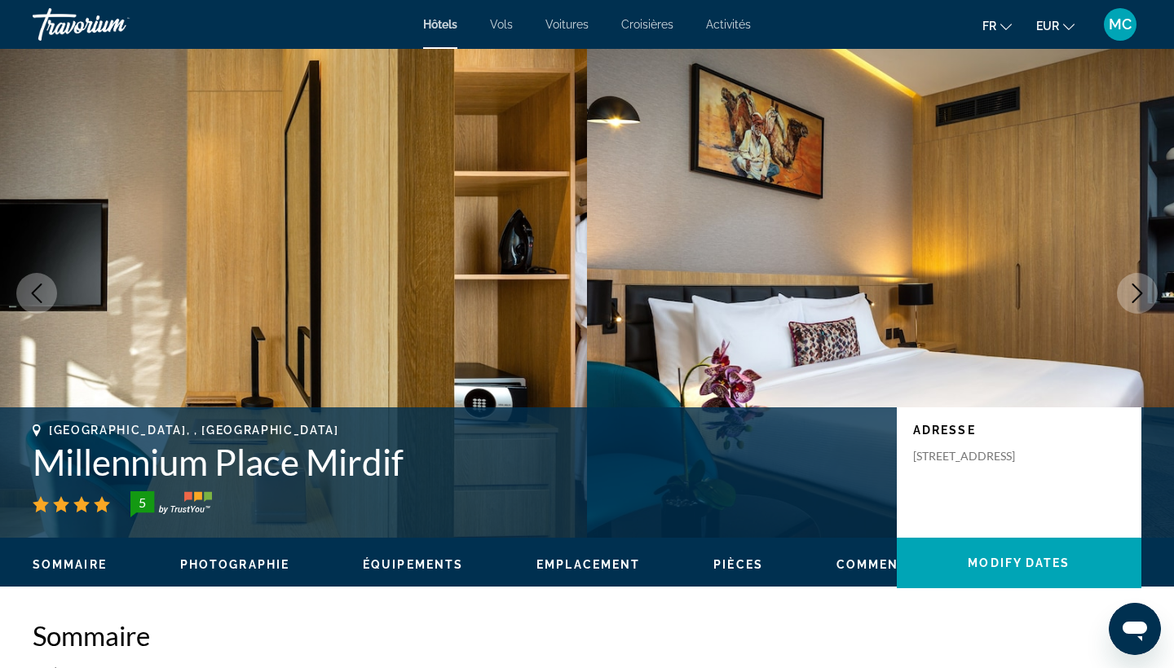
click at [1126, 289] on button "Next image" at bounding box center [1137, 293] width 41 height 41
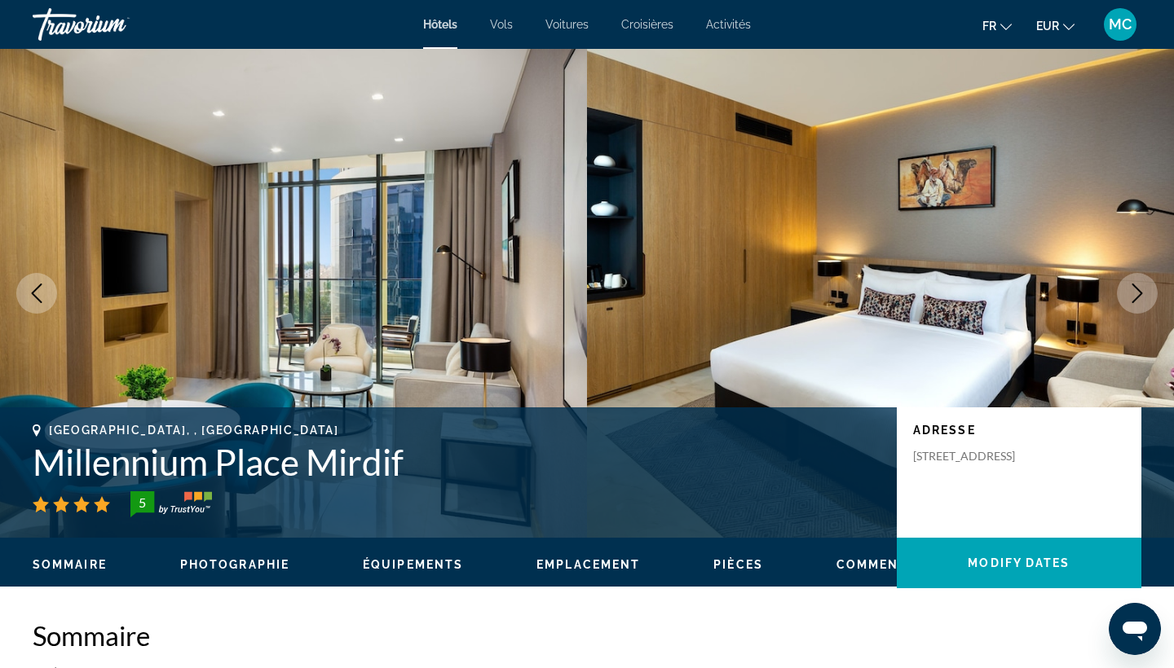
click at [1126, 289] on button "Next image" at bounding box center [1137, 293] width 41 height 41
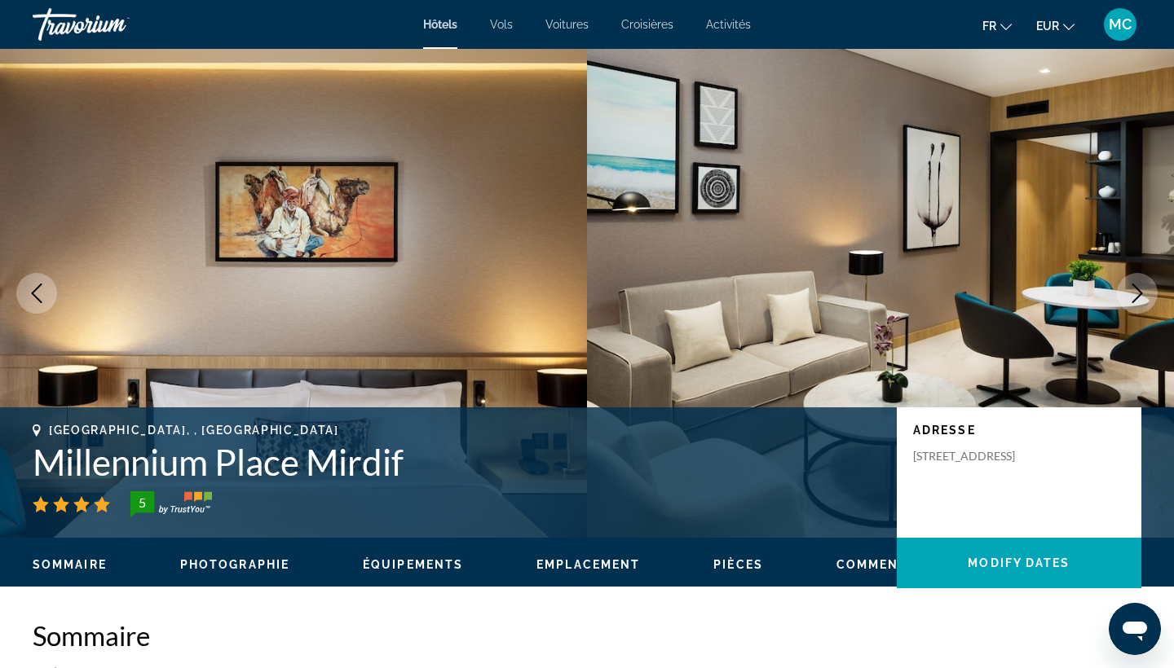
click at [1126, 289] on button "Next image" at bounding box center [1137, 293] width 41 height 41
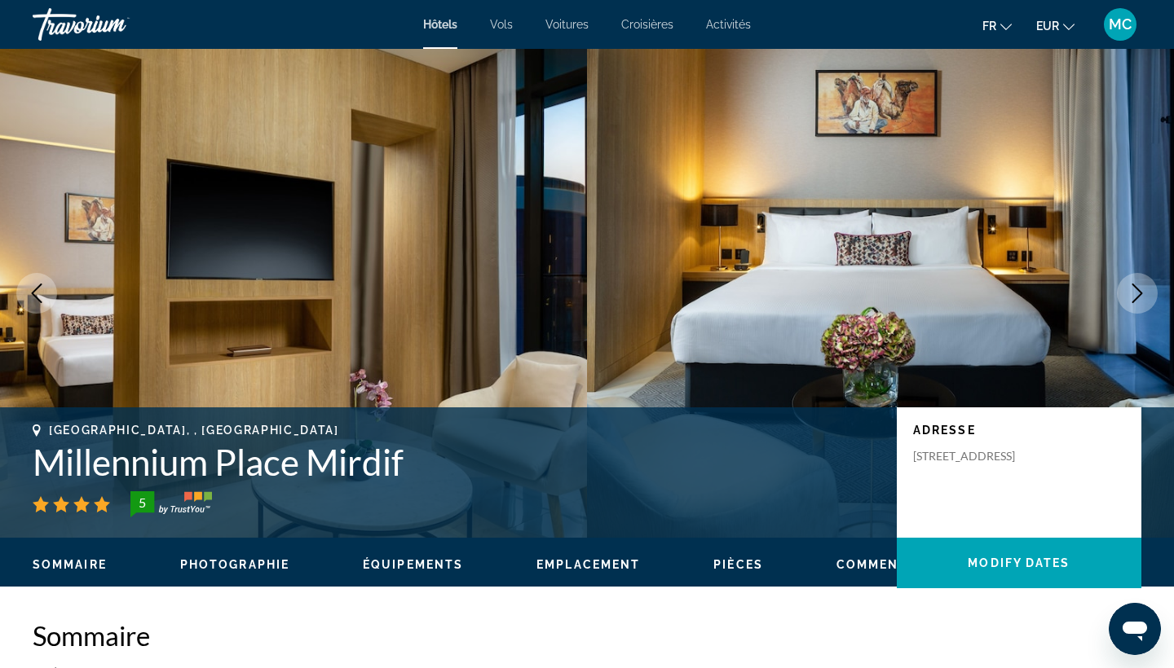
click at [1126, 289] on button "Next image" at bounding box center [1137, 293] width 41 height 41
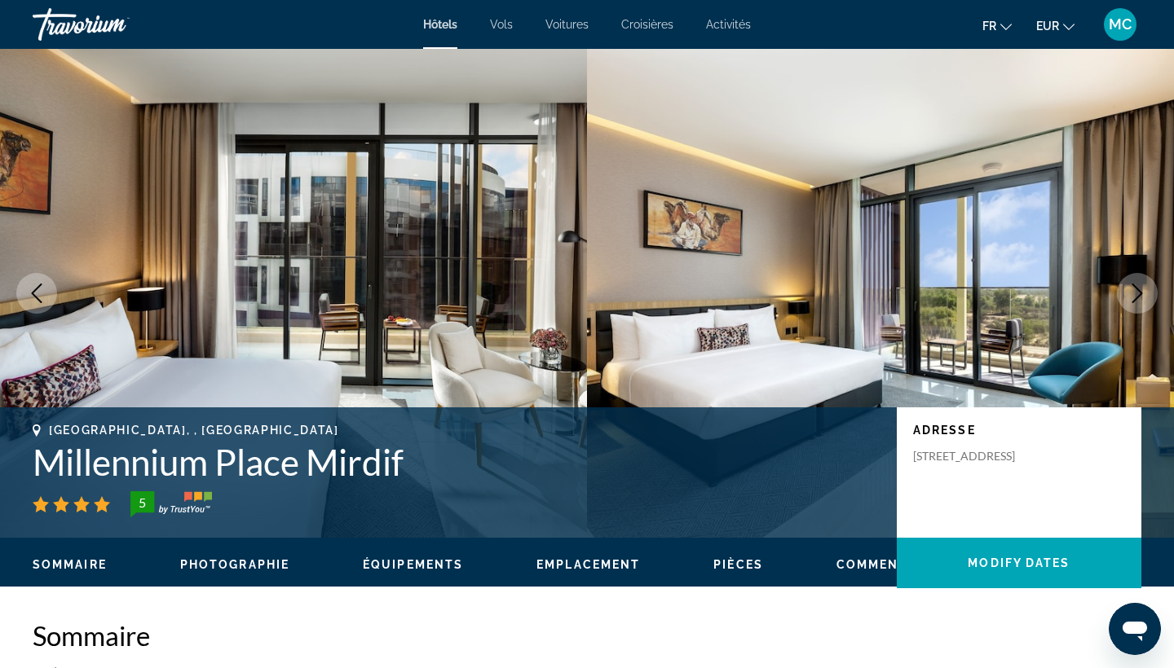
click at [1126, 289] on button "Next image" at bounding box center [1137, 293] width 41 height 41
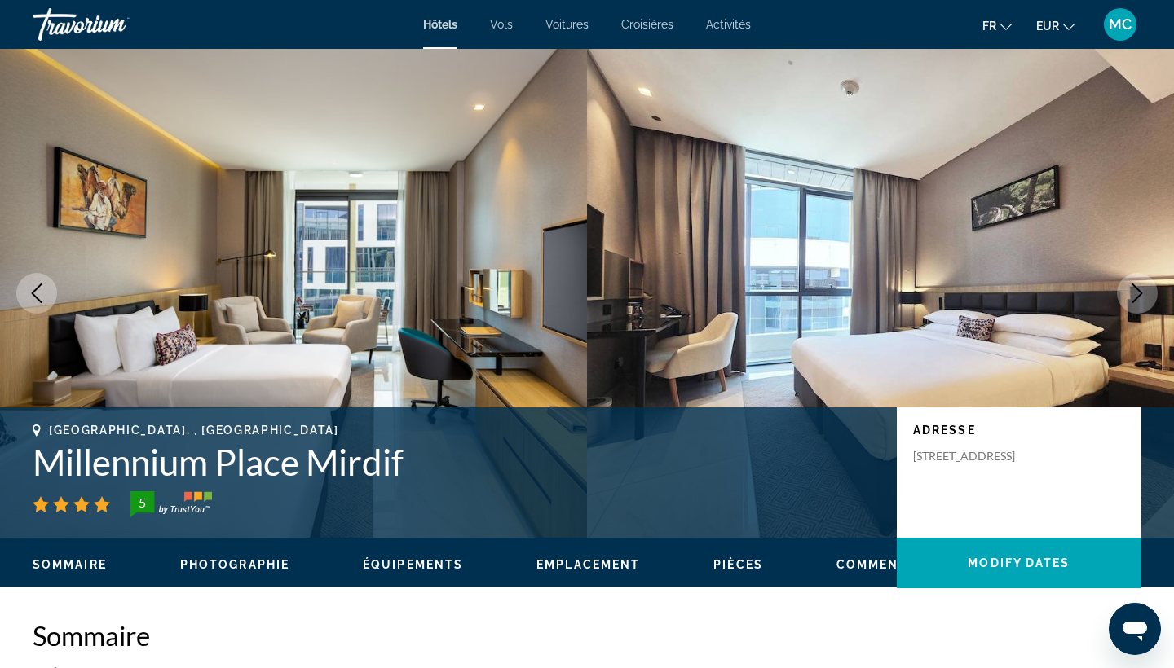
click at [1126, 289] on button "Next image" at bounding box center [1137, 293] width 41 height 41
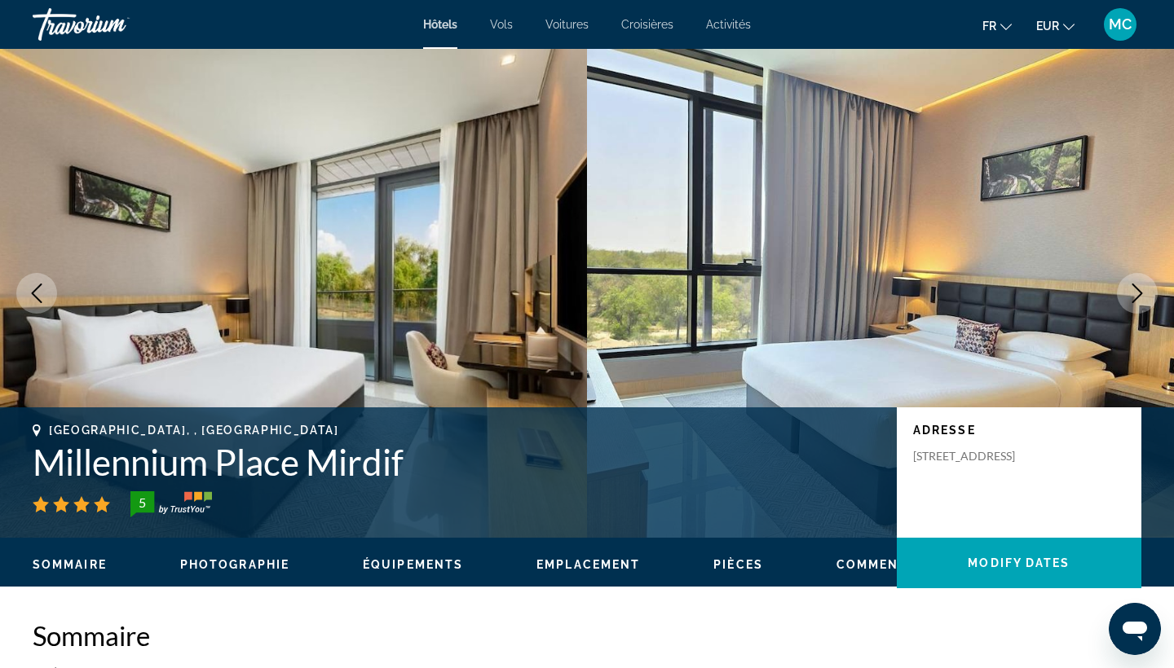
click at [1126, 289] on button "Next image" at bounding box center [1137, 293] width 41 height 41
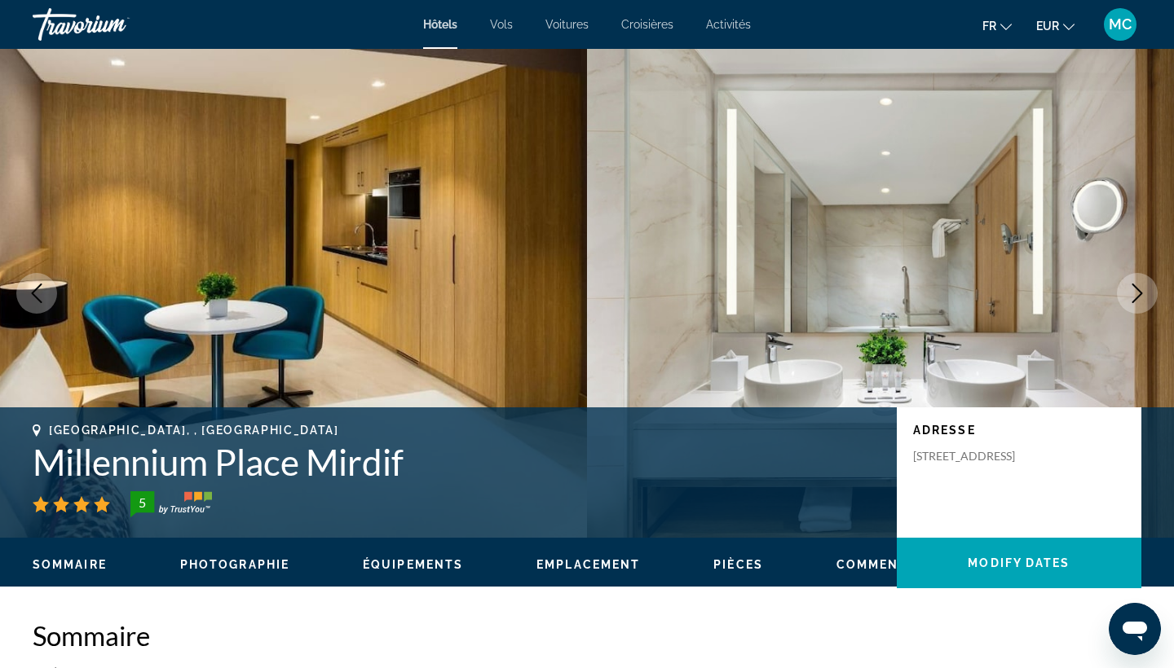
click at [1126, 289] on button "Next image" at bounding box center [1137, 293] width 41 height 41
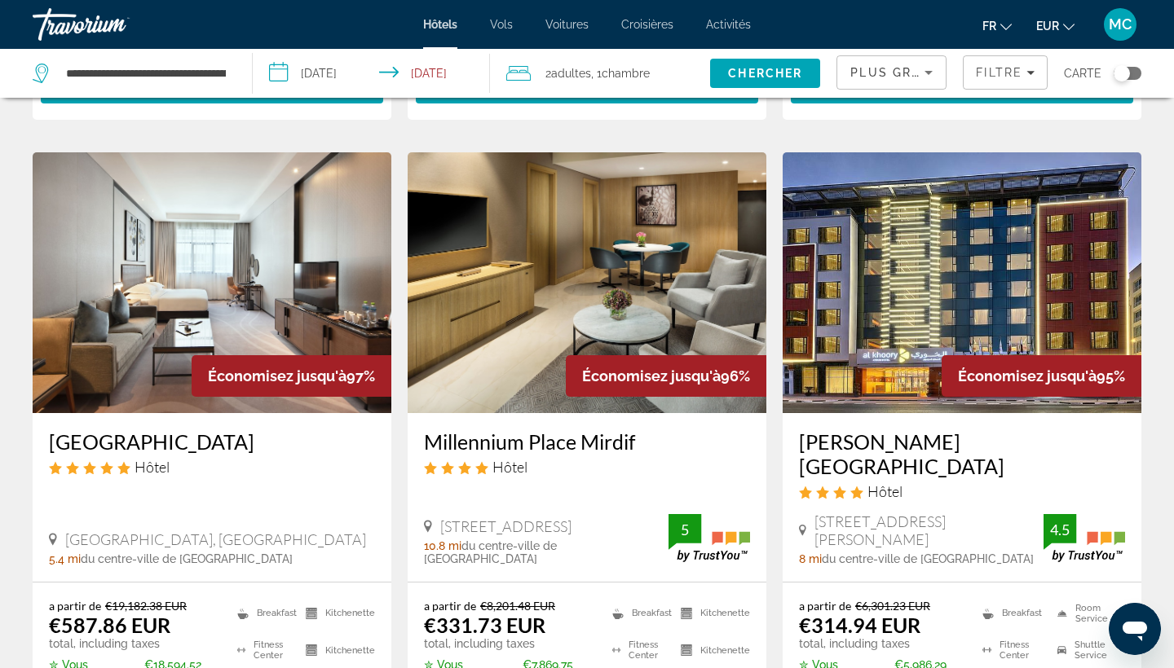
scroll to position [714, 0]
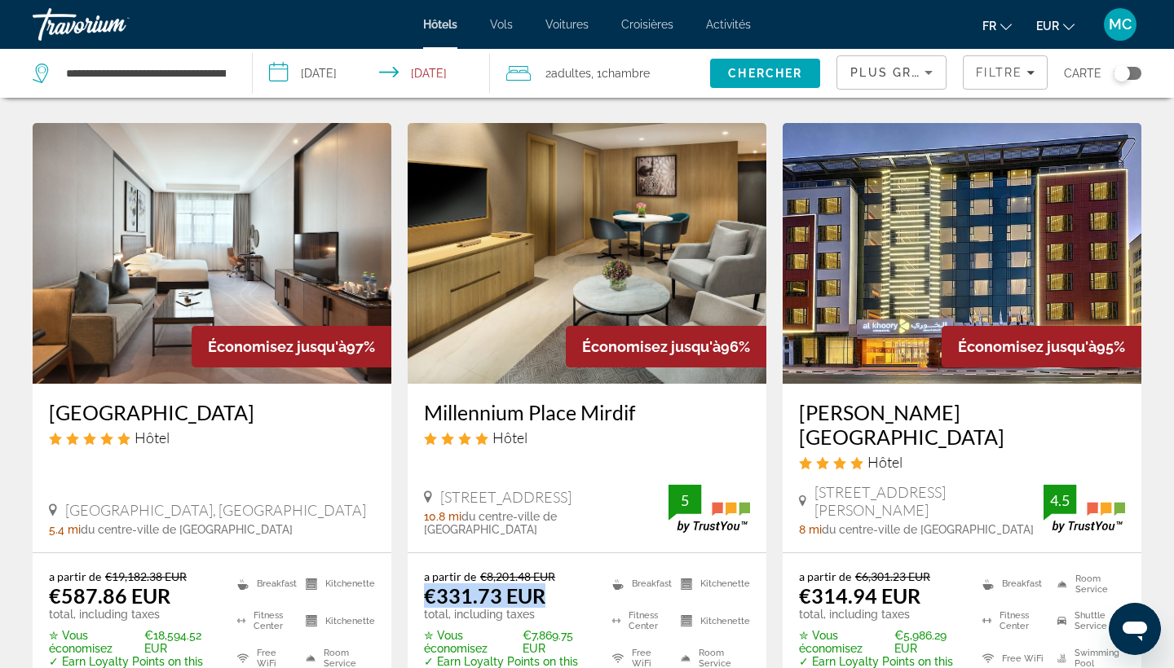
drag, startPoint x: 428, startPoint y: 518, endPoint x: 554, endPoint y: 519, distance: 126.4
click at [554, 570] on div "a partir de €8,201.48 EUR €331.73 EUR total, including taxes" at bounding box center [508, 595] width 168 height 51
click at [518, 248] on img "Main content" at bounding box center [587, 253] width 359 height 261
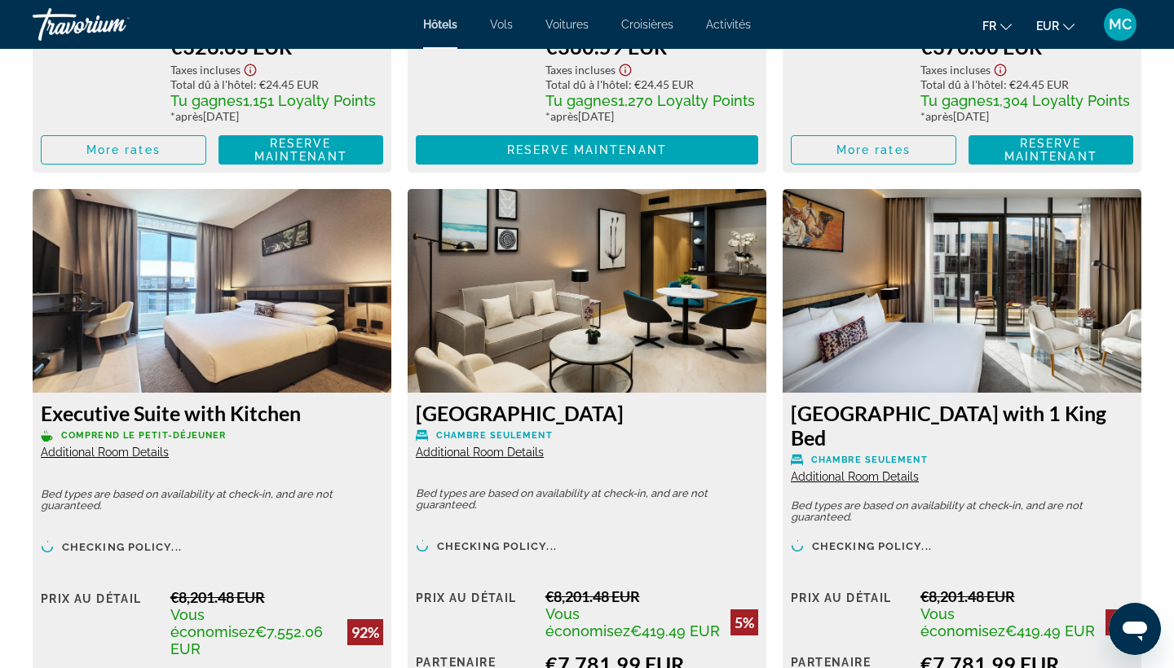
scroll to position [2764, 0]
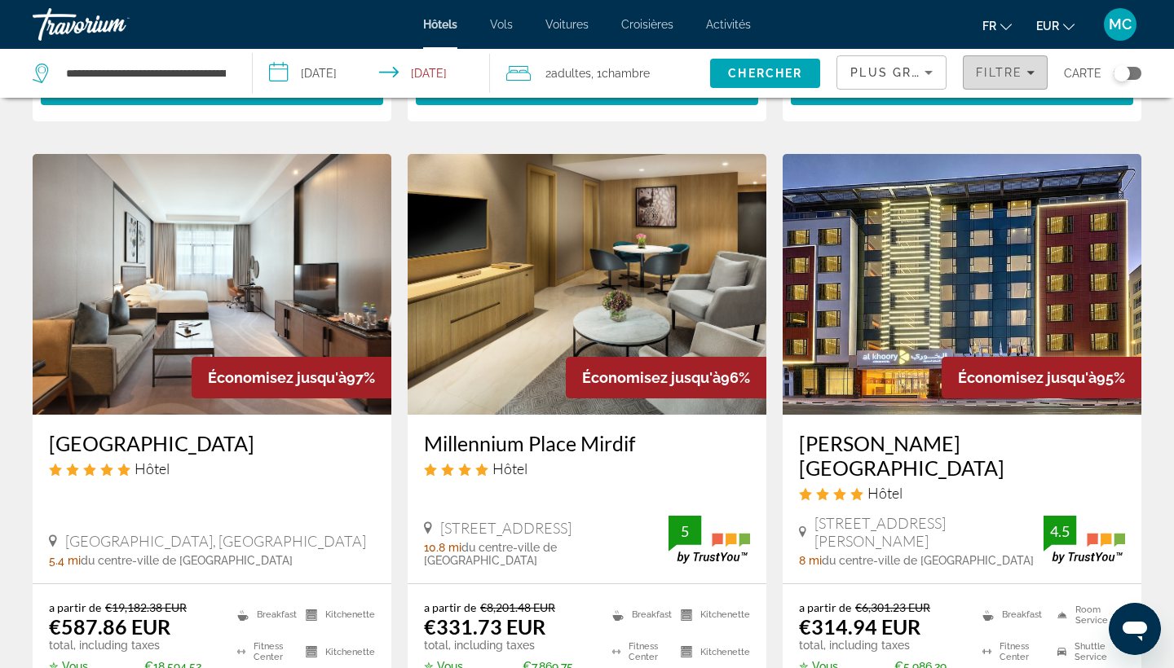
click at [1011, 65] on span "Filters" at bounding box center [1004, 72] width 83 height 39
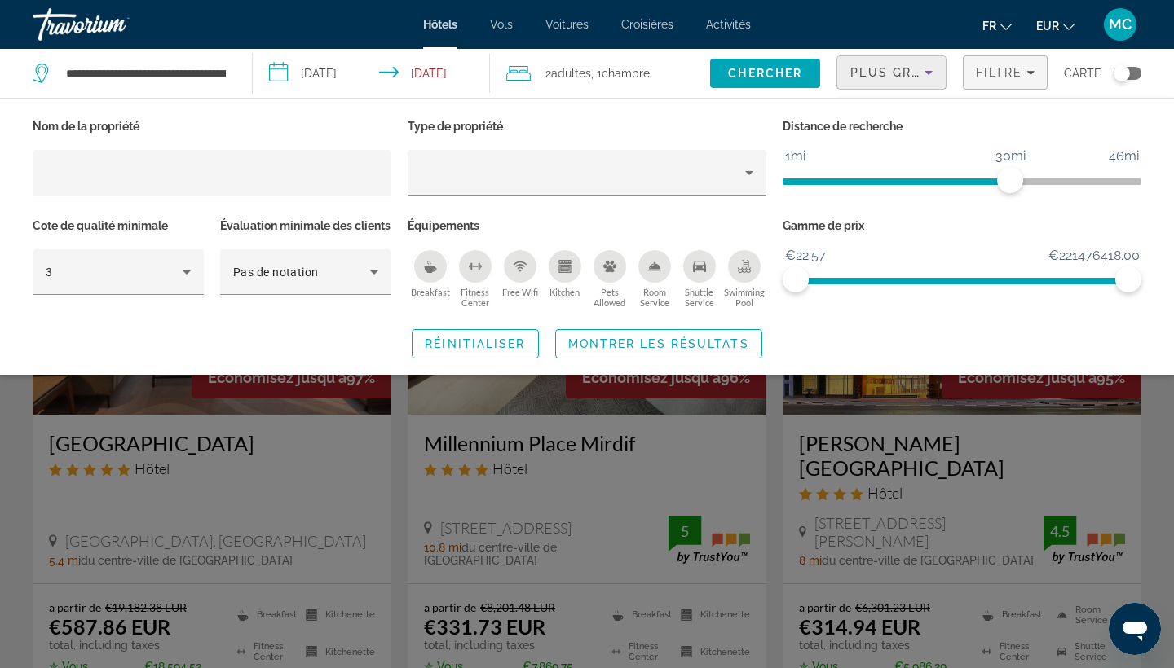
click at [910, 71] on span "Plus grandes économies" at bounding box center [947, 72] width 195 height 13
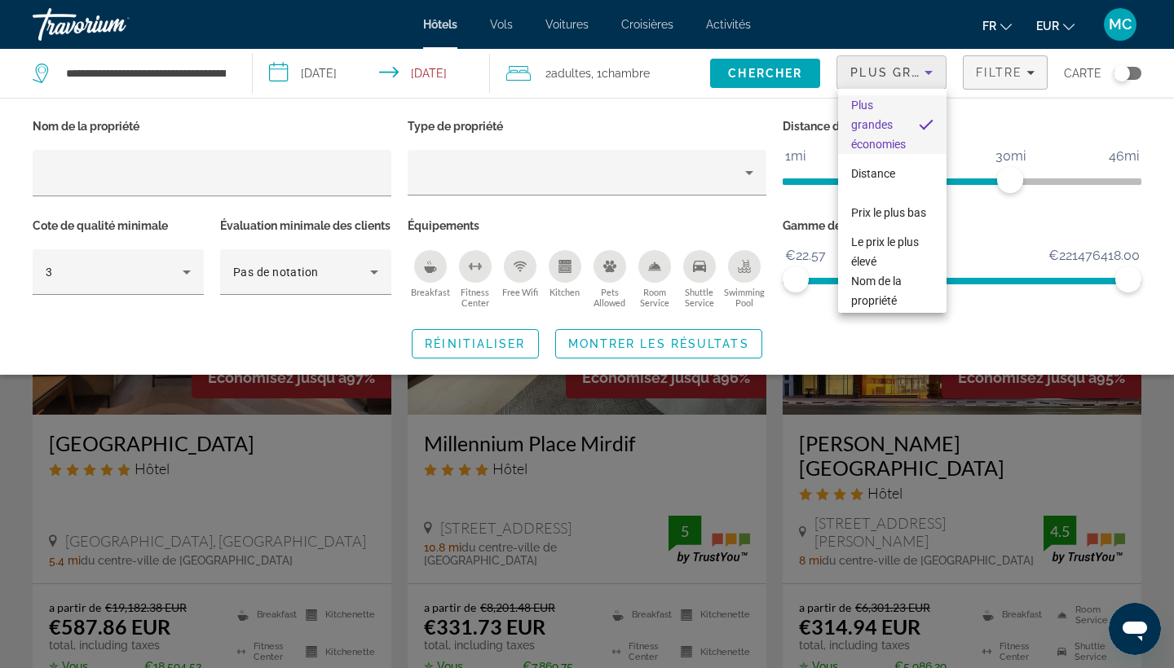
click at [1007, 68] on div at bounding box center [587, 334] width 1174 height 668
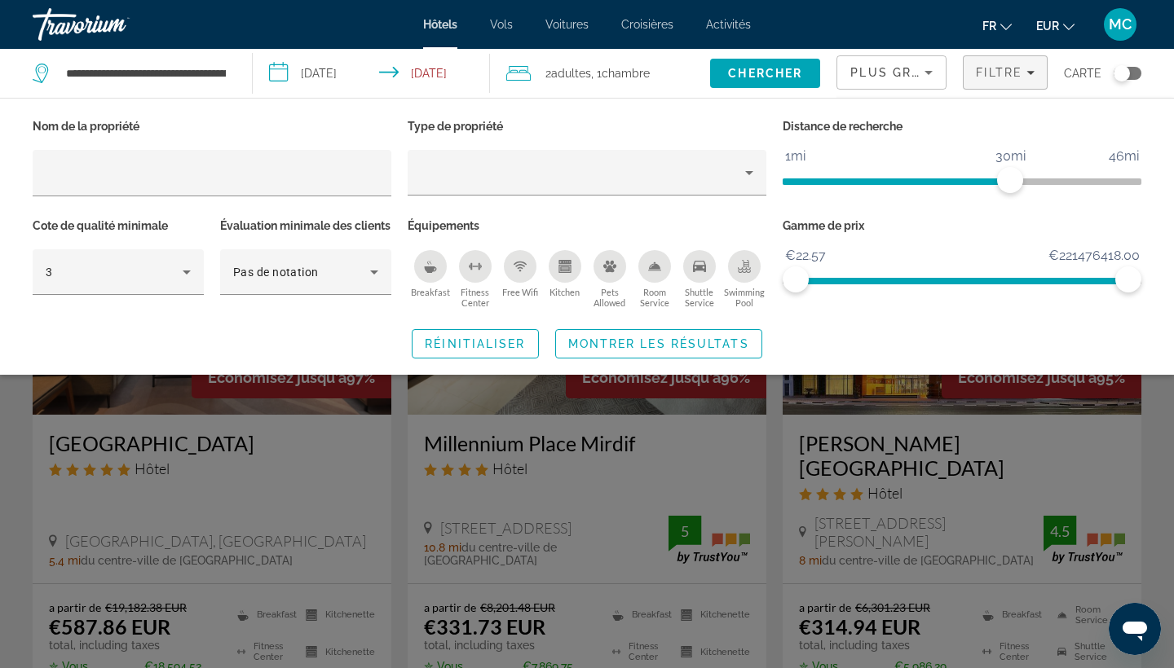
click at [1072, 375] on div "Nom de la propriété Type de propriété Distance de recherche 1mi 46mi 30mi Cote …" at bounding box center [587, 236] width 1174 height 277
click at [1173, 415] on div "Search widget" at bounding box center [587, 457] width 1174 height 424
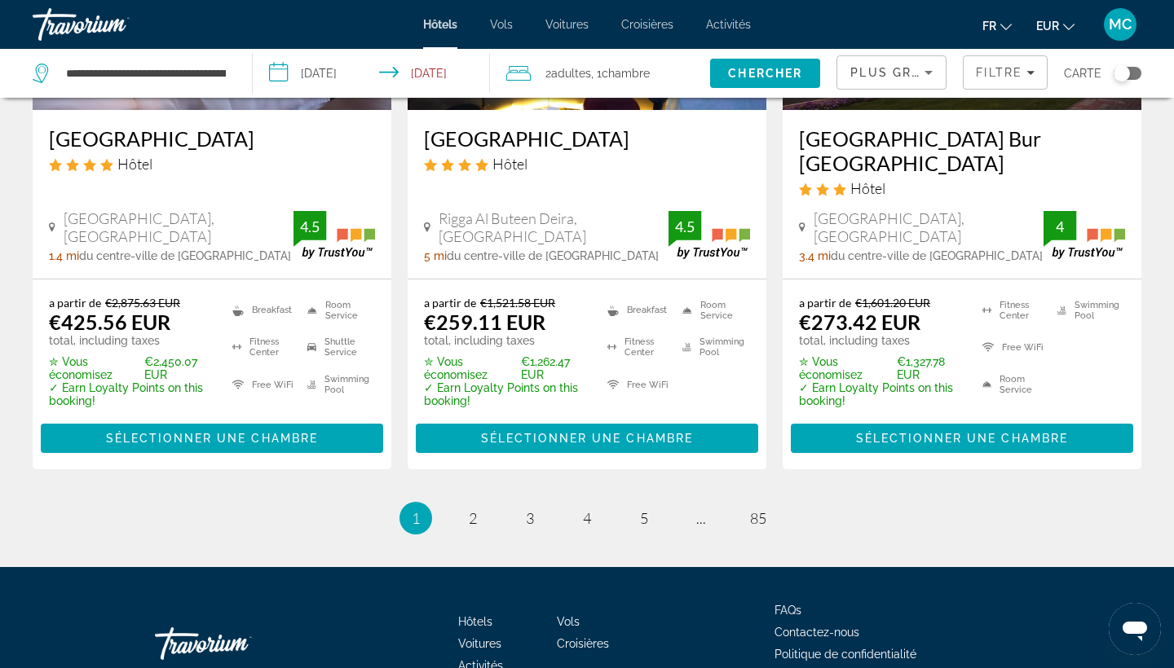
scroll to position [2263, 0]
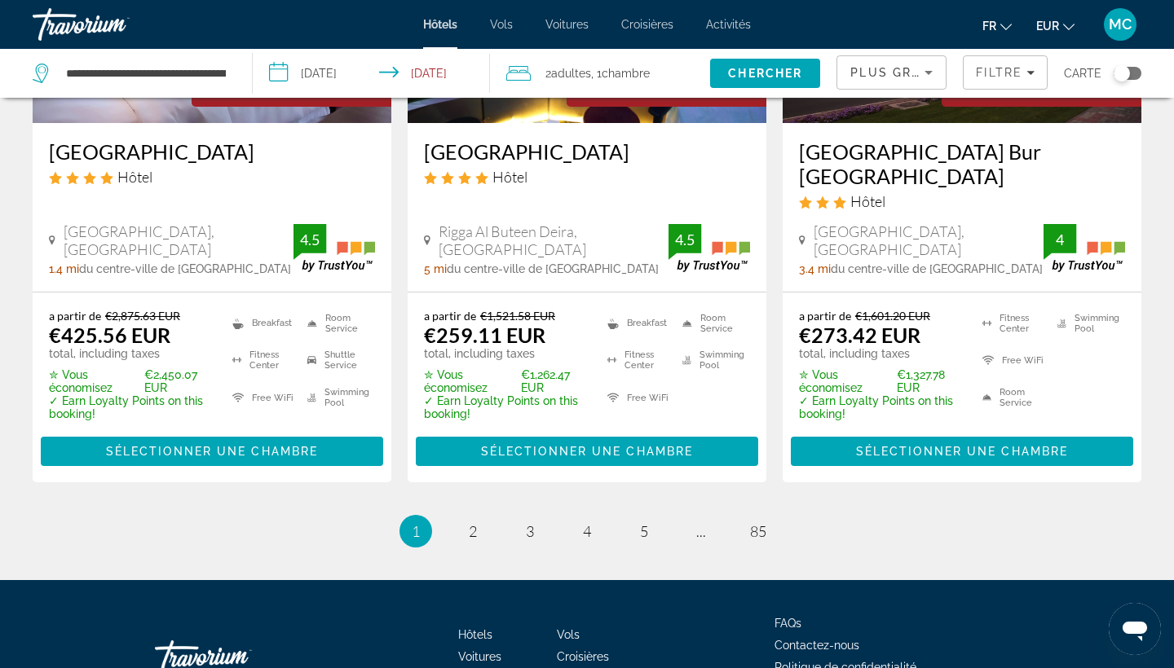
click at [457, 515] on li "page 2" at bounding box center [472, 531] width 33 height 33
